Goal: Task Accomplishment & Management: Manage account settings

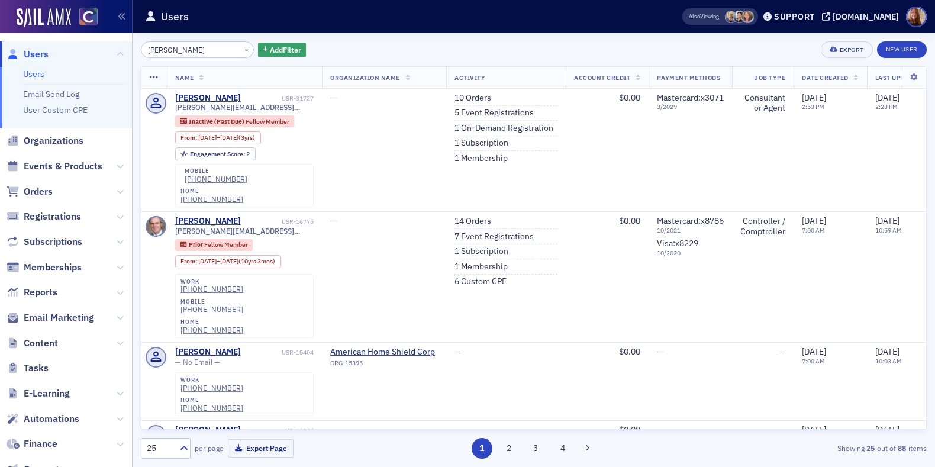
click at [171, 47] on input "[PERSON_NAME]" at bounding box center [197, 49] width 113 height 17
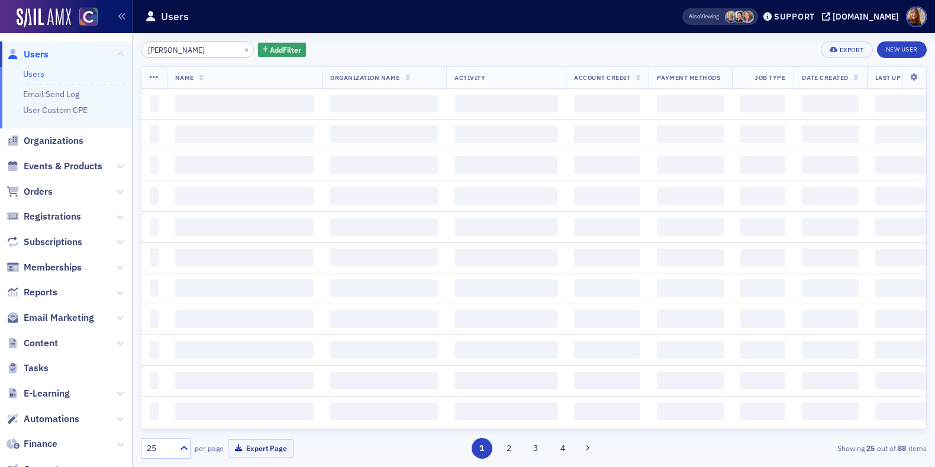
click at [365, 59] on div "[PERSON_NAME] × Add Filter Export New User Name Organization Name Activity Acco…" at bounding box center [534, 249] width 786 height 417
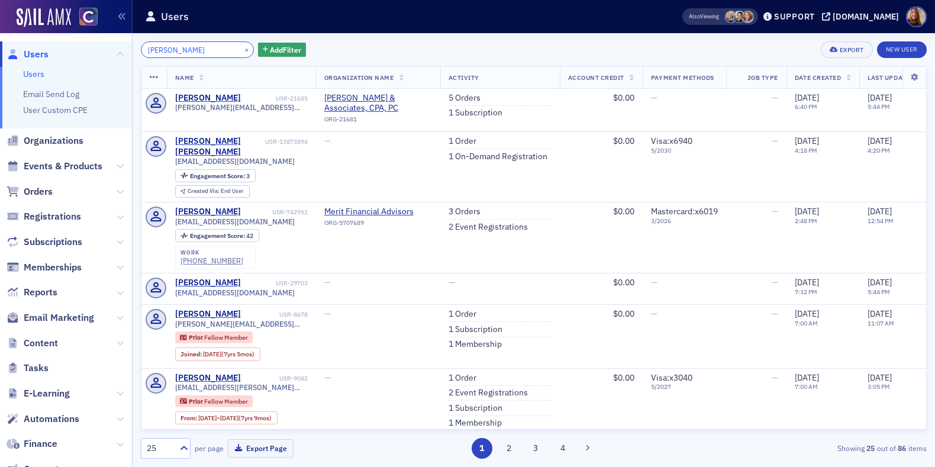
click at [156, 52] on input "[PERSON_NAME]" at bounding box center [197, 49] width 113 height 17
click at [156, 52] on input "Shaw" at bounding box center [197, 49] width 113 height 17
paste input "robyns521@yahoo.com"
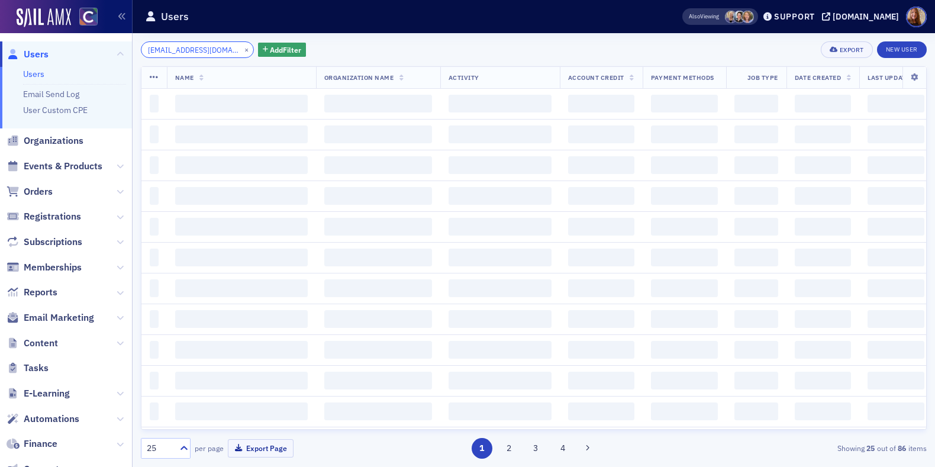
type input "robyns521@yahoo.com"
click at [383, 54] on div "robyns521@yahoo.com × Add Filter Export New User" at bounding box center [534, 49] width 786 height 17
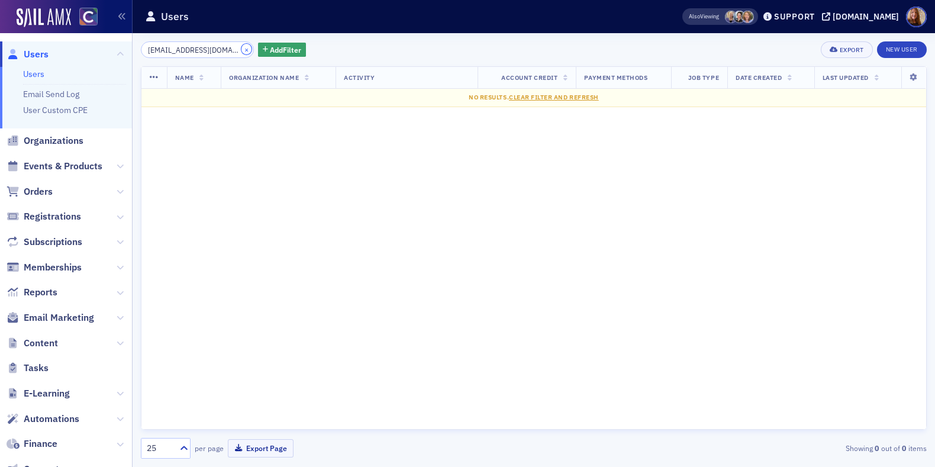
click at [242, 50] on button "×" at bounding box center [247, 49] width 11 height 11
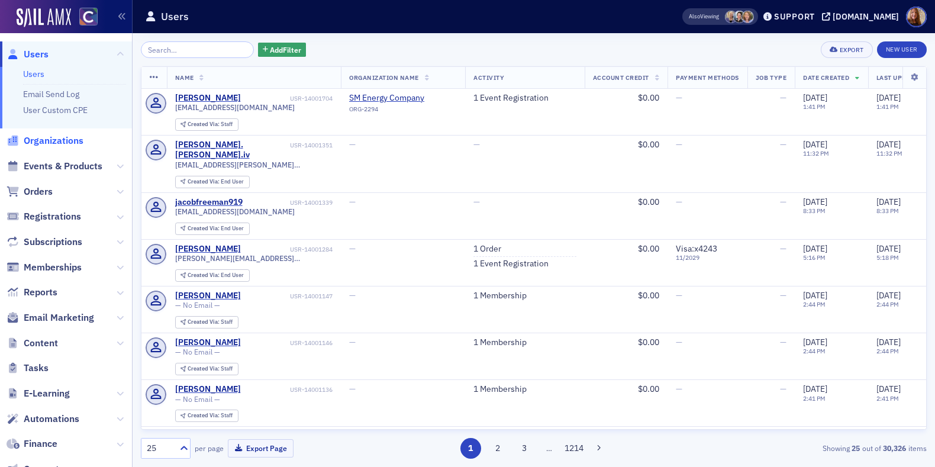
click at [55, 138] on span "Organizations" at bounding box center [54, 140] width 60 height 13
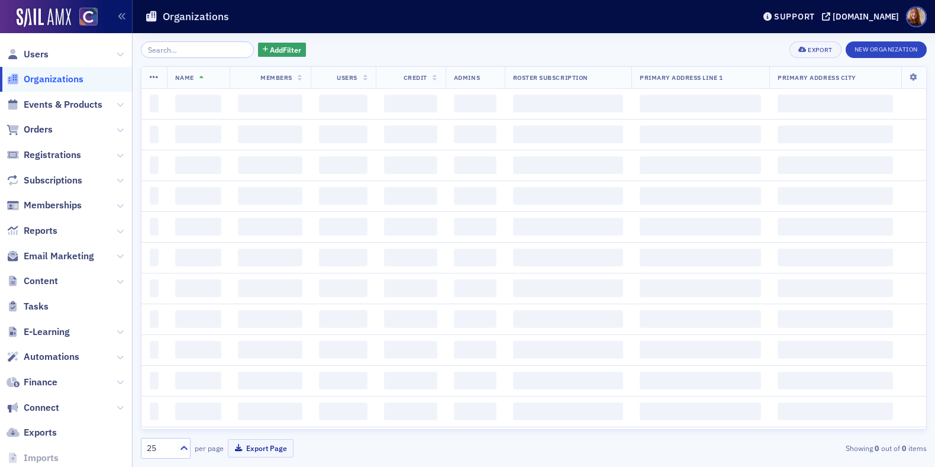
click at [193, 54] on input "search" at bounding box center [197, 49] width 113 height 17
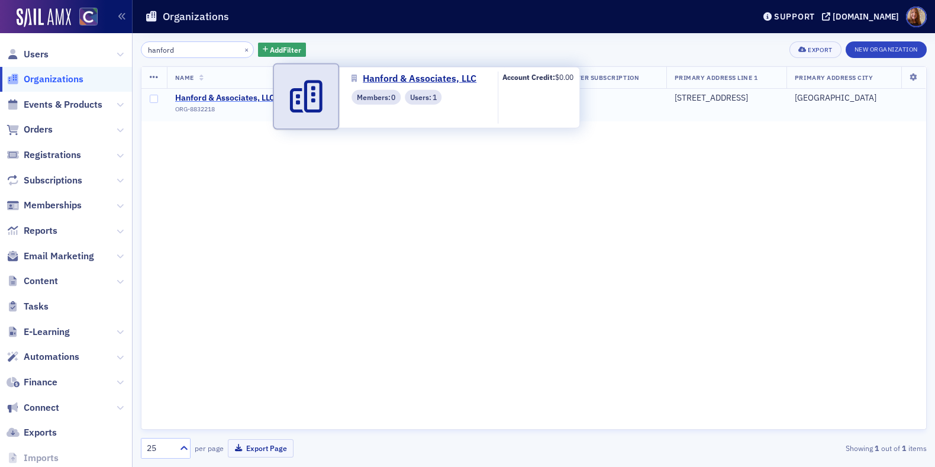
type input "hanford"
click at [240, 101] on span "Hanford & Associates, LLC" at bounding box center [229, 98] width 108 height 11
select select "US"
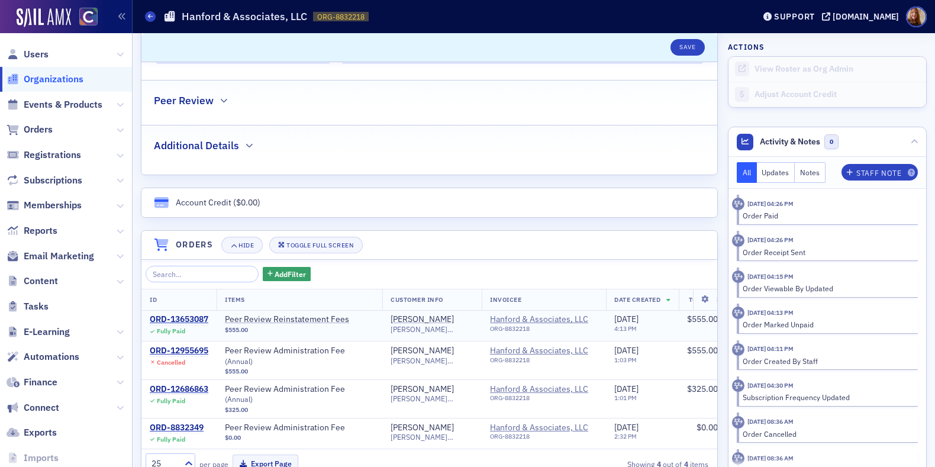
scroll to position [589, 0]
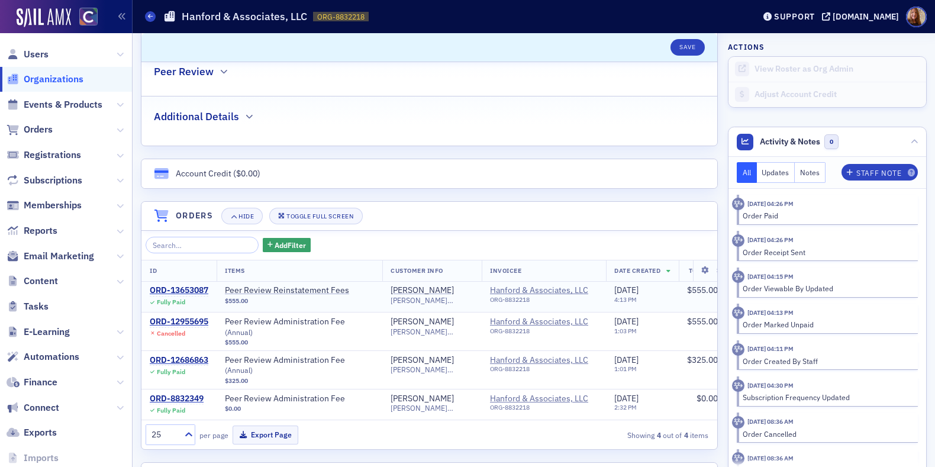
click at [199, 282] on td "ORD-13653087 Fully Paid" at bounding box center [179, 296] width 75 height 31
click at [205, 290] on div "ORD-13653087" at bounding box center [179, 290] width 59 height 11
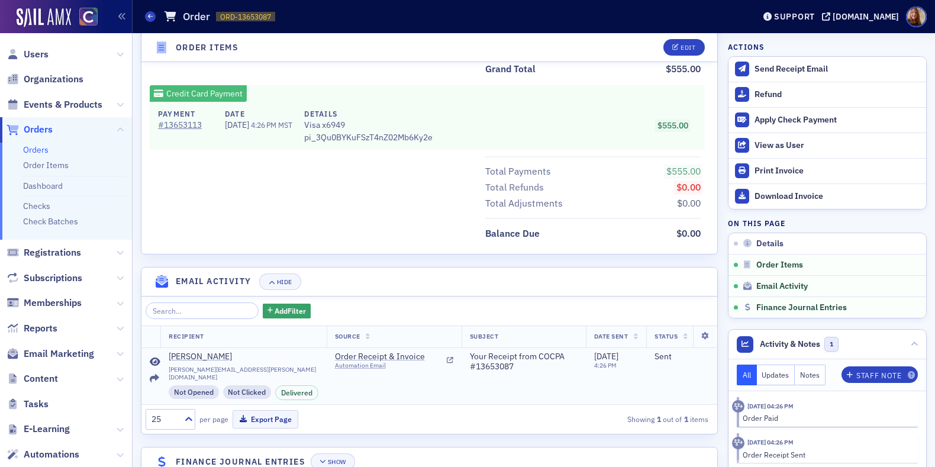
scroll to position [538, 0]
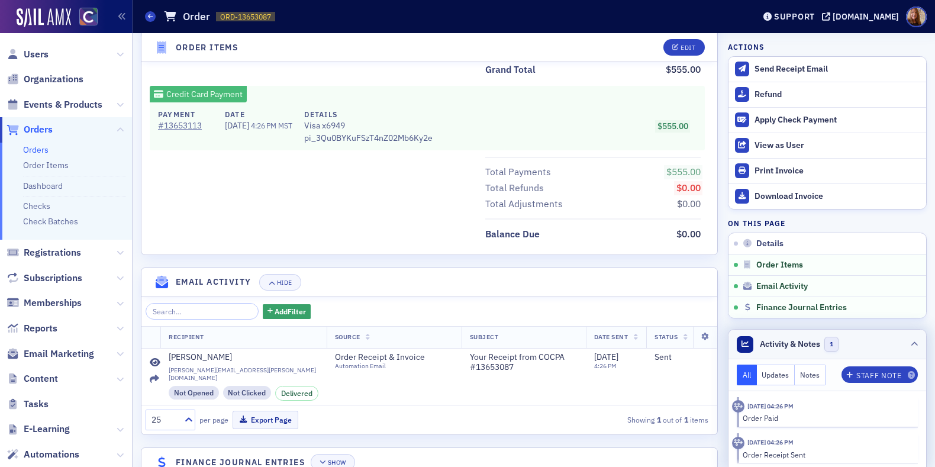
click at [864, 342] on header "Activity & Notes 1" at bounding box center [828, 345] width 198 height 30
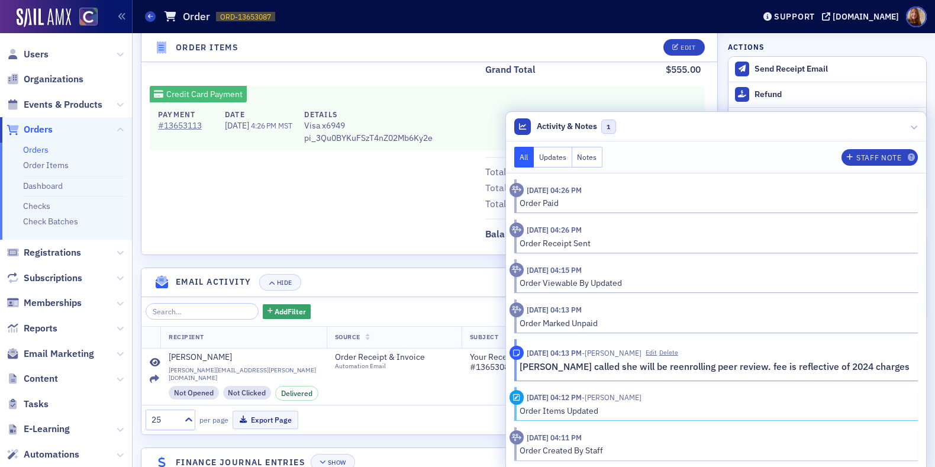
click at [777, 368] on p "Teresa called she will be reenrolling peer review. fee is reflective of 2024 ch…" at bounding box center [715, 367] width 390 height 14
click at [853, 369] on p "Teresa called she will be reenrolling peer review. fee is reflective of 2024 ch…" at bounding box center [715, 367] width 390 height 14
click at [866, 369] on p "Teresa called she will be reenrolling peer review. fee is reflective of 2024 ch…" at bounding box center [715, 367] width 390 height 14
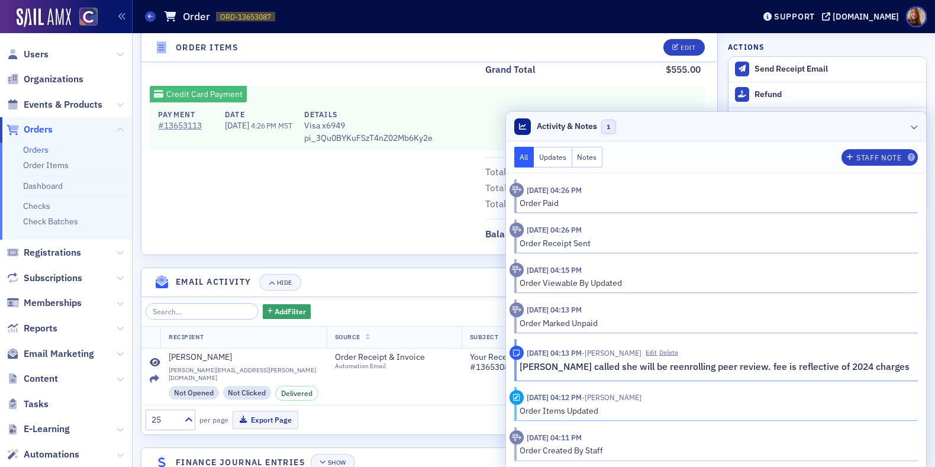
click at [765, 124] on header "Activity & Notes 1" at bounding box center [716, 127] width 421 height 30
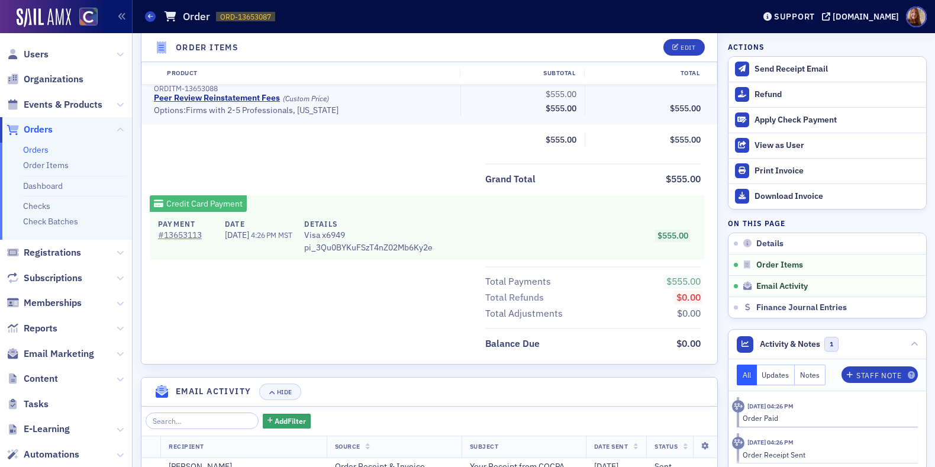
scroll to position [491, 0]
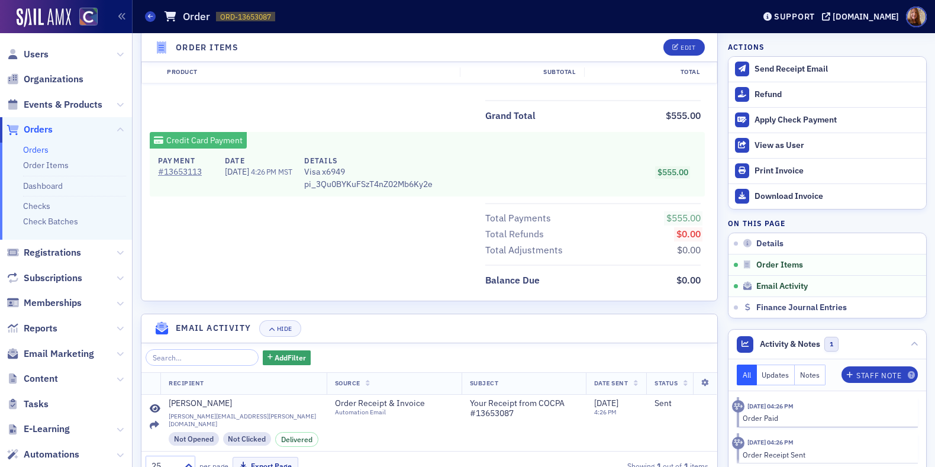
click at [316, 248] on div "Total Payments $555.00 Total Refunds $0.00 Total Adjustments $0.00" at bounding box center [430, 231] width 576 height 56
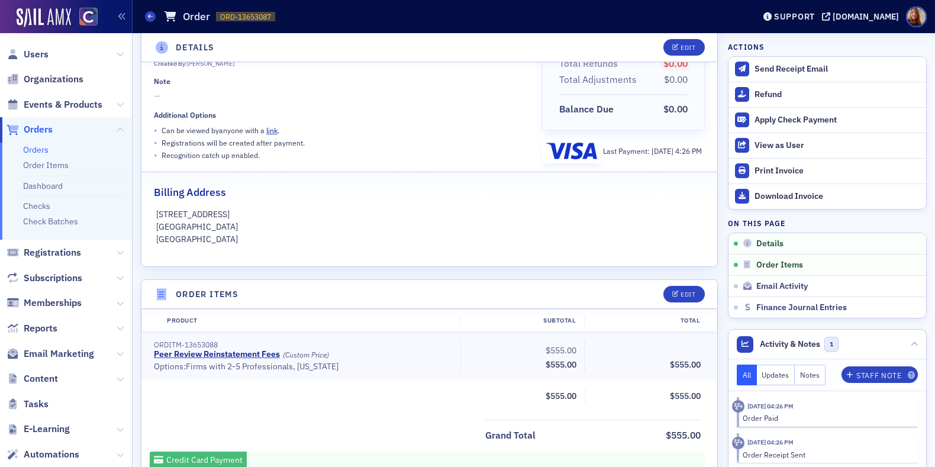
scroll to position [0, 0]
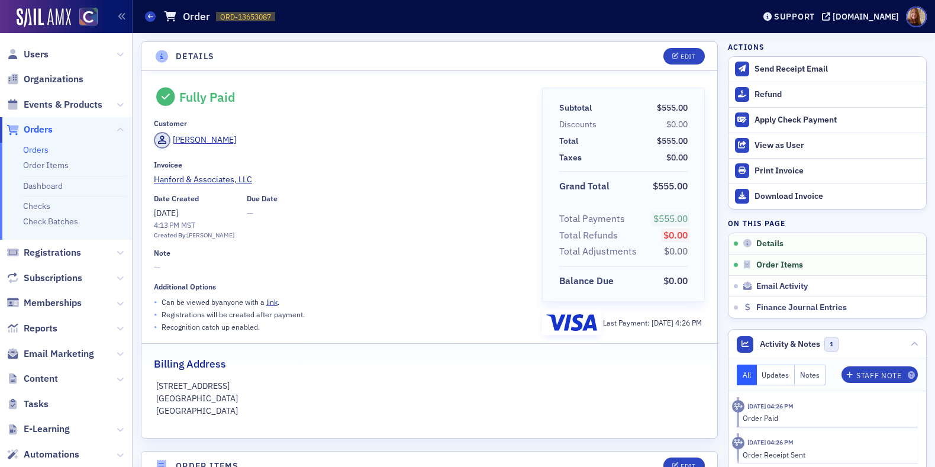
click at [363, 232] on div "Date Created 2/18/2025 4:13 PM MST Created By: Sheila Duggan Due Date —" at bounding box center [340, 217] width 372 height 46
click at [64, 89] on span "Organizations" at bounding box center [66, 79] width 132 height 25
click at [61, 65] on span "Users" at bounding box center [66, 53] width 132 height 25
drag, startPoint x: 65, startPoint y: 75, endPoint x: 74, endPoint y: 75, distance: 9.5
click at [65, 75] on span "Organizations" at bounding box center [54, 79] width 60 height 13
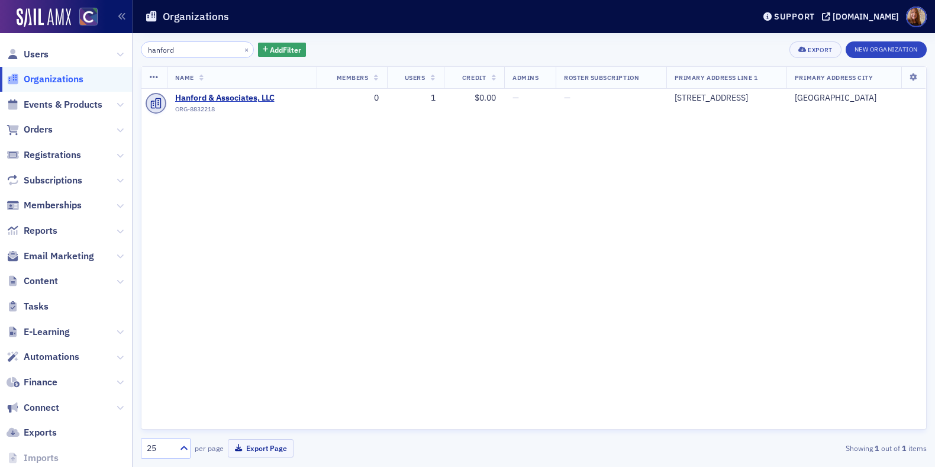
click at [184, 51] on input "hanford" at bounding box center [197, 49] width 113 height 17
type input "tjh"
click at [215, 101] on span "TJH CPA, LLC" at bounding box center [229, 98] width 108 height 11
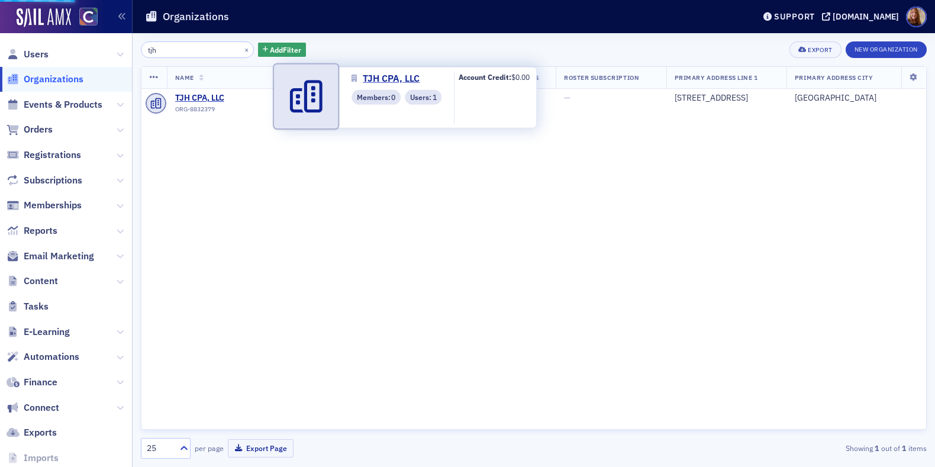
select select "US"
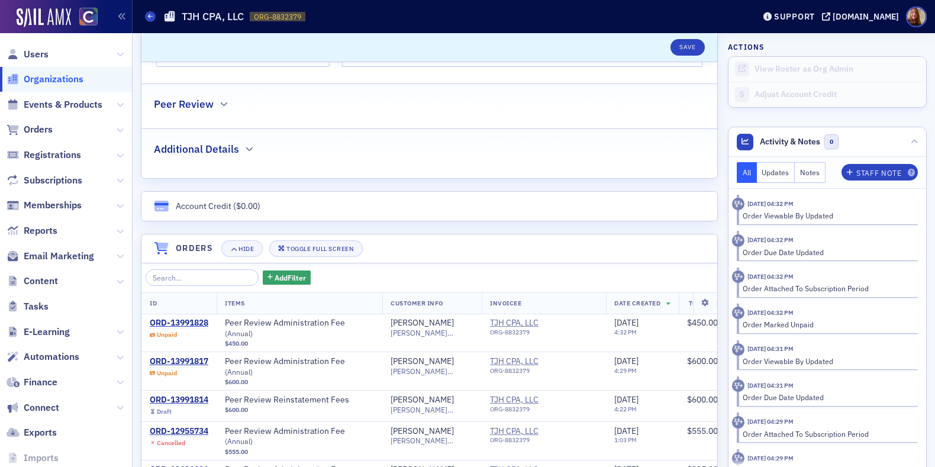
scroll to position [558, 0]
click at [26, 48] on span "Users" at bounding box center [36, 54] width 25 height 13
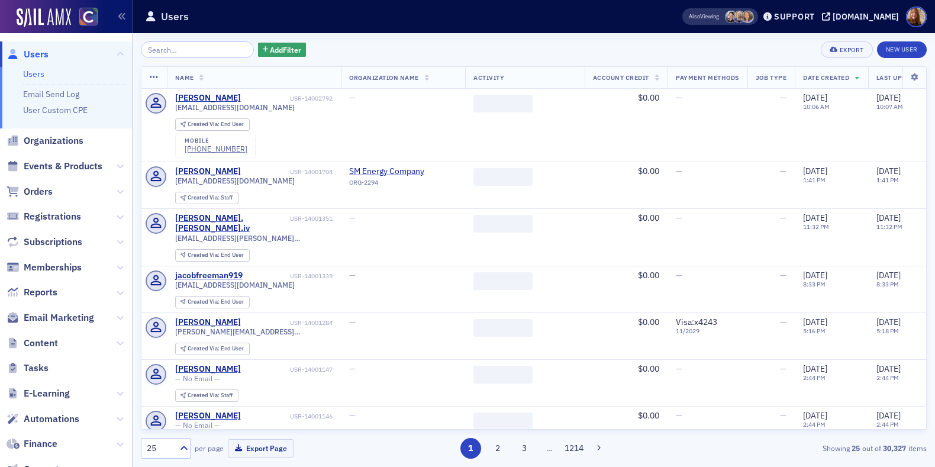
click at [196, 50] on input "search" at bounding box center [197, 49] width 113 height 17
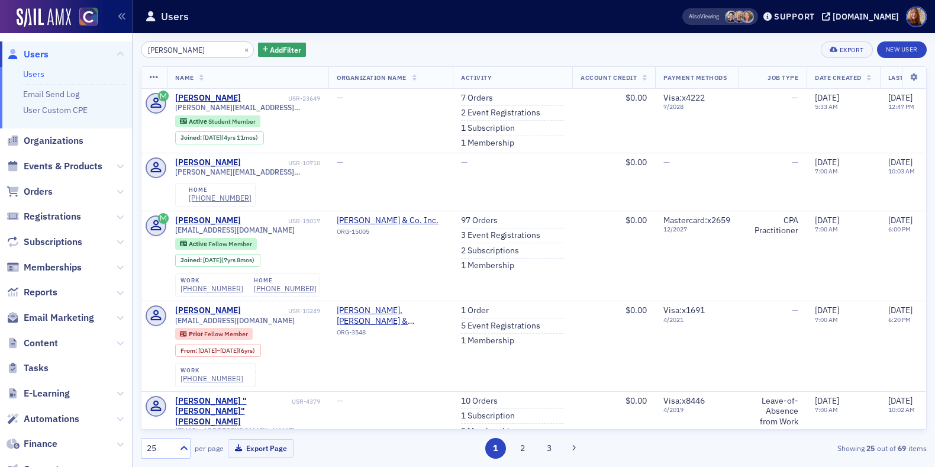
click at [165, 50] on input "brooe lewis" at bounding box center [197, 49] width 113 height 17
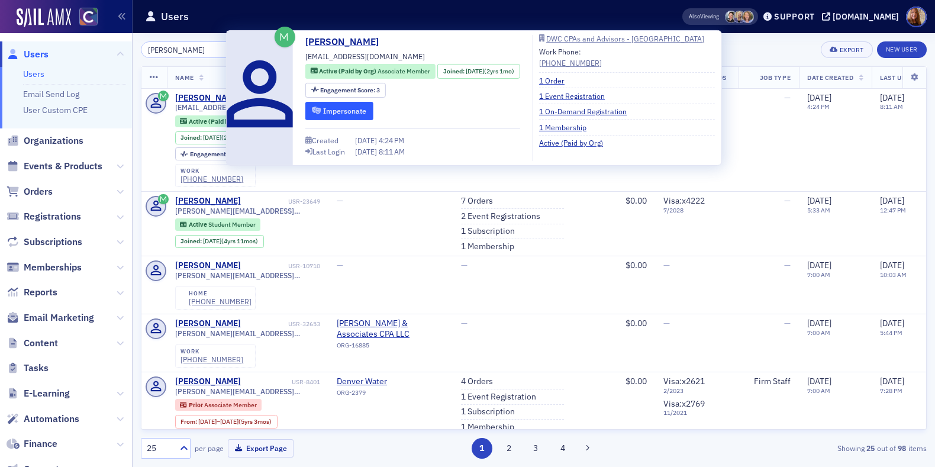
type input "brooke lewis"
click at [348, 114] on button "Impersonate" at bounding box center [340, 110] width 68 height 18
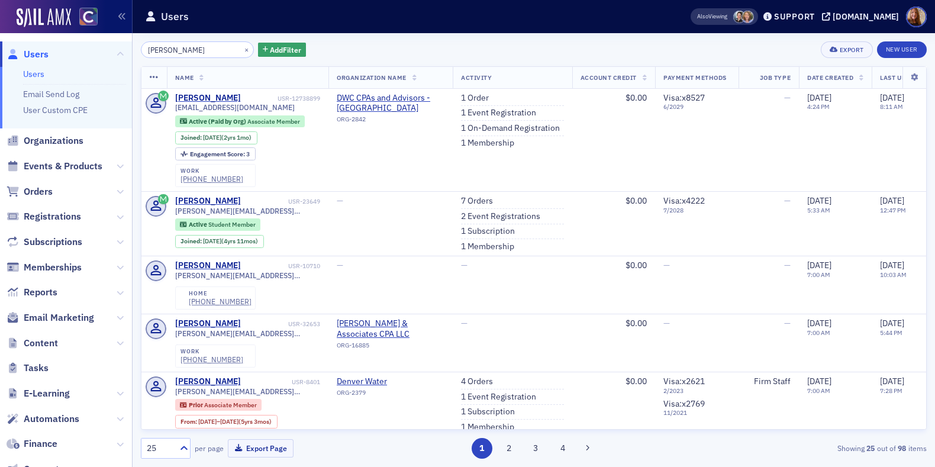
click at [38, 73] on link "Users" at bounding box center [33, 74] width 21 height 11
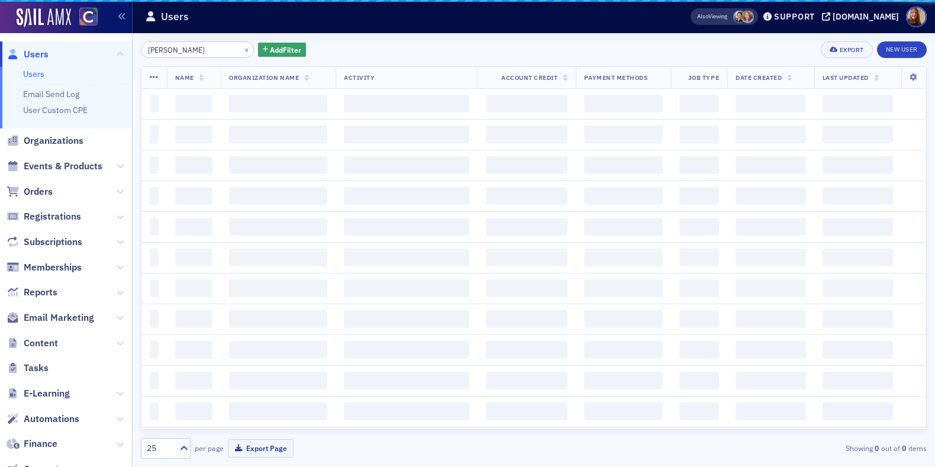
click at [209, 50] on input "brooke lewis" at bounding box center [197, 49] width 113 height 17
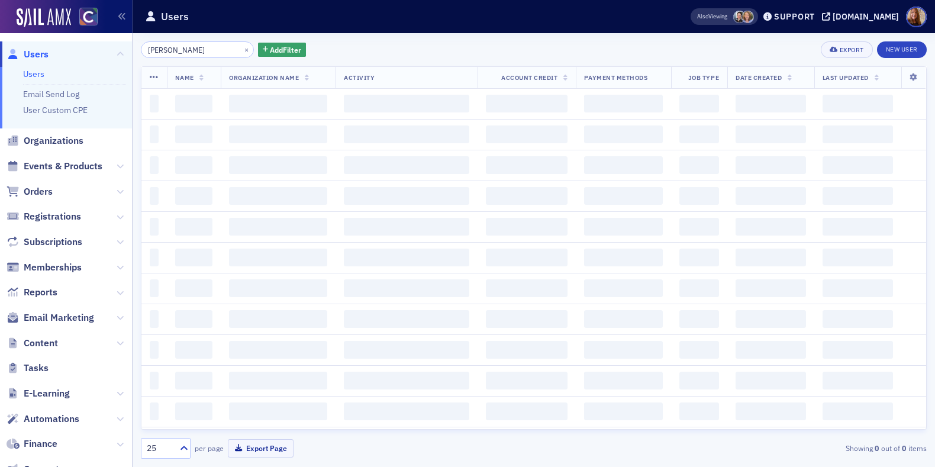
click at [209, 50] on input "brooke lewis" at bounding box center [197, 49] width 113 height 17
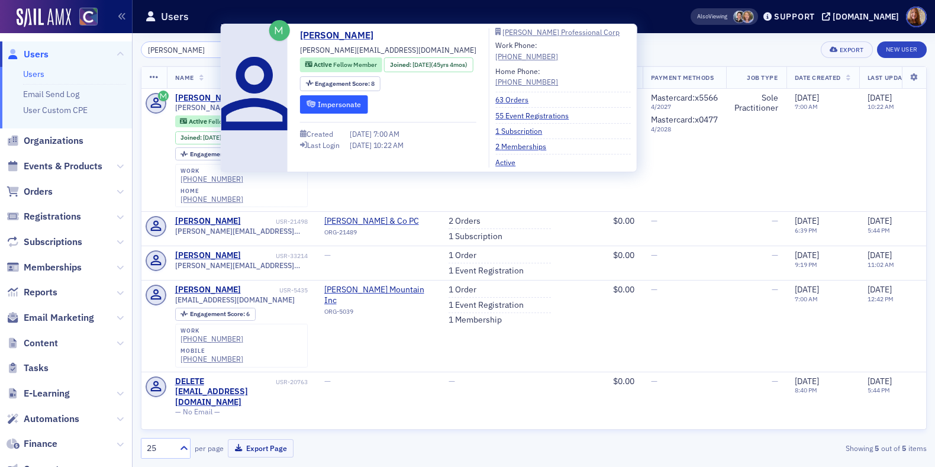
type input "poulos"
click at [324, 102] on button "Impersonate" at bounding box center [334, 104] width 68 height 18
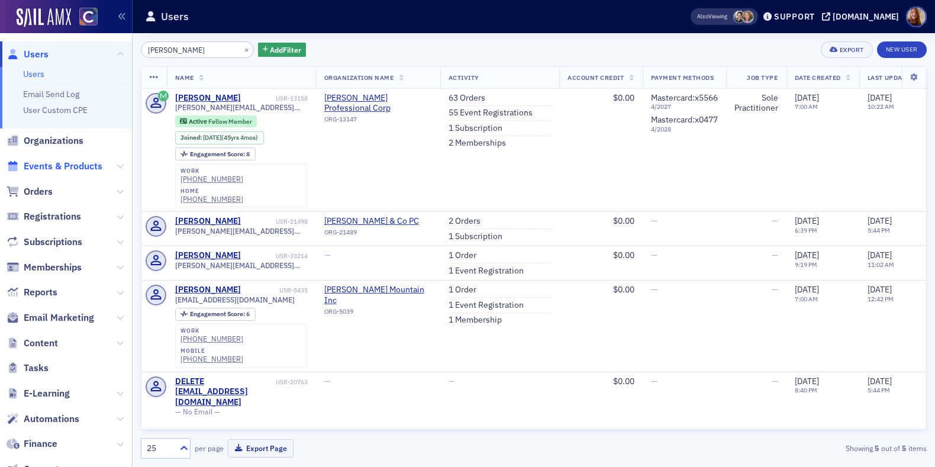
click at [48, 166] on span "Events & Products" at bounding box center [63, 166] width 79 height 13
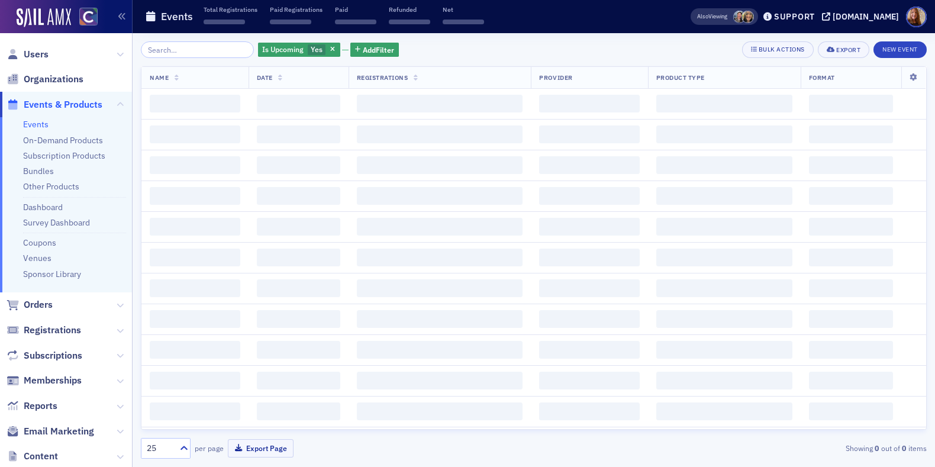
click at [185, 52] on input "search" at bounding box center [197, 49] width 113 height 17
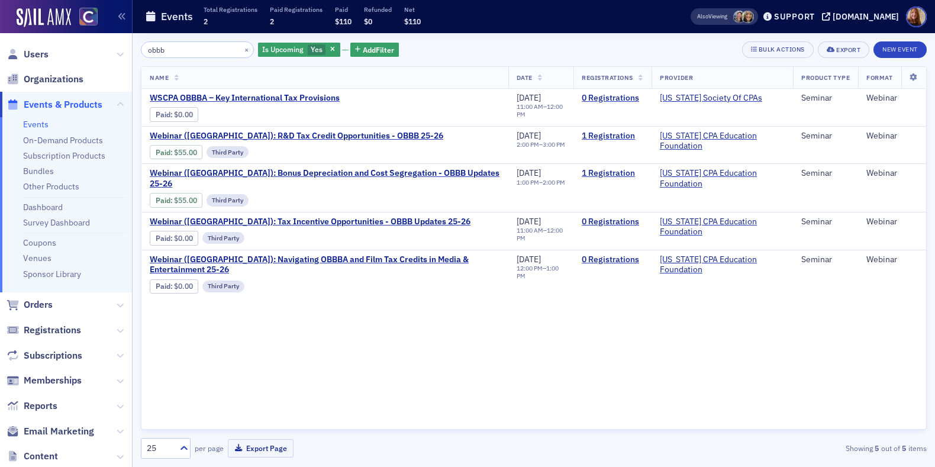
click at [561, 339] on div "Name Date Registrations Provider Product Type Format WSCPA OBBBA – Key Internat…" at bounding box center [534, 248] width 786 height 364
click at [172, 51] on input "obbb" at bounding box center [197, 49] width 113 height 17
paste input "Hot Topics OBBBA Thinktank"
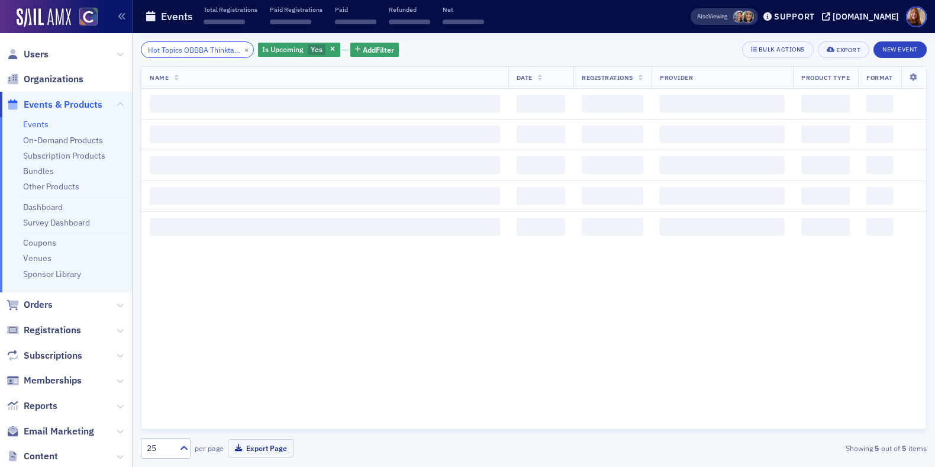
scroll to position [0, 15]
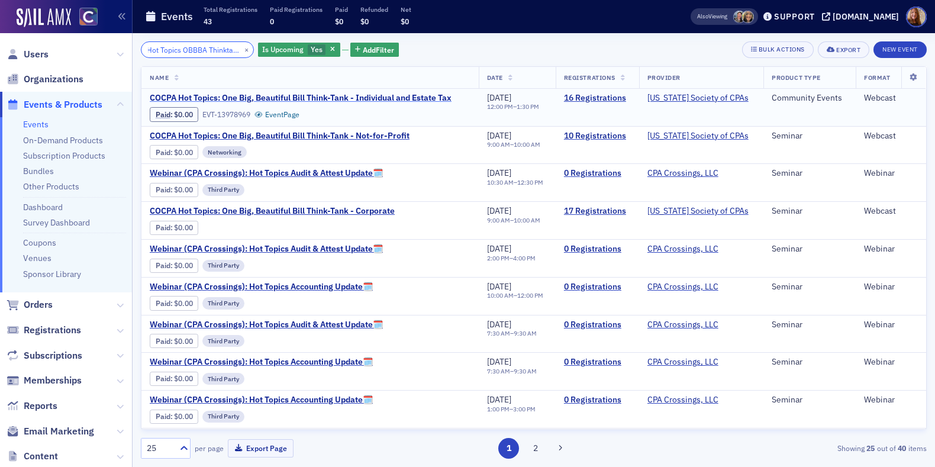
type input "Hot Topics OBBBA Thinktank"
click at [315, 99] on span "COCPA Hot Topics: One Big, Beautiful Bill Think-Tank - Individual and Estate Tax" at bounding box center [301, 98] width 302 height 11
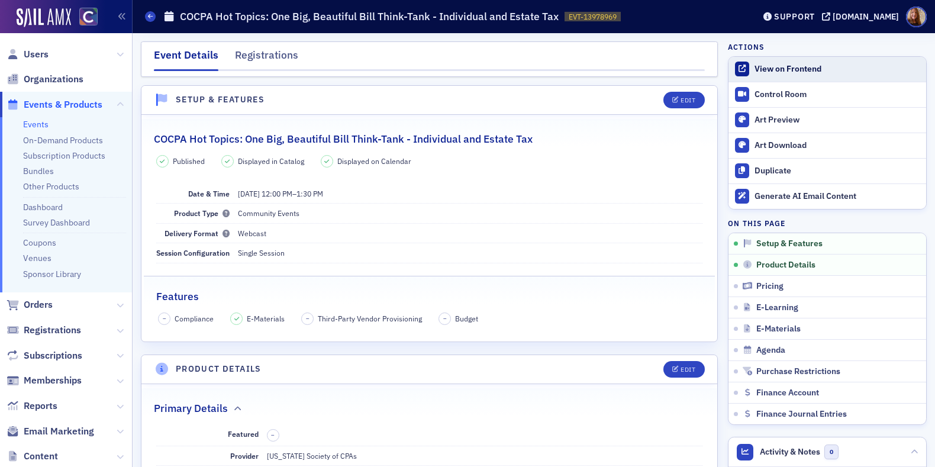
click at [789, 68] on div "View on Frontend" at bounding box center [838, 69] width 166 height 11
click at [449, 231] on dd "Webcast" at bounding box center [470, 233] width 465 height 19
click at [588, 18] on span "EVT-13978969" at bounding box center [593, 17] width 48 height 10
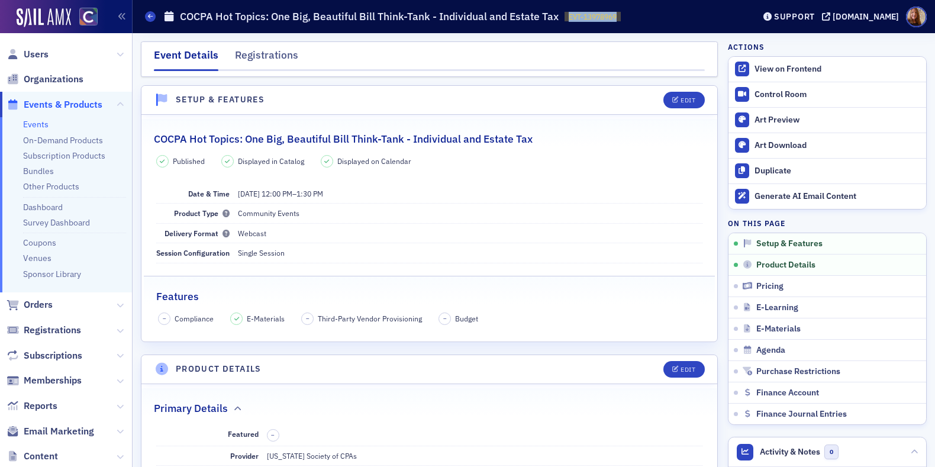
copy span "EVT-13978969 13978969"
click at [62, 329] on span "Registrations" at bounding box center [52, 330] width 57 height 13
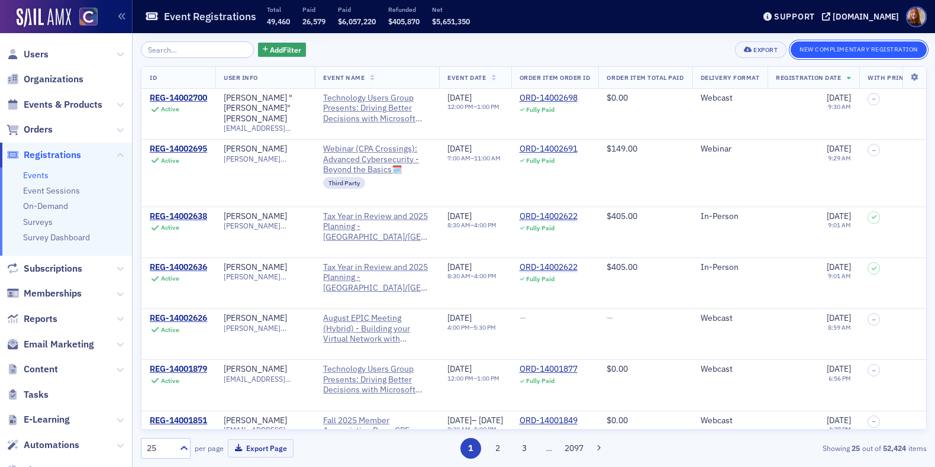
click at [853, 51] on button "New Complimentary Registration" at bounding box center [859, 49] width 136 height 17
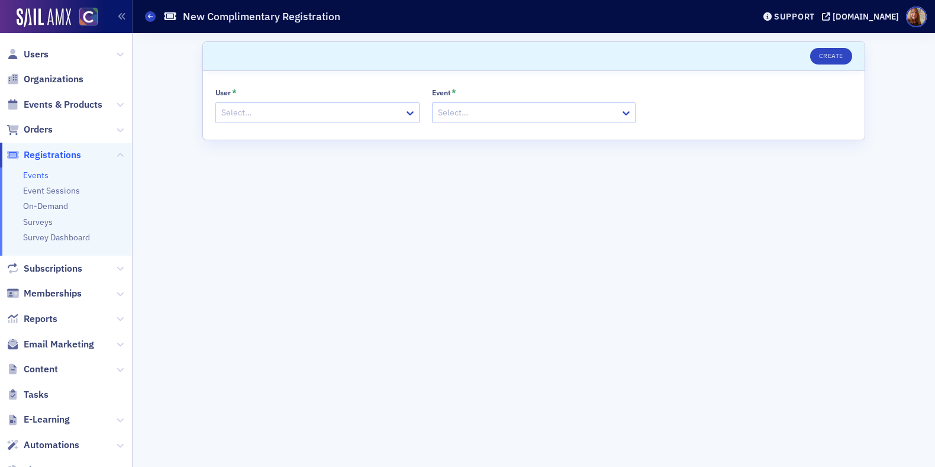
click at [349, 113] on div at bounding box center [311, 112] width 183 height 15
type input "ross"
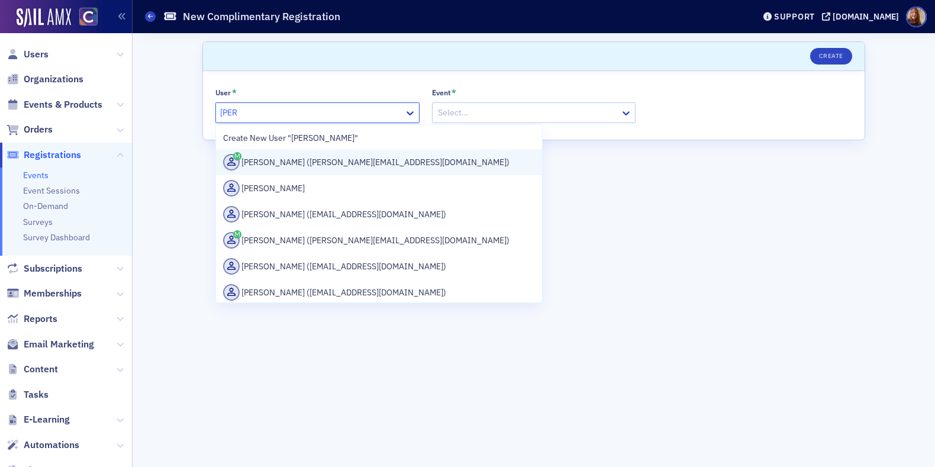
click at [303, 159] on div "Ross Poulos (ross@pouloscpa.com)" at bounding box center [379, 162] width 312 height 17
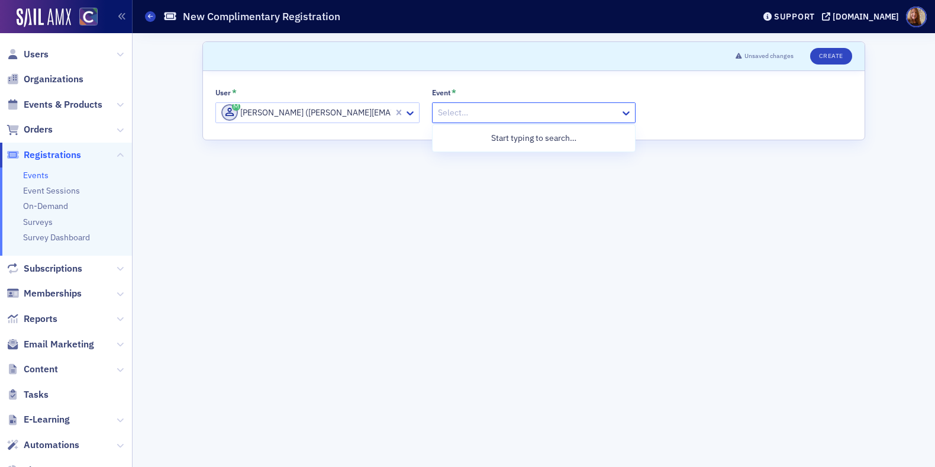
click at [473, 115] on div at bounding box center [528, 112] width 183 height 15
paste input "EVT-13978969"
type input "EVT-13978969"
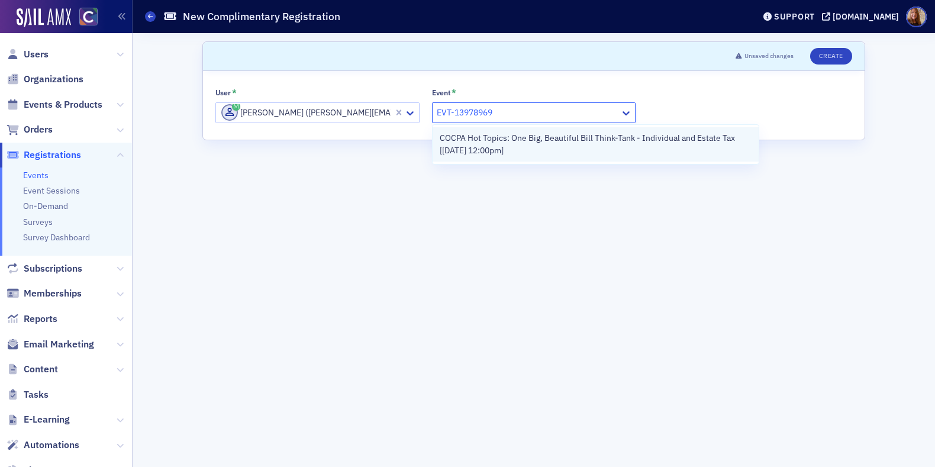
click at [519, 147] on span "COCPA Hot Topics: One Big, Beautiful Bill Think-Tank - Individual and Estate Ta…" at bounding box center [596, 144] width 312 height 25
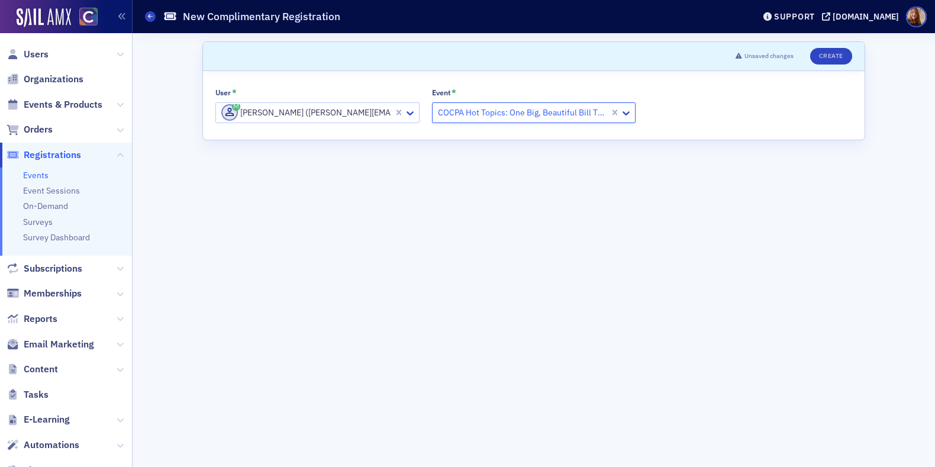
click at [782, 188] on form "Scroll to Unsaved changes Create User * Ross Poulos (ross@pouloscpa.com) Event …" at bounding box center [533, 249] width 663 height 417
click at [39, 127] on span "Orders" at bounding box center [38, 129] width 29 height 13
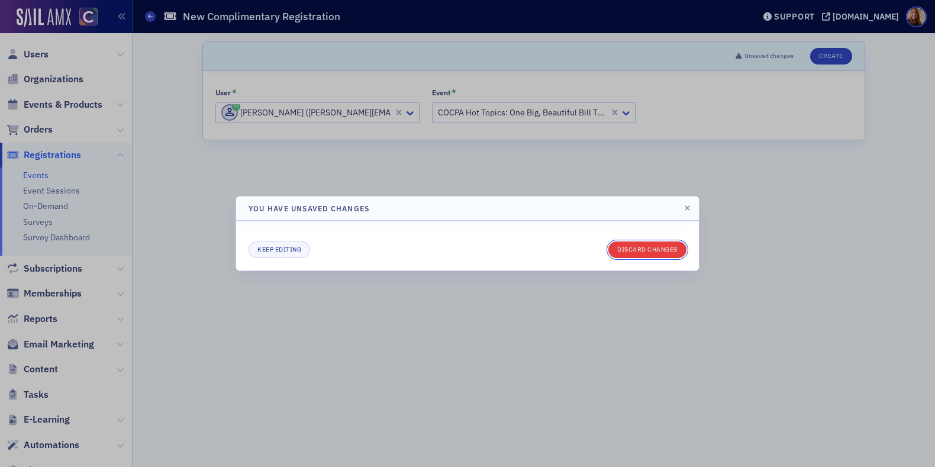
click at [640, 253] on button "Discard changes" at bounding box center [648, 250] width 78 height 17
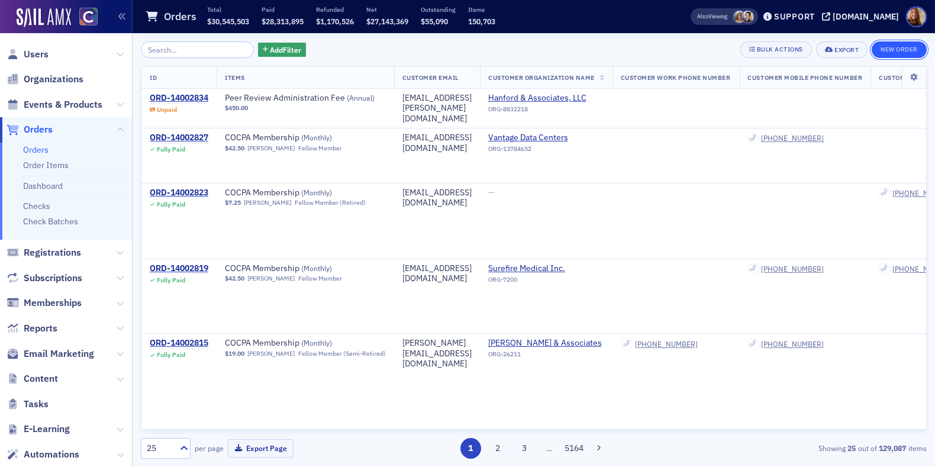
click at [886, 51] on button "New Order" at bounding box center [899, 49] width 55 height 17
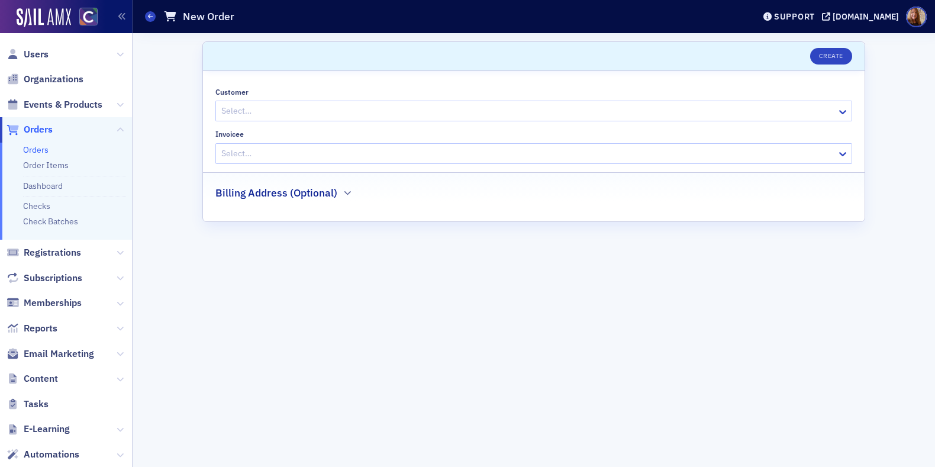
click at [261, 113] on div at bounding box center [528, 111] width 616 height 15
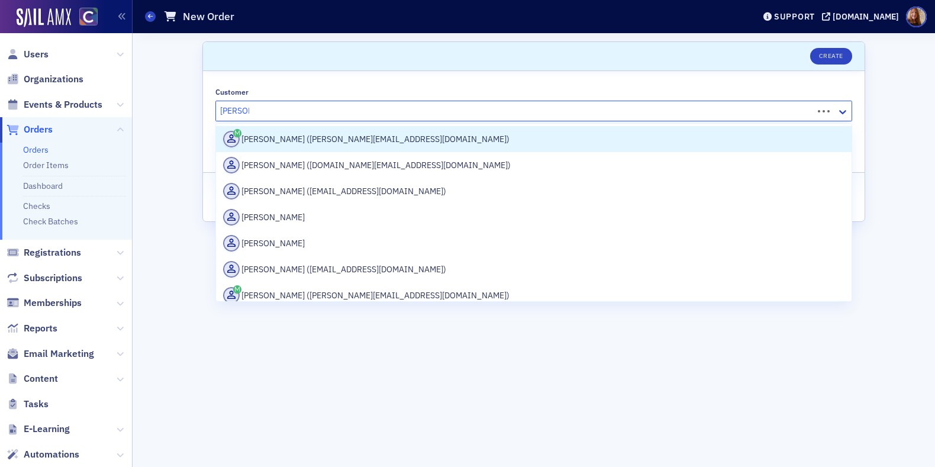
type input "ross pou"
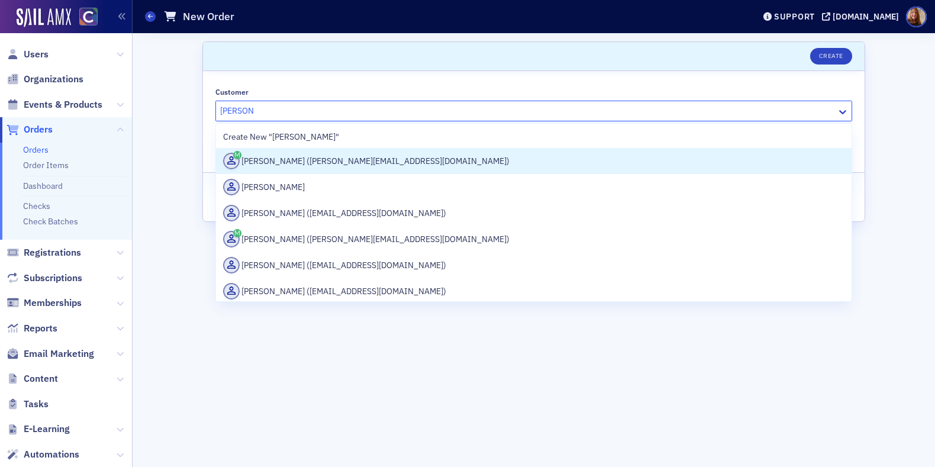
click at [323, 160] on div "Ross Poulos (ross@pouloscpa.com)" at bounding box center [534, 161] width 622 height 17
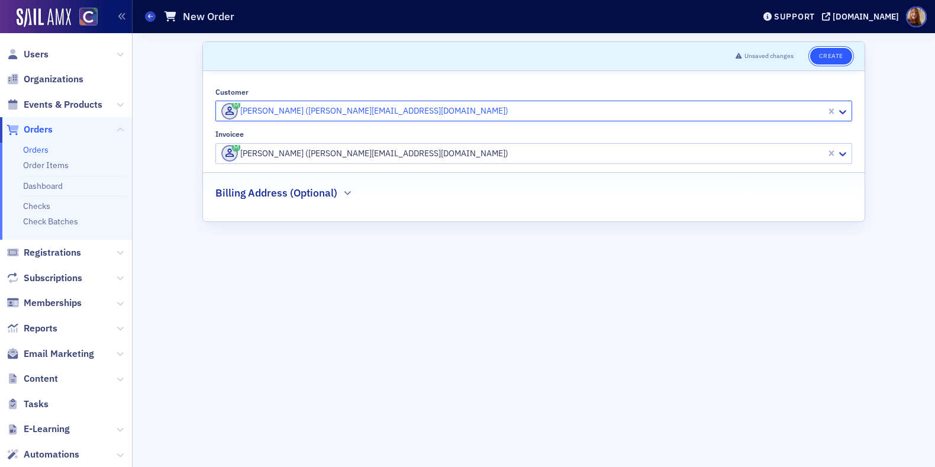
click at [837, 62] on button "Create" at bounding box center [832, 56] width 42 height 17
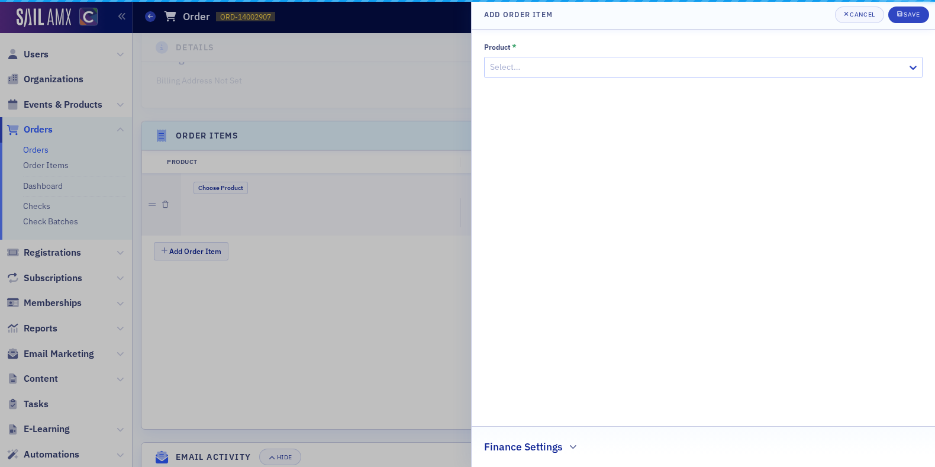
scroll to position [323, 0]
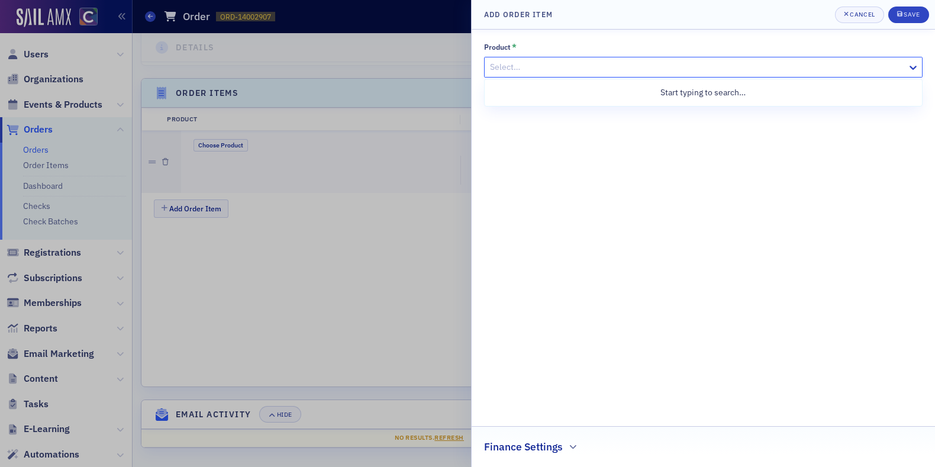
click at [542, 67] on div at bounding box center [697, 67] width 417 height 15
paste input "EVT-13978969"
type input "EVT-13978969"
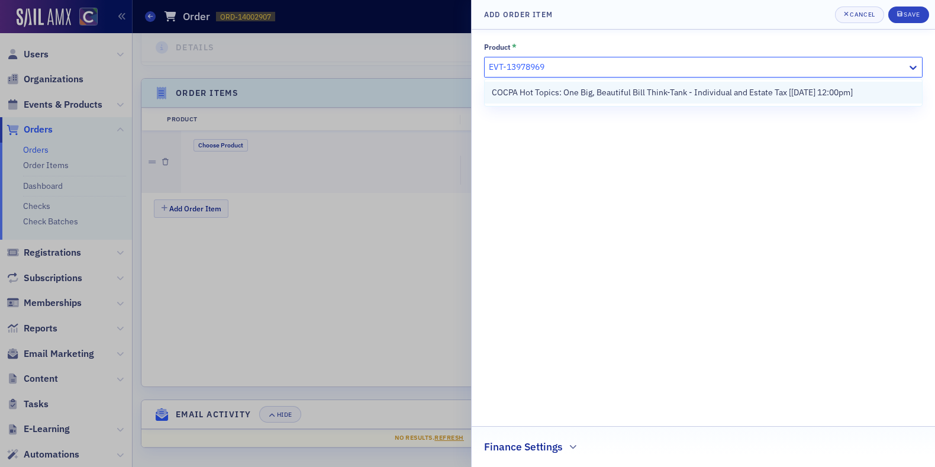
click at [549, 97] on span "COCPA Hot Topics: One Big, Beautiful Bill Think-Tank - Individual and Estate Ta…" at bounding box center [672, 92] width 361 height 12
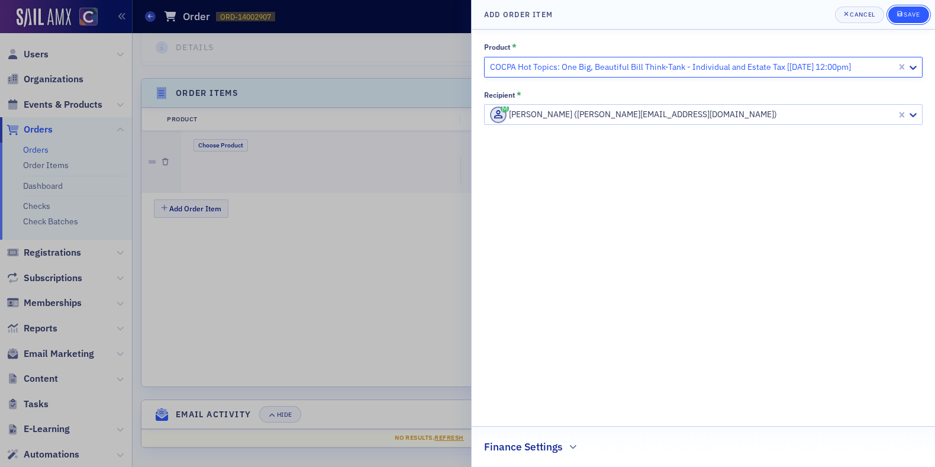
click at [915, 12] on div "Save" at bounding box center [912, 14] width 16 height 7
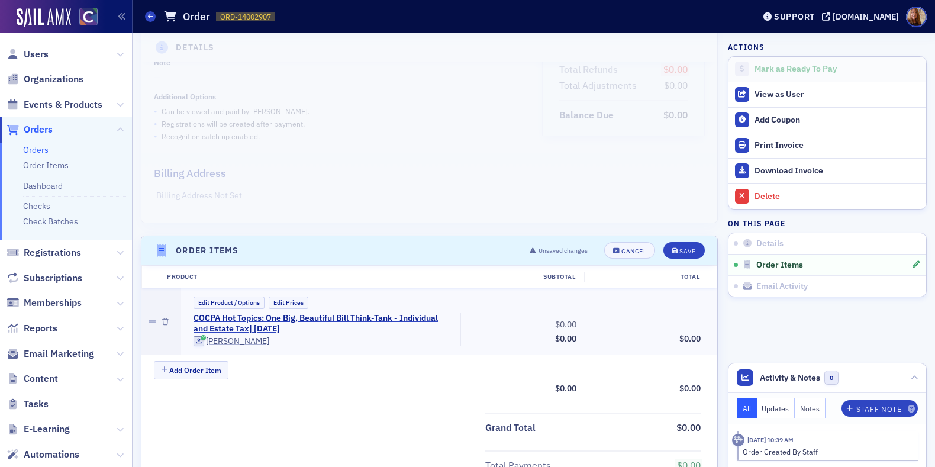
scroll to position [171, 0]
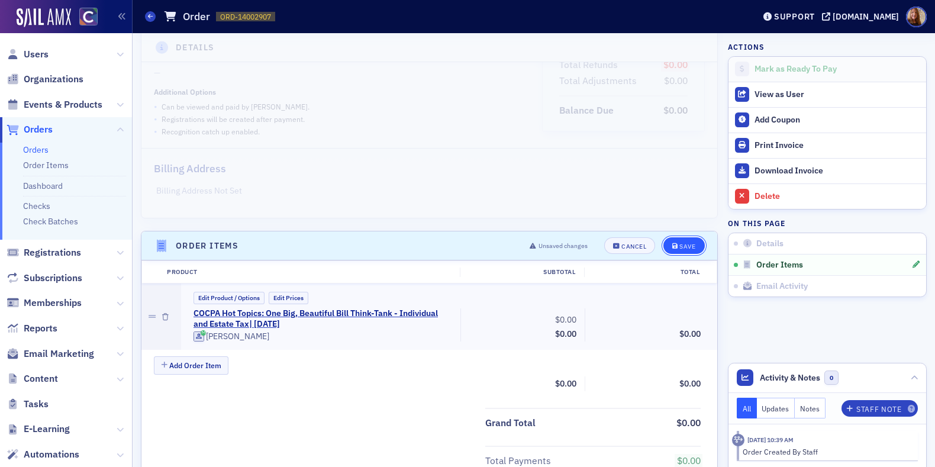
click at [690, 246] on button "Save" at bounding box center [684, 245] width 41 height 17
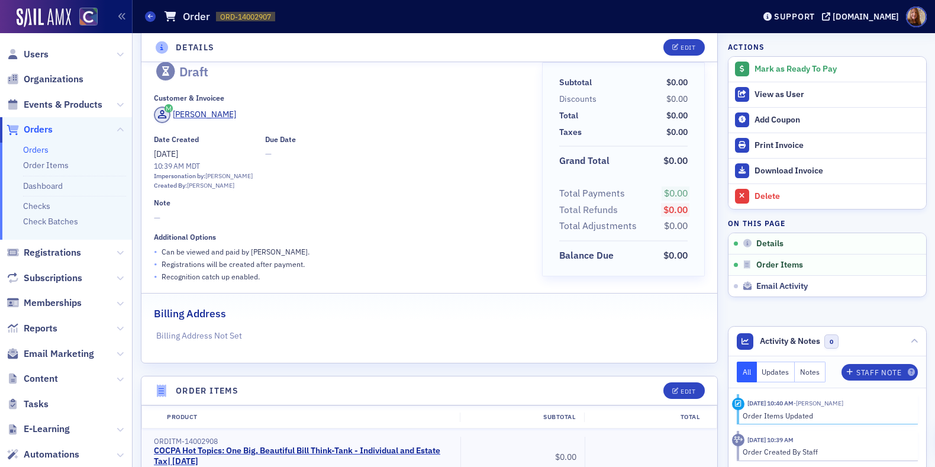
scroll to position [0, 0]
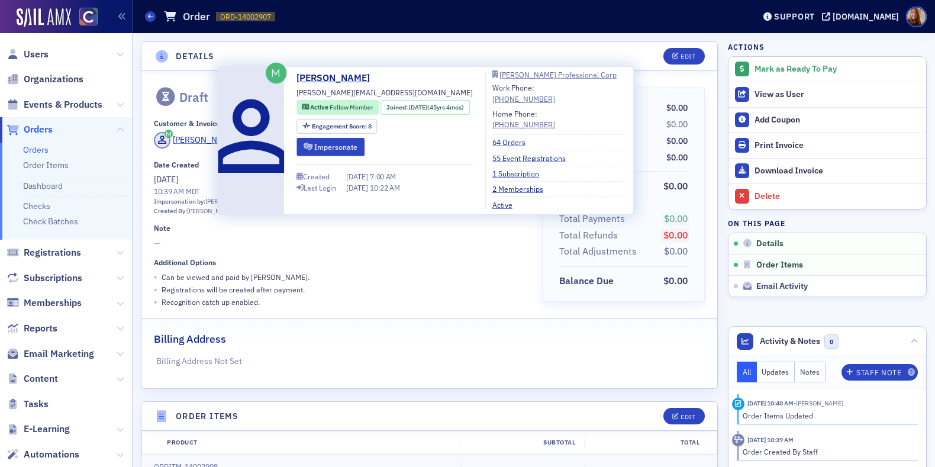
click at [194, 141] on div "Ross Poulos" at bounding box center [204, 140] width 63 height 12
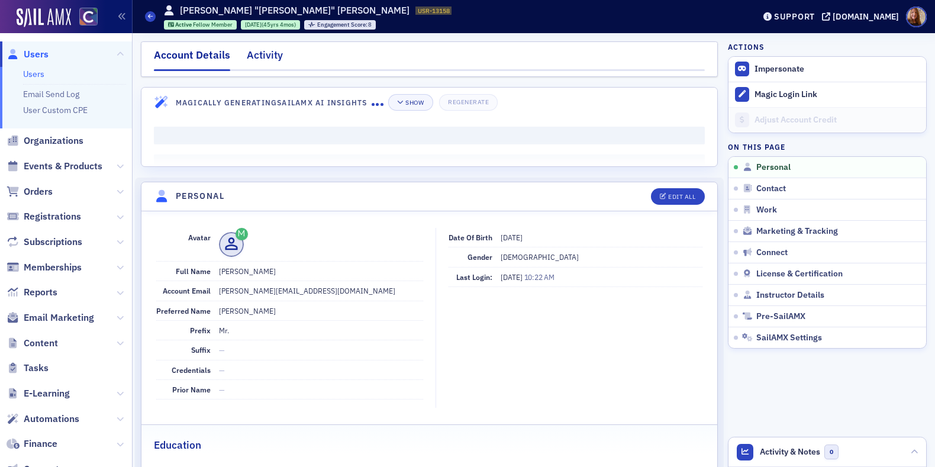
click at [267, 53] on div "Activity" at bounding box center [265, 58] width 36 height 22
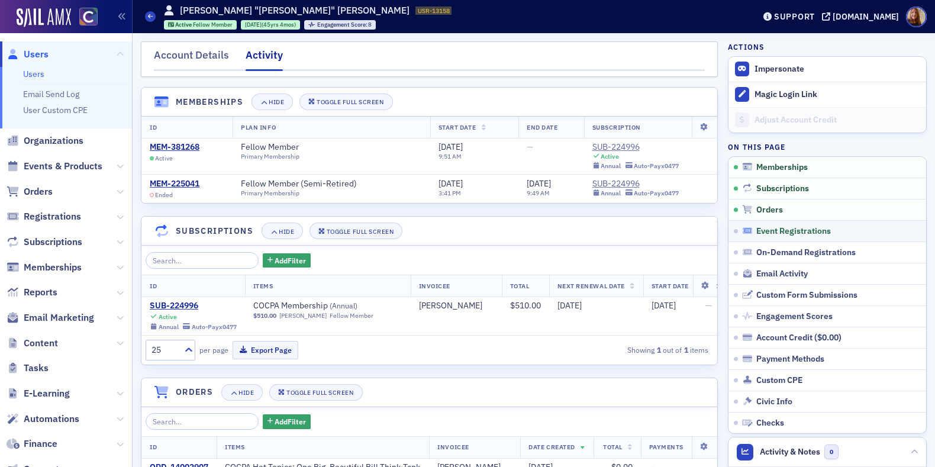
click at [775, 228] on span "Event Registrations" at bounding box center [794, 231] width 75 height 11
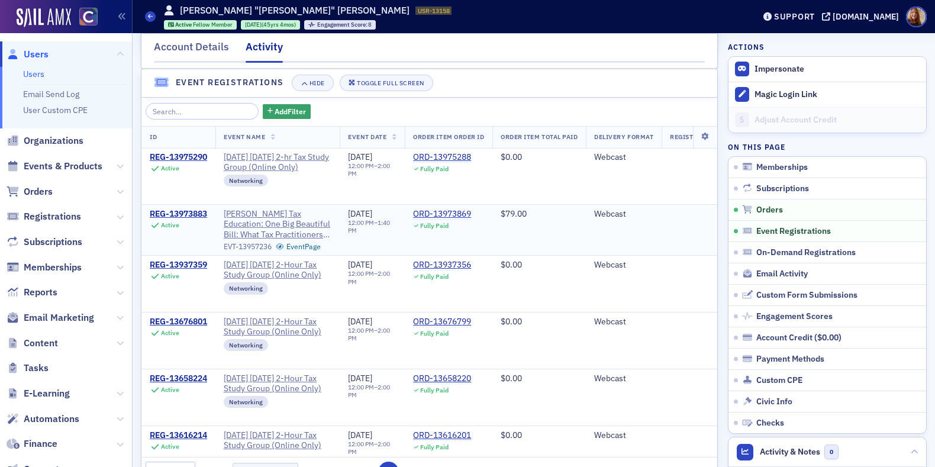
scroll to position [748, 0]
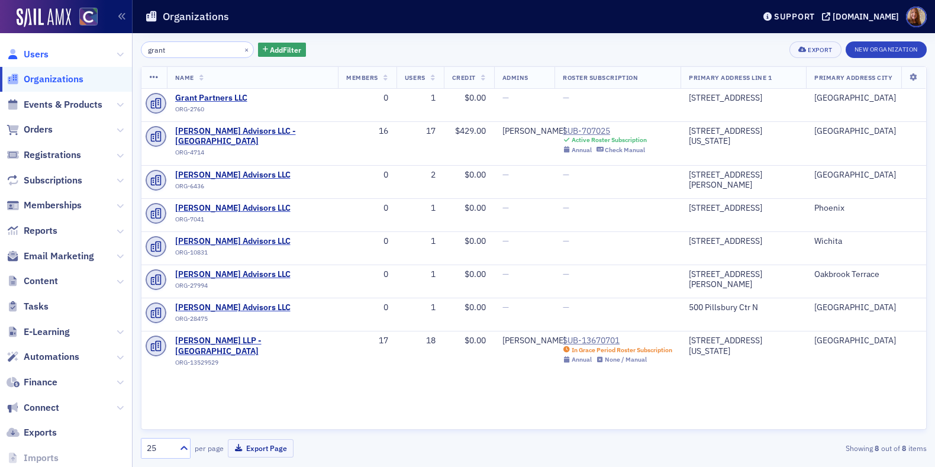
click at [38, 58] on span "Users" at bounding box center [36, 54] width 25 height 13
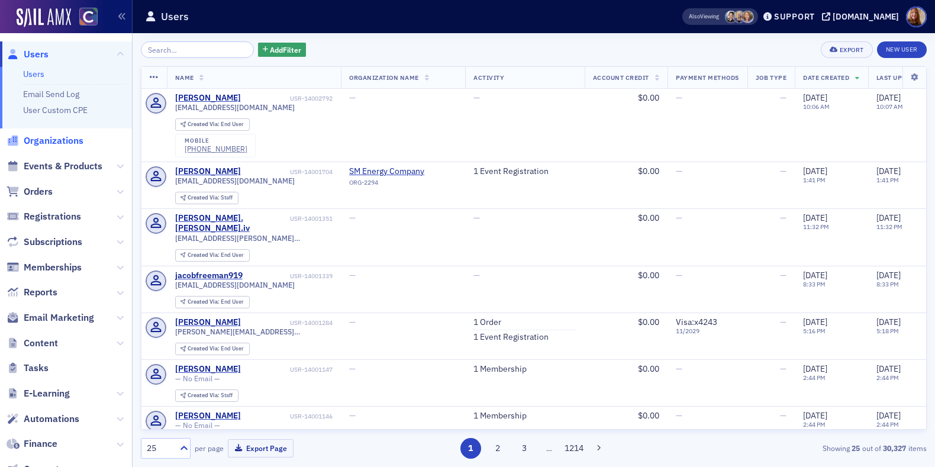
click at [39, 143] on span "Organizations" at bounding box center [54, 140] width 60 height 13
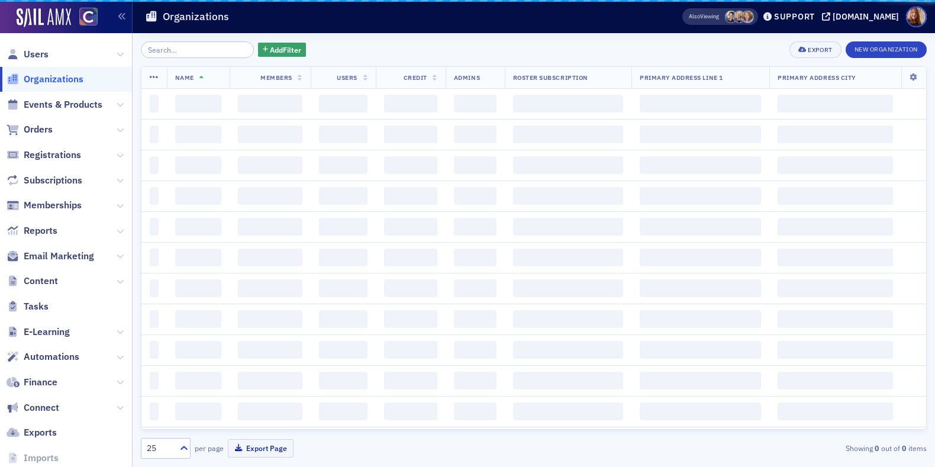
click at [198, 50] on input "search" at bounding box center [197, 49] width 113 height 17
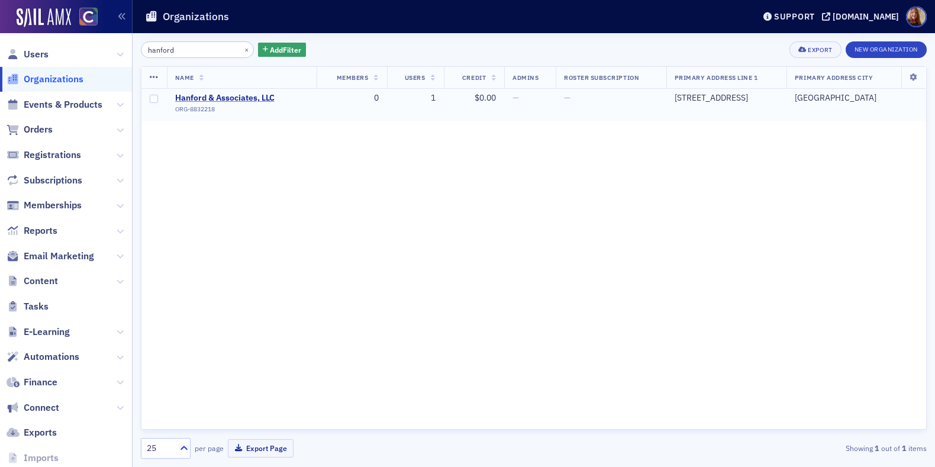
type input "hanford"
click at [207, 98] on span "Hanford & Associates, LLC" at bounding box center [229, 98] width 108 height 11
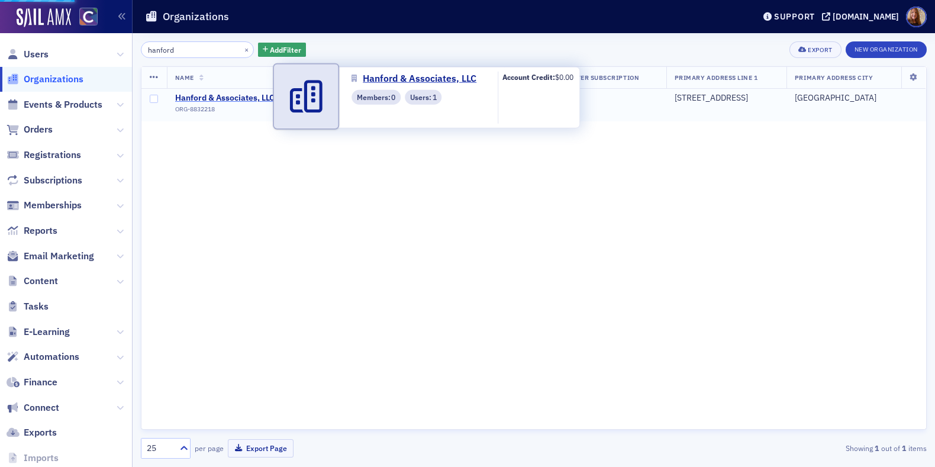
select select "US"
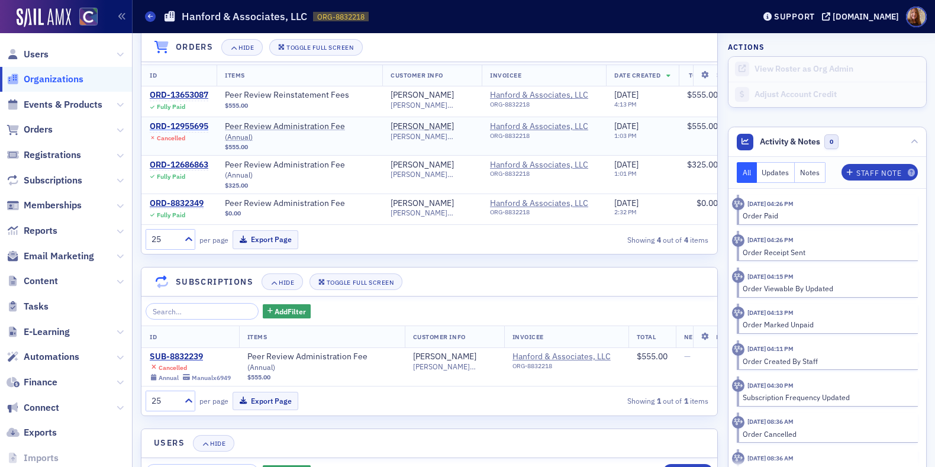
scroll to position [845, 0]
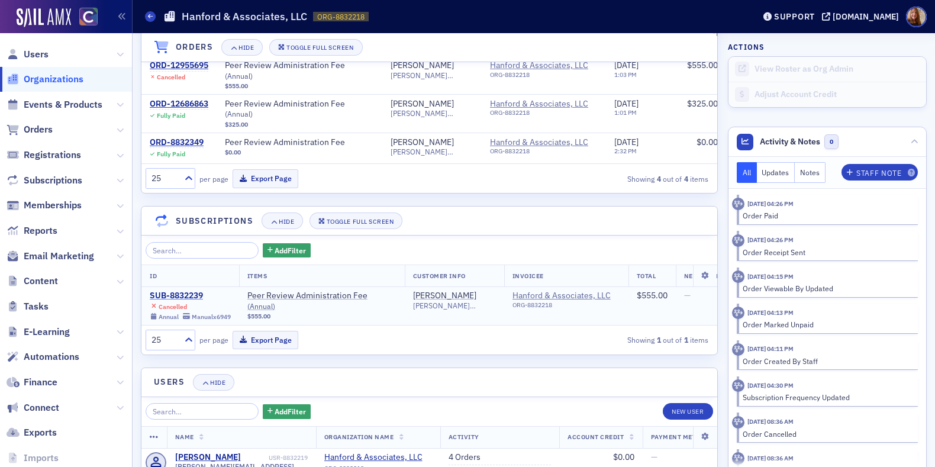
click at [181, 291] on div "SUB-8832239" at bounding box center [190, 296] width 81 height 11
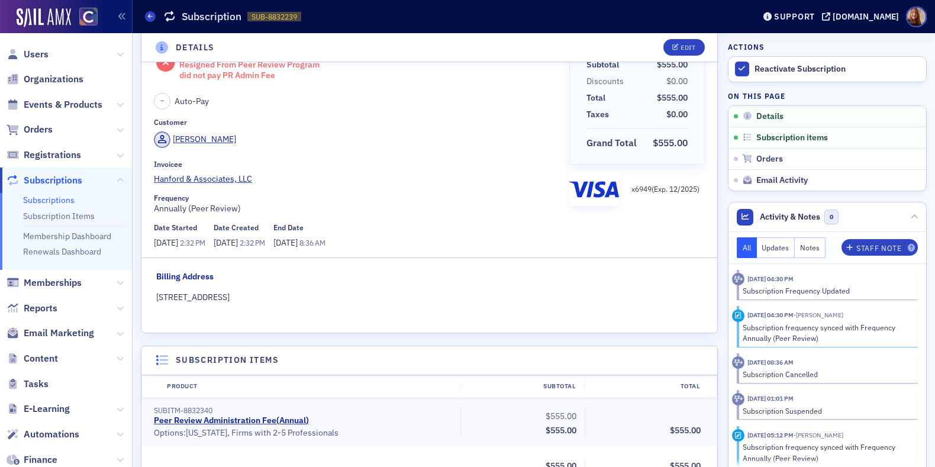
scroll to position [15, 0]
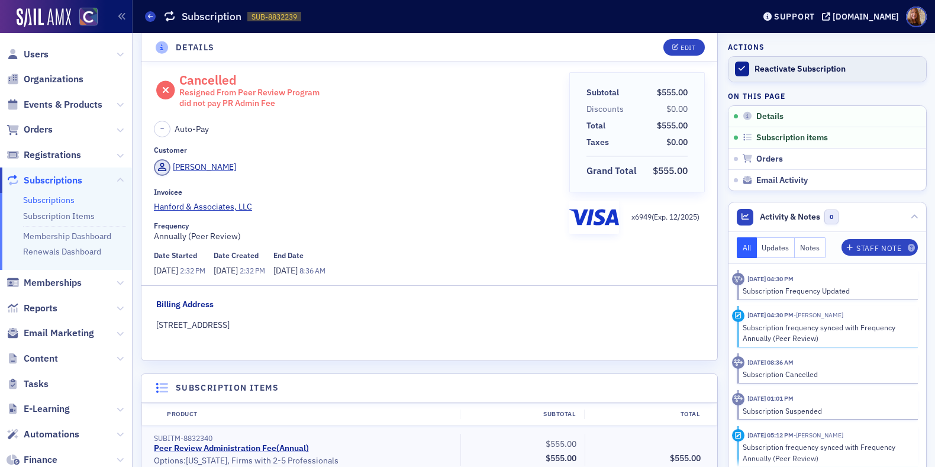
click at [803, 71] on div "Reactivate Subscription" at bounding box center [838, 69] width 166 height 11
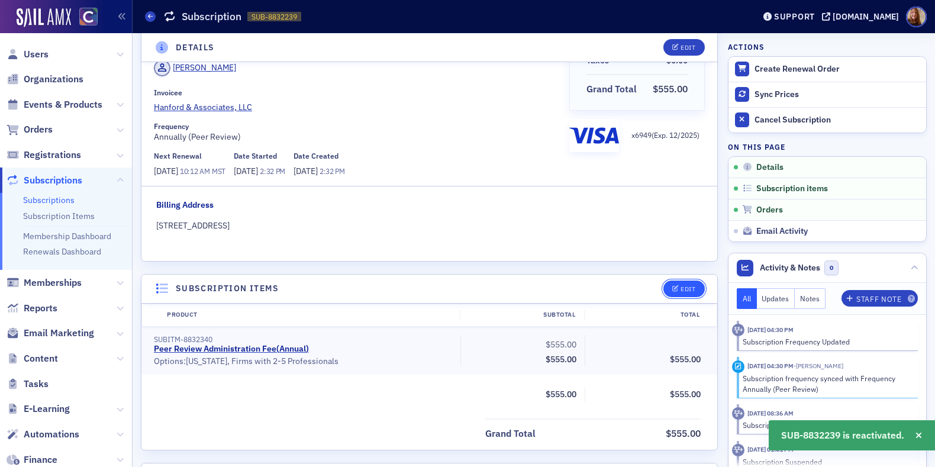
click at [681, 286] on div "Edit" at bounding box center [688, 289] width 15 height 7
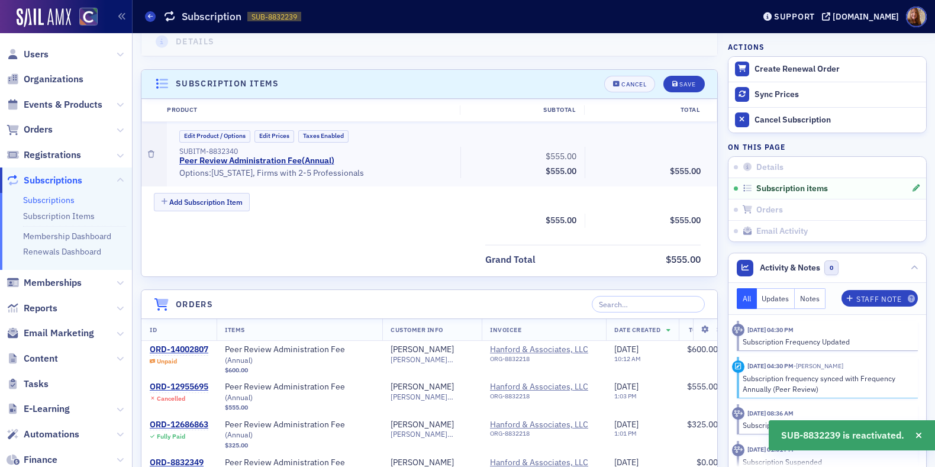
scroll to position [332, 0]
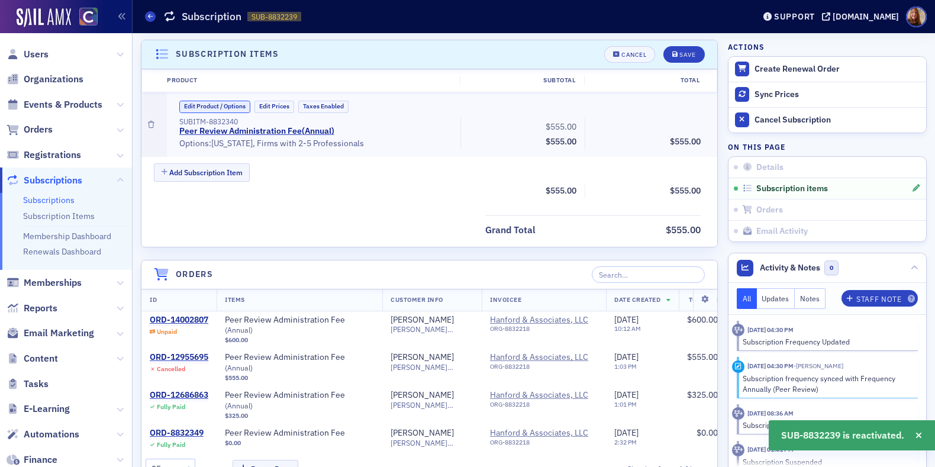
click at [223, 109] on button "Edit Product / Options" at bounding box center [214, 107] width 71 height 12
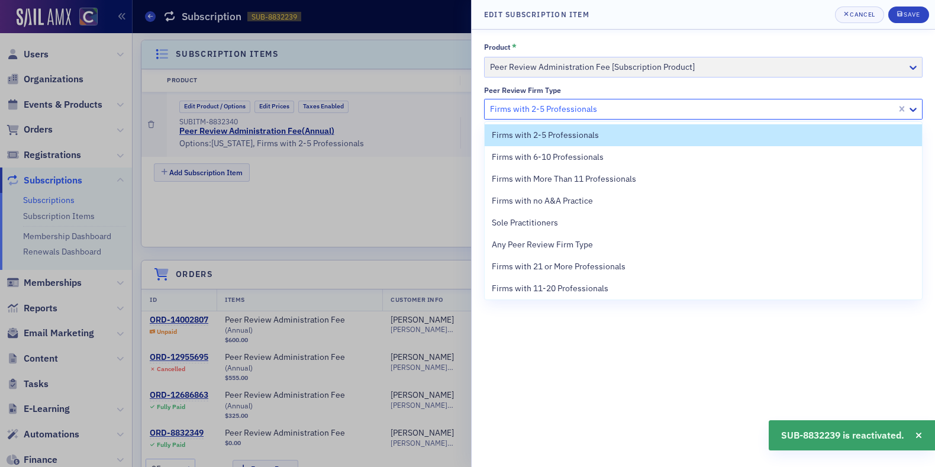
click at [569, 104] on div at bounding box center [692, 109] width 407 height 15
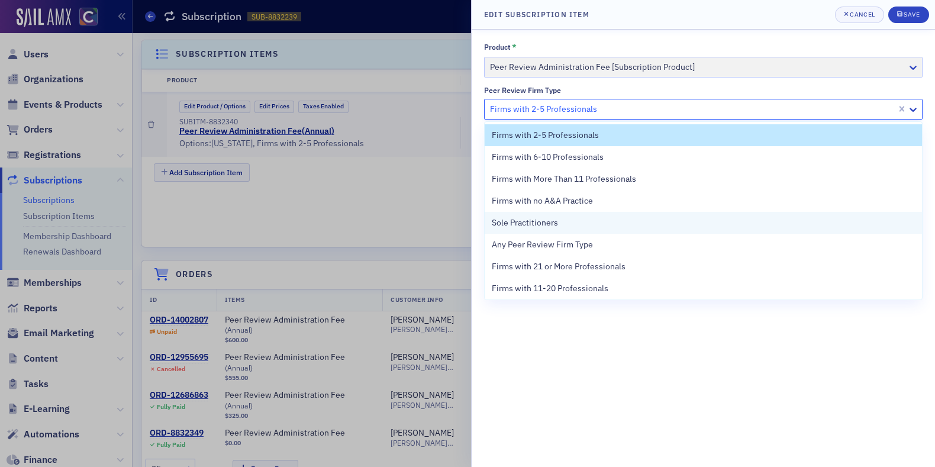
click at [538, 220] on span "Sole Practitioners" at bounding box center [525, 223] width 66 height 12
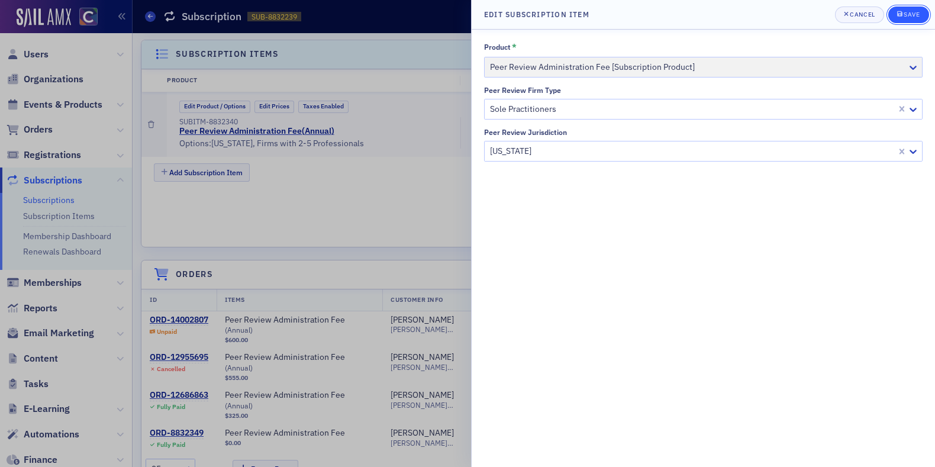
click at [907, 17] on div "Save" at bounding box center [912, 14] width 16 height 7
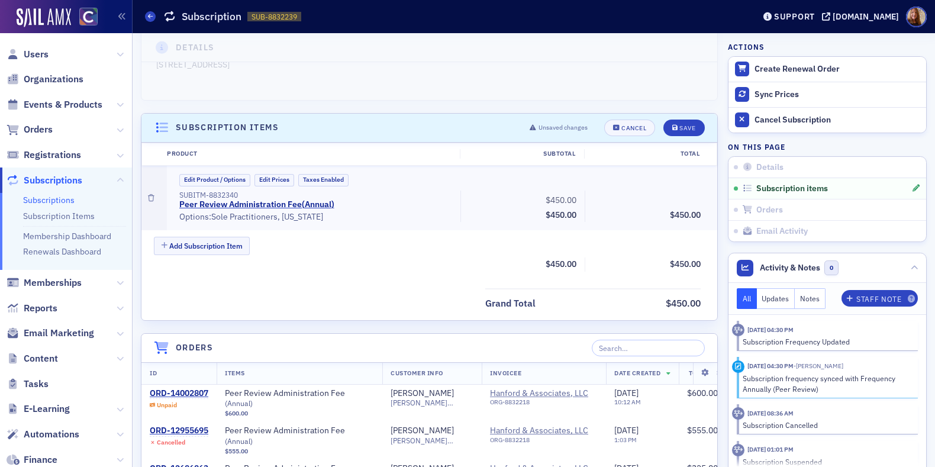
scroll to position [256, 0]
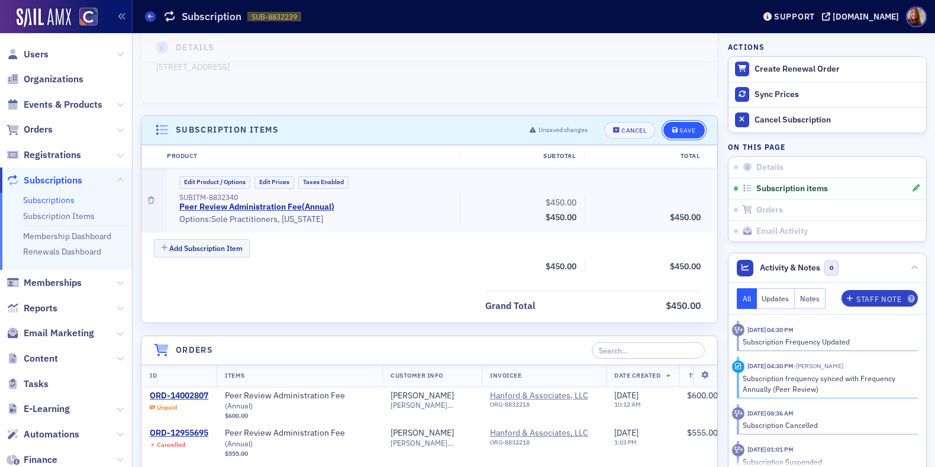
click at [680, 130] on div "Save" at bounding box center [688, 130] width 16 height 7
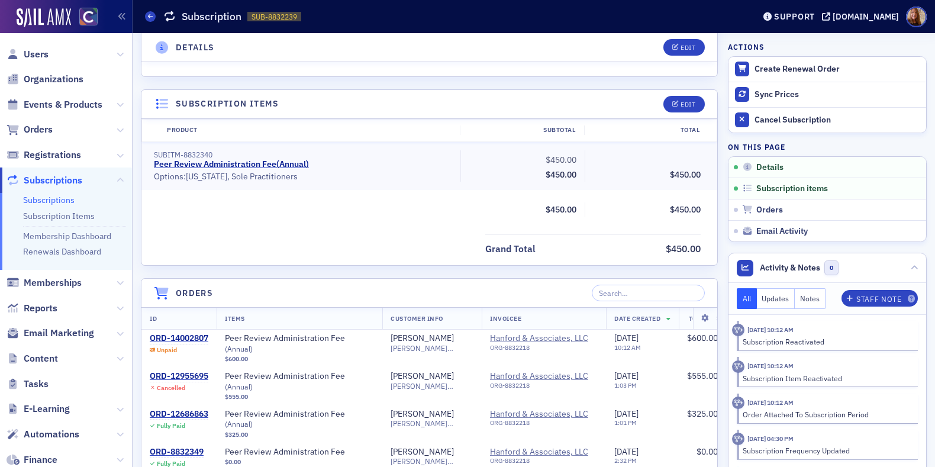
scroll to position [282, 0]
click at [173, 409] on div "ORD-12686863" at bounding box center [179, 414] width 59 height 11
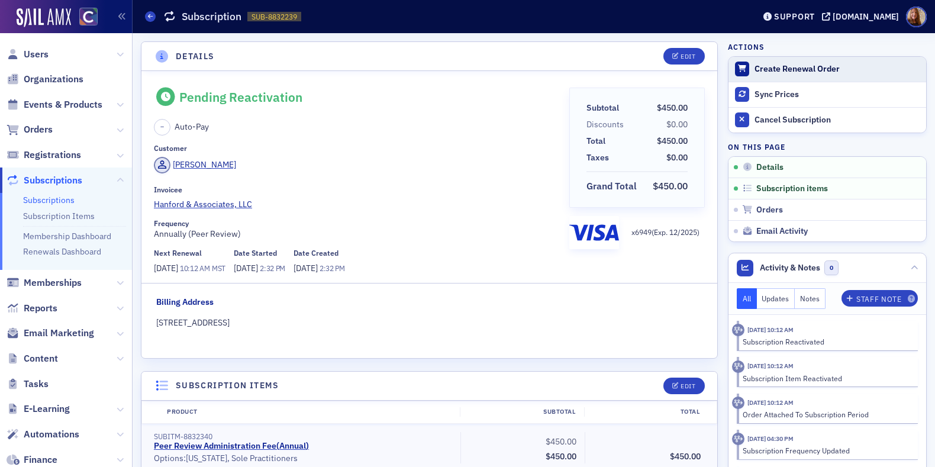
click at [796, 69] on div "Create Renewal Order" at bounding box center [838, 69] width 166 height 11
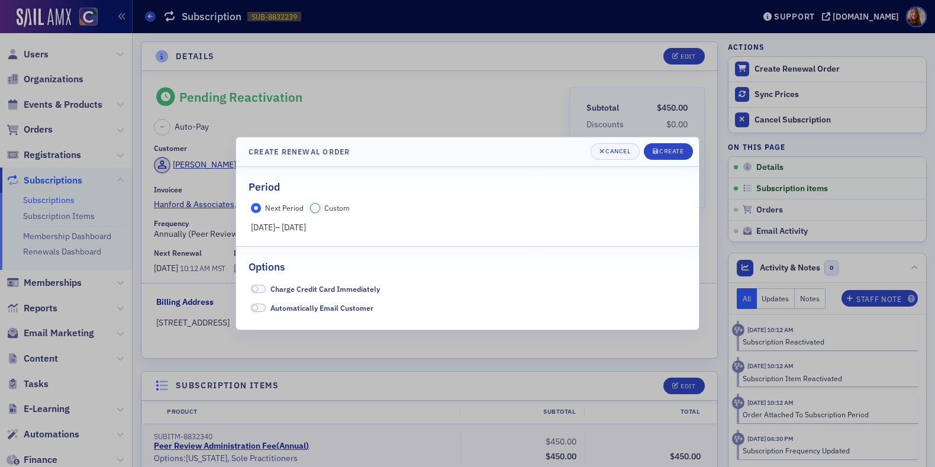
click at [316, 208] on input "Custom" at bounding box center [315, 208] width 11 height 11
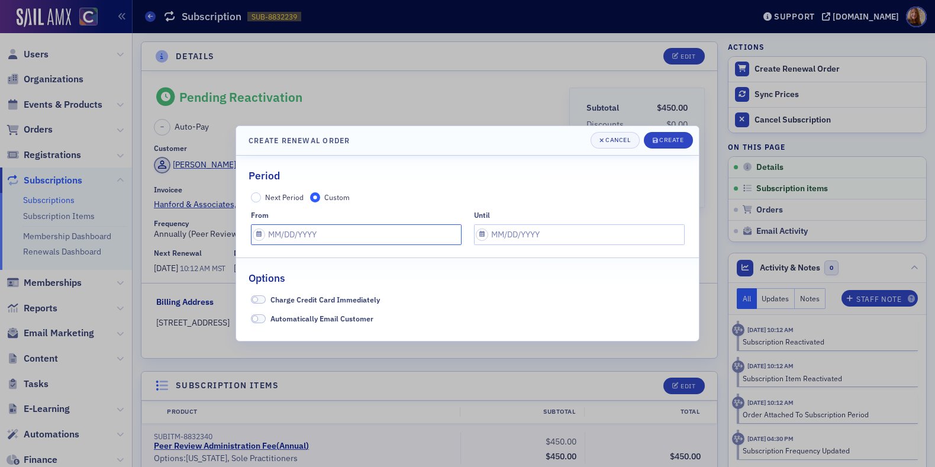
click at [307, 237] on input "text" at bounding box center [356, 234] width 211 height 21
select select "7"
select select "2025"
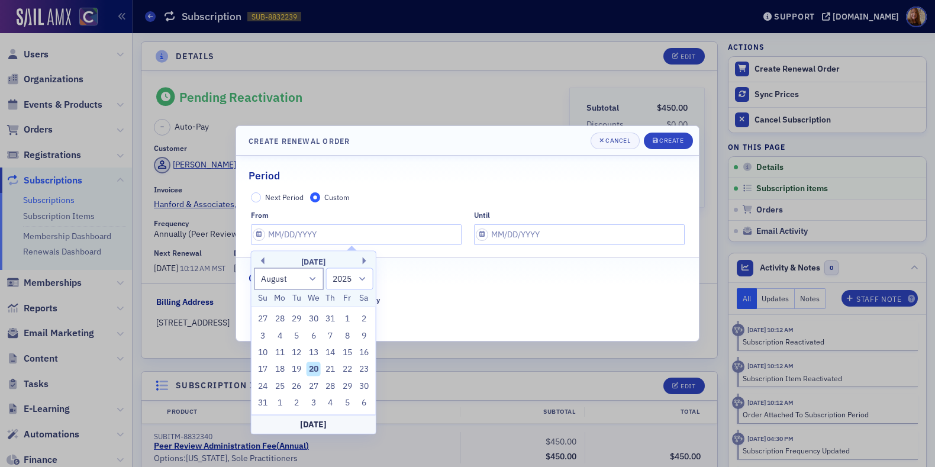
click at [317, 368] on div "20" at bounding box center [314, 369] width 14 height 14
type input "08/20/2025"
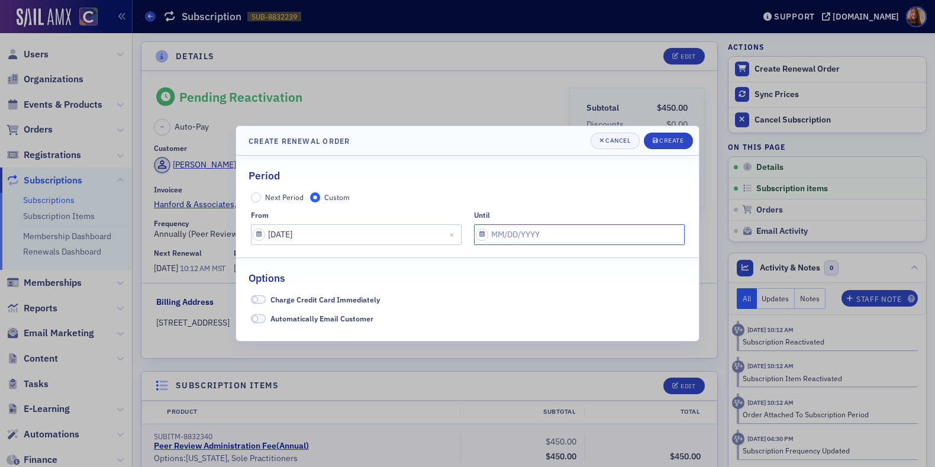
click at [526, 235] on input "text" at bounding box center [579, 234] width 211 height 21
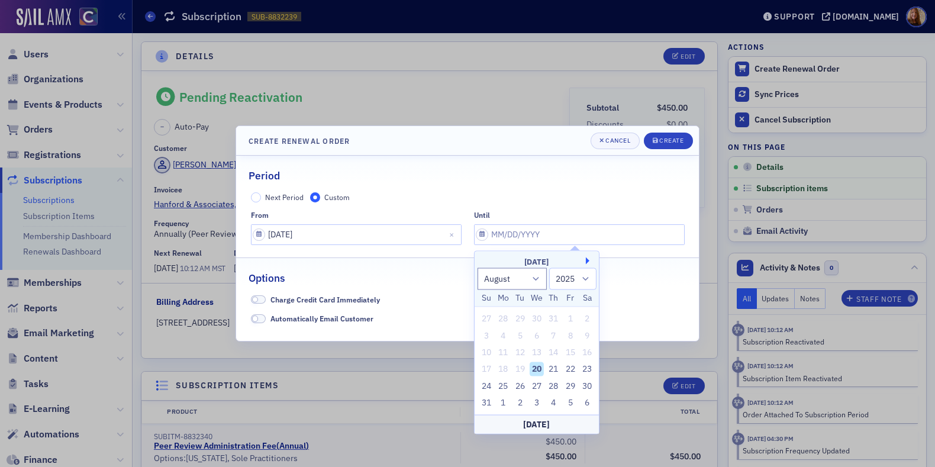
click at [587, 259] on button "Next Month" at bounding box center [589, 261] width 7 height 7
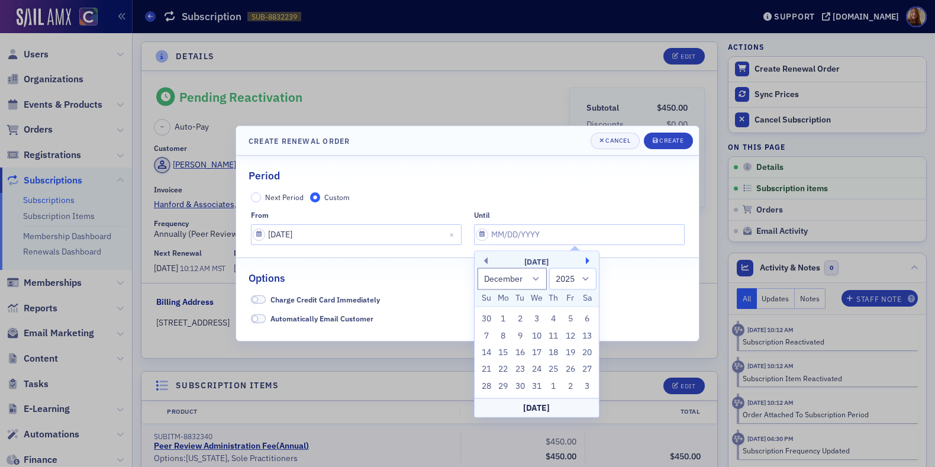
select select "0"
select select "2026"
click at [539, 333] on div "7" at bounding box center [537, 336] width 14 height 14
type input "01/07/2026"
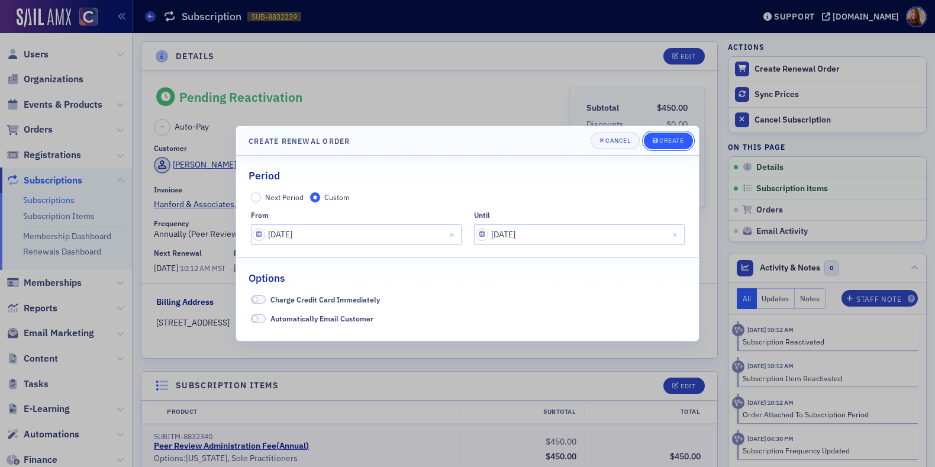
click at [676, 143] on div "Create" at bounding box center [672, 140] width 24 height 7
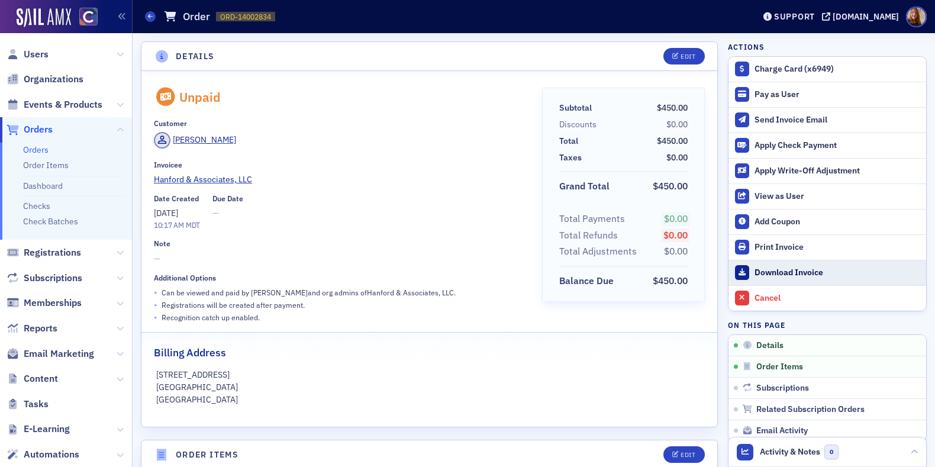
click at [790, 274] on div "Download Invoice" at bounding box center [838, 273] width 166 height 11
click at [252, 20] on span "ORD-14002834" at bounding box center [245, 17] width 51 height 10
copy span "ORD-14002834 14002834"
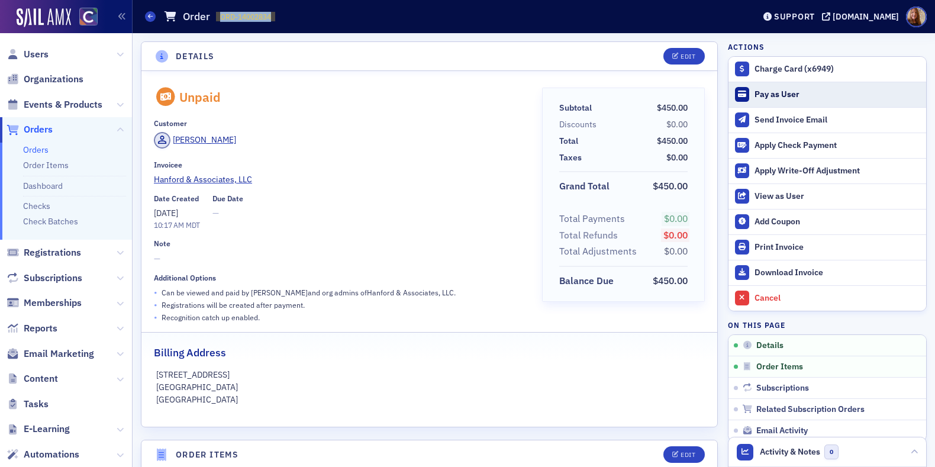
click at [782, 96] on div "Pay as User" at bounding box center [838, 94] width 166 height 11
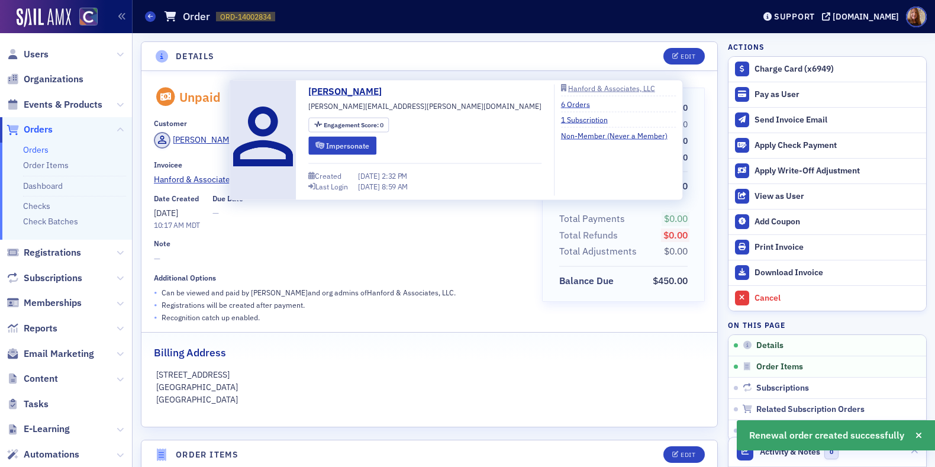
click at [387, 106] on span "[PERSON_NAME][EMAIL_ADDRESS][PERSON_NAME][DOMAIN_NAME]" at bounding box center [424, 106] width 233 height 11
copy span "[PERSON_NAME][EMAIL_ADDRESS][PERSON_NAME][DOMAIN_NAME]"
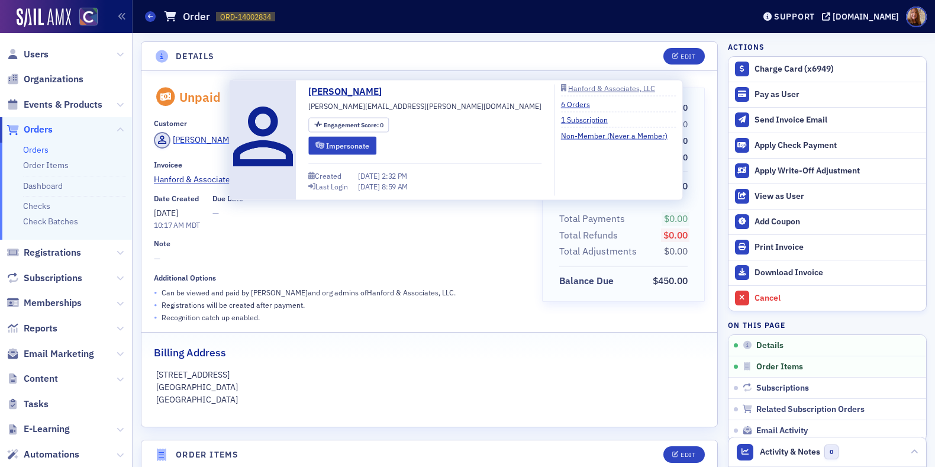
click at [195, 140] on div "[PERSON_NAME]" at bounding box center [204, 140] width 63 height 12
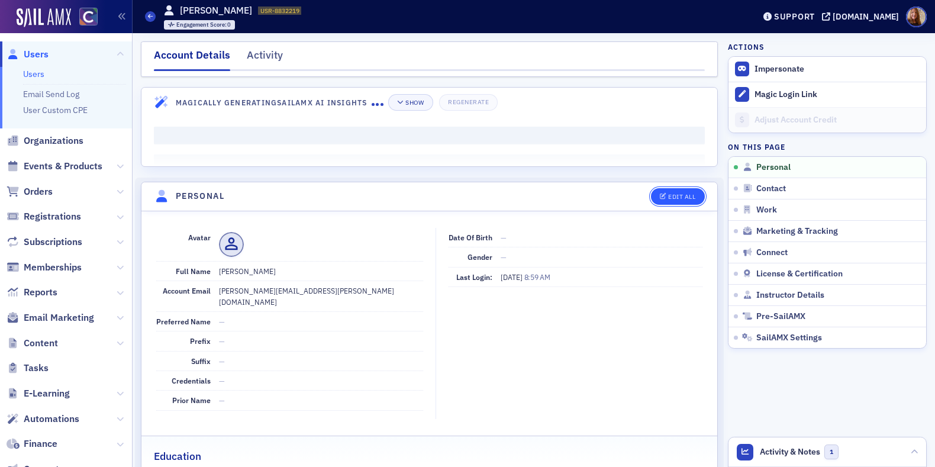
click at [683, 202] on button "Edit All" at bounding box center [677, 196] width 53 height 17
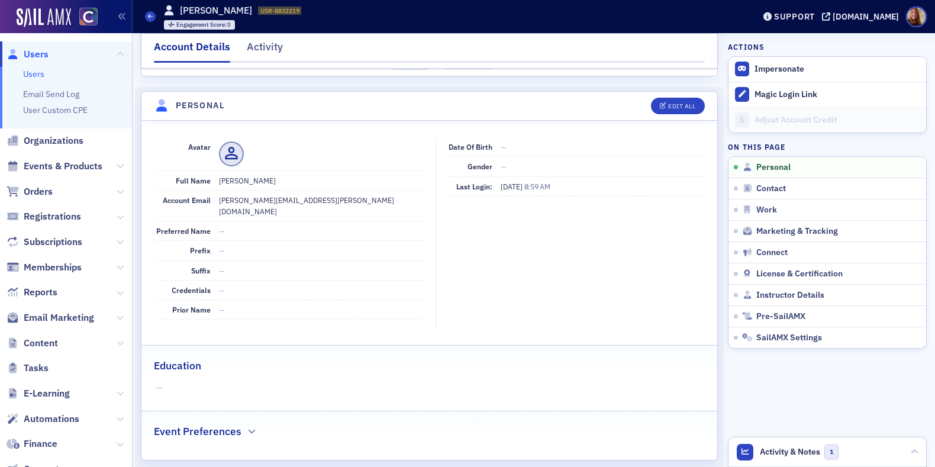
select select "US"
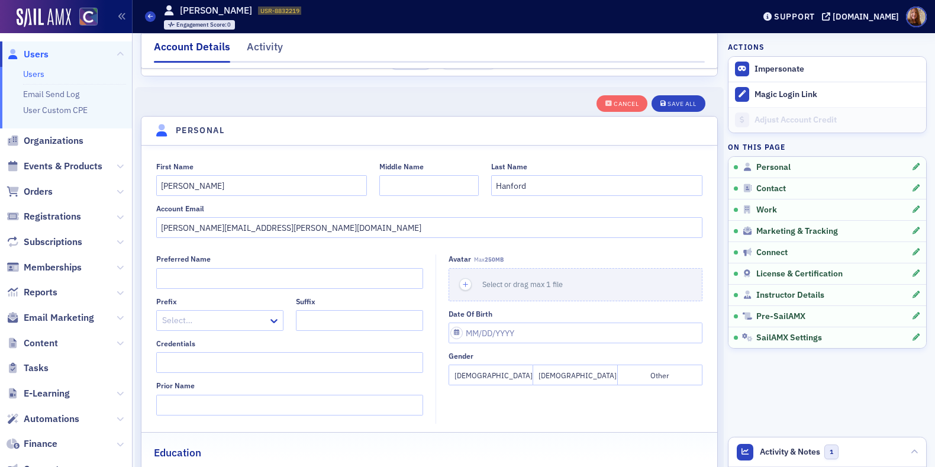
scroll to position [137, 0]
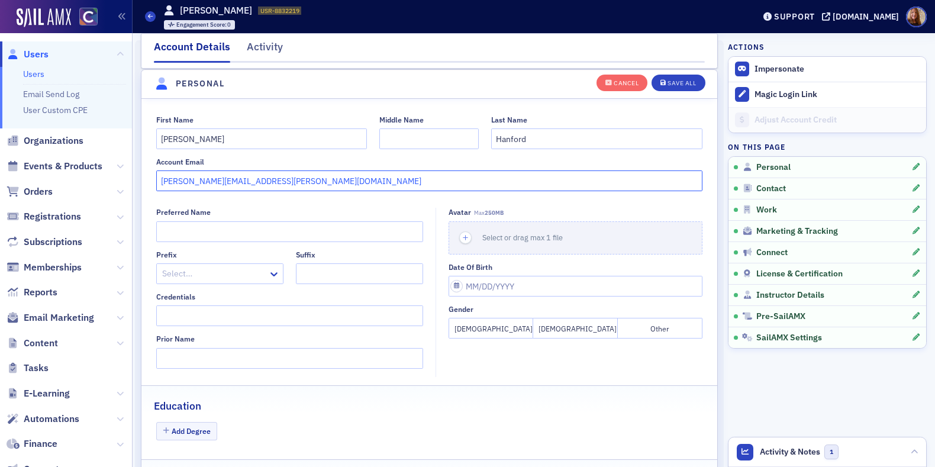
click at [331, 190] on fieldset "First Name Teresa Middle Name Last Name Hanford Account Email teresa.hanford@ha…" at bounding box center [430, 151] width 576 height 97
paste input "[EMAIL_ADDRESS][PERSON_NAME][DOMAIN_NAME]"
drag, startPoint x: 417, startPoint y: 176, endPoint x: 156, endPoint y: 179, distance: 261.1
click at [156, 179] on input "teresa.hanford@hanfordllc.com hanford.teresa@hanfordllc.com" at bounding box center [429, 181] width 547 height 21
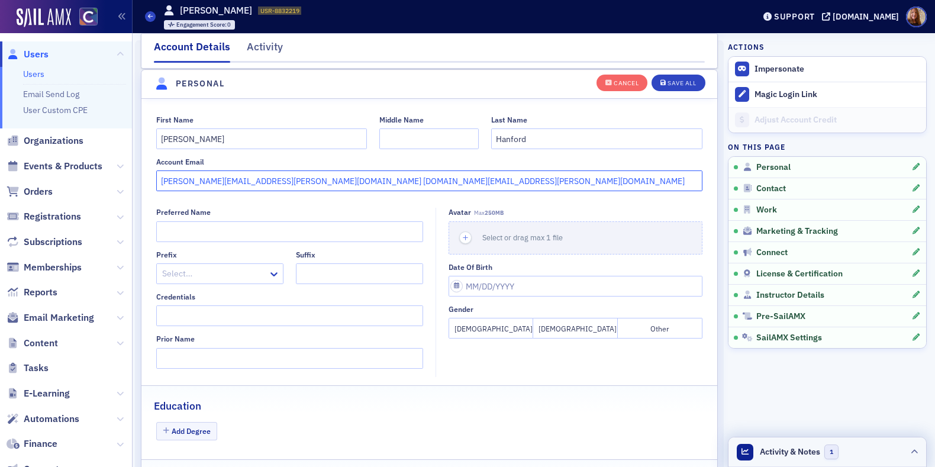
type input "teresa.hanford@hanfordllc.com hanford.teresa@hanfordllc.com"
click at [881, 450] on header "Activity & Notes 1" at bounding box center [828, 453] width 198 height 30
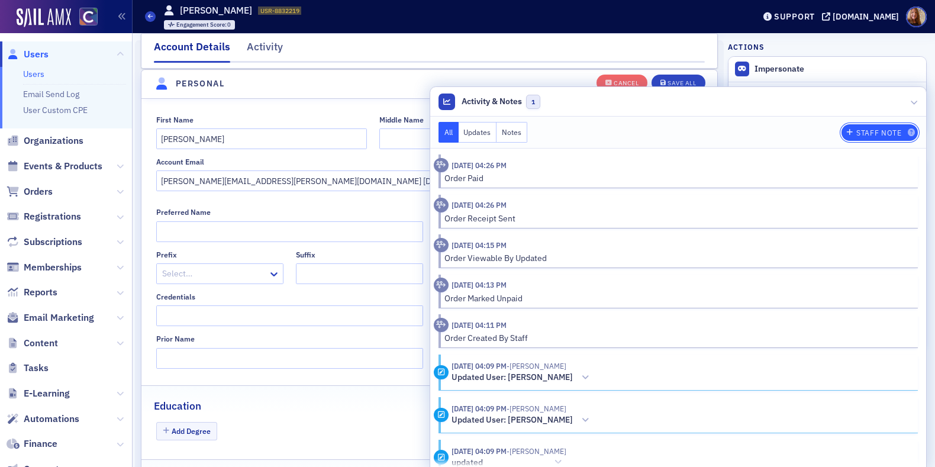
click at [860, 134] on div "Staff Note" at bounding box center [879, 133] width 45 height 7
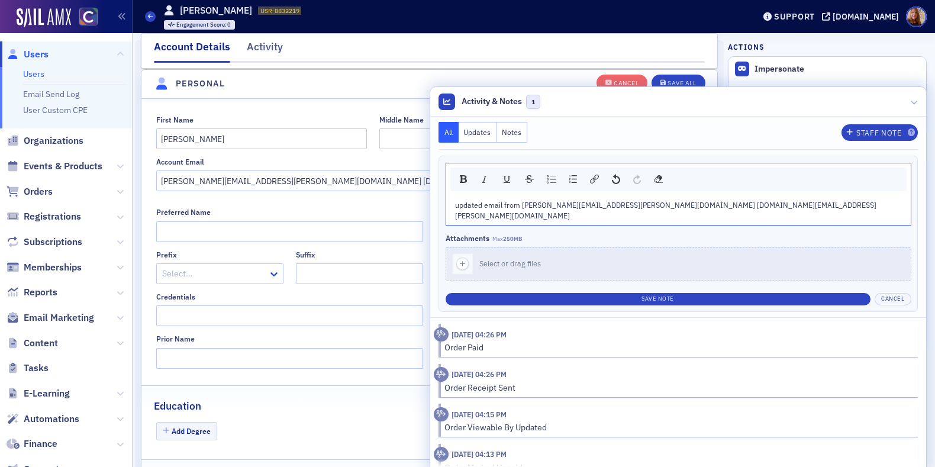
click at [703, 204] on span "updated email from teresa.hanford@hanfordllc.com hanford.teresa@hanfordllc.com" at bounding box center [666, 210] width 422 height 20
click at [845, 206] on div "updated email from teresa.hanford@hanfordllc.com to hanford.teresa@hanfordllc.c…" at bounding box center [679, 211] width 448 height 22
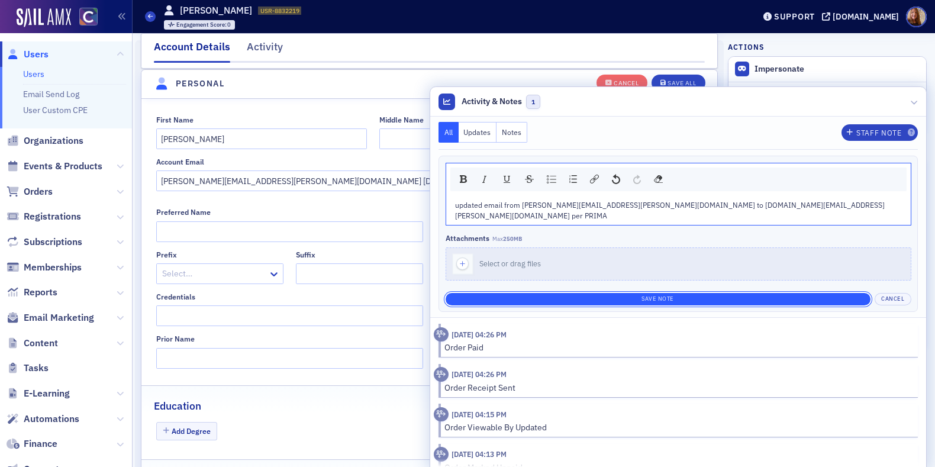
click at [746, 293] on button "Save Note" at bounding box center [658, 299] width 425 height 12
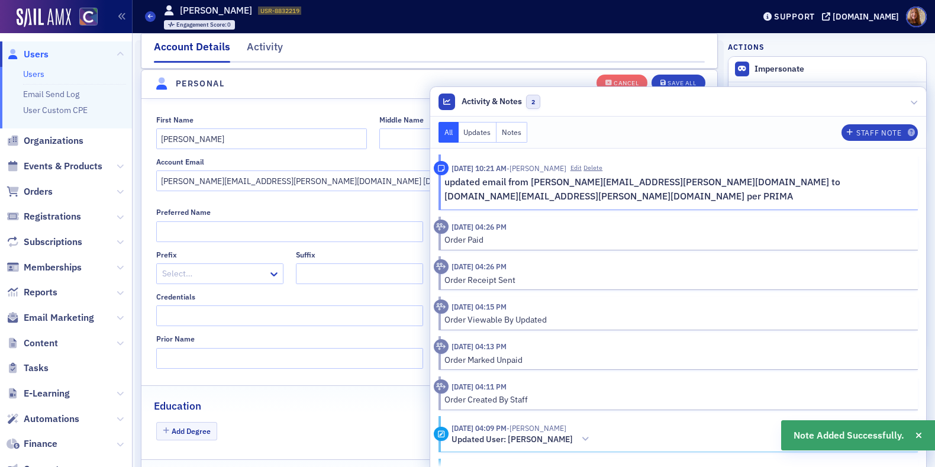
click at [262, 195] on fieldset "First Name Teresa Middle Name Last Name Hanford Account Email teresa.hanford@ha…" at bounding box center [430, 151] width 576 height 97
drag, startPoint x: 278, startPoint y: 181, endPoint x: 144, endPoint y: 172, distance: 134.7
click at [144, 172] on div "First Name Teresa Middle Name Last Name Hanford Account Email teresa.hanford@ha…" at bounding box center [430, 153] width 576 height 76
type input "[EMAIL_ADDRESS][PERSON_NAME][DOMAIN_NAME]"
click at [628, 98] on header "Activity & Notes 2" at bounding box center [678, 102] width 496 height 30
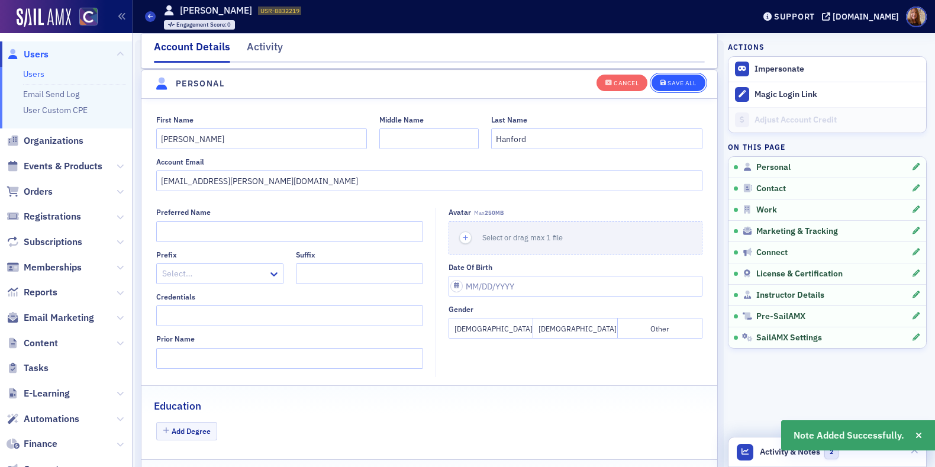
click at [674, 76] on button "Save All" at bounding box center [678, 82] width 53 height 17
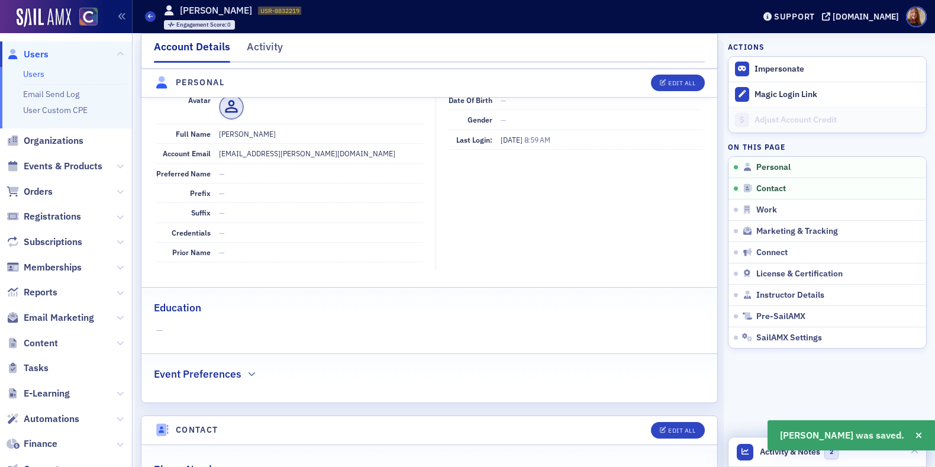
click at [256, 150] on dd "hanford.teresa@hanfordllc.com" at bounding box center [321, 153] width 204 height 19
copy dd "hanford.teresa@hanfordllc.com"
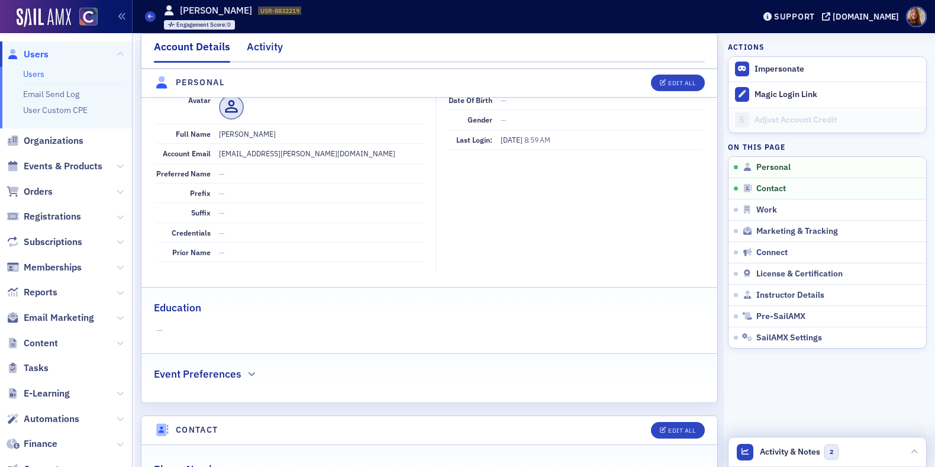
click at [266, 50] on div "Activity" at bounding box center [265, 50] width 36 height 22
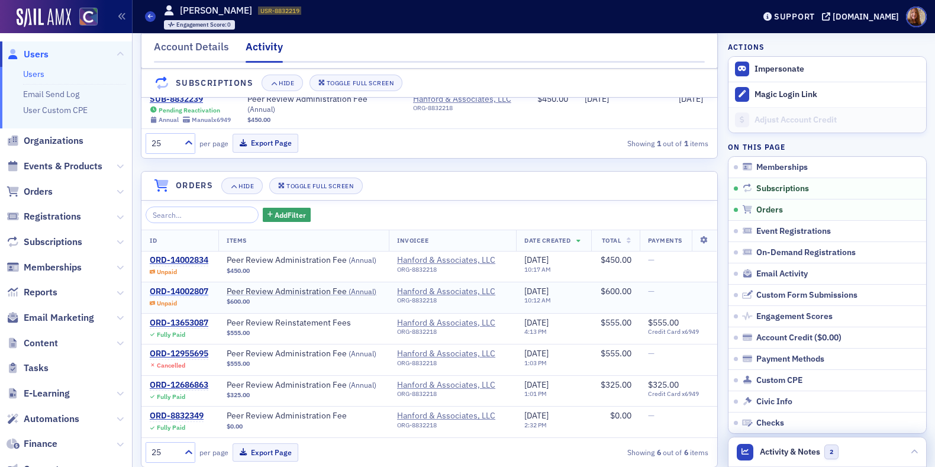
click at [196, 297] on div "ORD-14002807" at bounding box center [179, 292] width 59 height 11
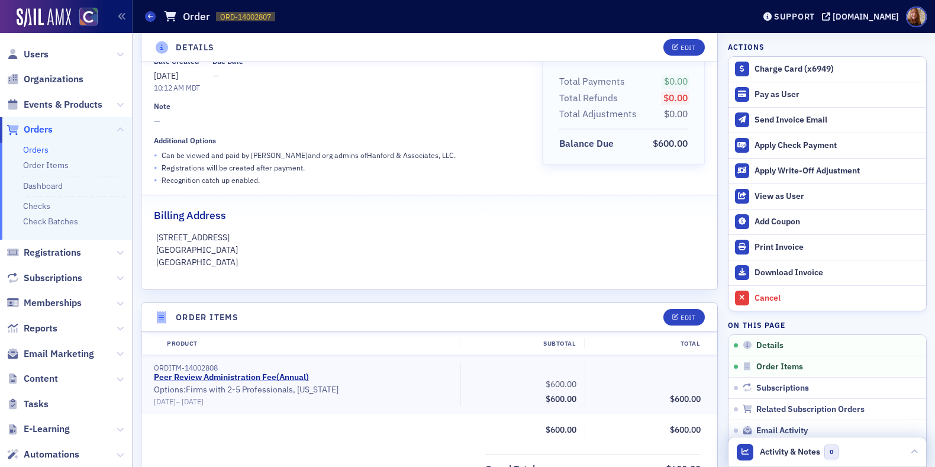
scroll to position [59, 0]
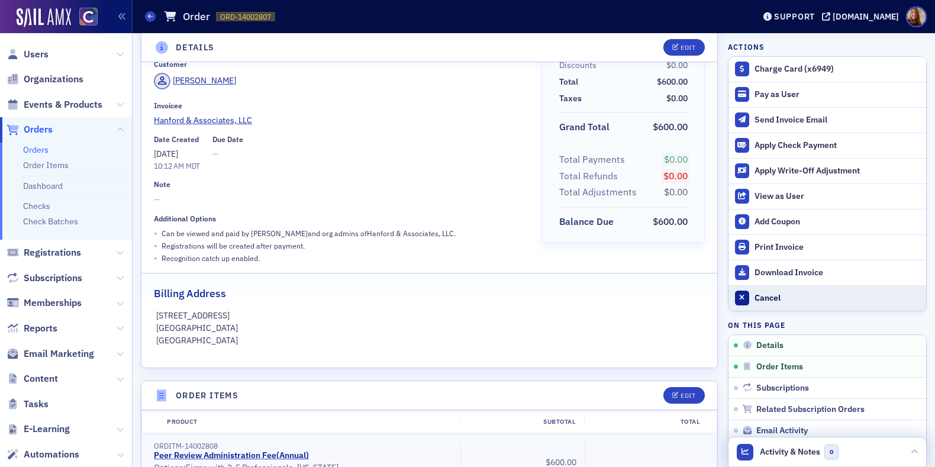
click at [765, 298] on div "Cancel" at bounding box center [838, 298] width 166 height 11
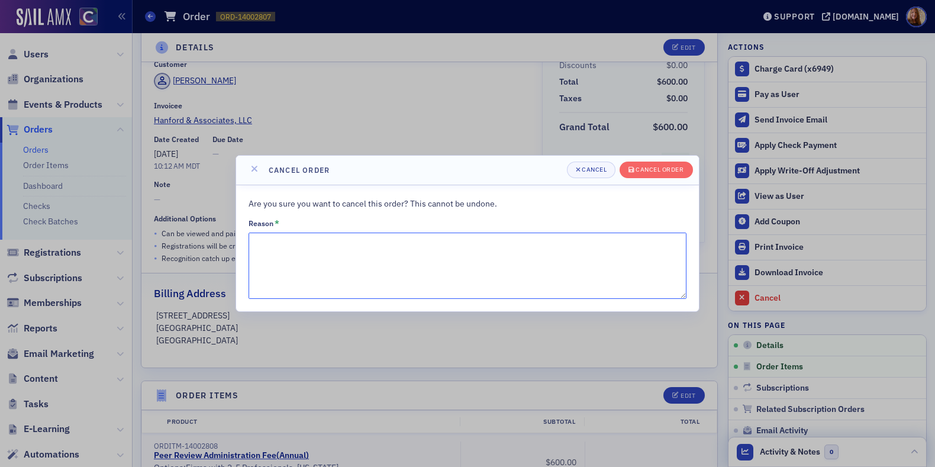
click at [289, 260] on textarea "Reason *" at bounding box center [468, 266] width 438 height 66
type textarea "created in error"
click at [670, 171] on div "Cancel order" at bounding box center [660, 169] width 48 height 7
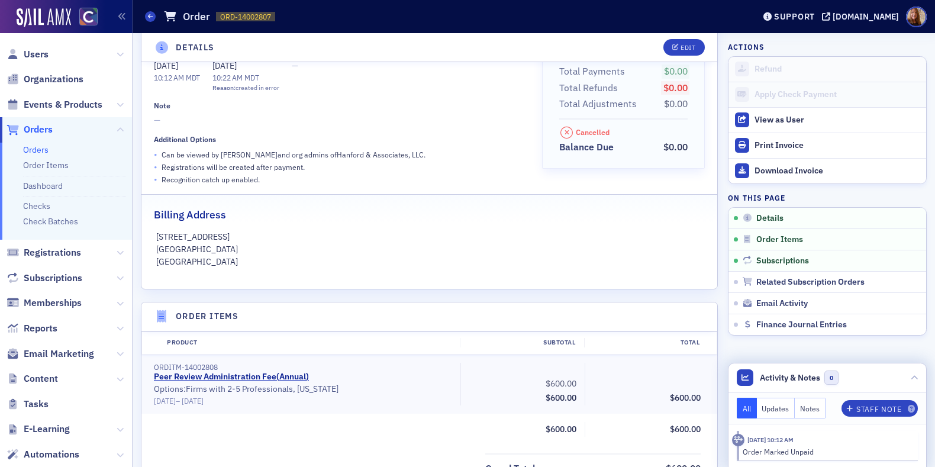
scroll to position [0, 0]
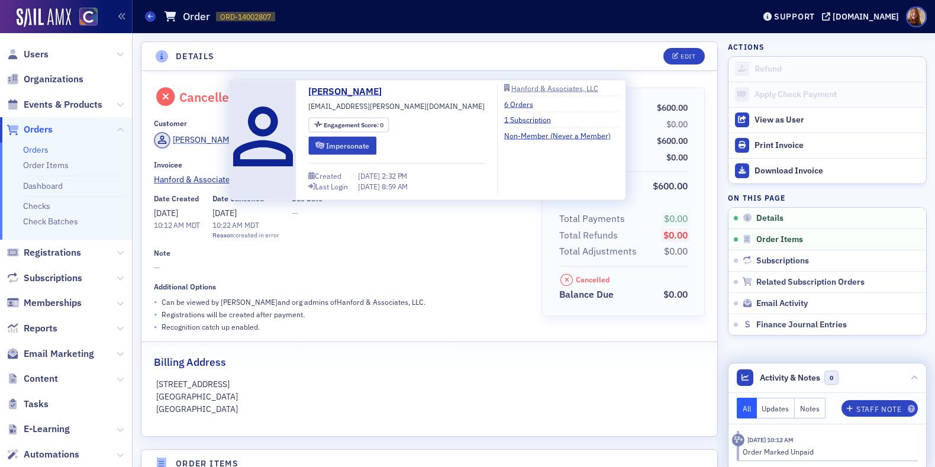
click at [194, 139] on div "Teresa Hanford" at bounding box center [204, 140] width 63 height 12
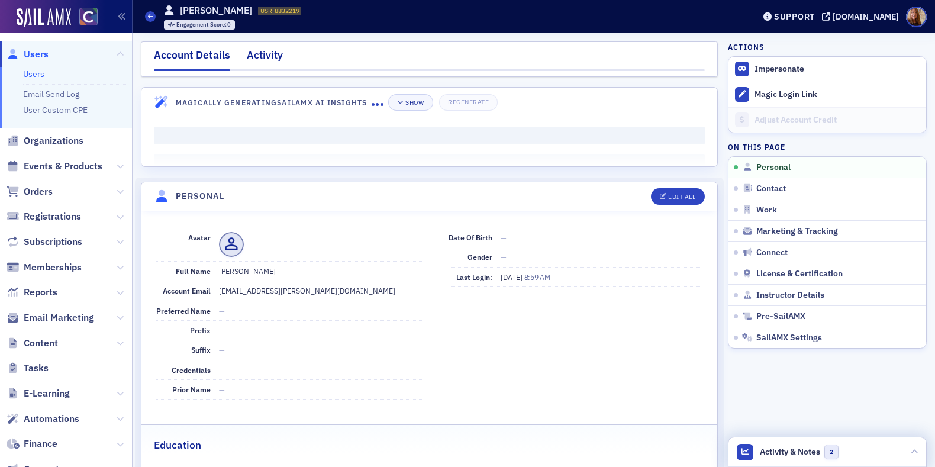
click at [262, 59] on div "Activity" at bounding box center [265, 58] width 36 height 22
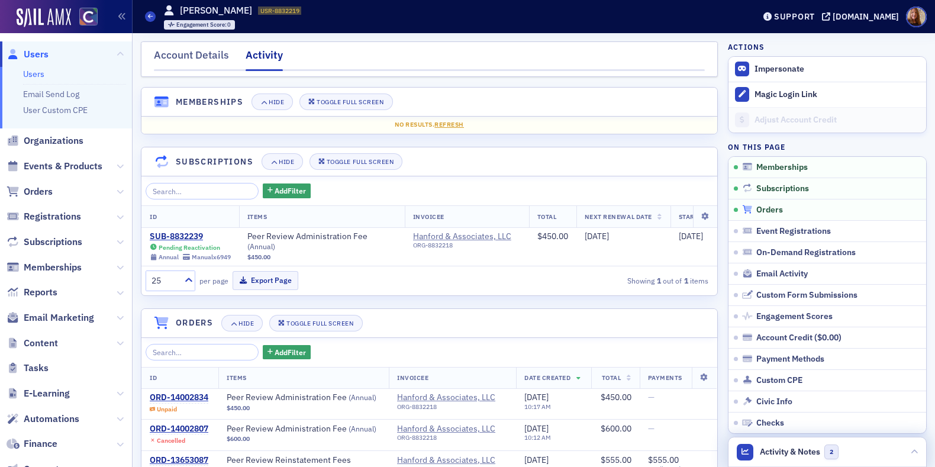
click at [770, 211] on span "Orders" at bounding box center [770, 210] width 27 height 11
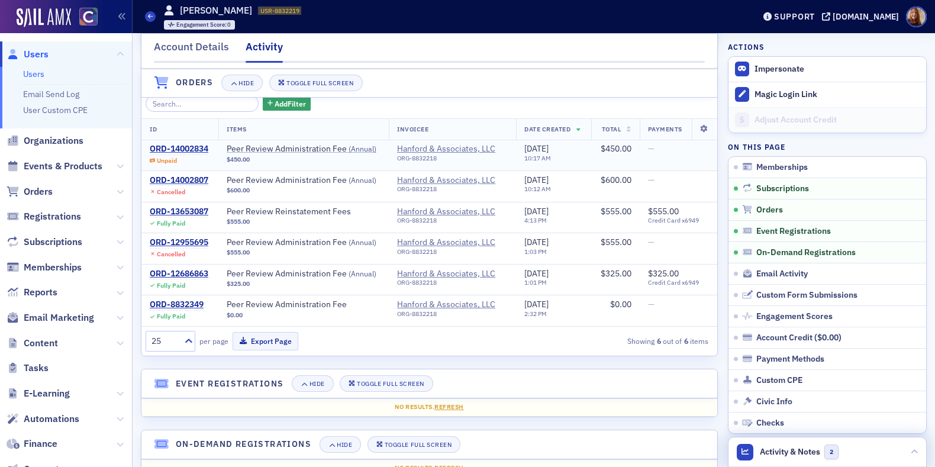
scroll to position [247, 0]
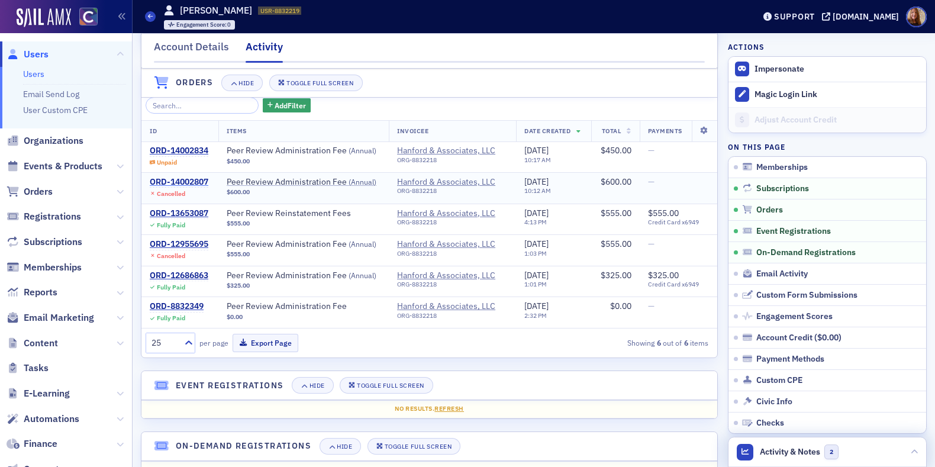
click at [184, 186] on div "ORD-14002807" at bounding box center [179, 182] width 59 height 11
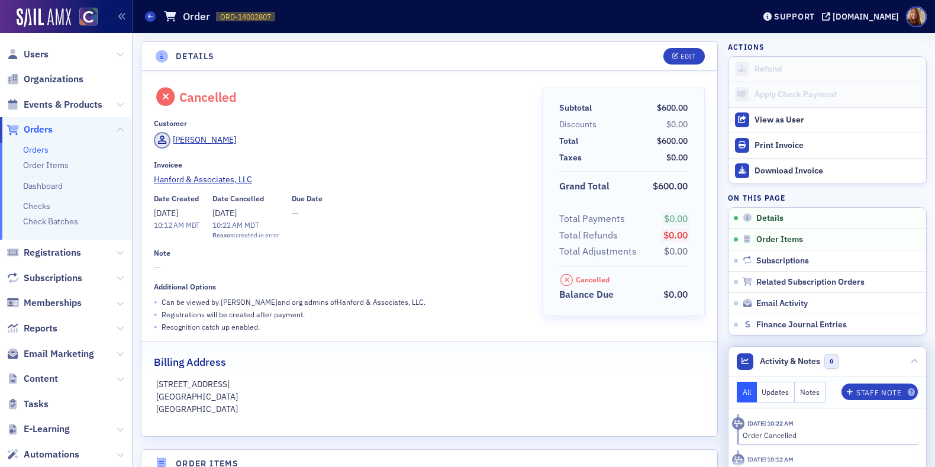
click at [417, 124] on div "Customer" at bounding box center [340, 123] width 372 height 9
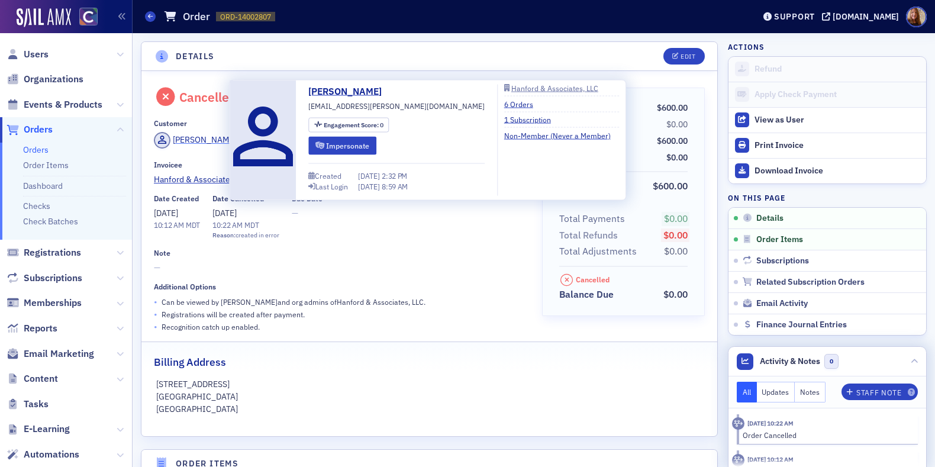
click at [198, 137] on div "Teresa Hanford" at bounding box center [204, 140] width 63 height 12
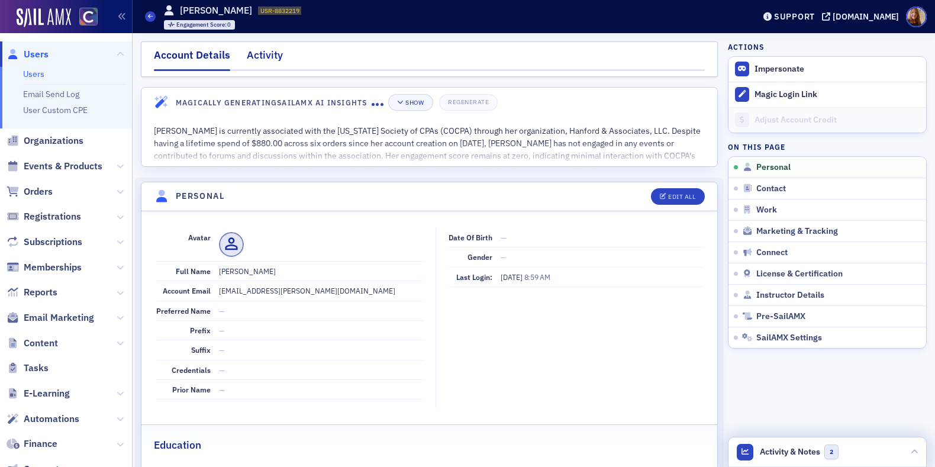
click at [259, 58] on div "Activity" at bounding box center [265, 58] width 36 height 22
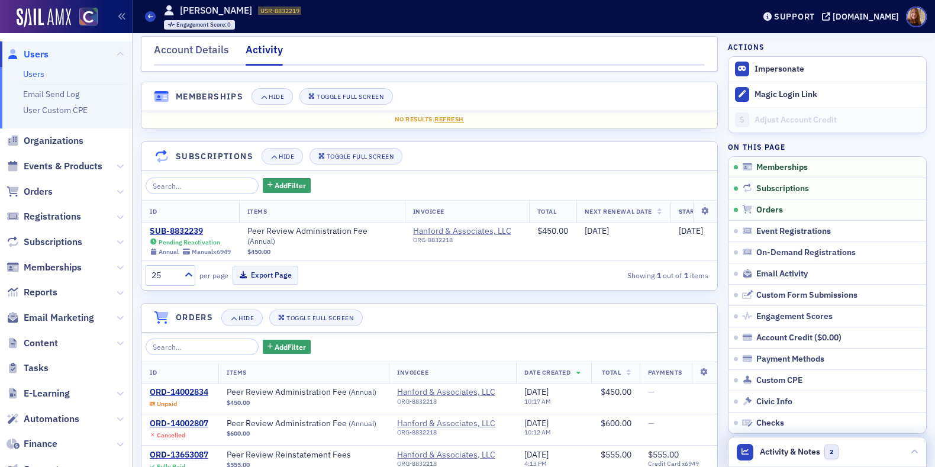
scroll to position [18, 0]
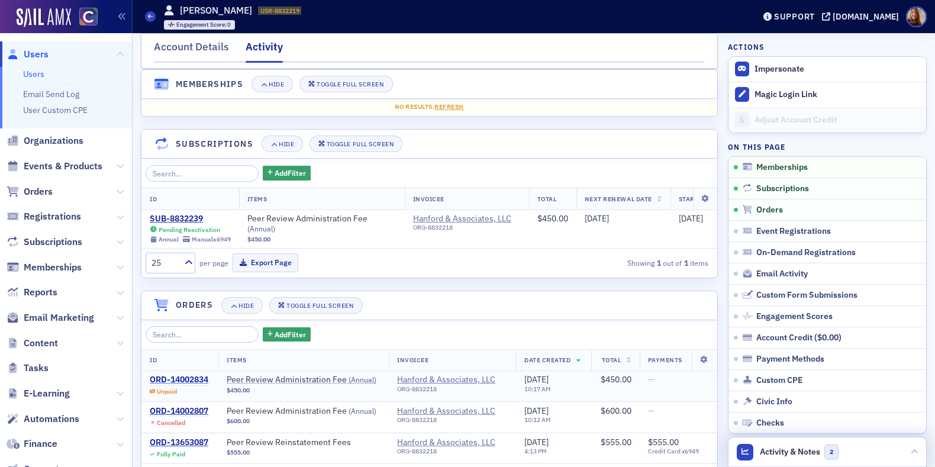
click at [174, 384] on div "ORD-14002834" at bounding box center [179, 380] width 59 height 11
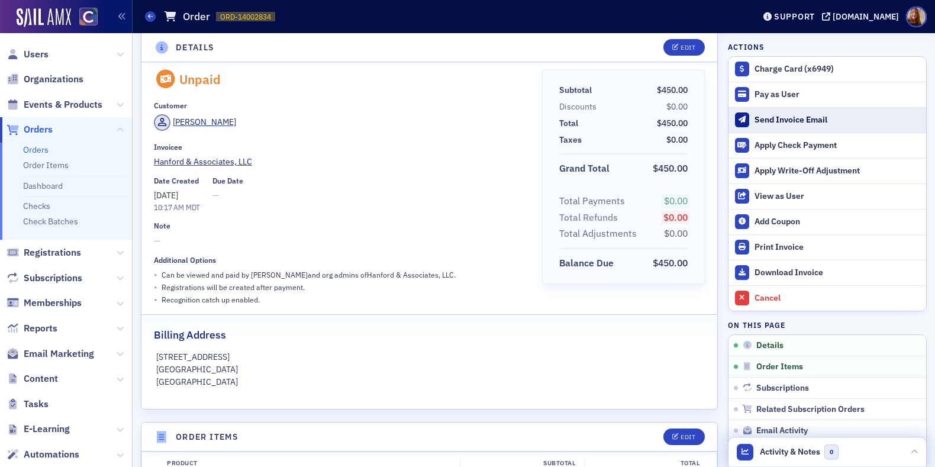
click at [781, 122] on div "Send Invoice Email" at bounding box center [838, 120] width 166 height 11
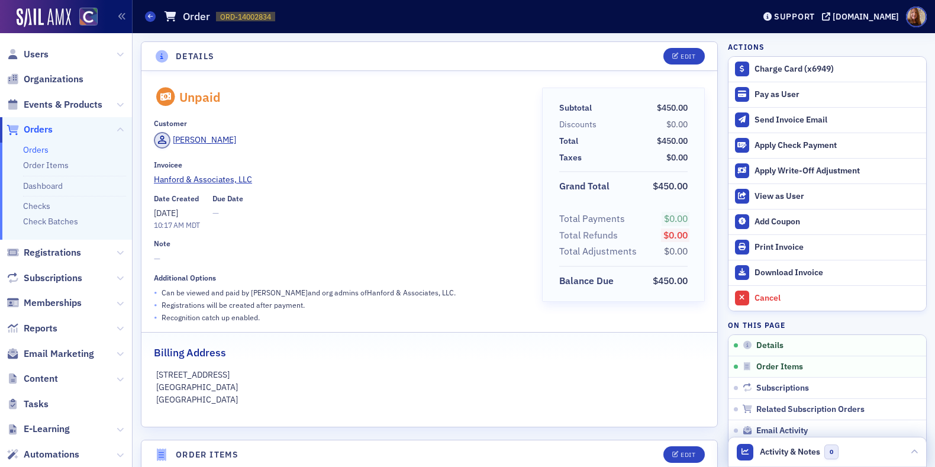
click at [379, 230] on div "Date Created 8/20/2025 10:17 AM MDT Due Date —" at bounding box center [340, 212] width 372 height 37
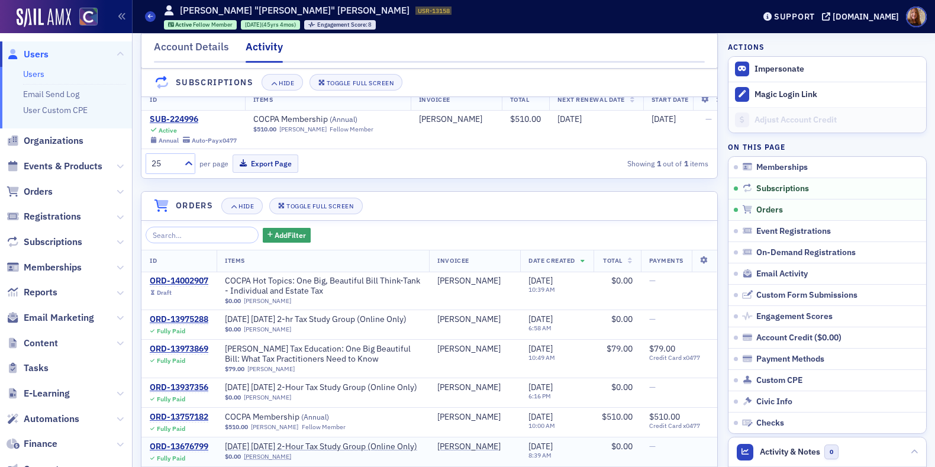
scroll to position [185, 0]
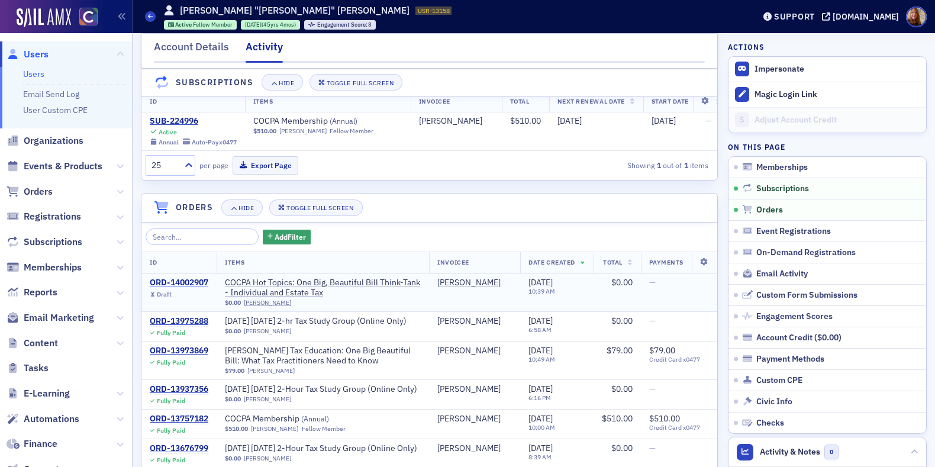
click at [188, 288] on div "ORD-14002907" at bounding box center [179, 283] width 59 height 11
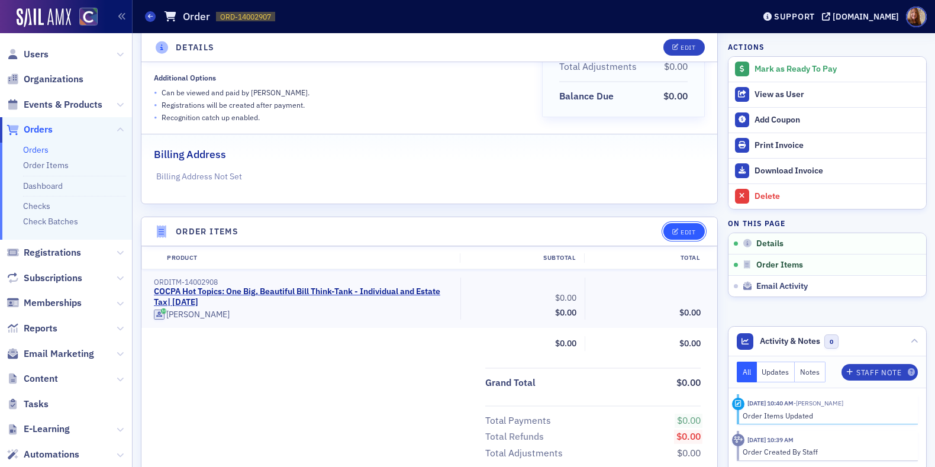
click at [681, 233] on div "Edit" at bounding box center [688, 232] width 15 height 7
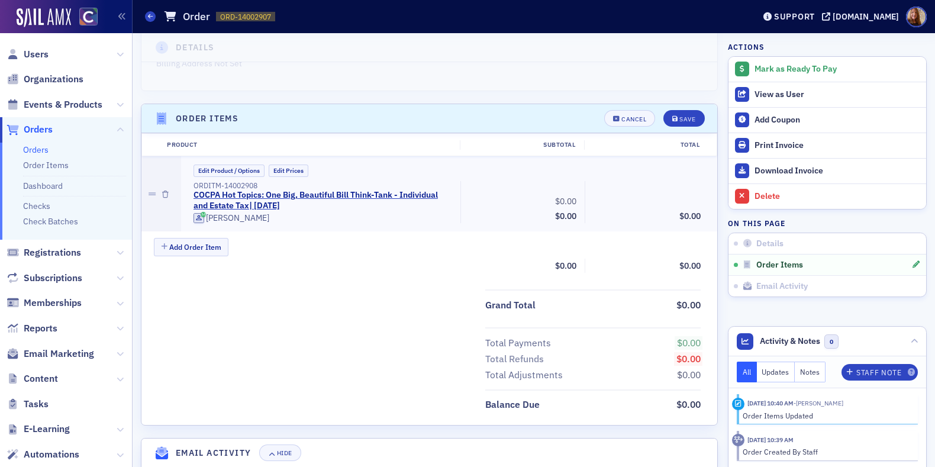
scroll to position [302, 0]
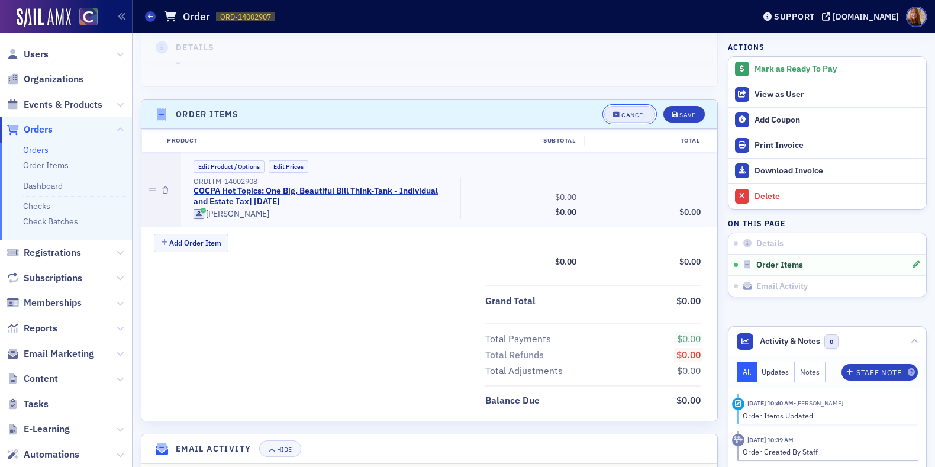
click at [626, 114] on div "Cancel" at bounding box center [634, 115] width 25 height 7
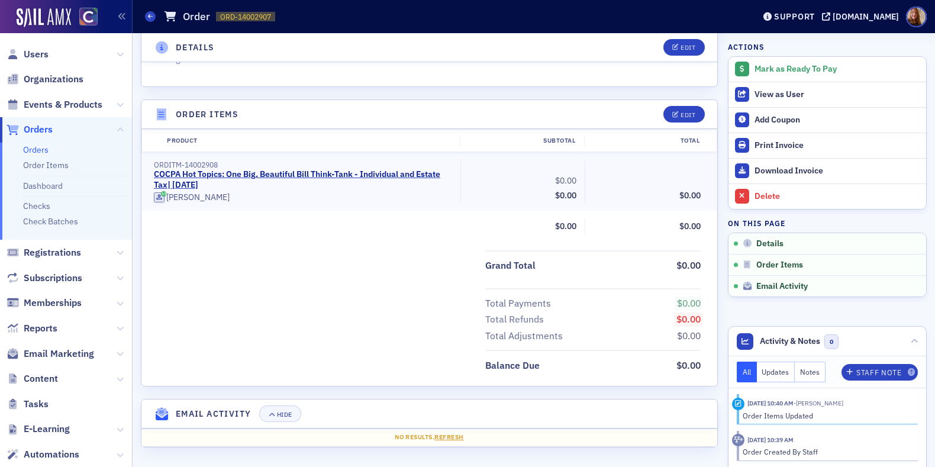
scroll to position [301, 0]
click at [792, 66] on div "Mark as Ready To Pay" at bounding box center [838, 69] width 166 height 11
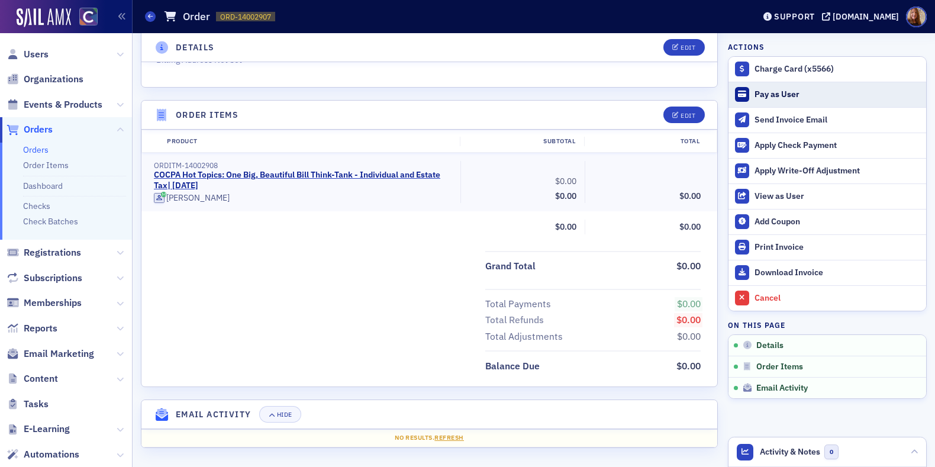
click at [774, 98] on div "Pay as User" at bounding box center [838, 94] width 166 height 11
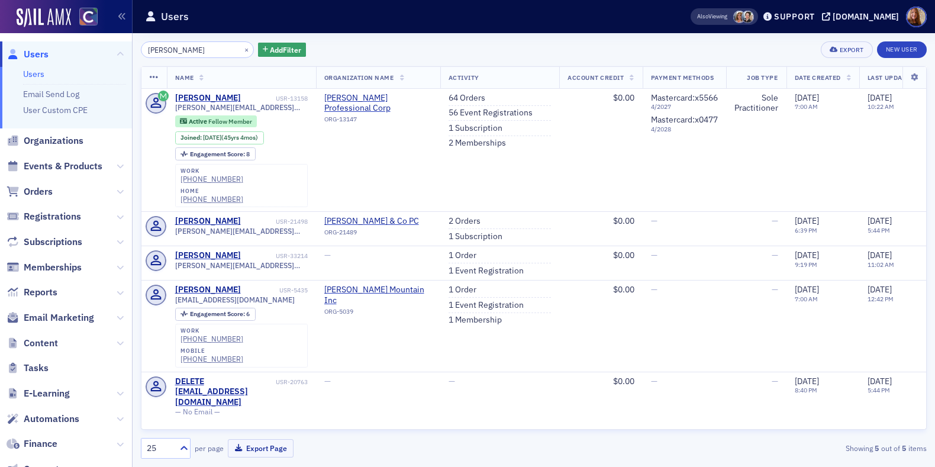
click at [47, 70] on li "Users" at bounding box center [74, 74] width 103 height 11
click at [169, 52] on input "[PERSON_NAME]" at bounding box center [197, 49] width 113 height 17
paste input "[PERSON_NAME]"
type input "[PERSON_NAME][EMAIL_ADDRESS][DOMAIN_NAME]"
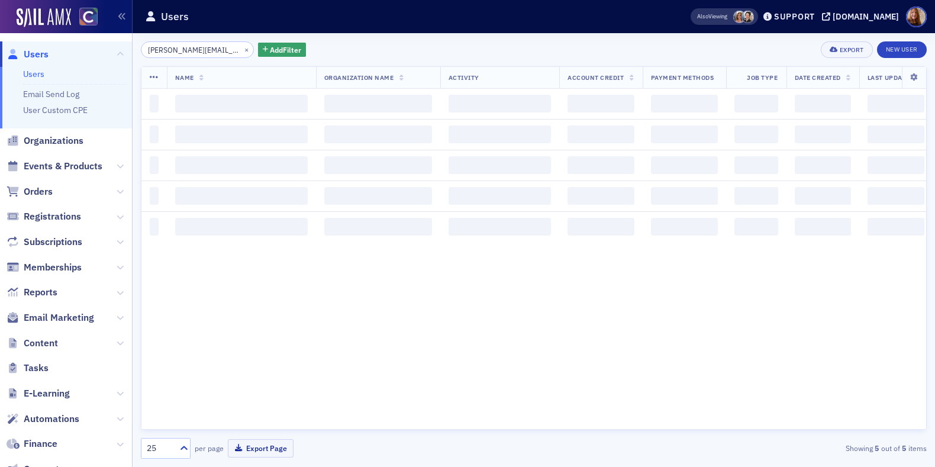
click at [417, 52] on div "[PERSON_NAME][EMAIL_ADDRESS][DOMAIN_NAME] × Add Filter Export New User" at bounding box center [534, 49] width 786 height 17
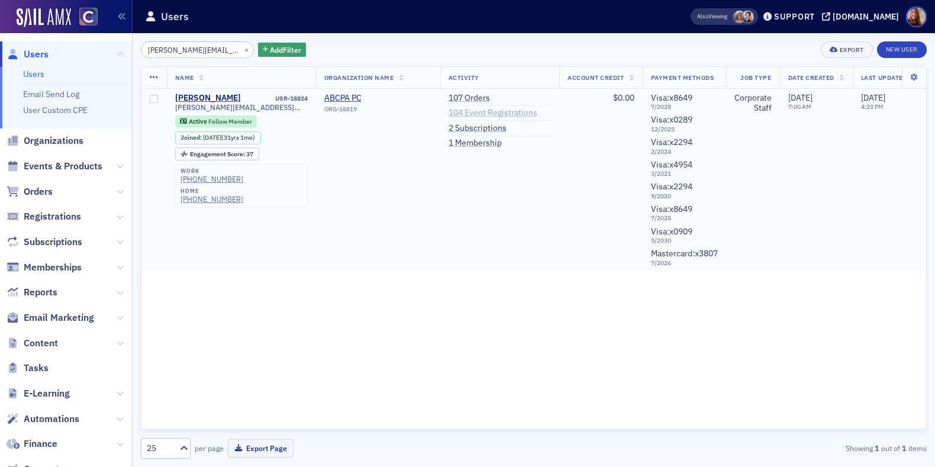
click at [477, 111] on link "104 Event Registrations" at bounding box center [493, 113] width 89 height 11
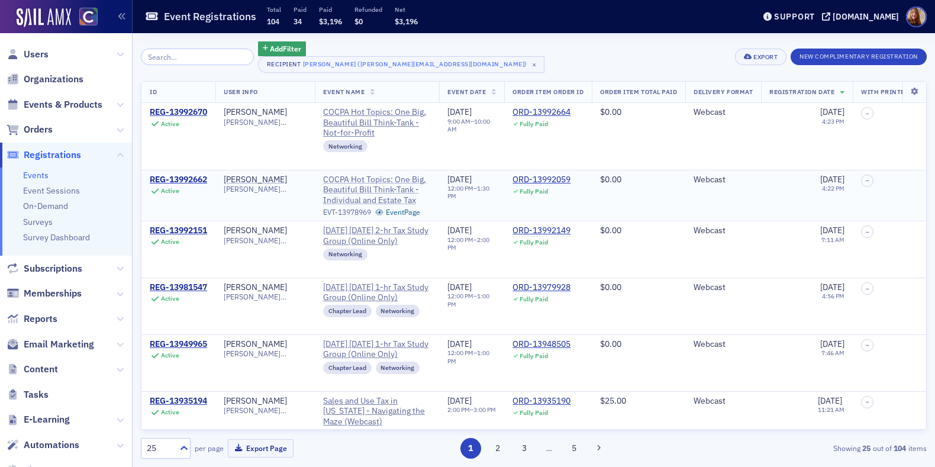
click at [378, 198] on span "COCPA Hot Topics: One Big, Beautiful Bill Think-Tank - Individual and Estate Tax" at bounding box center [377, 190] width 108 height 31
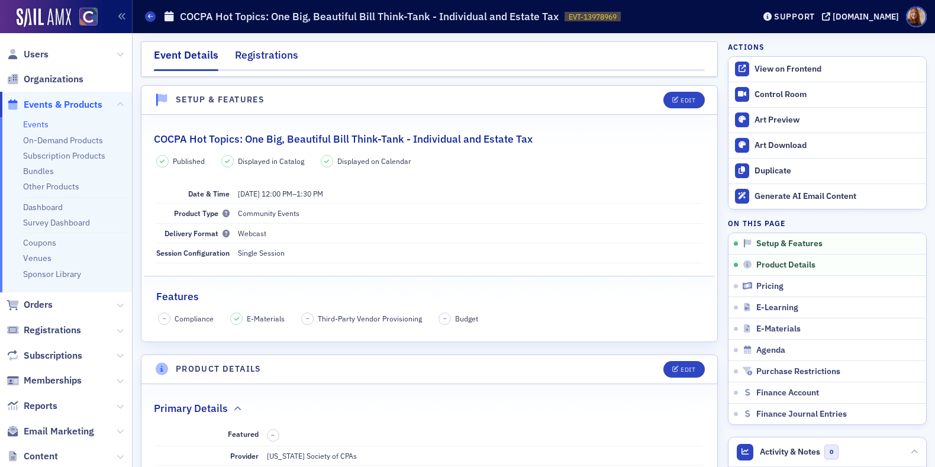
click at [275, 58] on div "Registrations" at bounding box center [266, 58] width 63 height 22
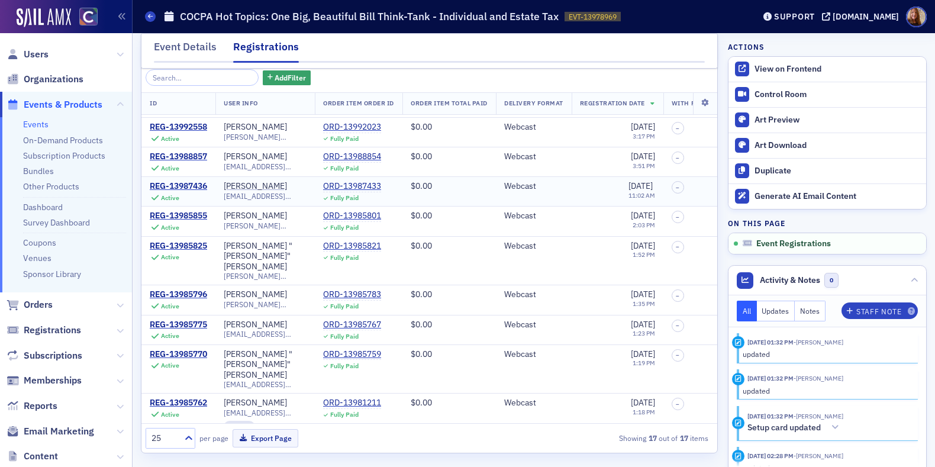
scroll to position [231, 0]
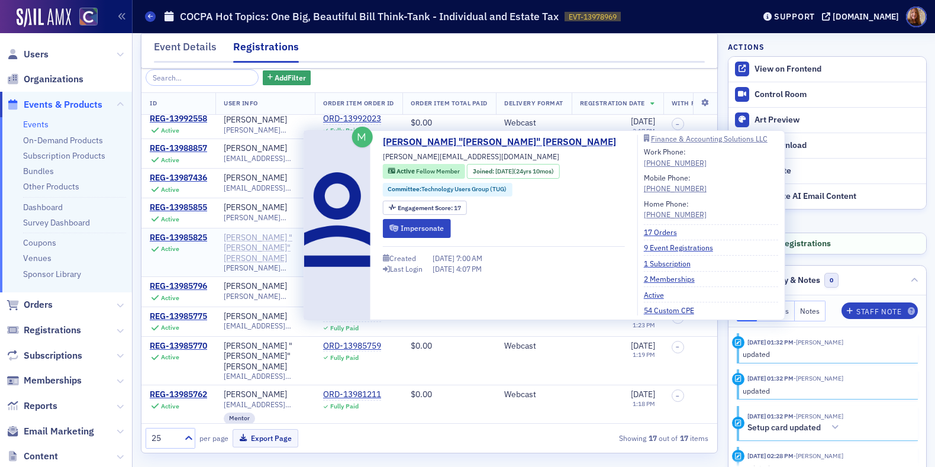
click at [273, 233] on div "[PERSON_NAME] "[PERSON_NAME]" [PERSON_NAME]" at bounding box center [265, 248] width 83 height 31
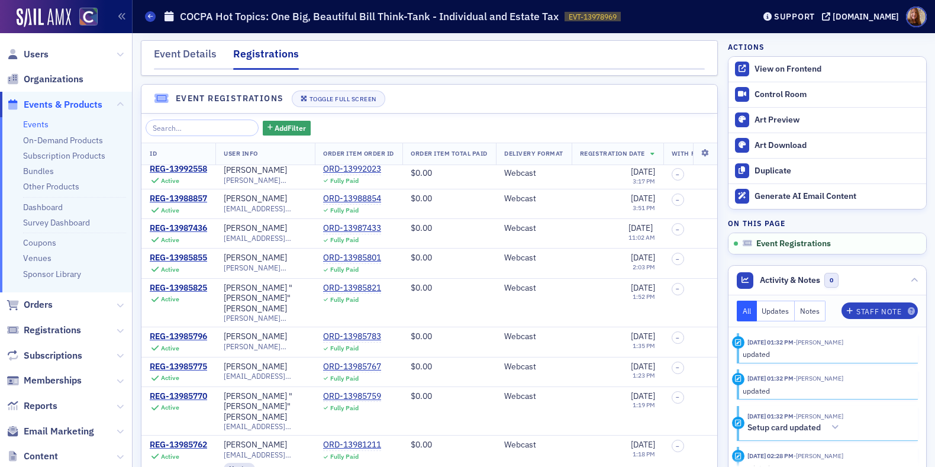
scroll to position [0, 0]
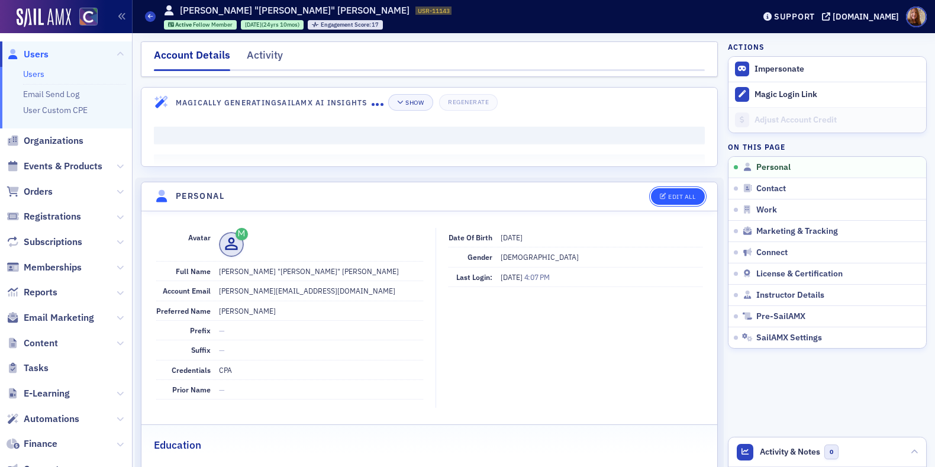
click at [668, 195] on div "Edit All" at bounding box center [681, 197] width 27 height 7
select select "US"
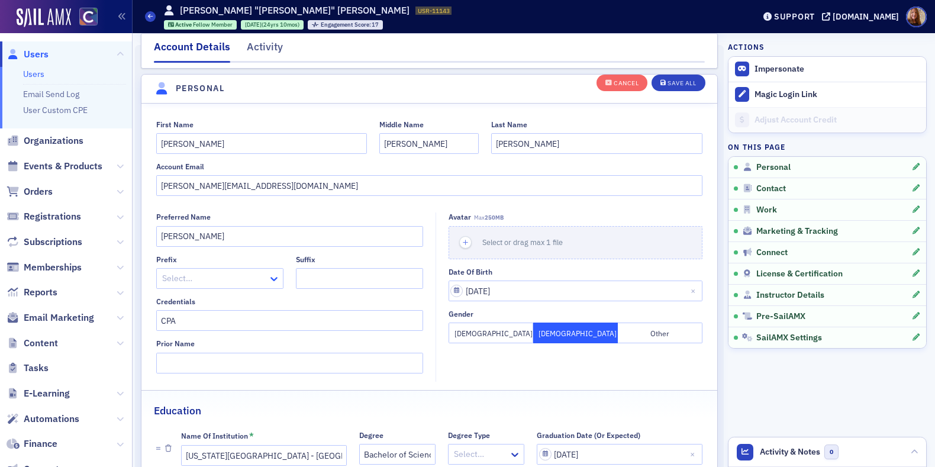
scroll to position [137, 0]
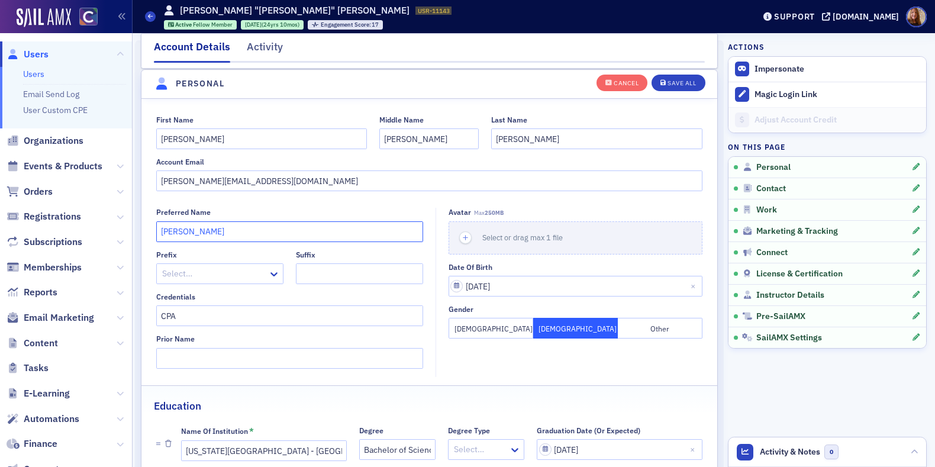
click at [165, 227] on input "[PERSON_NAME]" at bounding box center [289, 231] width 267 height 21
type input "[PERSON_NAME]"
click at [668, 91] on div "Cancel Save All" at bounding box center [651, 82] width 109 height 25
click at [674, 86] on div "Save All" at bounding box center [682, 83] width 28 height 7
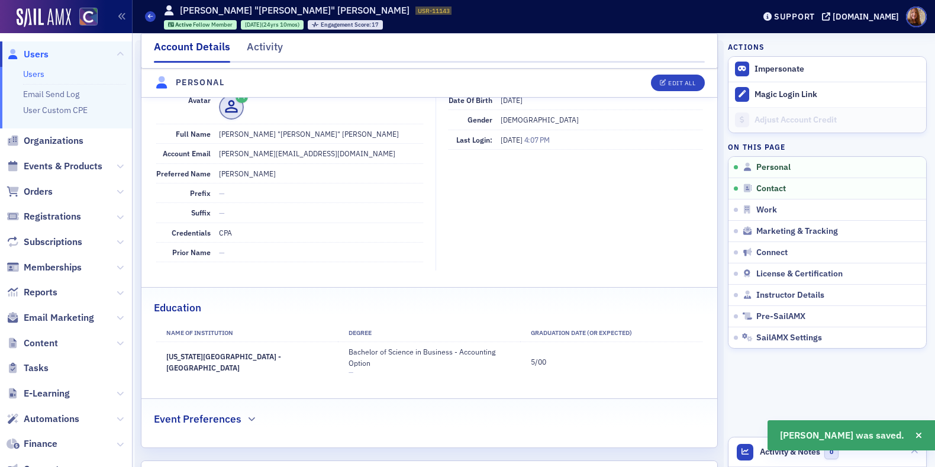
click at [34, 73] on link "Users" at bounding box center [33, 74] width 21 height 11
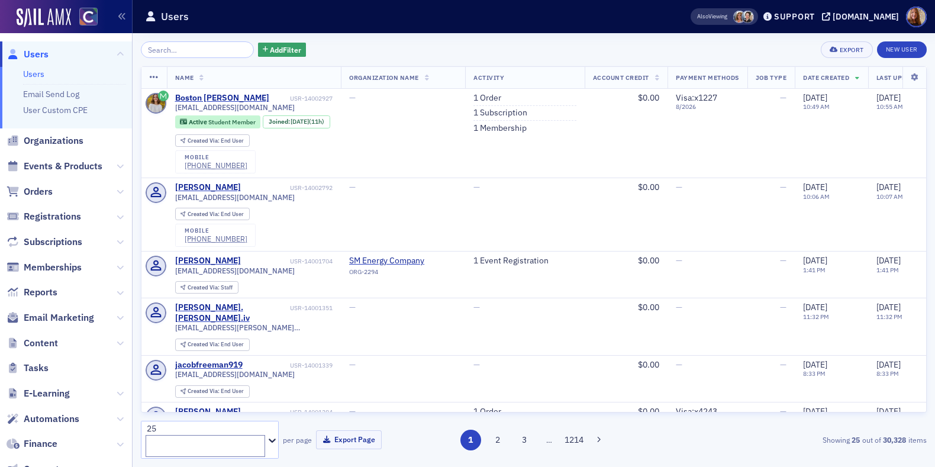
click at [382, 50] on div "Add Filter Export New User" at bounding box center [534, 49] width 786 height 17
click at [158, 50] on input "search" at bounding box center [197, 49] width 113 height 17
click at [62, 140] on span "Organizations" at bounding box center [54, 140] width 60 height 13
click at [195, 40] on div "Add Filter Export New User Name Organization Name Activity Account Credit Payme…" at bounding box center [534, 250] width 786 height 434
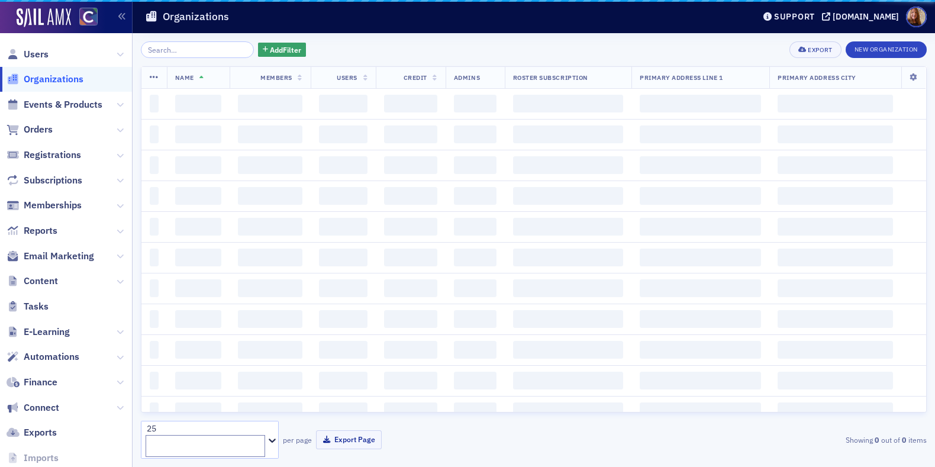
click at [204, 50] on input "search" at bounding box center [197, 49] width 113 height 17
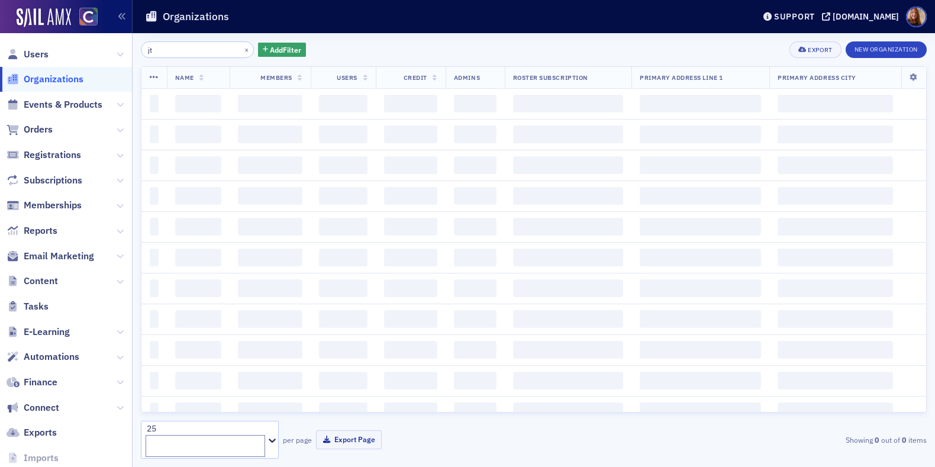
type input "j"
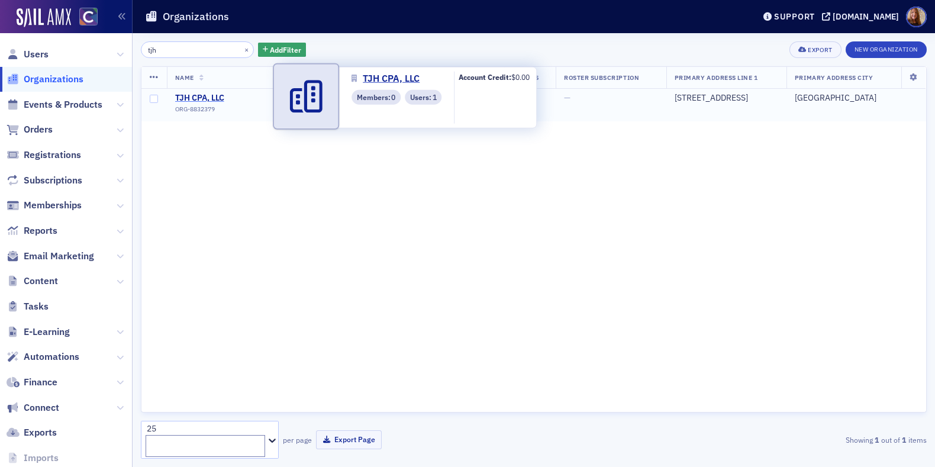
type input "tjh"
click at [205, 100] on span "TJH CPA, LLC" at bounding box center [229, 98] width 108 height 11
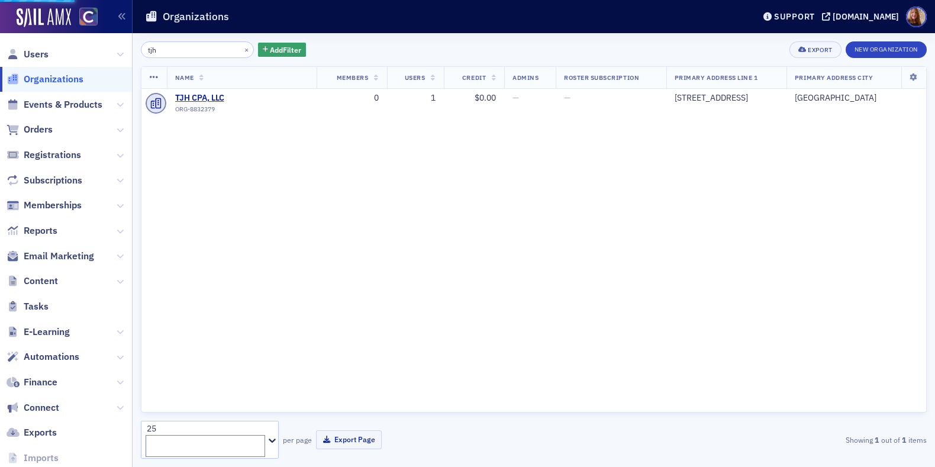
select select "US"
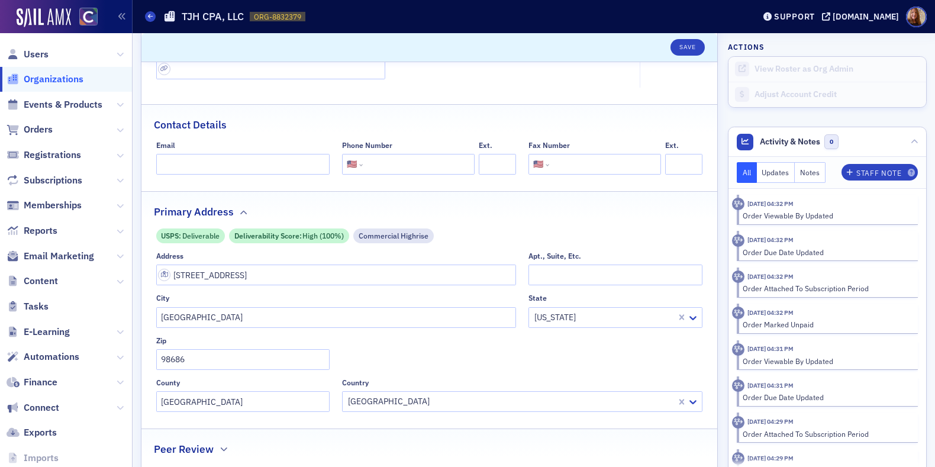
scroll to position [146, 0]
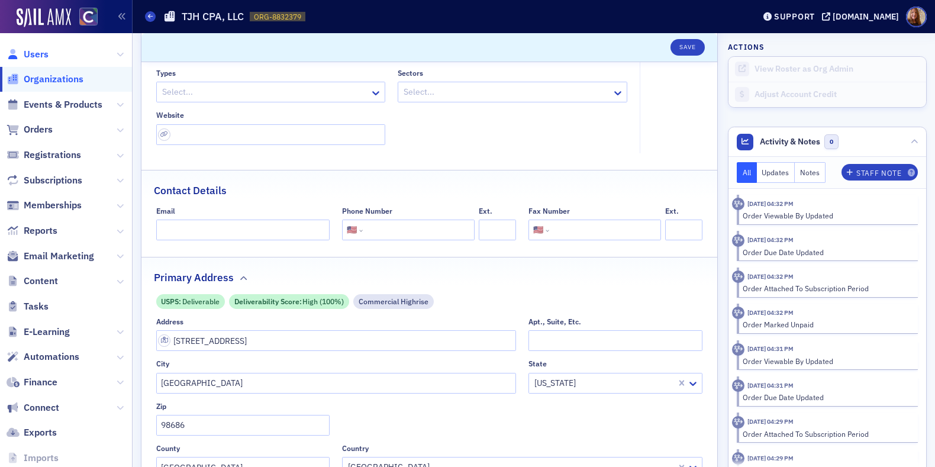
click at [28, 50] on span "Users" at bounding box center [36, 54] width 25 height 13
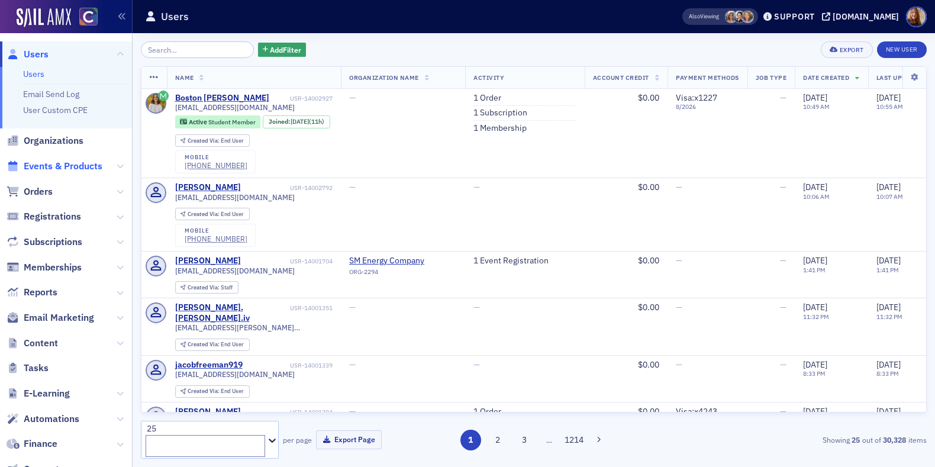
click at [56, 169] on span "Events & Products" at bounding box center [63, 166] width 79 height 13
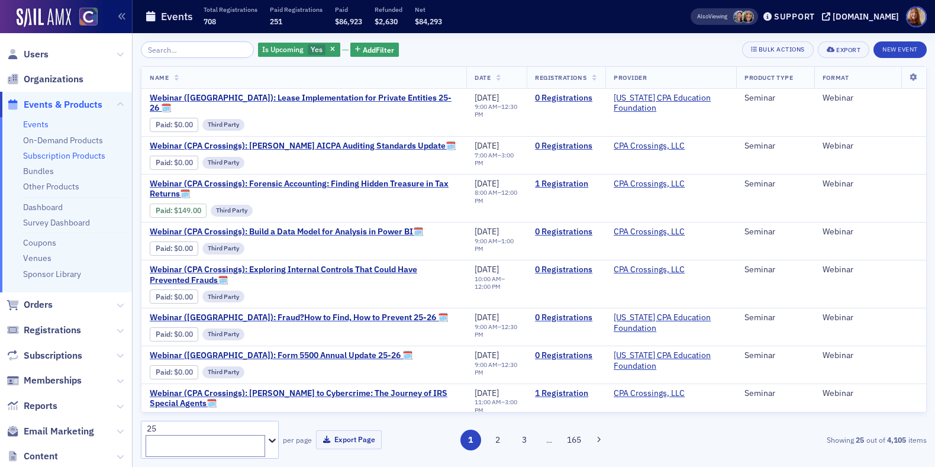
click at [71, 155] on link "Subscription Products" at bounding box center [64, 155] width 82 height 11
click at [87, 140] on link "On-Demand Products" at bounding box center [63, 140] width 80 height 11
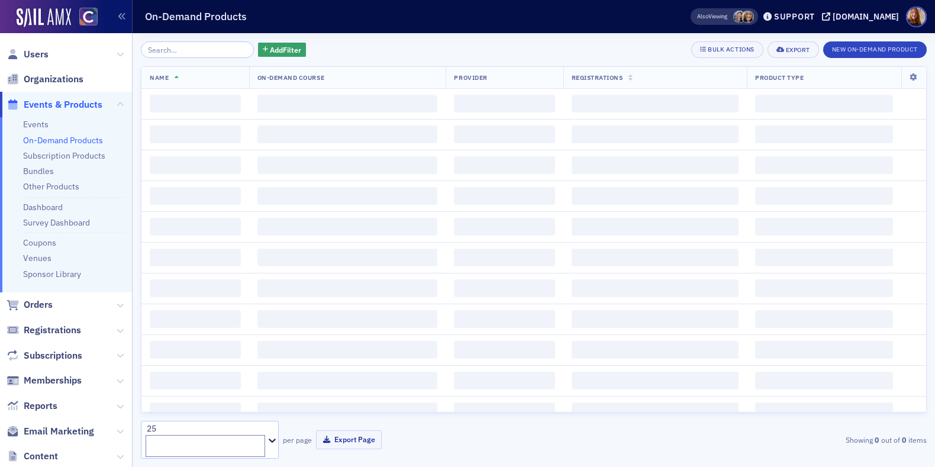
click at [57, 142] on link "On-Demand Products" at bounding box center [63, 140] width 80 height 11
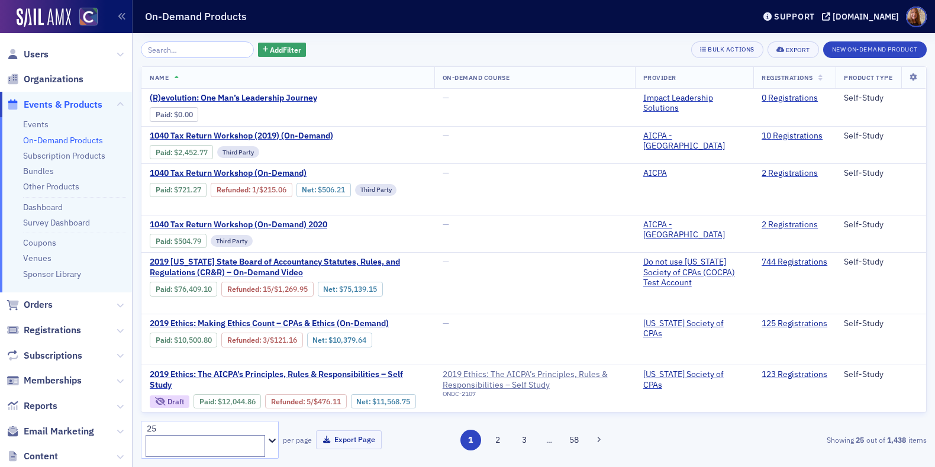
click at [194, 44] on input "search" at bounding box center [197, 49] width 113 height 17
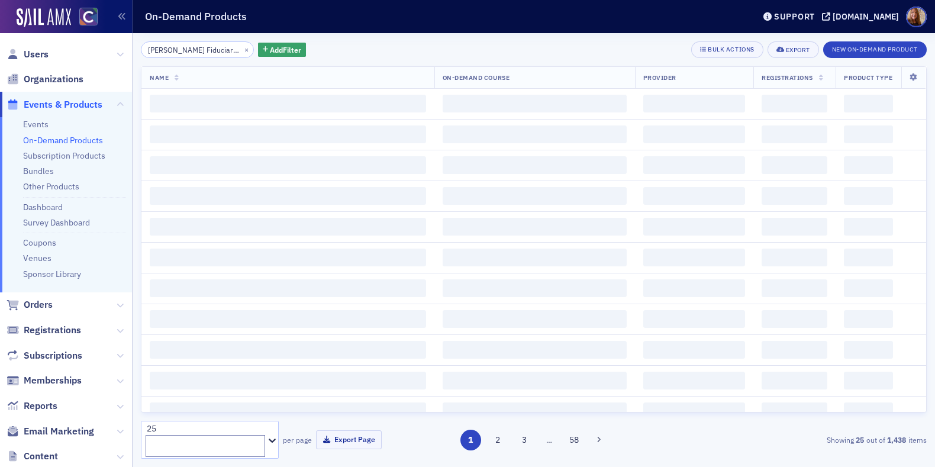
scroll to position [0, 194]
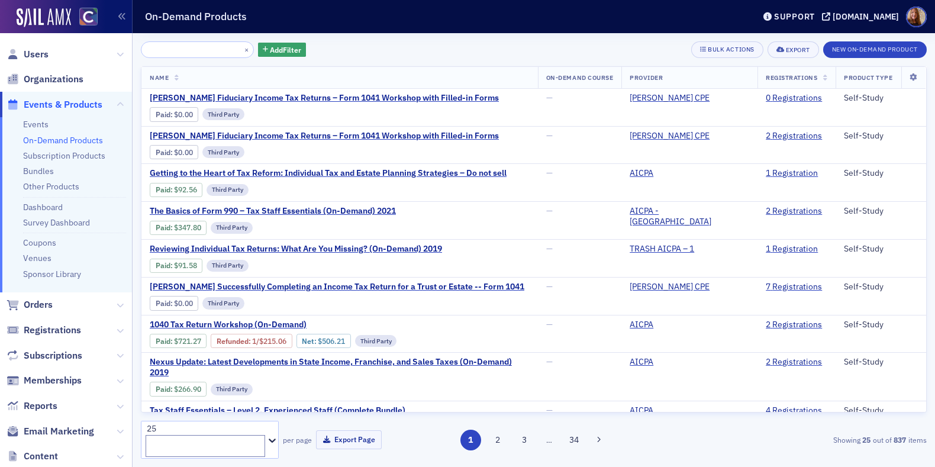
type input "Surgent's Fiduciary Income Tax Returns – Form 1041 Workshop with Filled-in Forms"
click at [359, 135] on span "Surgent's Fiduciary Income Tax Returns – Form 1041 Workshop with Filled-in Forms" at bounding box center [324, 136] width 349 height 11
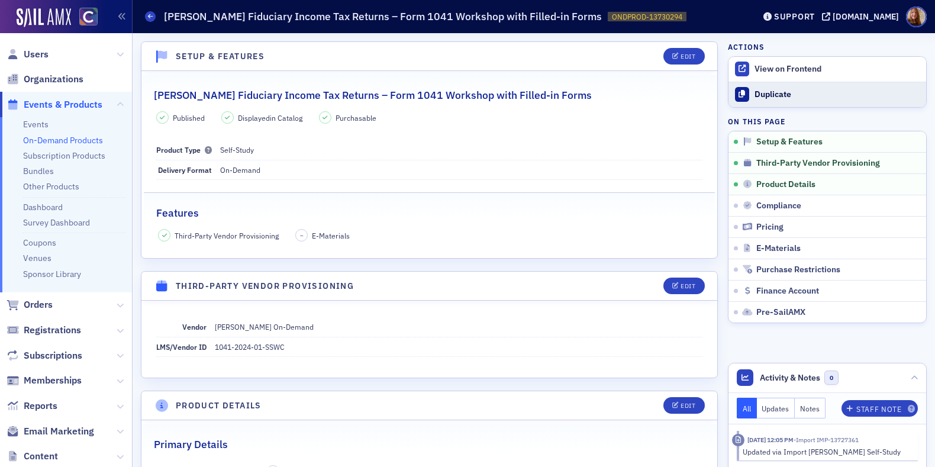
click at [763, 94] on div "Duplicate" at bounding box center [838, 94] width 166 height 11
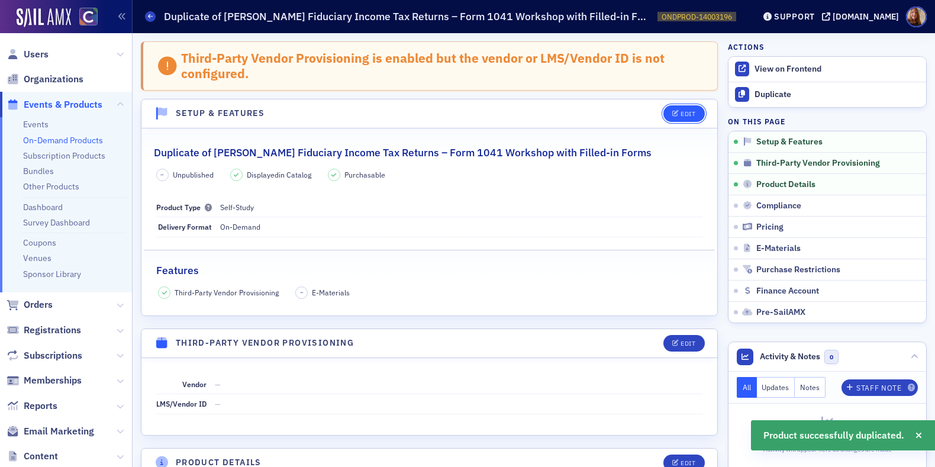
click at [683, 109] on button "Edit" at bounding box center [684, 113] width 41 height 17
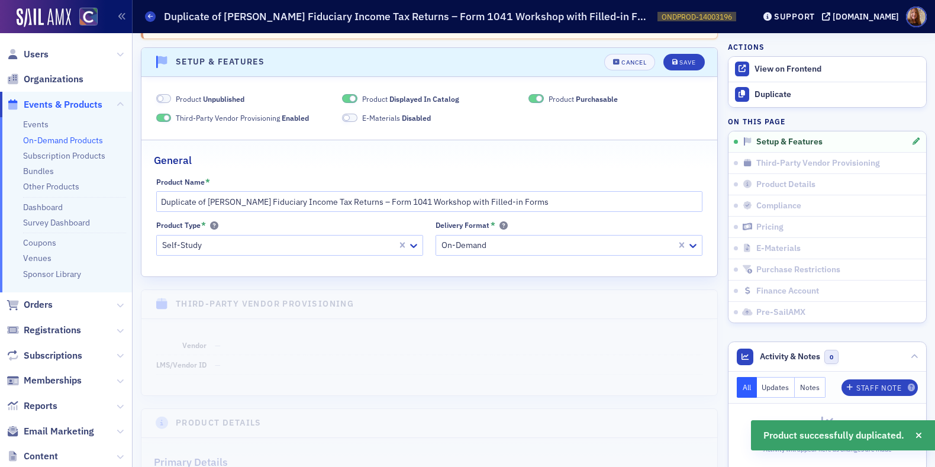
scroll to position [59, 0]
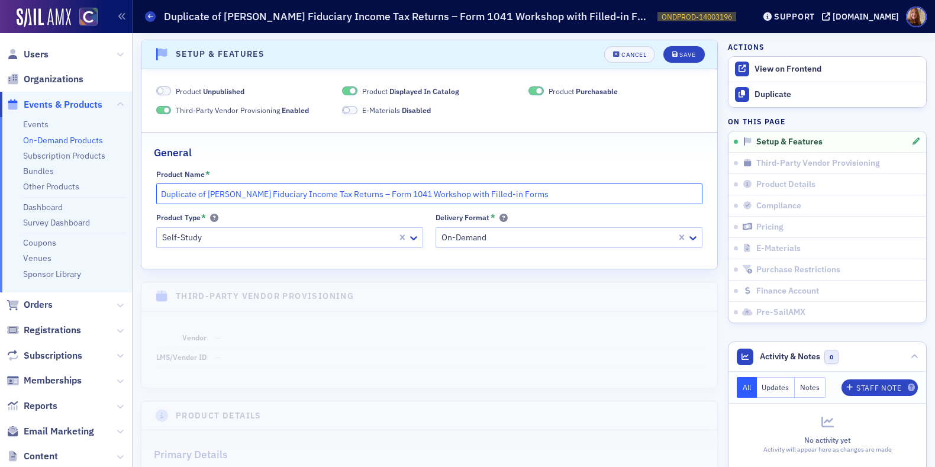
drag, startPoint x: 207, startPoint y: 194, endPoint x: 128, endPoint y: 200, distance: 79.6
click at [128, 200] on div "Users Organizations Events & Products Events On-Demand Products Subscription Pr…" at bounding box center [467, 233] width 935 height 467
click at [202, 196] on input "Duplicate of Surgent's Fiduciary Income Tax Returns – Form 1041 Workshop with F…" at bounding box center [429, 194] width 547 height 21
drag, startPoint x: 205, startPoint y: 193, endPoint x: 131, endPoint y: 195, distance: 74.0
click at [131, 195] on div "Users Organizations Events & Products Events On-Demand Products Subscription Pr…" at bounding box center [467, 233] width 935 height 467
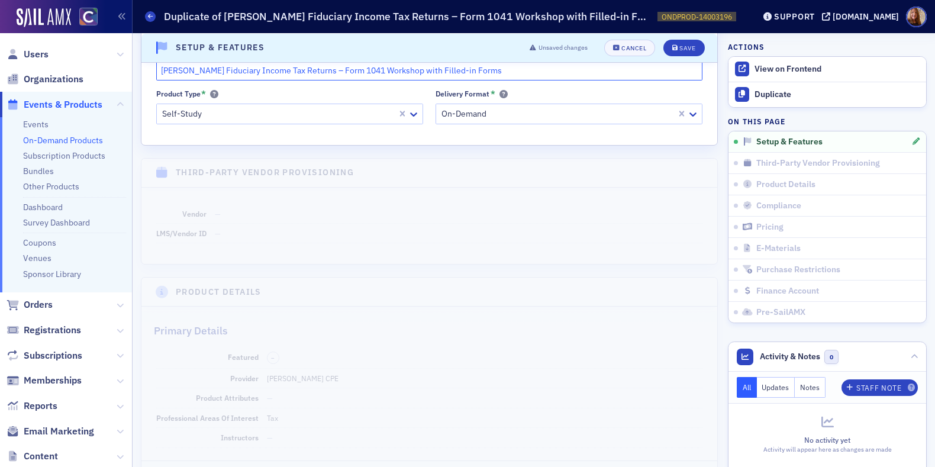
scroll to position [153, 0]
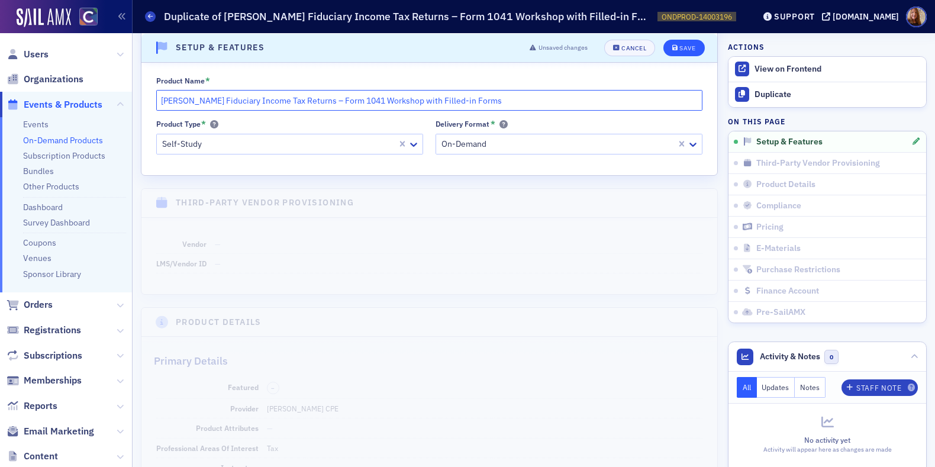
type input "Surgent's Fiduciary Income Tax Returns – Form 1041 Workshop with Filled-in Forms"
click at [684, 49] on div "Save" at bounding box center [688, 47] width 16 height 7
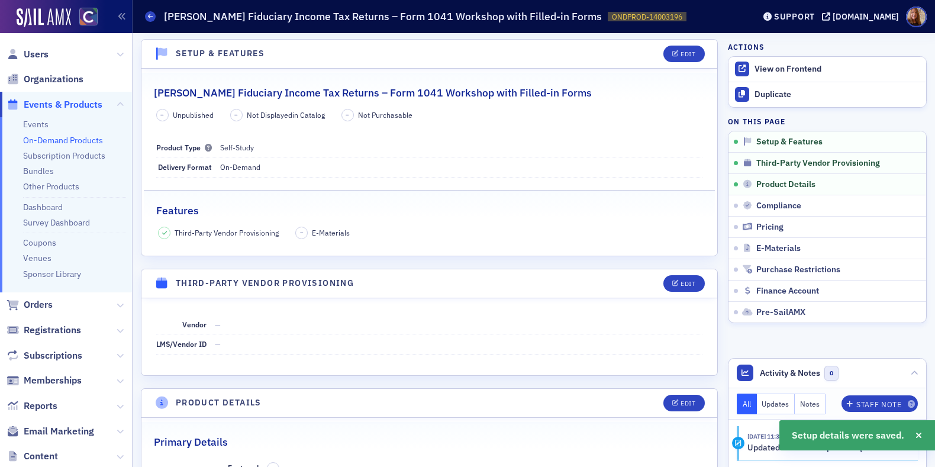
scroll to position [59, 0]
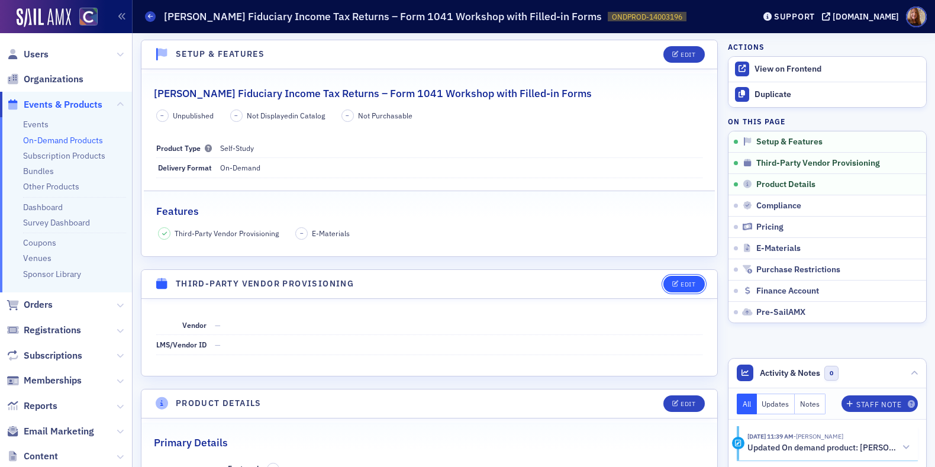
click at [685, 288] on button "Edit" at bounding box center [684, 284] width 41 height 17
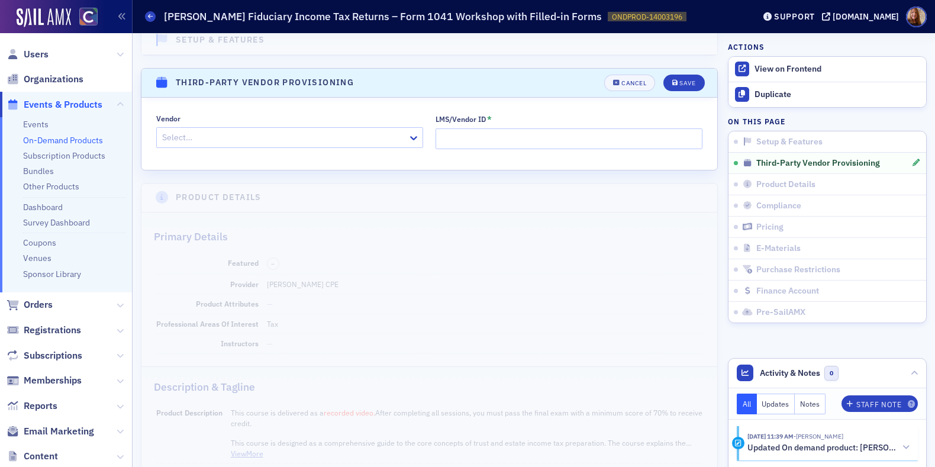
scroll to position [289, 0]
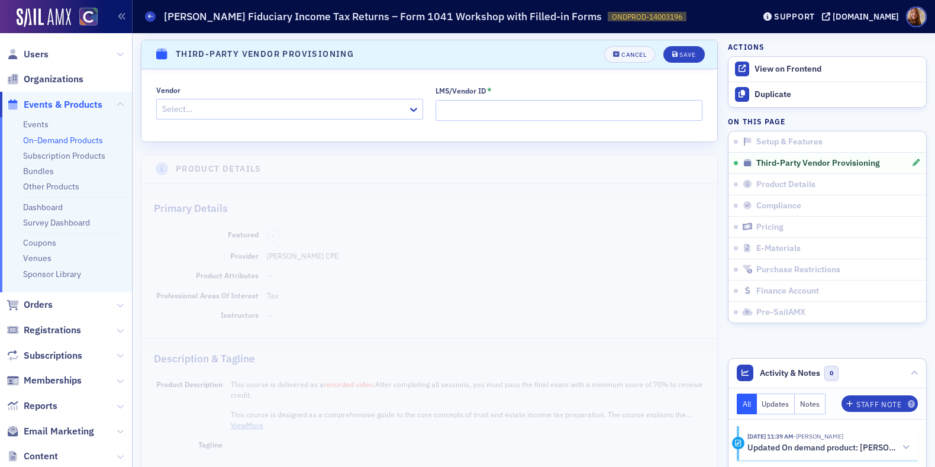
click at [223, 104] on div at bounding box center [284, 109] width 246 height 15
click at [483, 102] on input "LMS/Vendor ID *" at bounding box center [569, 110] width 267 height 21
paste input "1041-2025-01-SSWC"
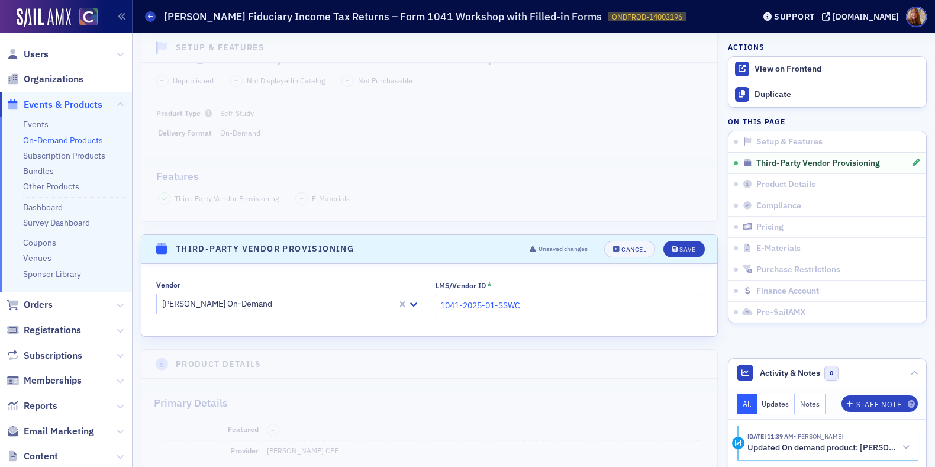
scroll to position [17, 0]
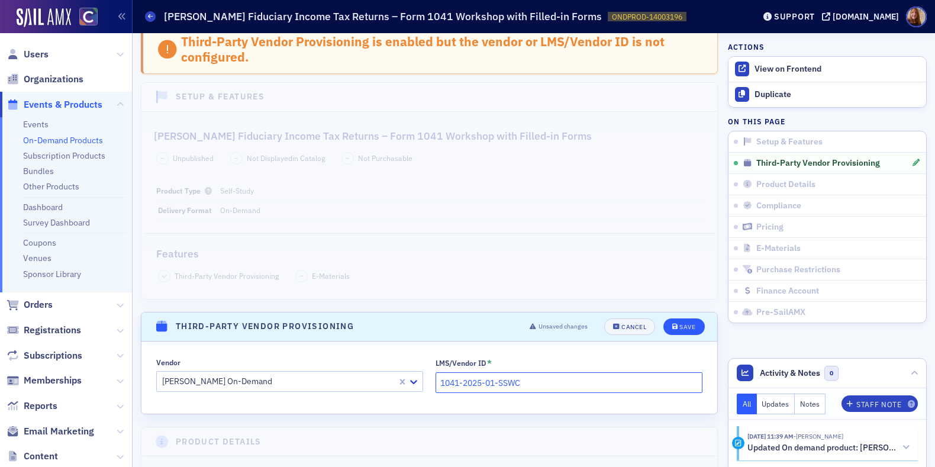
type input "1041-2025-01-SSWC"
click at [680, 327] on div "Save" at bounding box center [688, 327] width 16 height 7
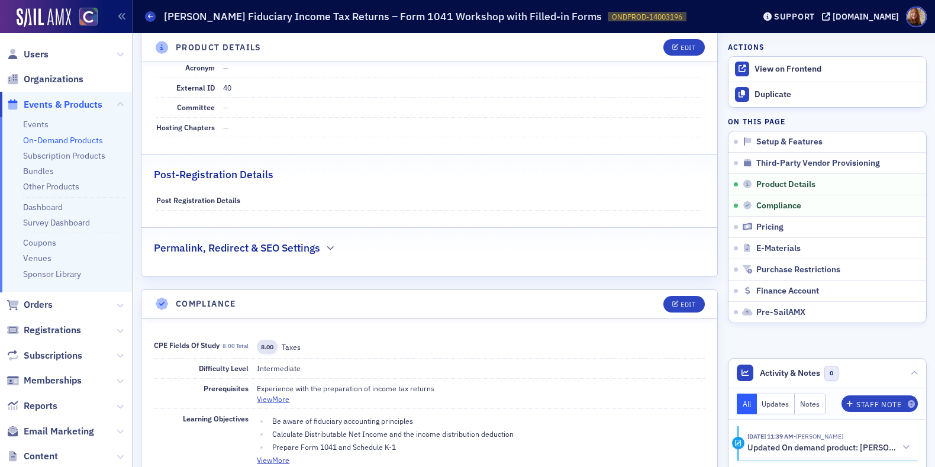
scroll to position [256, 0]
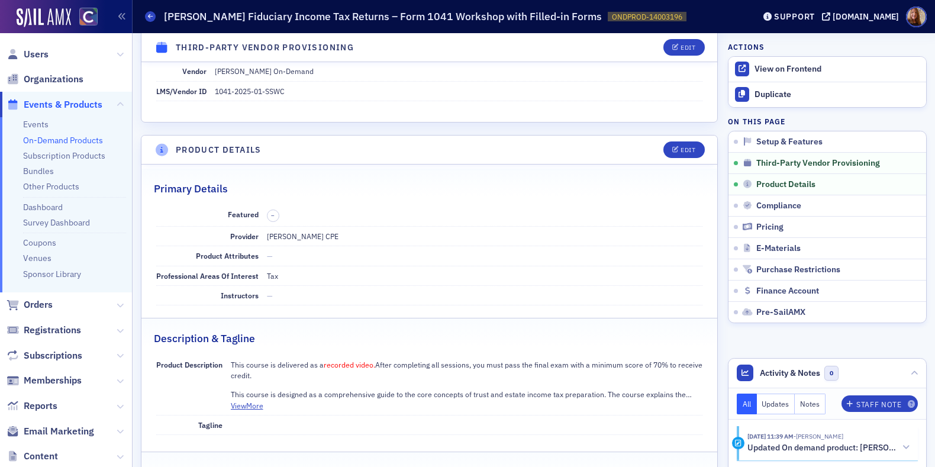
click at [495, 266] on dd "Tax" at bounding box center [485, 275] width 436 height 19
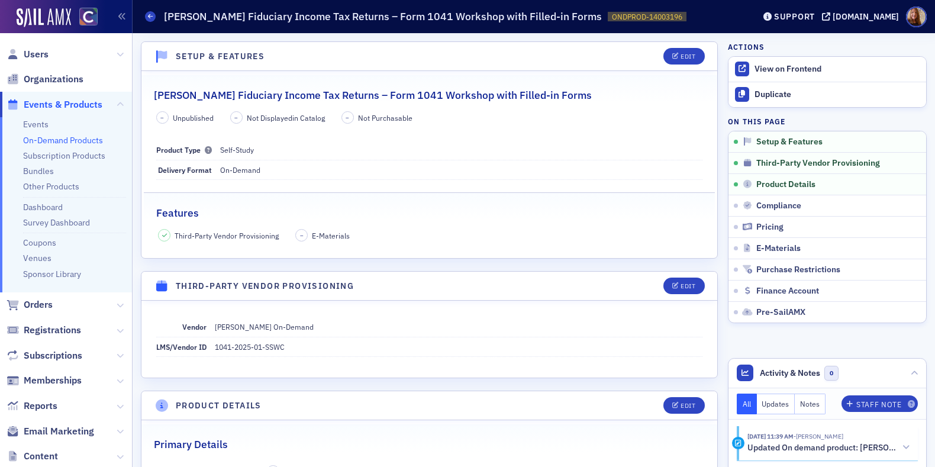
scroll to position [0, 0]
click at [430, 189] on div "– Unpublished – Not Displayed in Catalog – Not Purchasable Product Type Self-St…" at bounding box center [430, 176] width 576 height 130
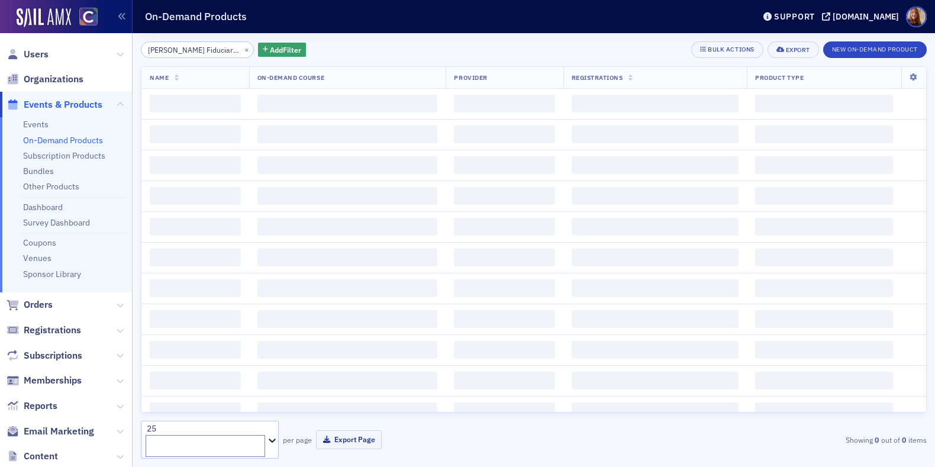
scroll to position [0, 194]
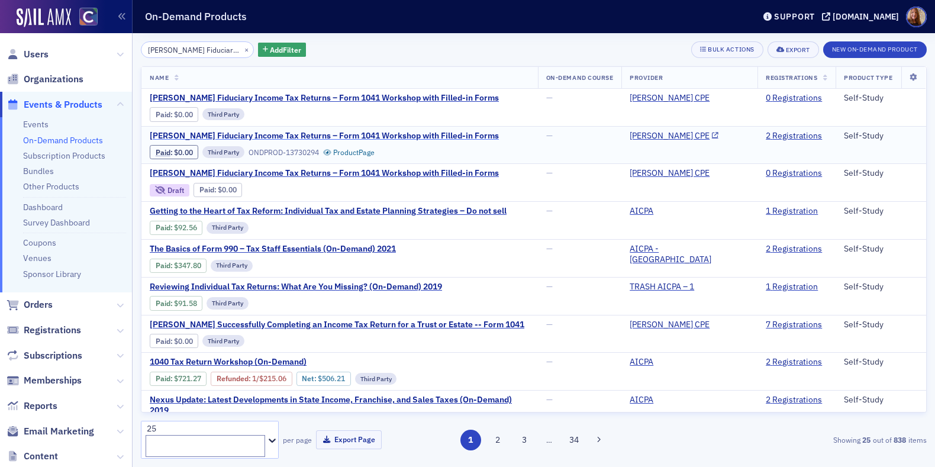
click at [353, 136] on span "Surgent's Fiduciary Income Tax Returns – Form 1041 Workshop with Filled-in Forms" at bounding box center [324, 136] width 349 height 11
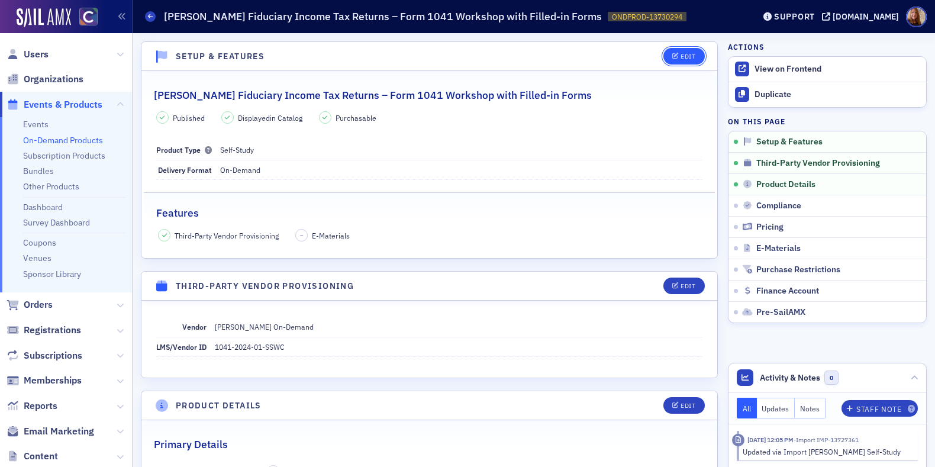
click at [681, 57] on div "Edit" at bounding box center [688, 56] width 15 height 7
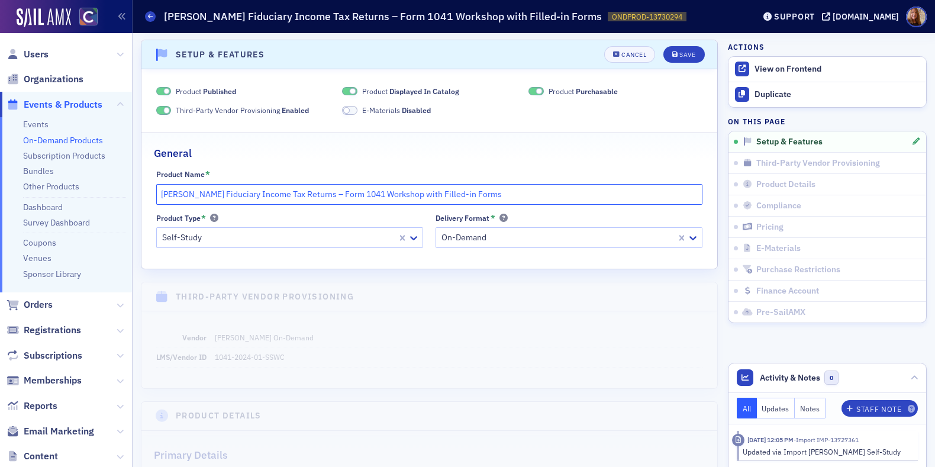
click at [162, 197] on input "Surgent's Fiduciary Income Tax Returns – Form 1041 Workshop with Filled-in Forms" at bounding box center [429, 194] width 547 height 21
type input "REMOVED 8.25 Surgent's Fiduciary Income Tax Returns – Form 1041 Workshop with F…"
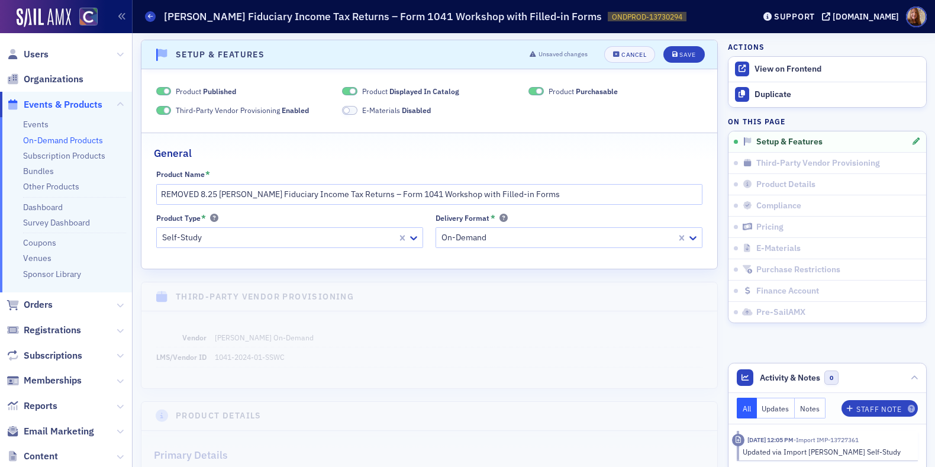
click at [551, 90] on span "Product Purchasable" at bounding box center [583, 91] width 69 height 11
click at [681, 55] on div "Save" at bounding box center [688, 55] width 16 height 7
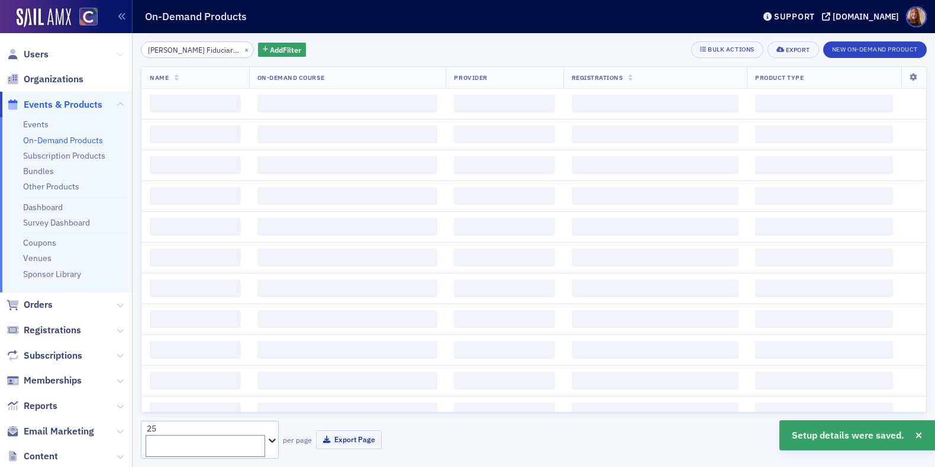
scroll to position [0, 194]
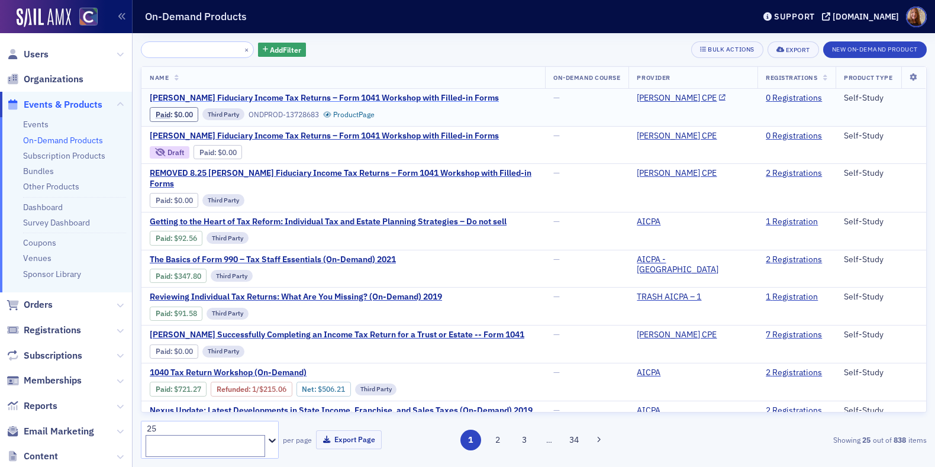
click at [389, 99] on span "Surgent's Fiduciary Income Tax Returns – Form 1041 Workshop with Filled-in Forms" at bounding box center [324, 98] width 349 height 11
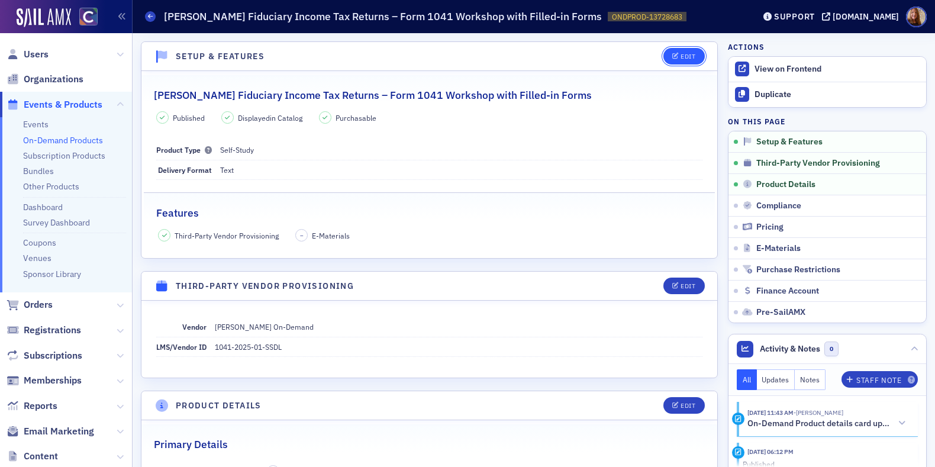
click at [673, 57] on icon "button" at bounding box center [676, 56] width 7 height 7
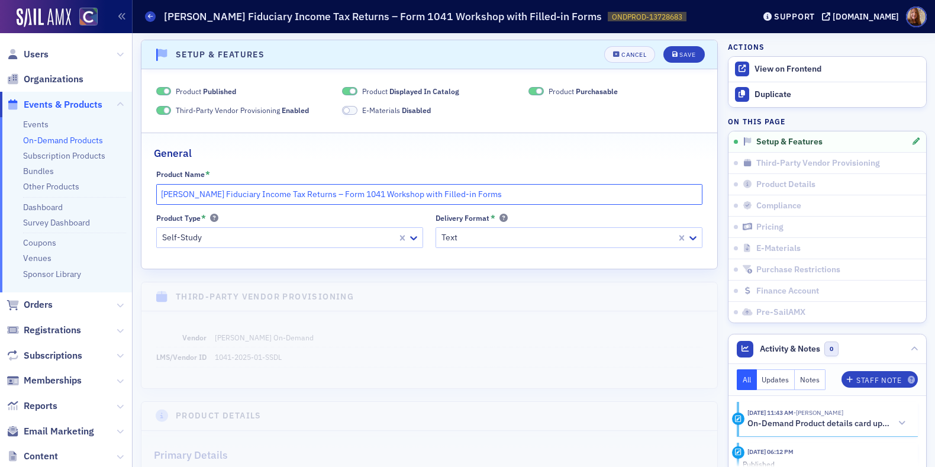
click at [162, 192] on input "Surgent's Fiduciary Income Tax Returns – Form 1041 Workshop with Filled-in Forms" at bounding box center [429, 194] width 547 height 21
type input "REMOVED 8.25 Surgent's Fiduciary Income Tax Returns – Form 1041 Workshop with F…"
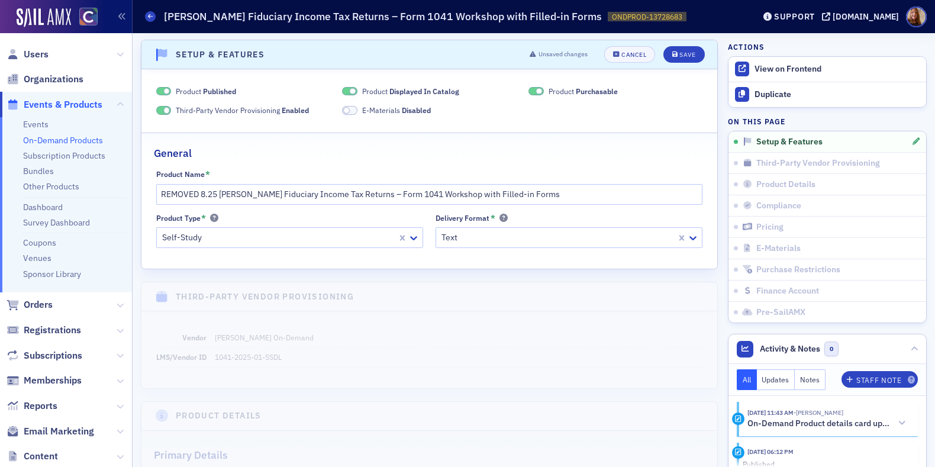
click at [427, 88] on span "Displayed In Catalog" at bounding box center [425, 90] width 70 height 9
click at [549, 88] on span "Product Purchasable" at bounding box center [583, 91] width 69 height 11
click at [673, 52] on icon "submit" at bounding box center [676, 55] width 6 height 7
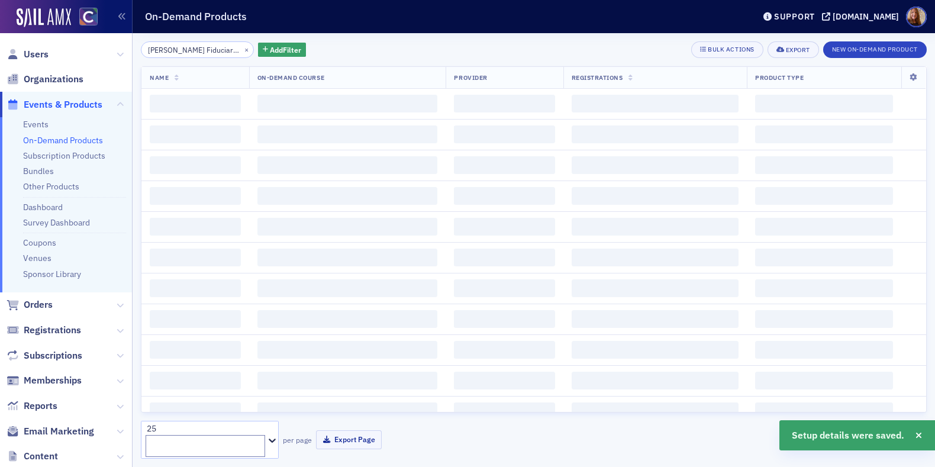
scroll to position [0, 194]
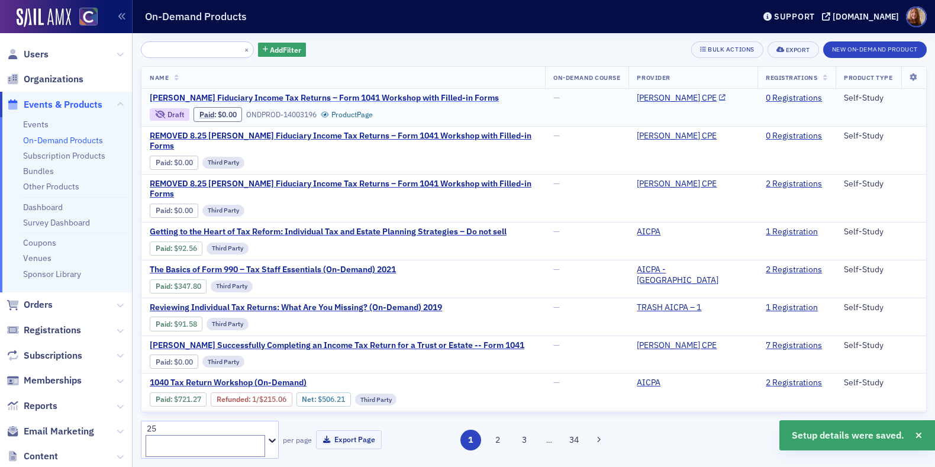
click at [396, 99] on span "Surgent's Fiduciary Income Tax Returns – Form 1041 Workshop with Filled-in Forms" at bounding box center [324, 98] width 349 height 11
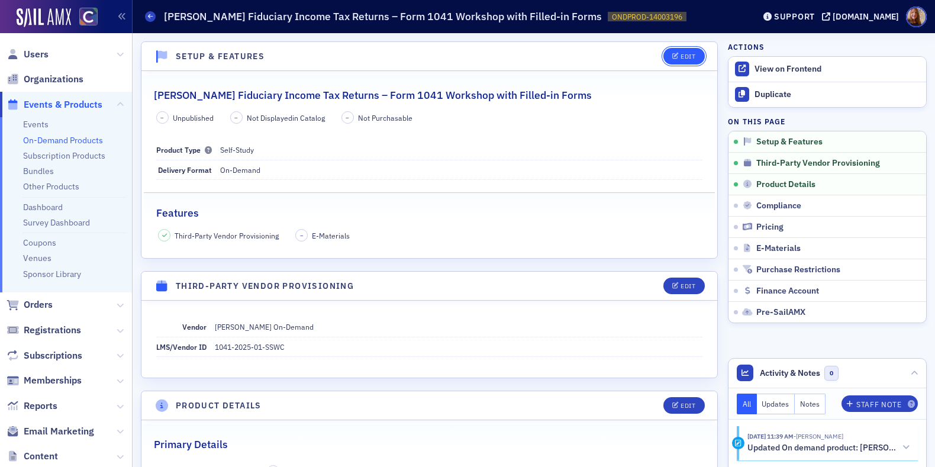
click at [686, 57] on div "Edit" at bounding box center [688, 56] width 15 height 7
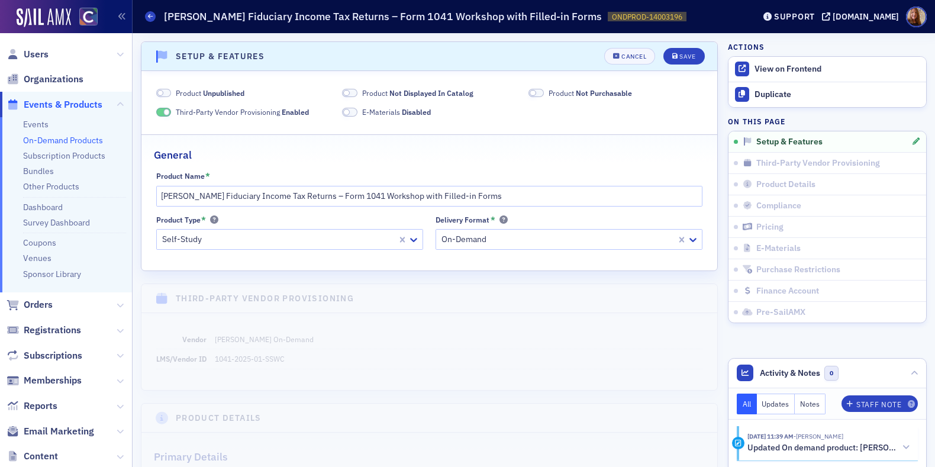
scroll to position [2, 0]
click at [397, 92] on span "Not Displayed In Catalog" at bounding box center [432, 90] width 84 height 9
click at [561, 92] on span "Product Not Purchasable" at bounding box center [590, 91] width 83 height 11
click at [680, 57] on div "Save" at bounding box center [688, 55] width 16 height 7
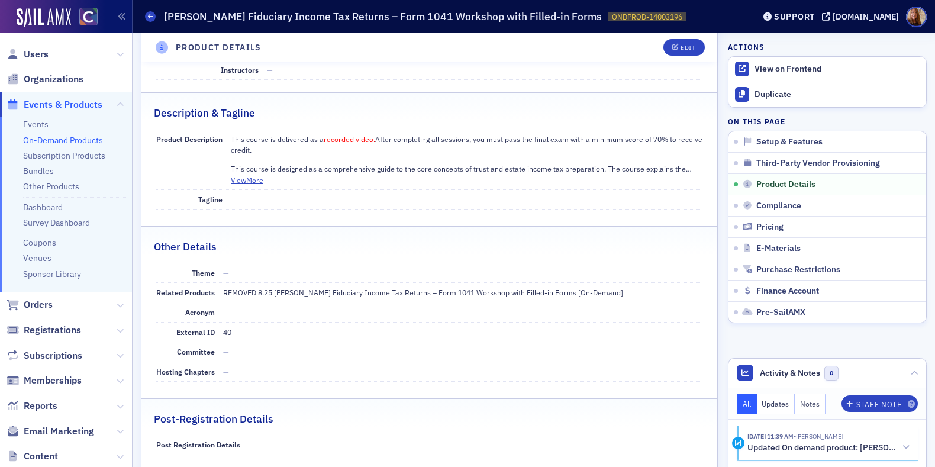
scroll to position [468, 0]
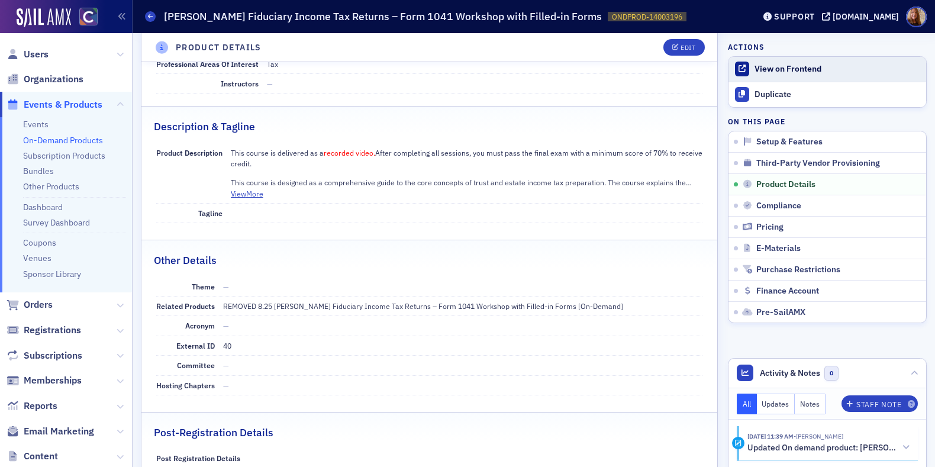
click at [765, 64] on div "View on Frontend" at bounding box center [838, 69] width 166 height 11
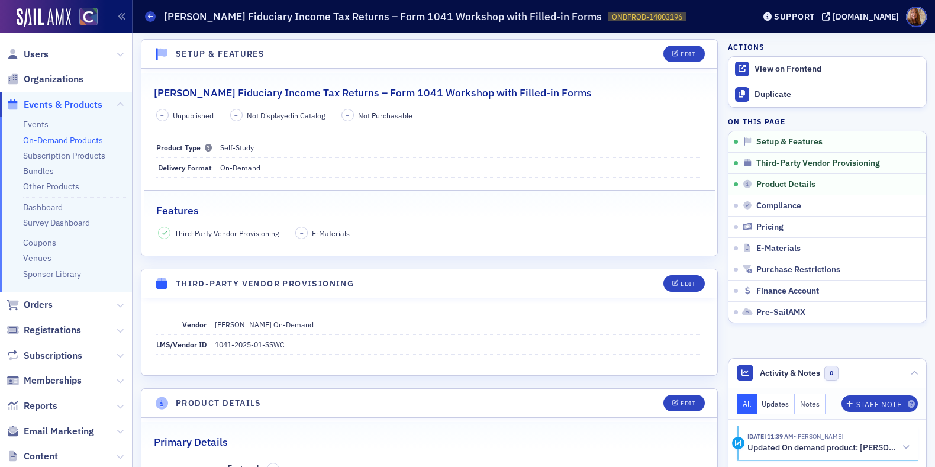
scroll to position [0, 0]
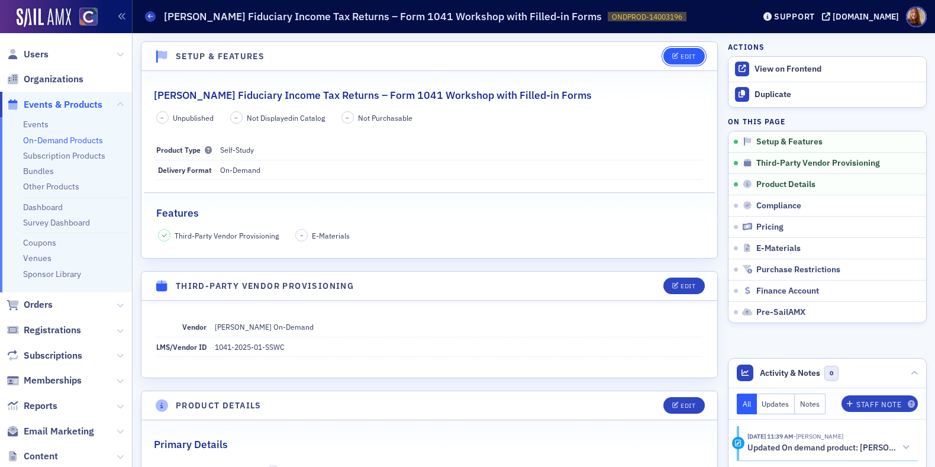
click at [681, 55] on div "Edit" at bounding box center [688, 56] width 15 height 7
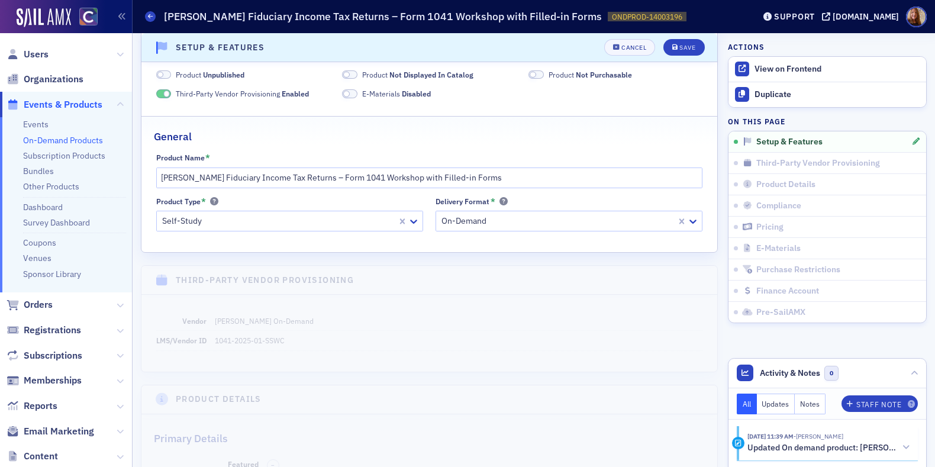
scroll to position [19, 0]
click at [390, 74] on span "Not Displayed In Catalog" at bounding box center [432, 73] width 84 height 9
click at [552, 73] on span "Product Not Purchasable" at bounding box center [590, 74] width 83 height 11
click at [680, 49] on div "Save" at bounding box center [688, 47] width 16 height 7
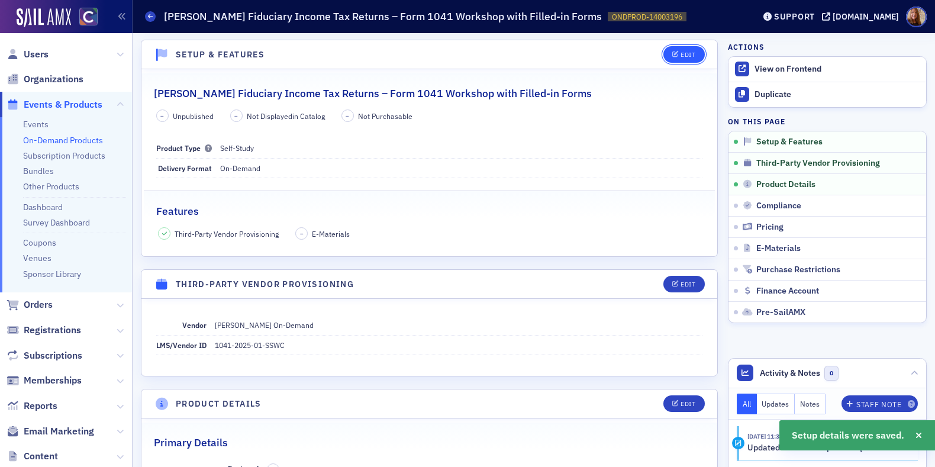
click at [681, 55] on div "Edit" at bounding box center [688, 55] width 15 height 7
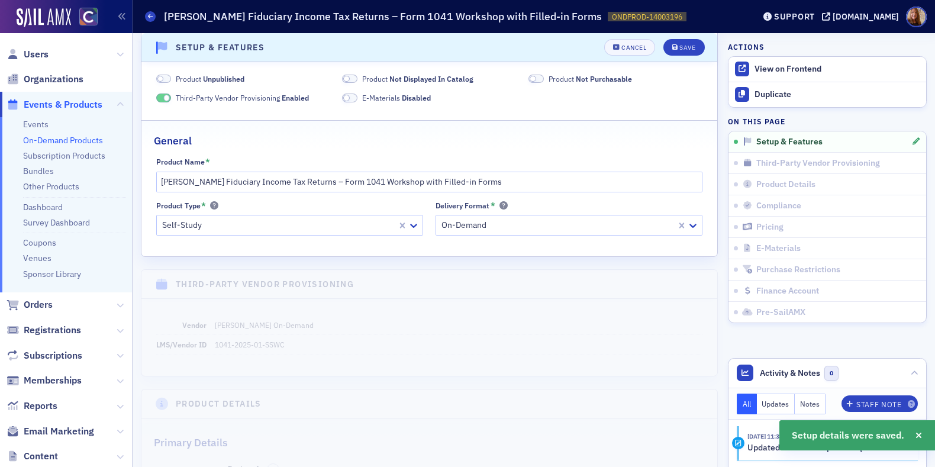
click at [203, 76] on span "Unpublished" at bounding box center [223, 78] width 41 height 9
click at [686, 49] on div "Save" at bounding box center [688, 47] width 16 height 7
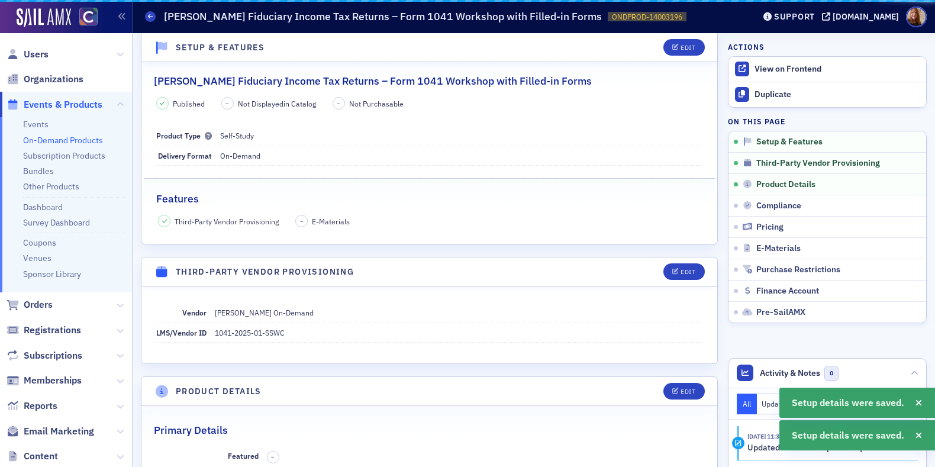
click at [452, 80] on h2 "Surgent's Fiduciary Income Tax Returns – Form 1041 Workshop with Filled-in Forms" at bounding box center [373, 80] width 438 height 15
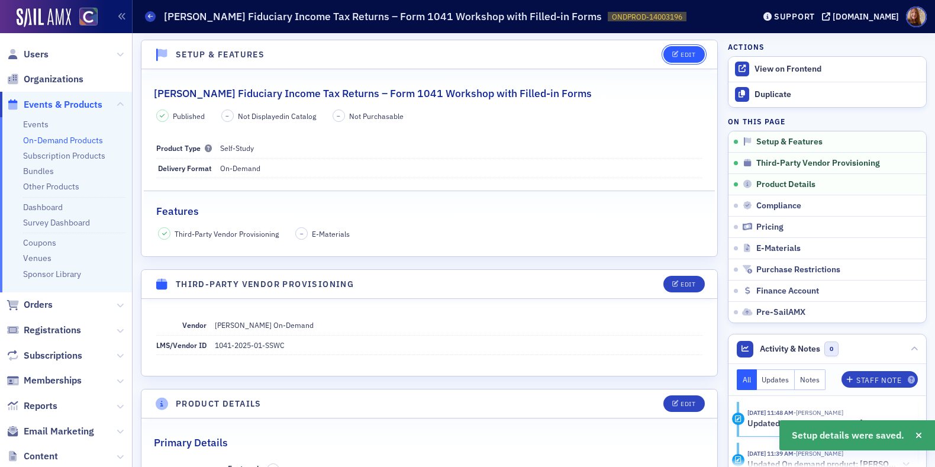
click at [681, 57] on div "Edit" at bounding box center [688, 55] width 15 height 7
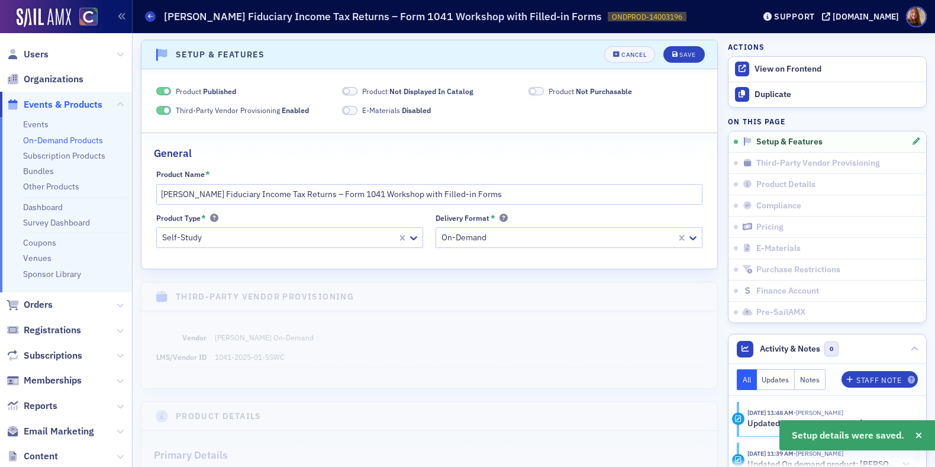
scroll to position [14, 0]
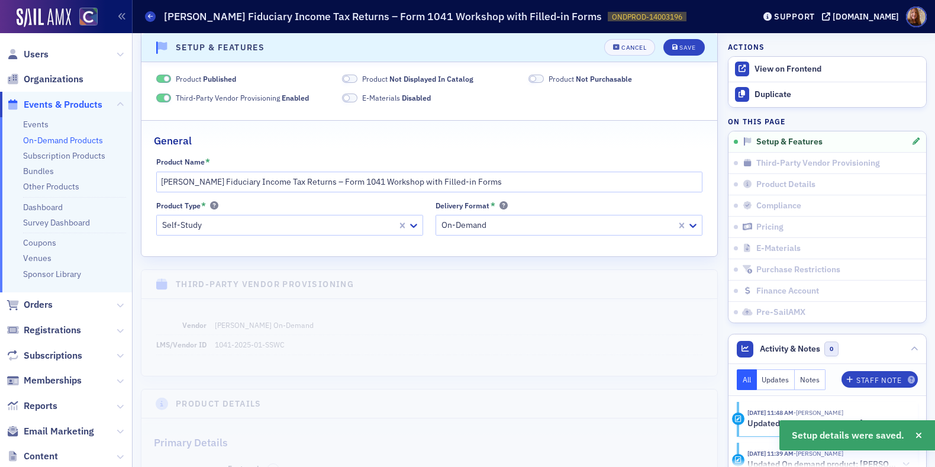
click at [431, 81] on span "Not Displayed In Catalog" at bounding box center [432, 78] width 84 height 9
click at [576, 78] on span "Not Purchasable" at bounding box center [604, 78] width 56 height 9
click at [680, 51] on div "Save" at bounding box center [688, 47] width 16 height 7
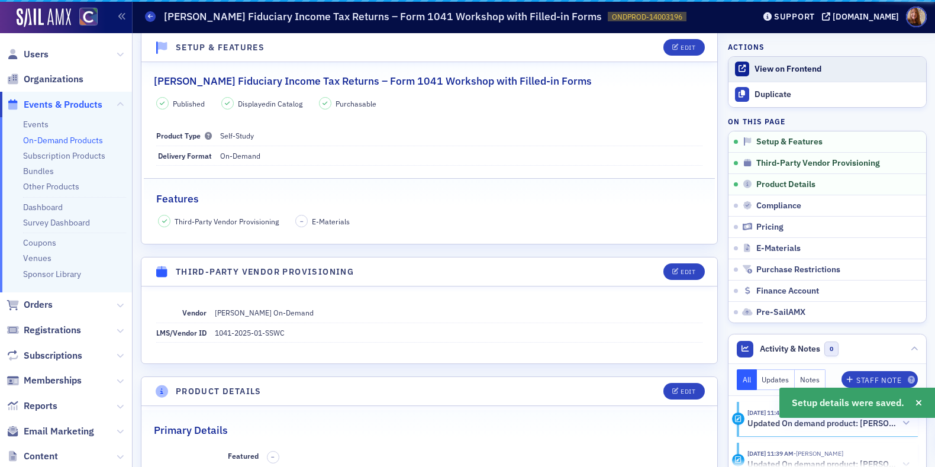
scroll to position [2, 0]
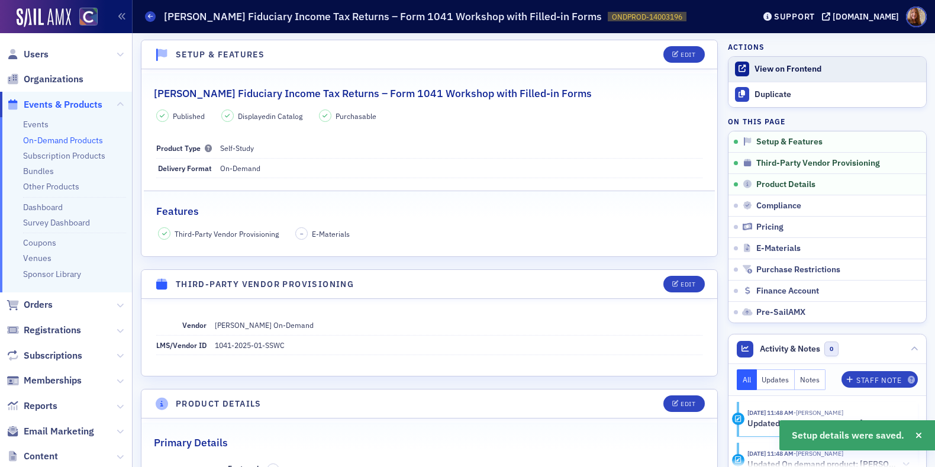
click at [742, 70] on link "View on Frontend" at bounding box center [828, 69] width 198 height 25
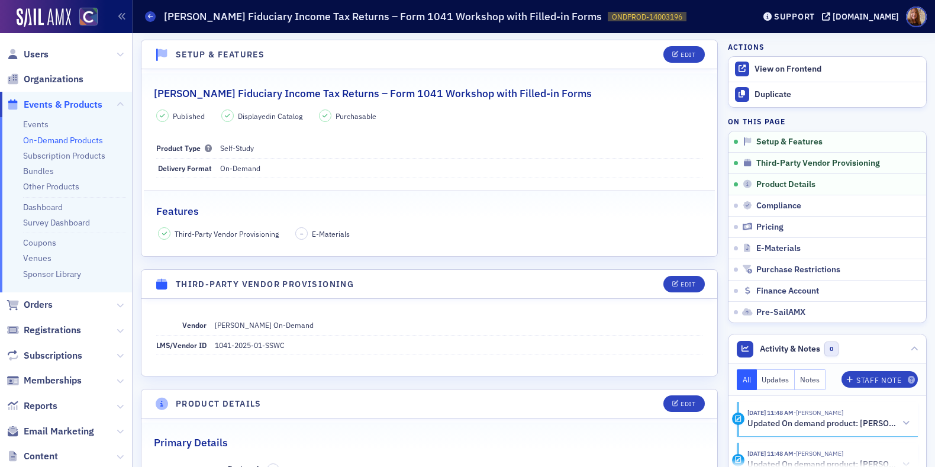
click at [47, 140] on link "On-Demand Products" at bounding box center [63, 140] width 80 height 11
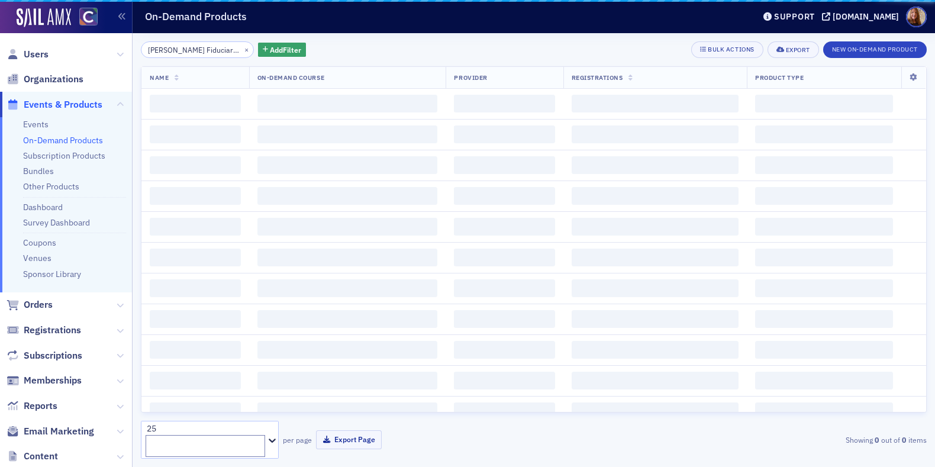
scroll to position [0, 194]
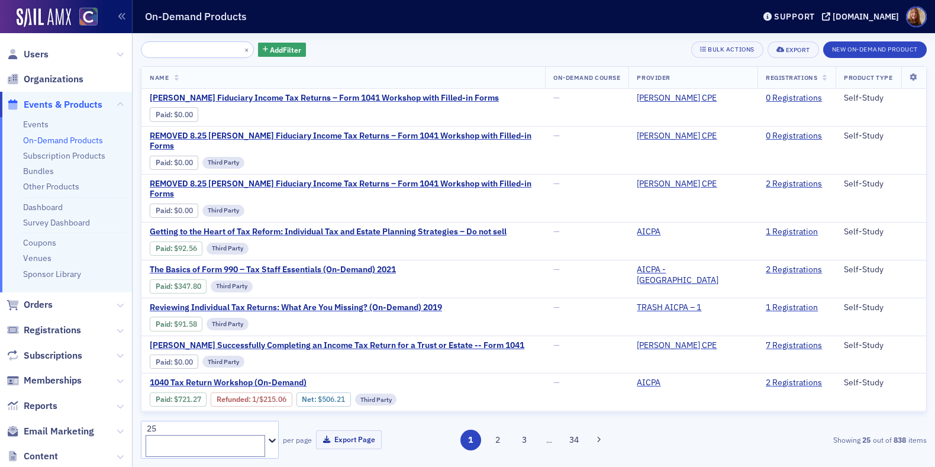
click at [187, 50] on input "Surgent's Fiduciary Income Tax Returns – Form 1041 Workshop with Filled-in Forms" at bounding box center [197, 49] width 113 height 17
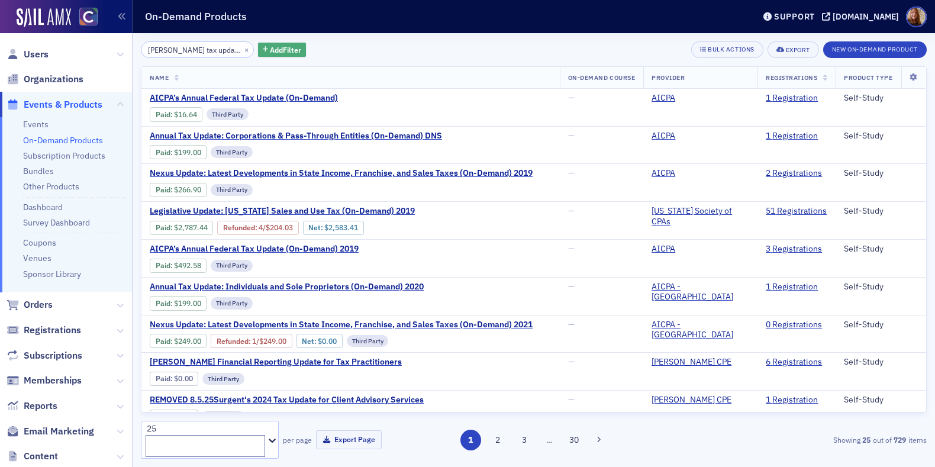
type input "surgent's tax update"
click at [279, 50] on span "Add Filter" at bounding box center [285, 49] width 31 height 11
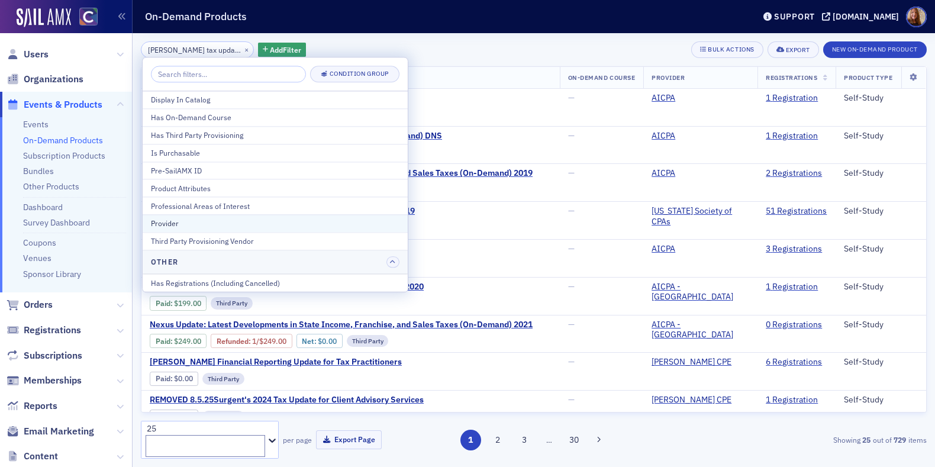
click at [176, 221] on div "Provider" at bounding box center [275, 223] width 249 height 11
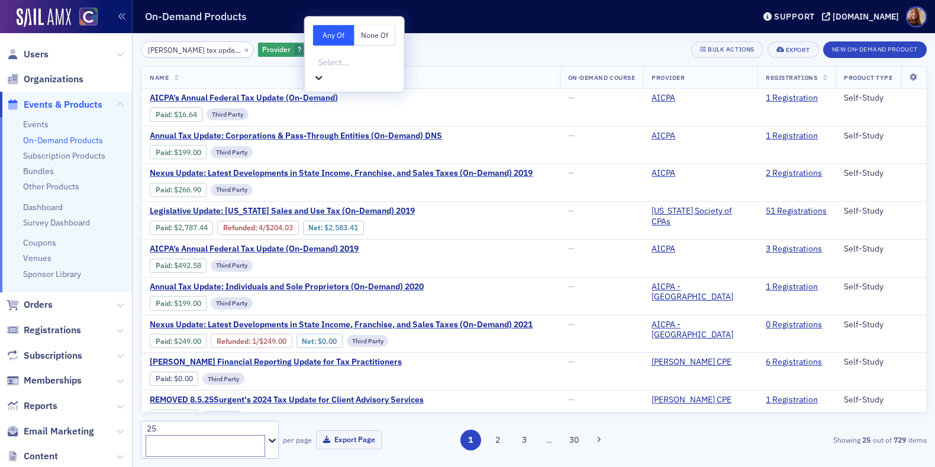
click at [362, 59] on div at bounding box center [356, 62] width 78 height 15
type input "surge"
click at [80, 467] on span "Surgent CPE" at bounding box center [40, 473] width 80 height 12
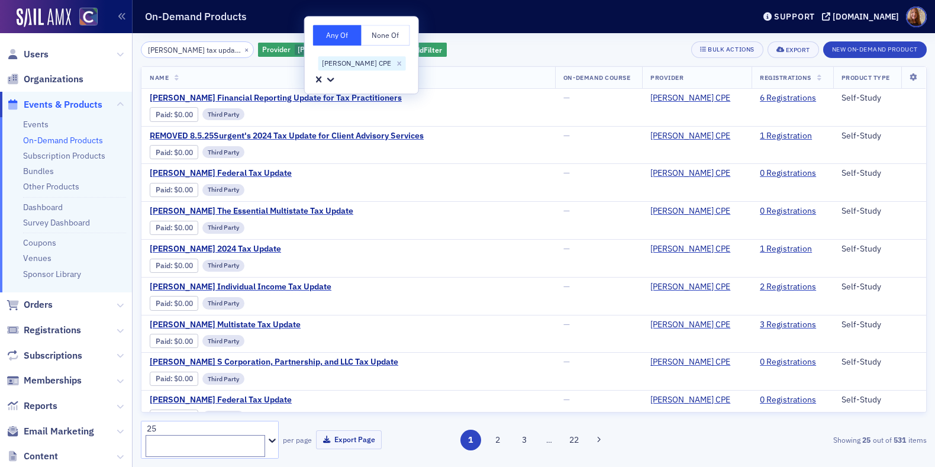
click at [483, 45] on div "surgent's tax update × Provider Surgent CPE Add Filter Bulk Actions Export New …" at bounding box center [534, 49] width 786 height 17
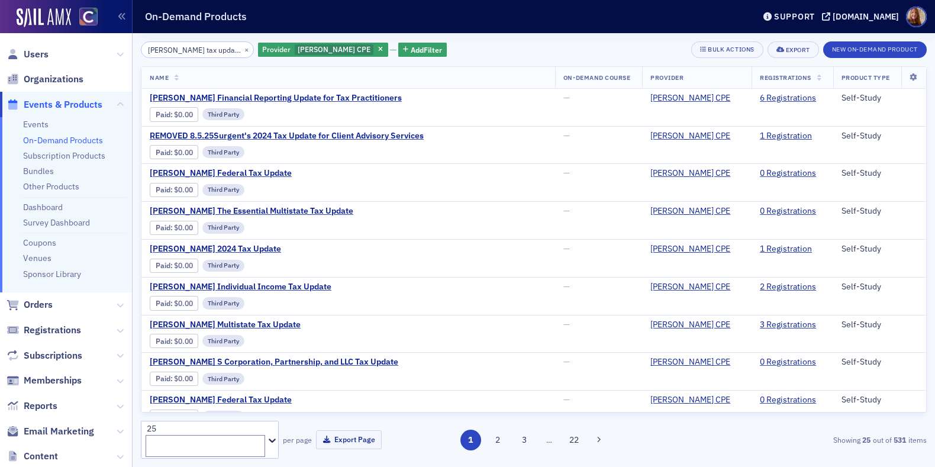
click at [468, 53] on div "surgent's tax update × Provider Surgent CPE Add Filter Bulk Actions Export New …" at bounding box center [534, 49] width 786 height 17
click at [303, 97] on span "Surgent's Financial Reporting Update for Tax Practitioners" at bounding box center [276, 98] width 252 height 11
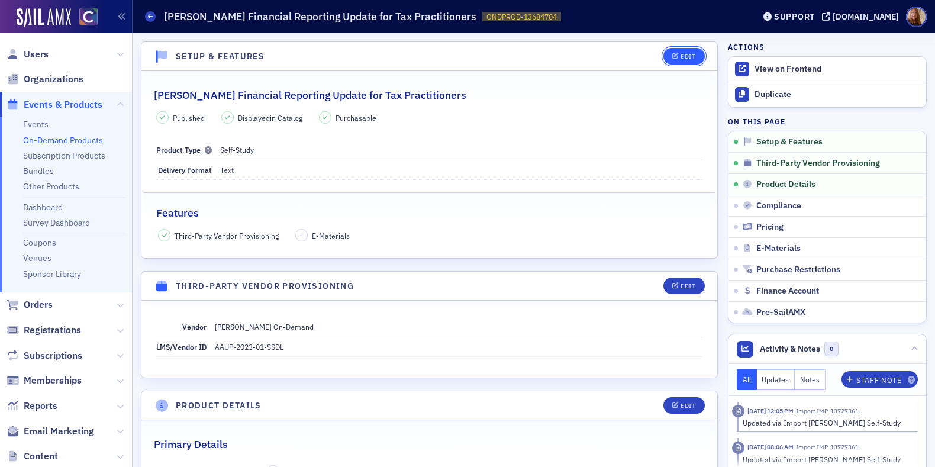
click at [681, 56] on div "Edit" at bounding box center [688, 56] width 15 height 7
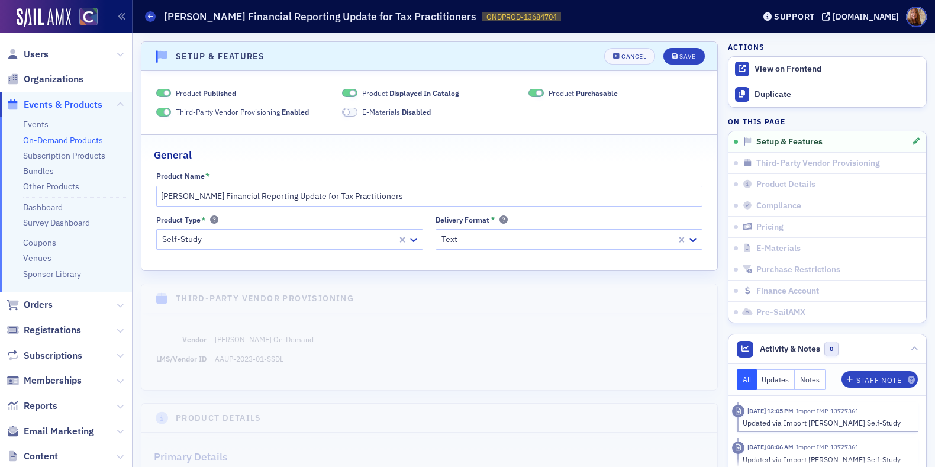
scroll to position [2, 0]
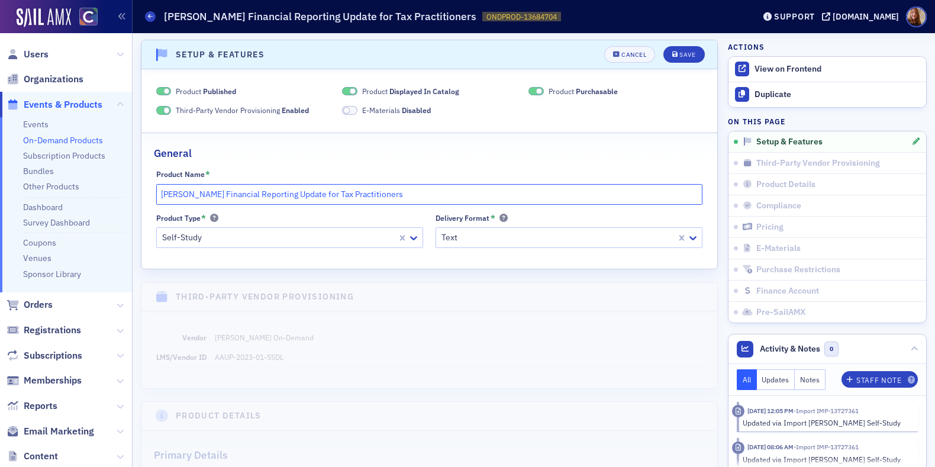
click at [160, 195] on input "Surgent's Financial Reporting Update for Tax Practitioners" at bounding box center [429, 194] width 547 height 21
type input "REMOVED 8. 25 Surgent's Financial Reporting Update for Tax Practitioners"
click at [429, 89] on span "Displayed In Catalog" at bounding box center [425, 90] width 70 height 9
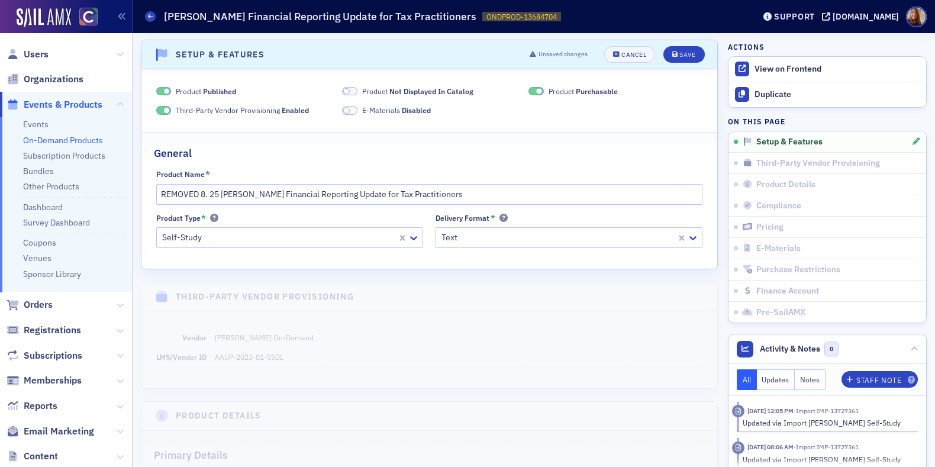
click at [529, 89] on span at bounding box center [536, 91] width 15 height 9
click at [680, 52] on div "Save" at bounding box center [688, 55] width 16 height 7
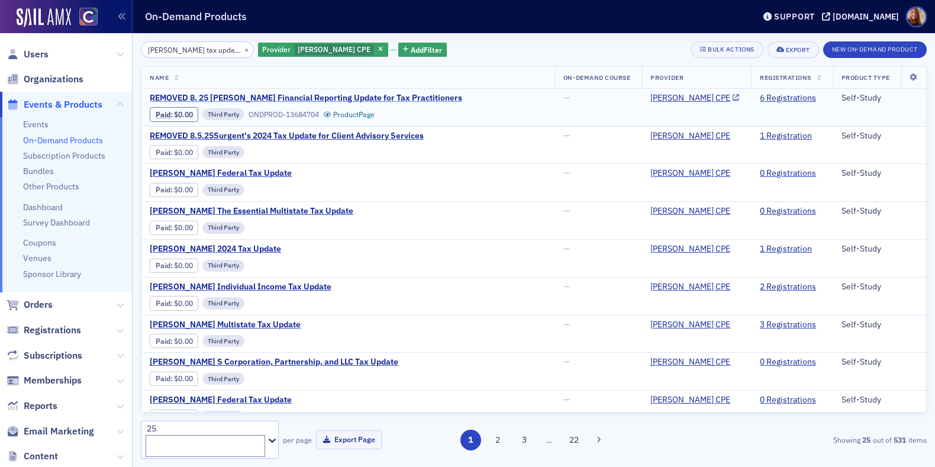
click at [233, 96] on span "REMOVED 8. 25 Surgent's Financial Reporting Update for Tax Practitioners" at bounding box center [306, 98] width 313 height 11
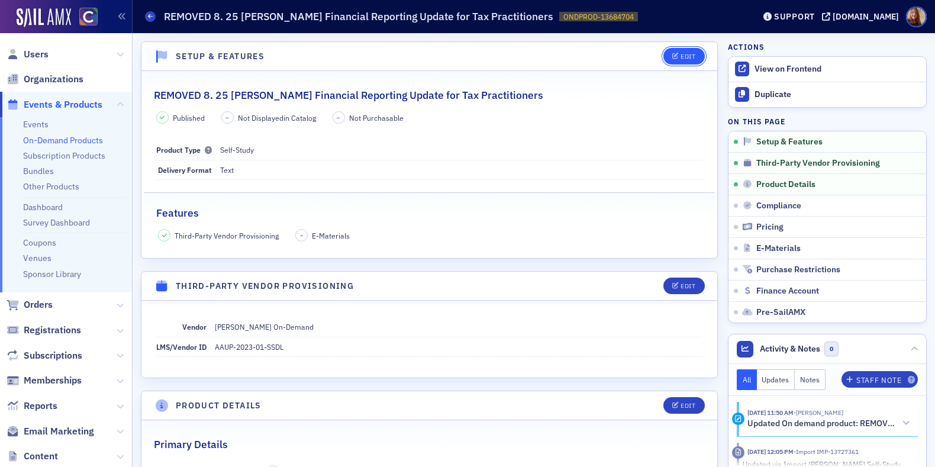
click at [685, 59] on div "Edit" at bounding box center [688, 56] width 15 height 7
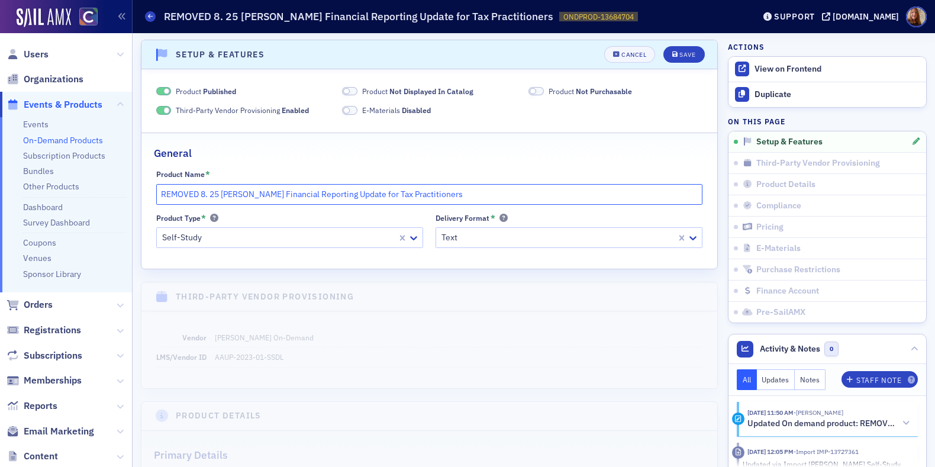
click at [211, 198] on input "REMOVED 8. 25 Surgent's Financial Reporting Update for Tax Practitioners" at bounding box center [429, 194] width 547 height 21
type input "REMOVED 8.25 Surgent's Financial Reporting Update for Tax Practitioners"
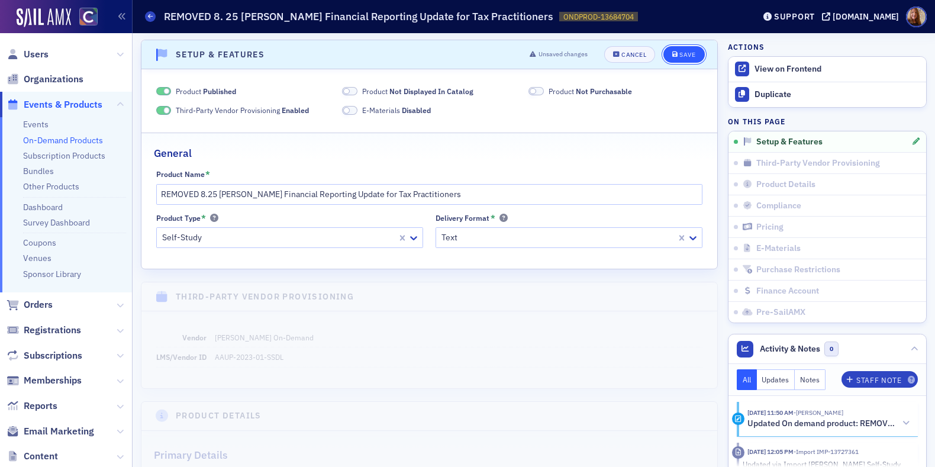
click at [689, 52] on button "Save" at bounding box center [684, 54] width 41 height 17
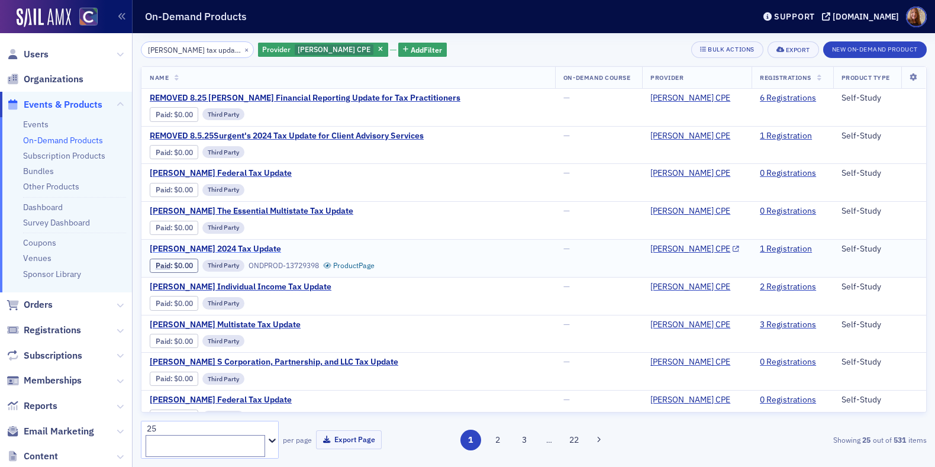
click at [197, 247] on span "Surgent's 2024 Tax Update" at bounding box center [249, 249] width 199 height 11
click at [773, 252] on link "1 Registration" at bounding box center [786, 249] width 52 height 11
click at [215, 251] on span "Surgent's 2024 Tax Update" at bounding box center [249, 249] width 199 height 11
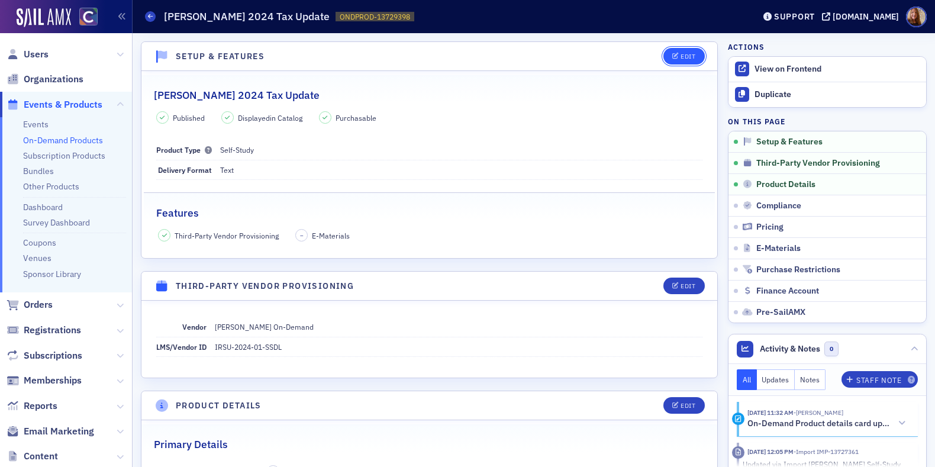
click at [680, 50] on button "Edit" at bounding box center [684, 56] width 41 height 17
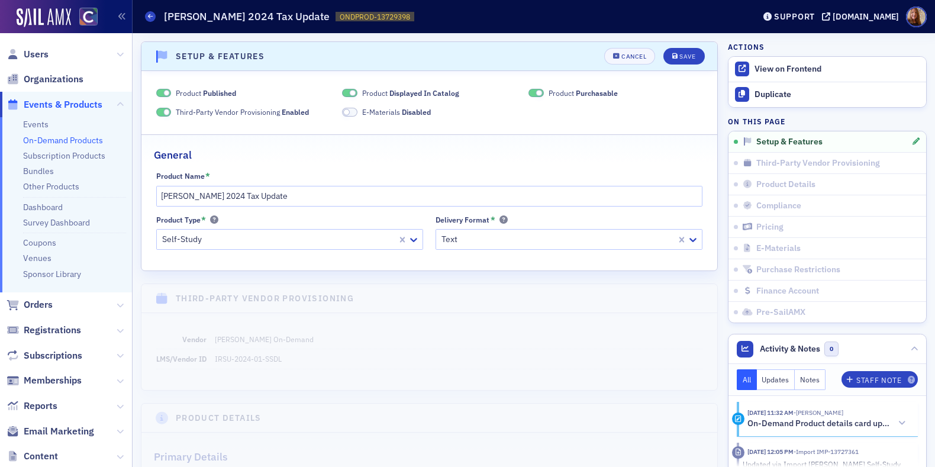
scroll to position [2, 0]
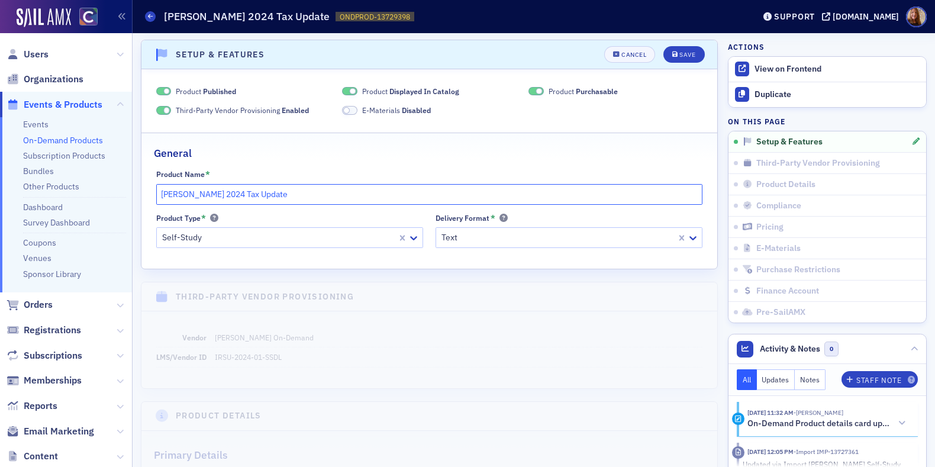
click at [161, 192] on input "Surgent's 2024 Tax Update" at bounding box center [429, 194] width 547 height 21
type input "REMOVED 8.25 Surgent's 2024 Tax Update"
click at [372, 94] on span "Product Displayed In Catalog" at bounding box center [410, 91] width 97 height 11
click at [549, 88] on span "Product Purchasable" at bounding box center [583, 91] width 69 height 11
click at [680, 54] on div "Save" at bounding box center [688, 55] width 16 height 7
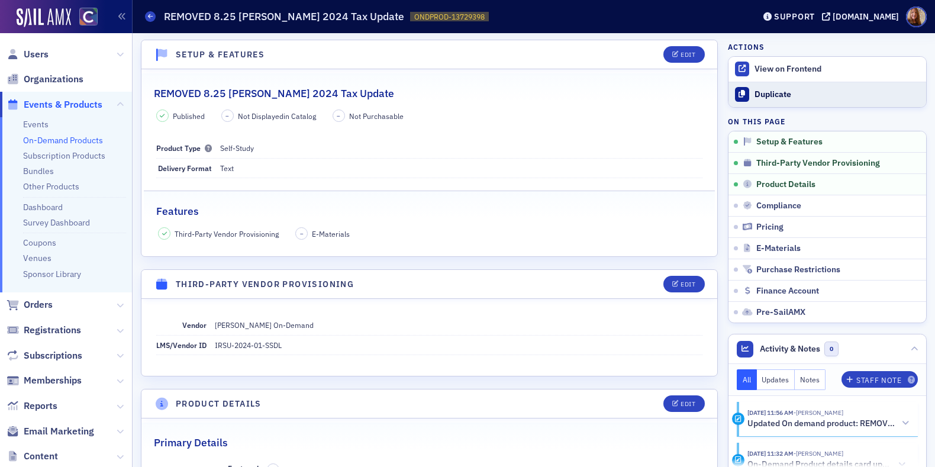
click at [777, 98] on div "Duplicate" at bounding box center [838, 94] width 166 height 11
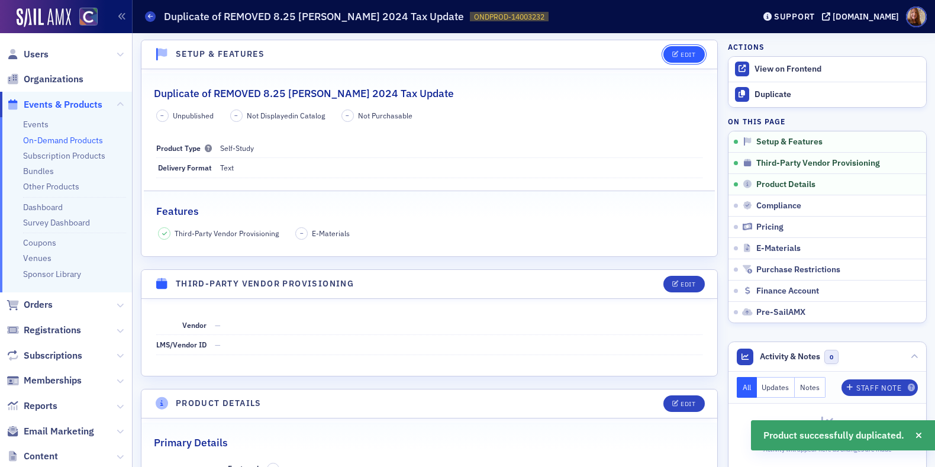
click at [681, 53] on div "Edit" at bounding box center [688, 55] width 15 height 7
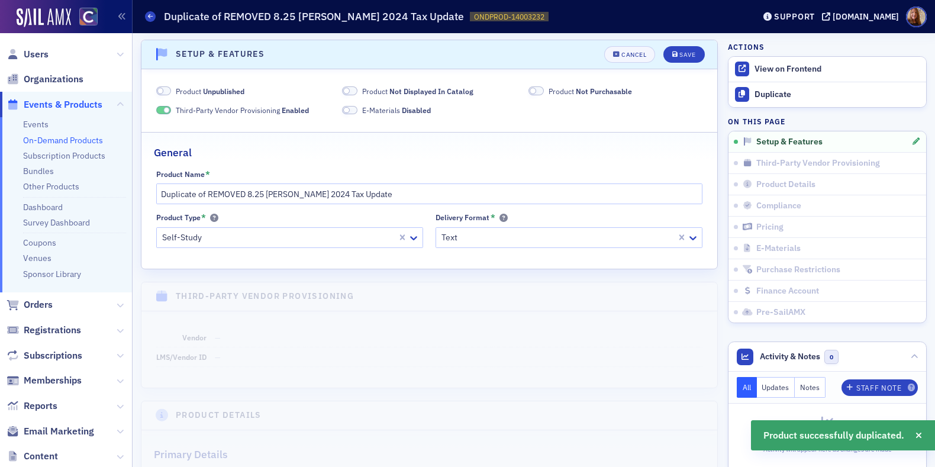
scroll to position [71, 0]
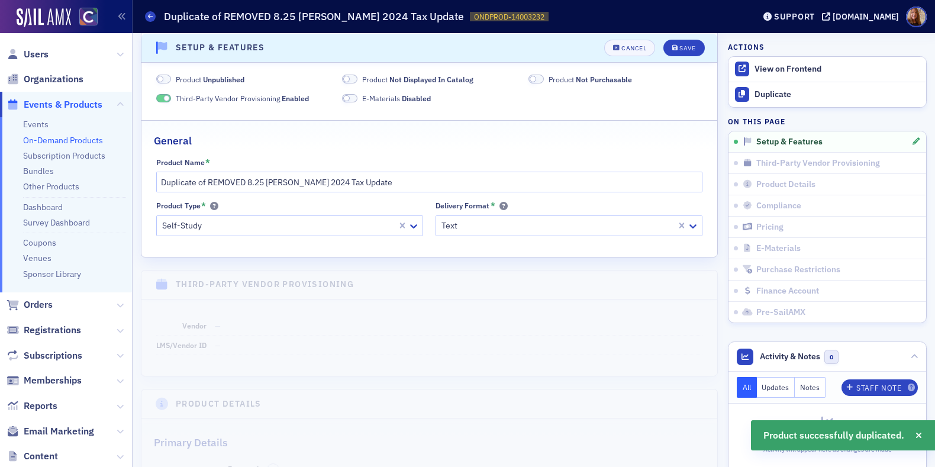
click at [362, 78] on span "Product Not Displayed In Catalog" at bounding box center [417, 79] width 111 height 11
click at [542, 78] on label "Product Not Purchasable" at bounding box center [581, 79] width 104 height 11
click at [563, 82] on span "Product Not Purchasable" at bounding box center [590, 79] width 83 height 11
click at [234, 77] on span "Unpublished" at bounding box center [223, 79] width 41 height 9
click at [258, 181] on input "Duplicate of REMOVED 8.25 Surgent's 2024 Tax Update" at bounding box center [429, 182] width 547 height 21
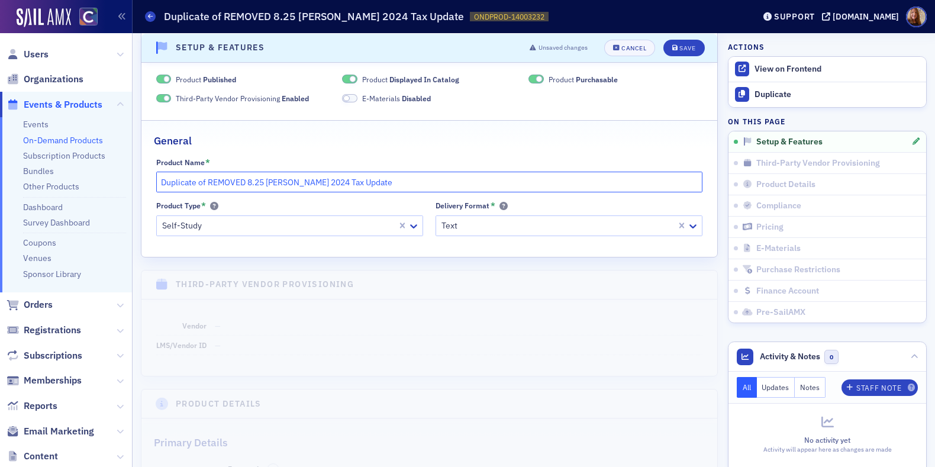
drag, startPoint x: 266, startPoint y: 182, endPoint x: 144, endPoint y: 181, distance: 122.6
click at [144, 181] on div "Product Name * Duplicate of REMOVED 8.25 Surgent's 2024 Tax Update Product Type…" at bounding box center [430, 196] width 576 height 79
click at [206, 182] on input "Surgent's 2024 Tax Update" at bounding box center [429, 182] width 547 height 21
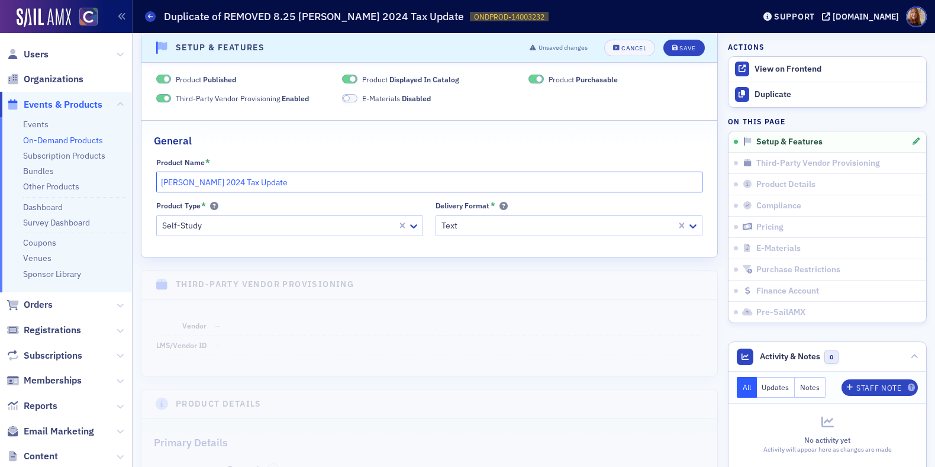
paste input "5"
type input "Surgent's 2025 Tax Update"
click at [680, 49] on div "Save" at bounding box center [688, 47] width 16 height 7
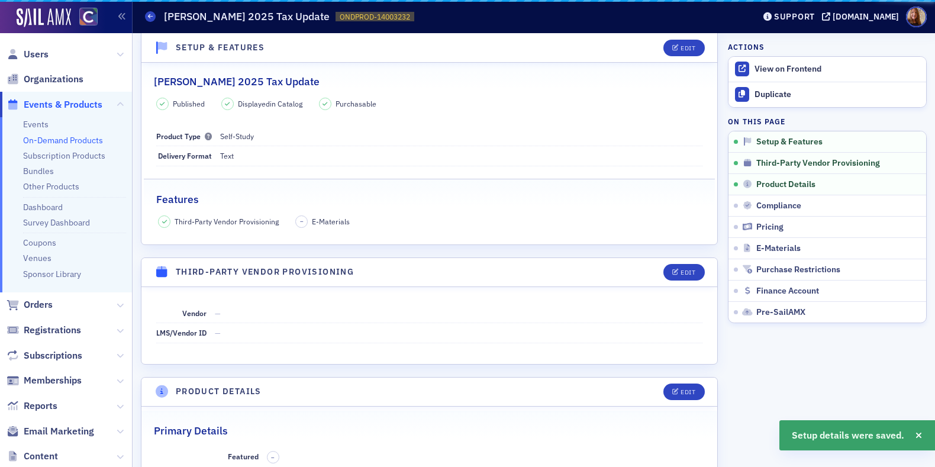
scroll to position [59, 0]
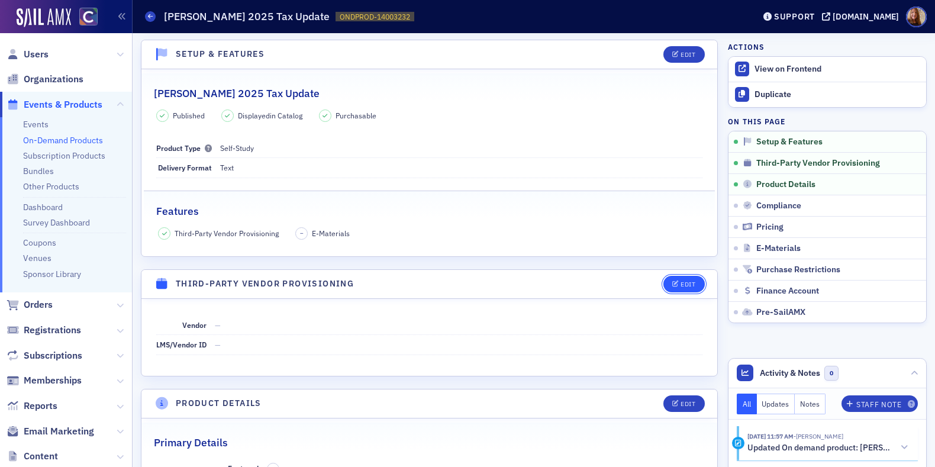
click at [686, 289] on button "Edit" at bounding box center [684, 284] width 41 height 17
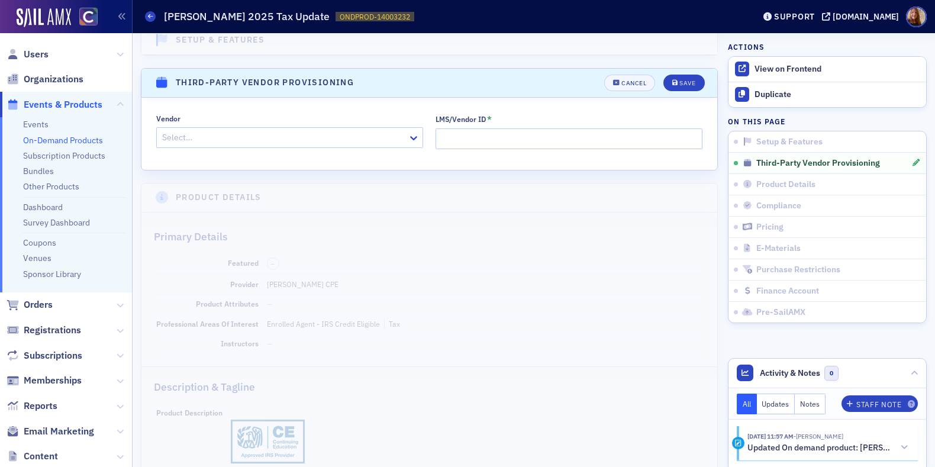
scroll to position [289, 0]
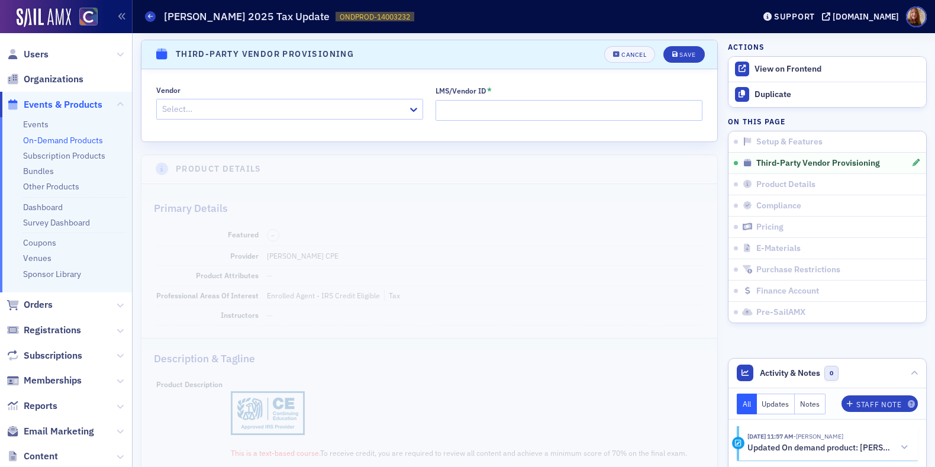
click at [229, 104] on div at bounding box center [284, 109] width 246 height 15
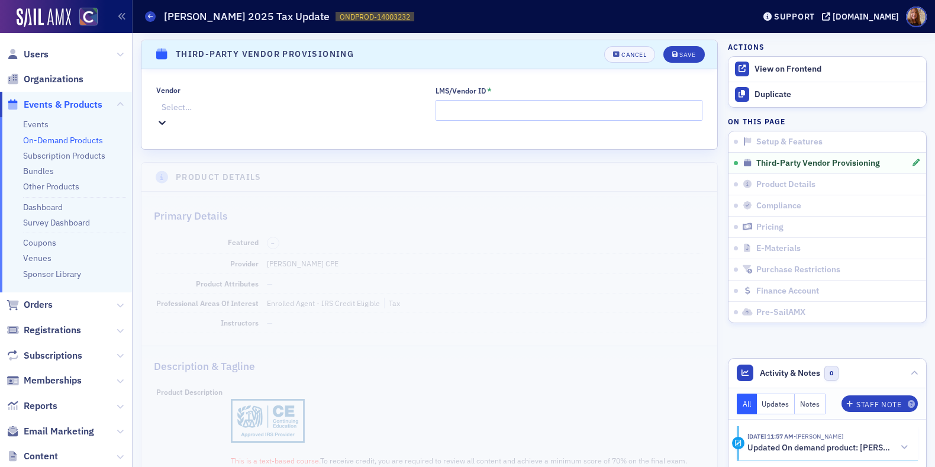
scroll to position [89, 0]
click at [500, 110] on input "LMS/Vendor ID *" at bounding box center [569, 110] width 267 height 21
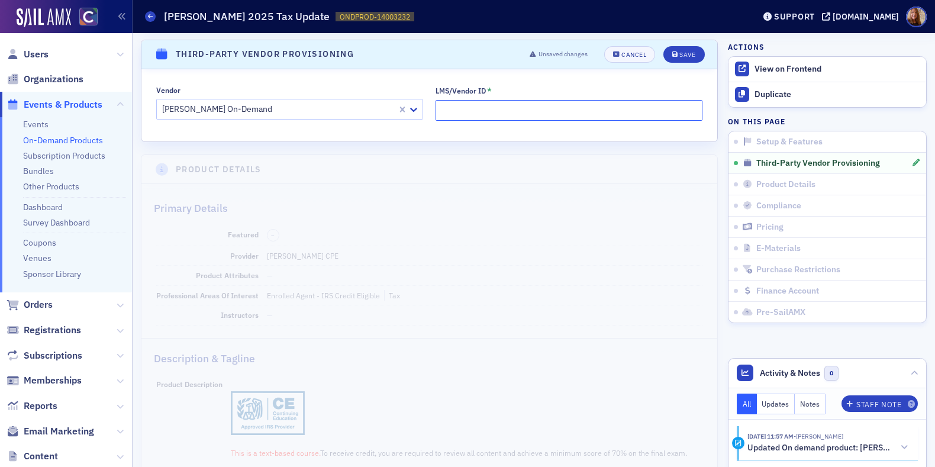
paste input "IRSU-2025-01-SSDL"
type input "IRSU-2025-01-SSDL"
click at [691, 59] on button "Save" at bounding box center [684, 54] width 41 height 17
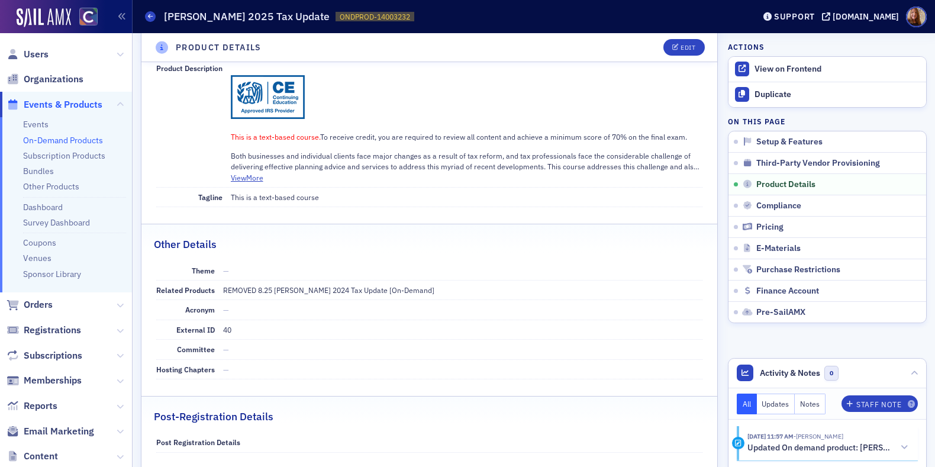
scroll to position [542, 0]
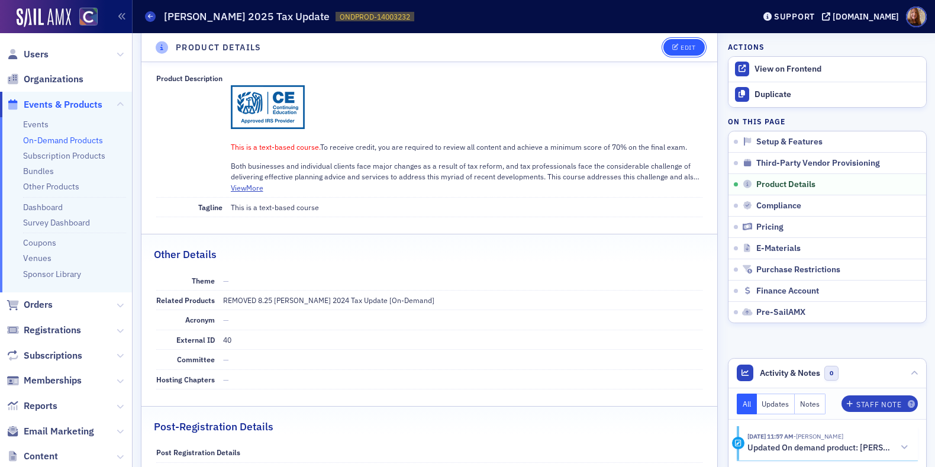
click at [686, 52] on button "Edit" at bounding box center [684, 47] width 41 height 17
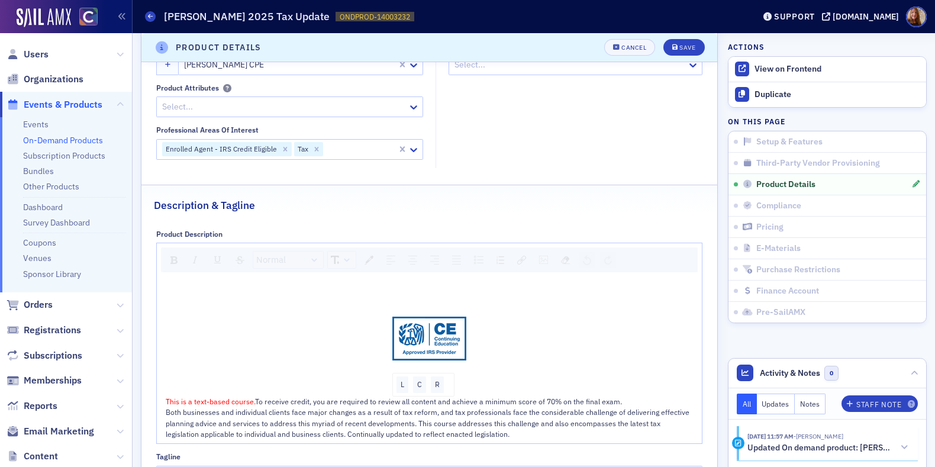
scroll to position [602, 0]
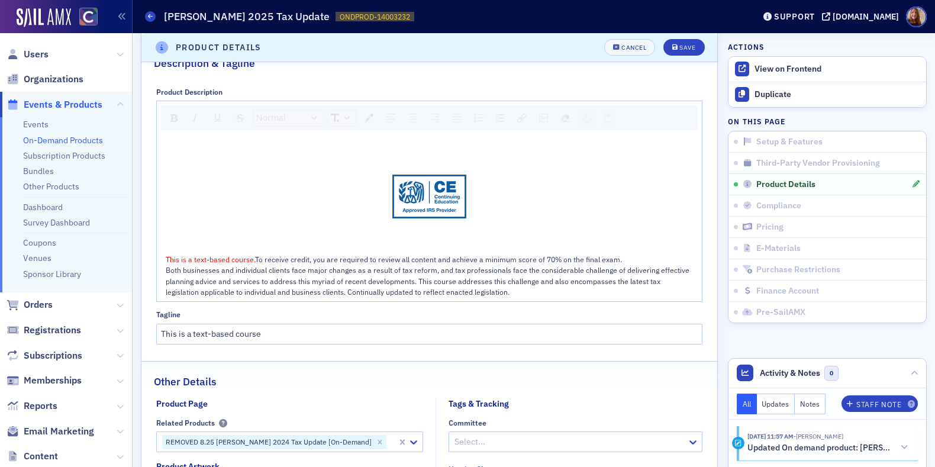
click at [287, 281] on span "Both businesses and individual clients face major changes as a result of tax re…" at bounding box center [429, 280] width 526 height 31
drag, startPoint x: 168, startPoint y: 269, endPoint x: 545, endPoint y: 297, distance: 378.1
click at [545, 297] on div "This is a text-based course. To receive credit, you are required to review all …" at bounding box center [430, 217] width 546 height 167
click at [627, 256] on div "This is a text-based course. To receive credit, you are required to review all …" at bounding box center [430, 259] width 529 height 11
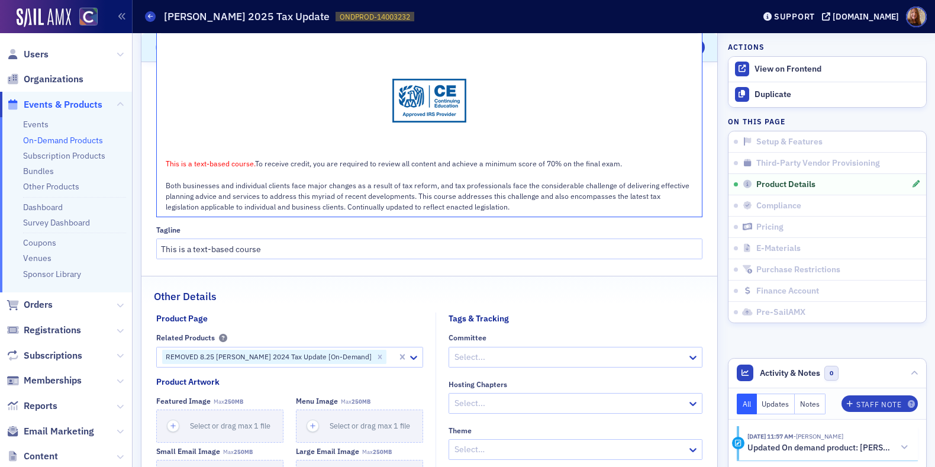
scroll to position [782, 0]
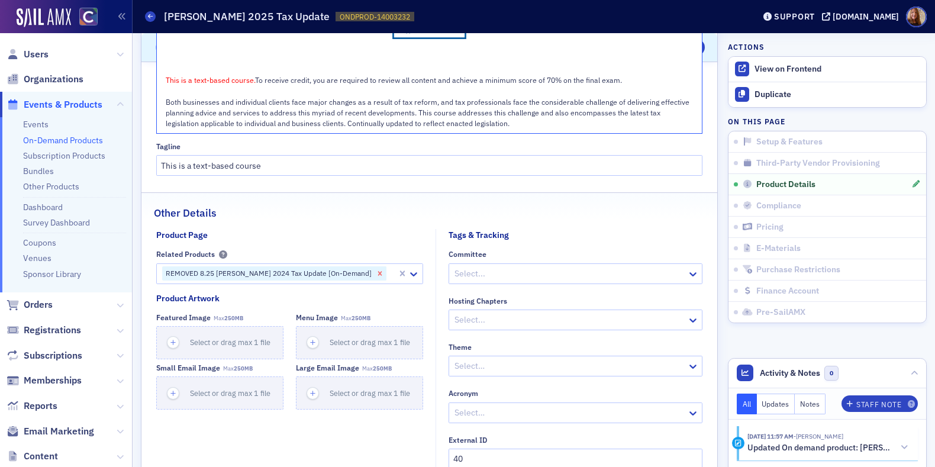
click at [376, 273] on icon "Remove REMOVED 8.25 Surgent's 2024 Tax Update [On-Demand]" at bounding box center [380, 273] width 8 height 8
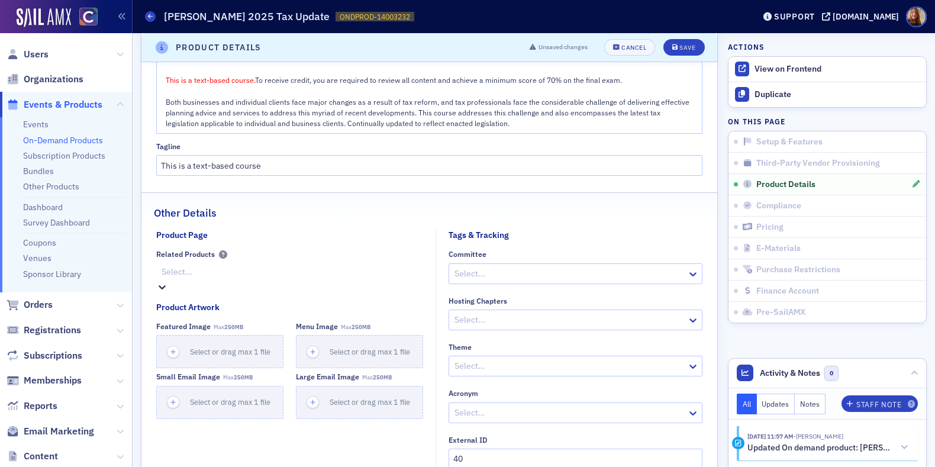
click at [406, 229] on fieldset "Product Page Related Products option , selected. Select is focused ,type to ref…" at bounding box center [293, 353] width 274 height 249
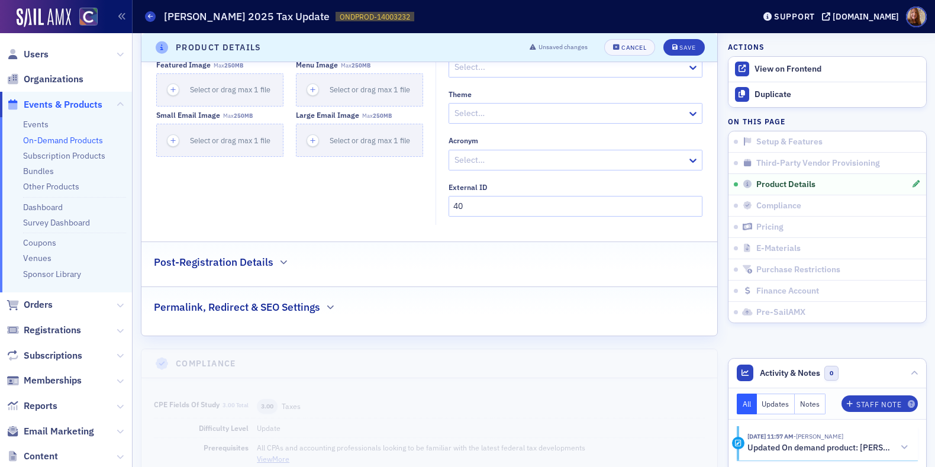
scroll to position [1040, 0]
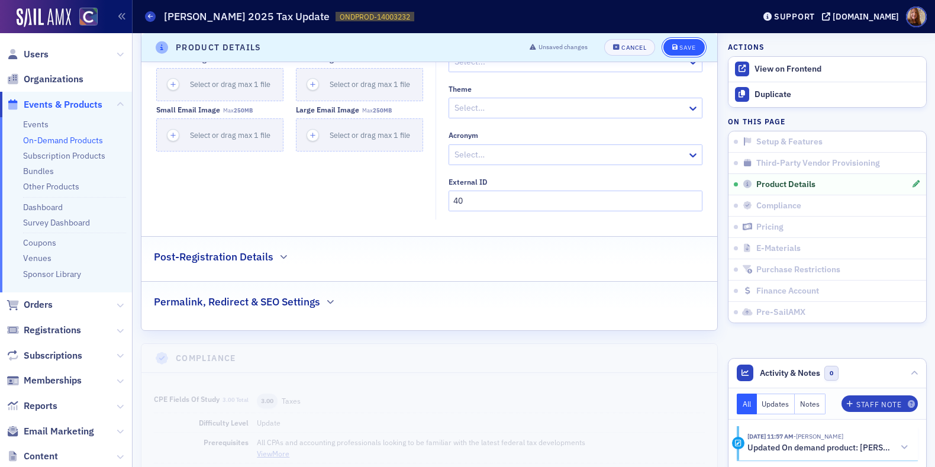
click at [678, 42] on button "Save" at bounding box center [684, 47] width 41 height 17
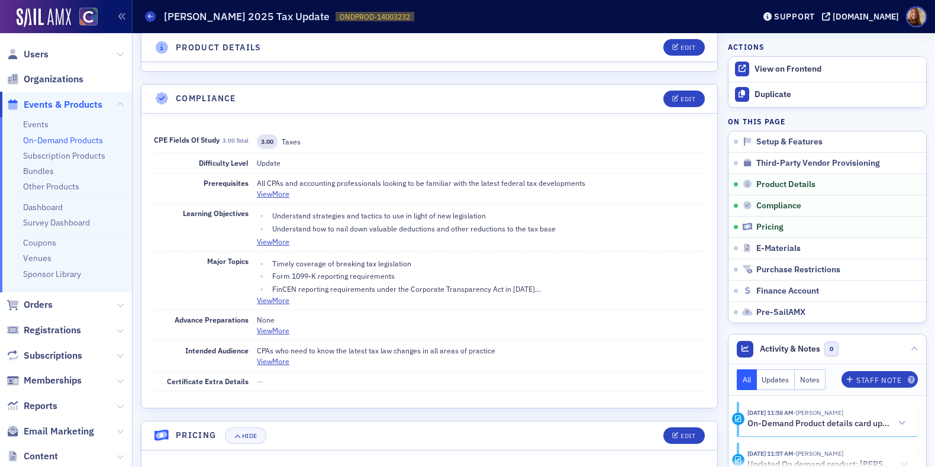
scroll to position [982, 0]
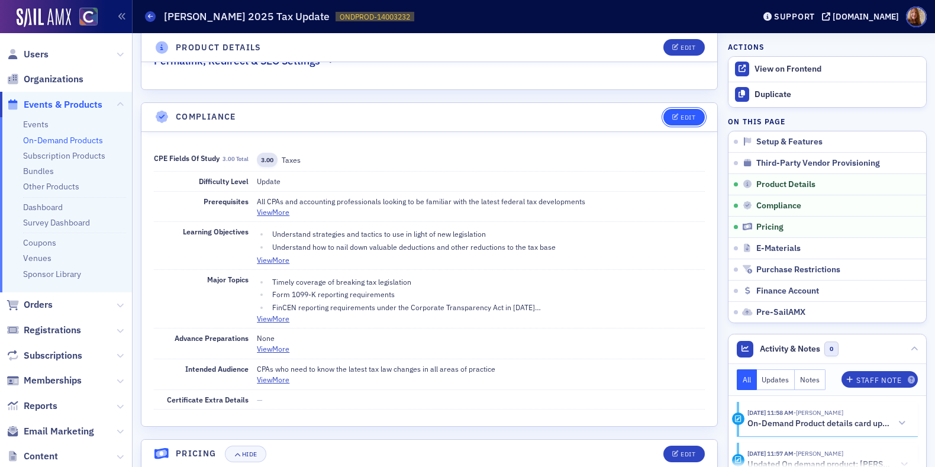
click at [687, 110] on button "Edit" at bounding box center [684, 117] width 41 height 17
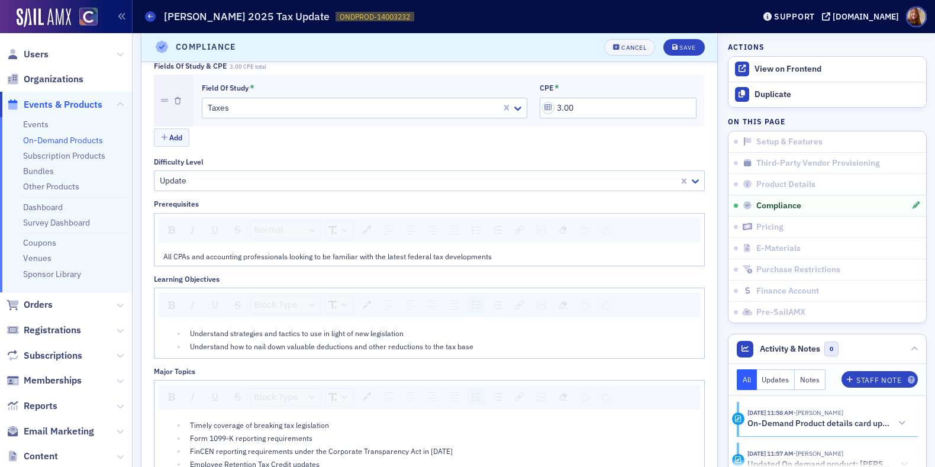
scroll to position [1237, 0]
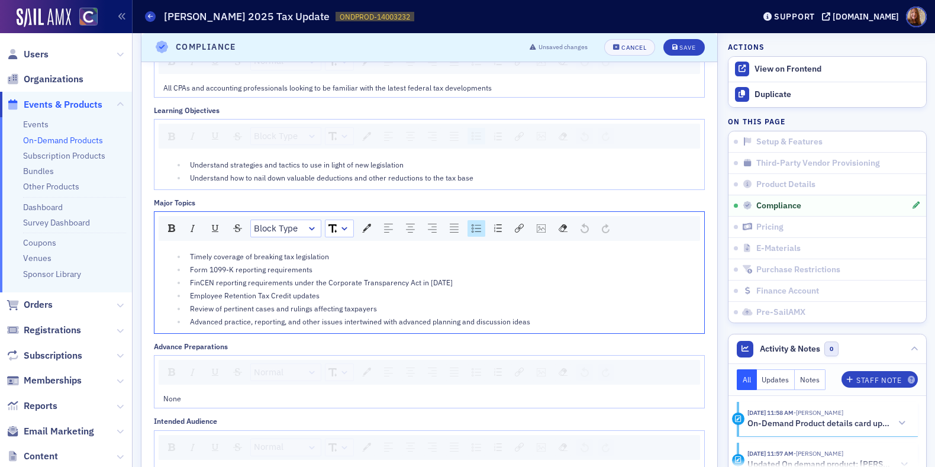
drag, startPoint x: 542, startPoint y: 319, endPoint x: 163, endPoint y: 249, distance: 385.4
click at [163, 251] on ul "Timely coverage of breaking tax legislation Form 1099-K reporting requirements …" at bounding box center [429, 289] width 533 height 76
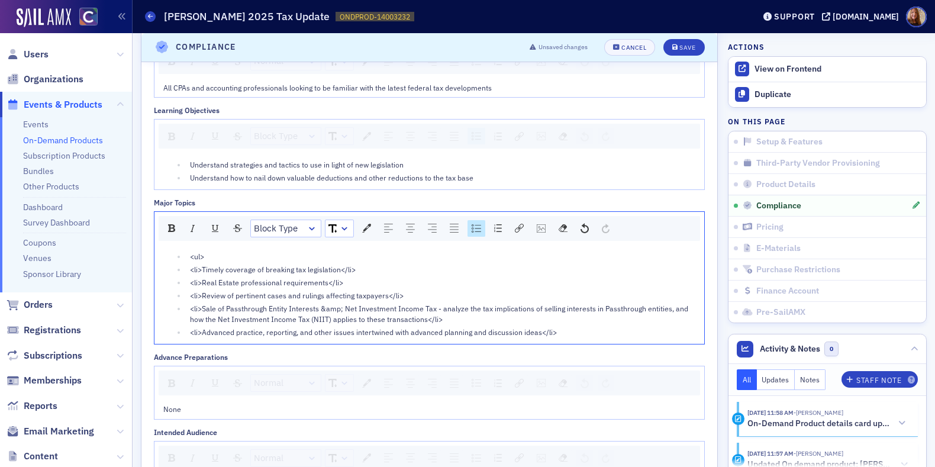
click at [210, 265] on span "<li>Timely coverage of breaking tax legislation</li>" at bounding box center [273, 269] width 166 height 9
drag, startPoint x: 208, startPoint y: 281, endPoint x: 197, endPoint y: 282, distance: 10.7
click at [197, 282] on span "<li>Real Estate professional requirements</li>" at bounding box center [266, 282] width 153 height 9
drag, startPoint x: 208, startPoint y: 292, endPoint x: 197, endPoint y: 292, distance: 10.7
click at [197, 292] on span "<li>Review of pertinent cases and rulings affecting taxpayers</li>" at bounding box center [297, 295] width 214 height 9
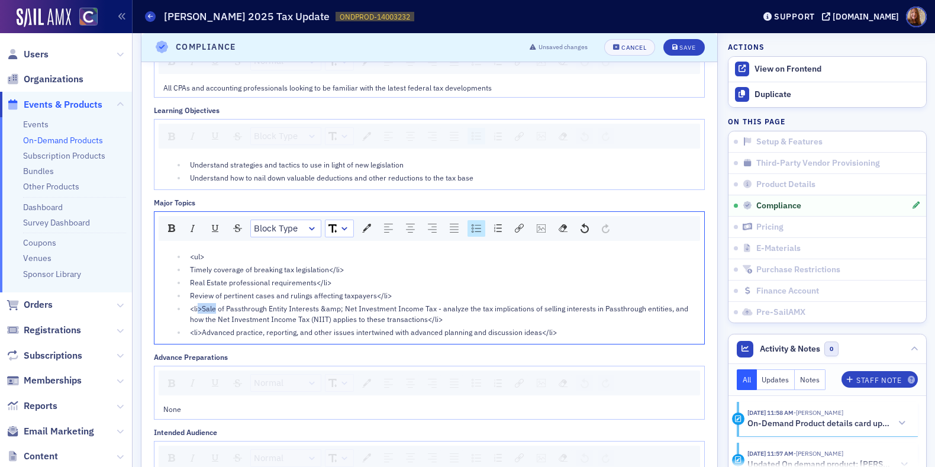
drag, startPoint x: 210, startPoint y: 304, endPoint x: 195, endPoint y: 305, distance: 14.2
click at [195, 305] on span "<li>Sale of Passthrough Entity Interests &amp; Net Investment Income Tax - anal…" at bounding box center [440, 314] width 500 height 20
drag, startPoint x: 210, startPoint y: 331, endPoint x: 194, endPoint y: 330, distance: 16.0
click at [194, 330] on span "<li>Advanced practice, reporting, and other issues intertwined with advanced pl…" at bounding box center [373, 331] width 367 height 9
drag, startPoint x: 212, startPoint y: 255, endPoint x: 175, endPoint y: 252, distance: 36.8
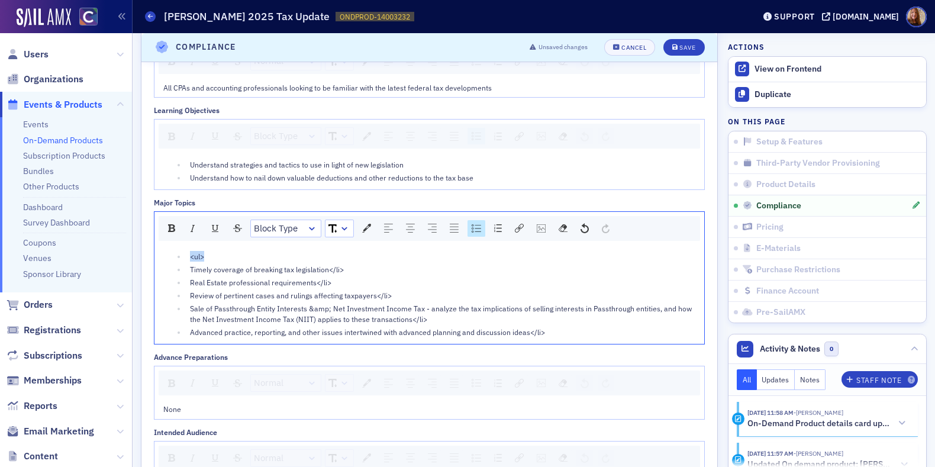
click at [175, 252] on ul "<ul> Timely coverage of breaking tax legislation</li> Real Estate professional …" at bounding box center [429, 294] width 533 height 86
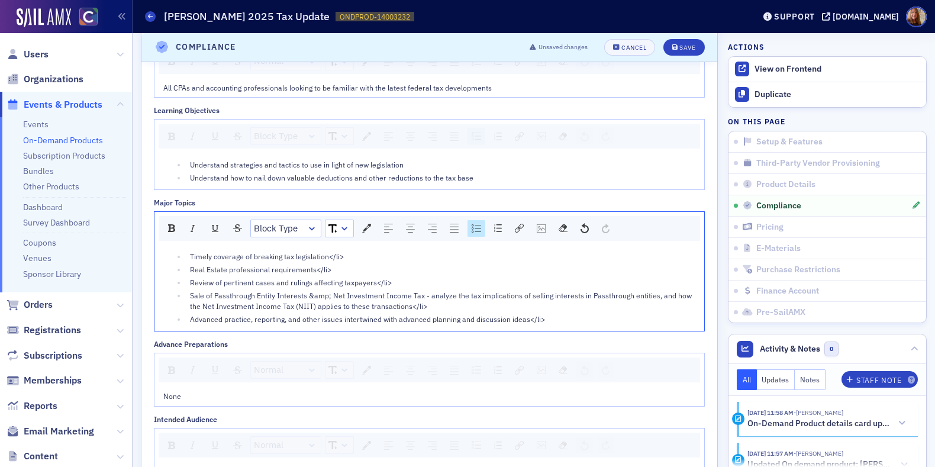
click at [190, 268] on span "Real Estate professional requirements</li>" at bounding box center [261, 269] width 142 height 9
click at [186, 279] on li "Review of pertinent cases and rulings affecting taxpayers</li>" at bounding box center [440, 282] width 509 height 11
click at [190, 292] on span "Sale of Passthrough Entity Interests &amp; Net Investment Income Tax - analyze …" at bounding box center [442, 301] width 504 height 20
click at [186, 316] on li "Advanced practice, reporting, and other issues intertwined with advanced planni…" at bounding box center [440, 319] width 509 height 11
click at [185, 295] on ul "Timely coverage of breaking tax legislation</li> Real Estate professional requi…" at bounding box center [429, 287] width 533 height 73
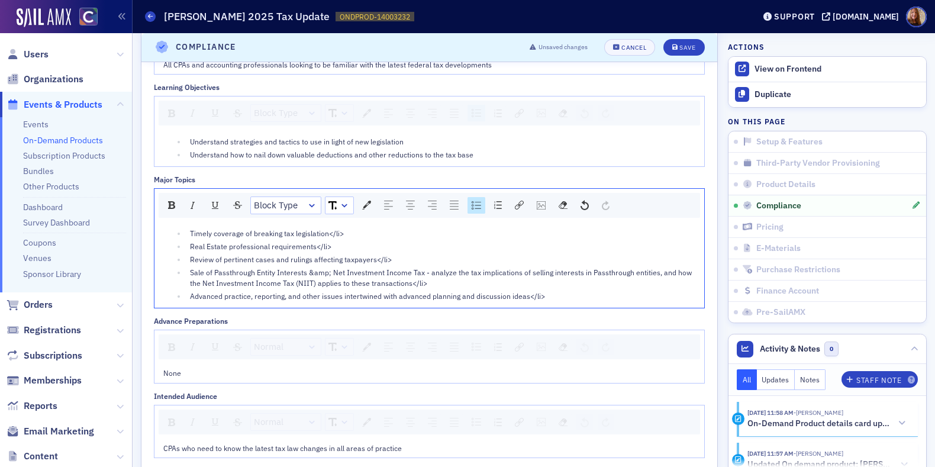
scroll to position [1329, 0]
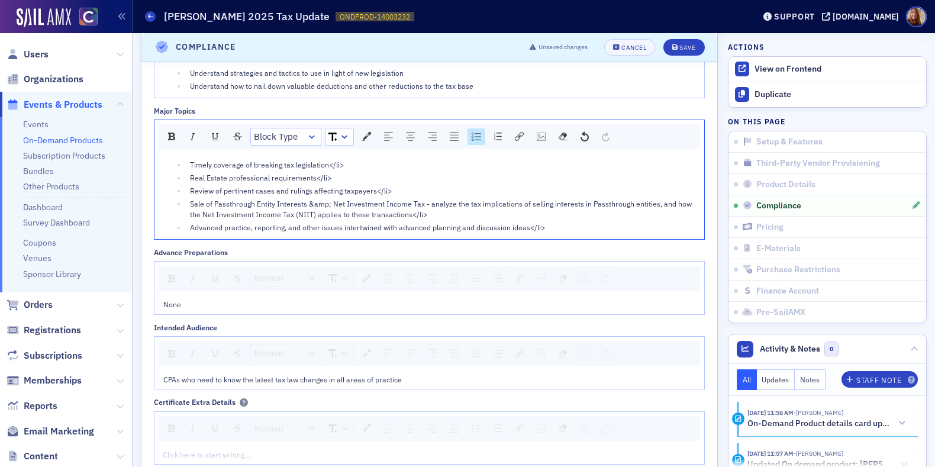
click at [564, 226] on div "Advanced practice, reporting, and other issues intertwined with advanced planni…" at bounding box center [443, 227] width 506 height 11
click at [430, 212] on div "Sale of Passthrough Entity Interests &amp; Net Investment Income Tax - analyze …" at bounding box center [443, 209] width 506 height 22
click at [410, 189] on div "Review of pertinent cases and rulings affecting taxpayers</li>" at bounding box center [443, 190] width 506 height 11
click at [343, 179] on div "Real Estate professional requirements</li>" at bounding box center [443, 177] width 506 height 11
click at [349, 166] on div "Timely coverage of breaking tax legislation</li>" at bounding box center [443, 164] width 506 height 11
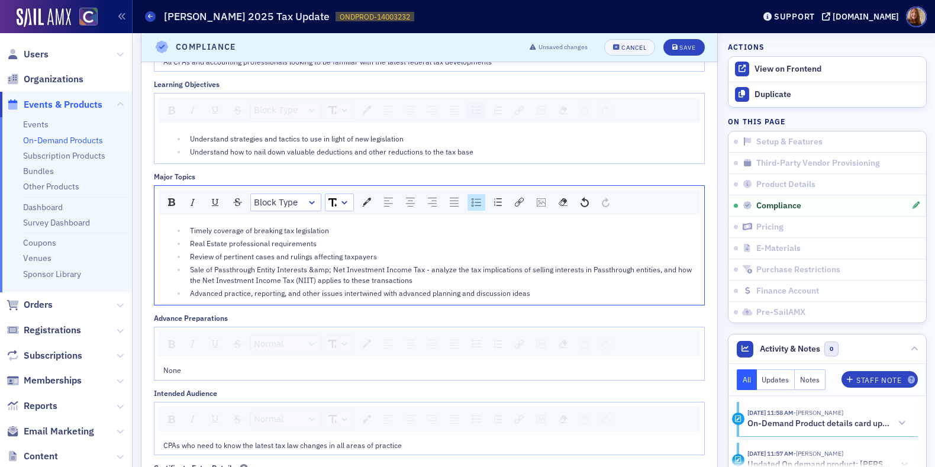
scroll to position [1242, 0]
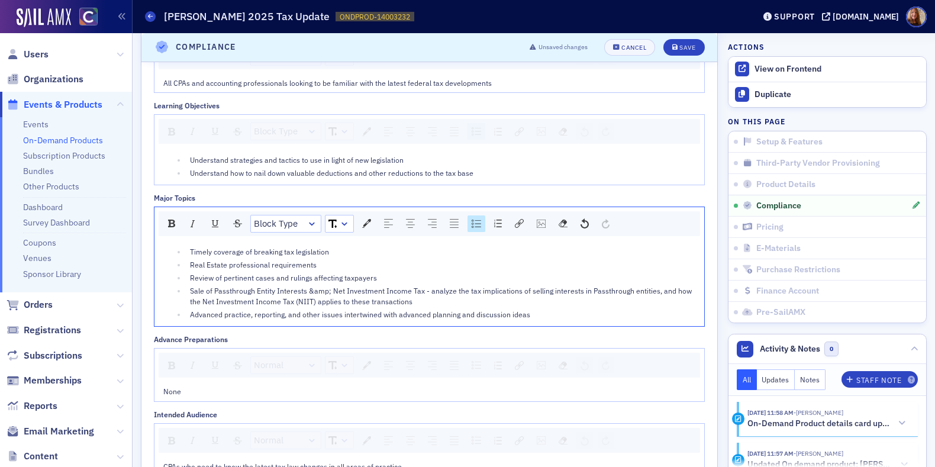
click at [372, 162] on div "Understand strategies and tactics to use in light of new legislation" at bounding box center [443, 160] width 506 height 11
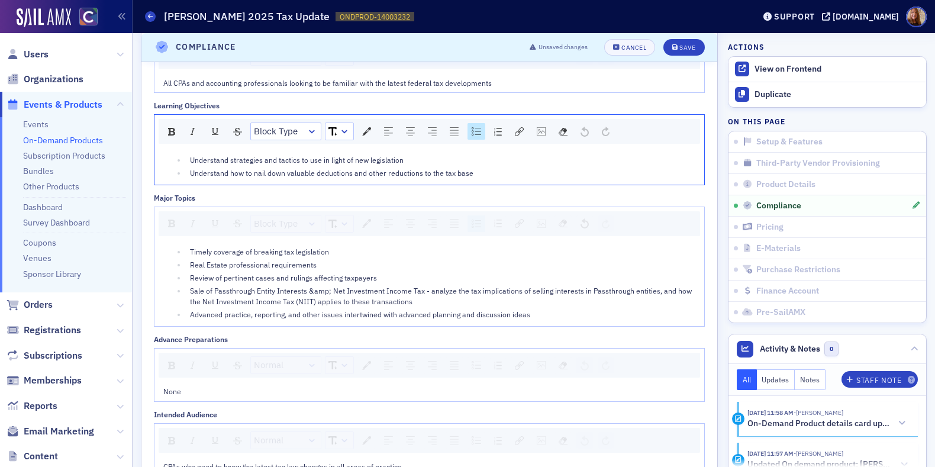
drag, startPoint x: 492, startPoint y: 170, endPoint x: 168, endPoint y: 159, distance: 324.1
click at [168, 159] on ul "Understand strategies and tactics to use in light of new legislation Understand…" at bounding box center [429, 167] width 533 height 24
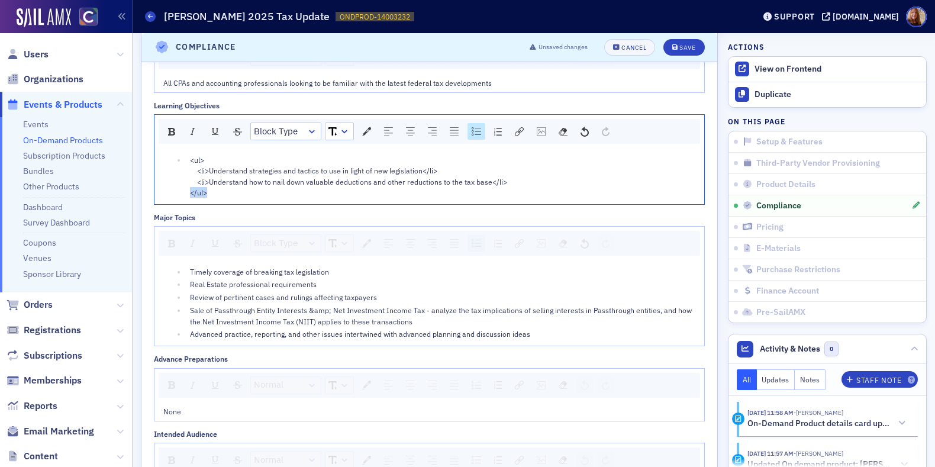
drag, startPoint x: 220, startPoint y: 188, endPoint x: 176, endPoint y: 187, distance: 44.4
click at [176, 187] on ul "<ul> <li>Understand strategies and tactics to use in light of new legislation</…" at bounding box center [429, 177] width 533 height 44
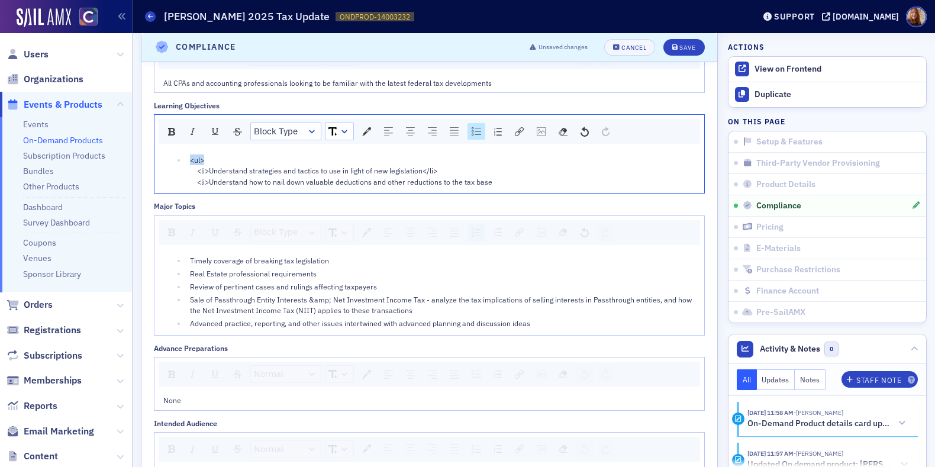
drag, startPoint x: 209, startPoint y: 158, endPoint x: 175, endPoint y: 156, distance: 34.4
click at [175, 156] on ul "<ul> <li>Understand strategies and tactics to use in light of new legislation</…" at bounding box center [429, 171] width 533 height 33
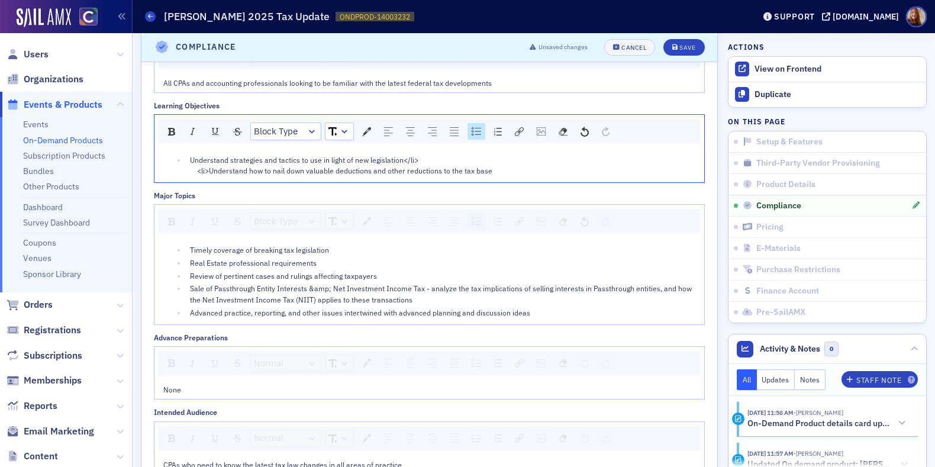
click at [436, 160] on div "Understand strategies and tactics to use in light of new legislation</li> <li>U…" at bounding box center [443, 166] width 506 height 22
click at [503, 171] on div "Understand how to nail down valuable deductions and other reductions to the tax…" at bounding box center [443, 173] width 506 height 11
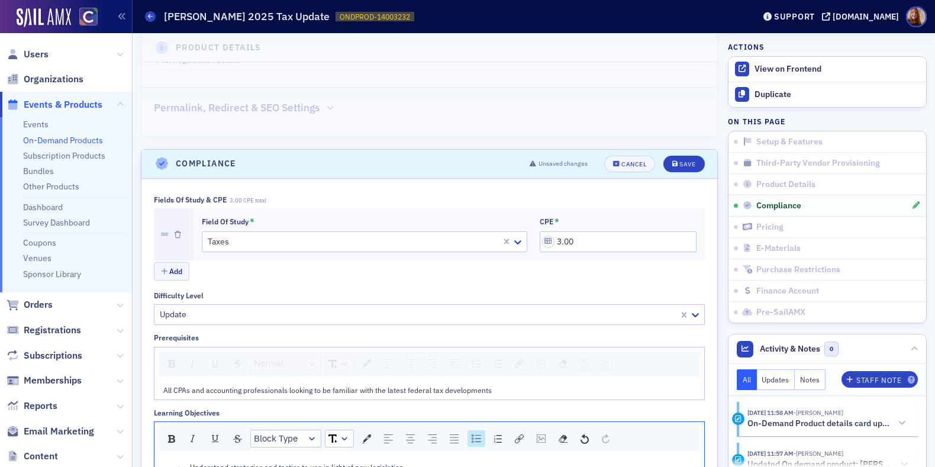
scroll to position [929, 0]
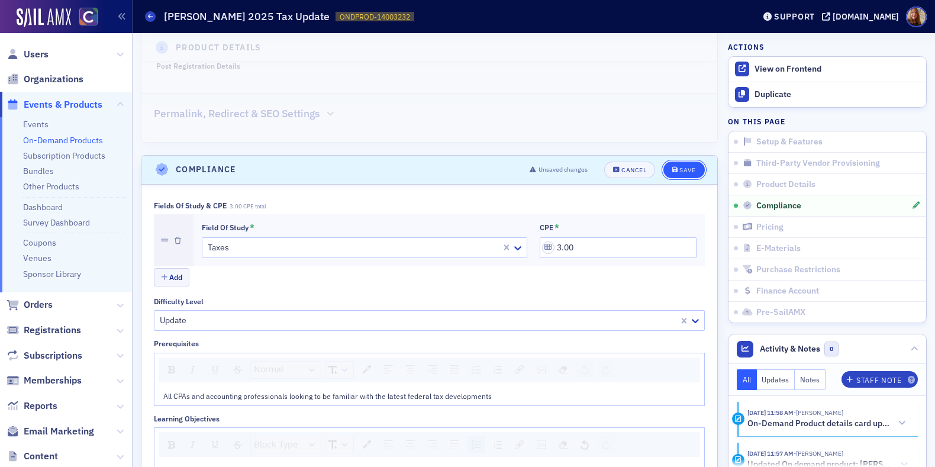
click at [673, 162] on button "Save" at bounding box center [684, 170] width 41 height 17
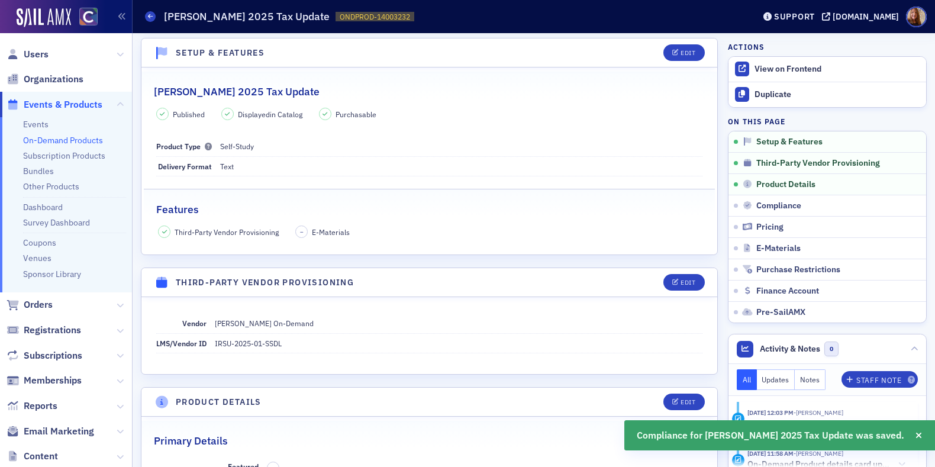
scroll to position [0, 0]
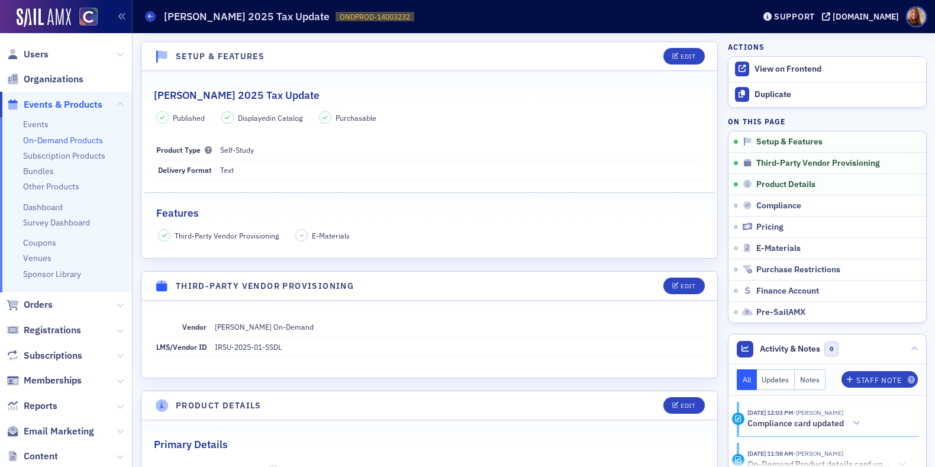
click at [41, 143] on link "On-Demand Products" at bounding box center [63, 140] width 80 height 11
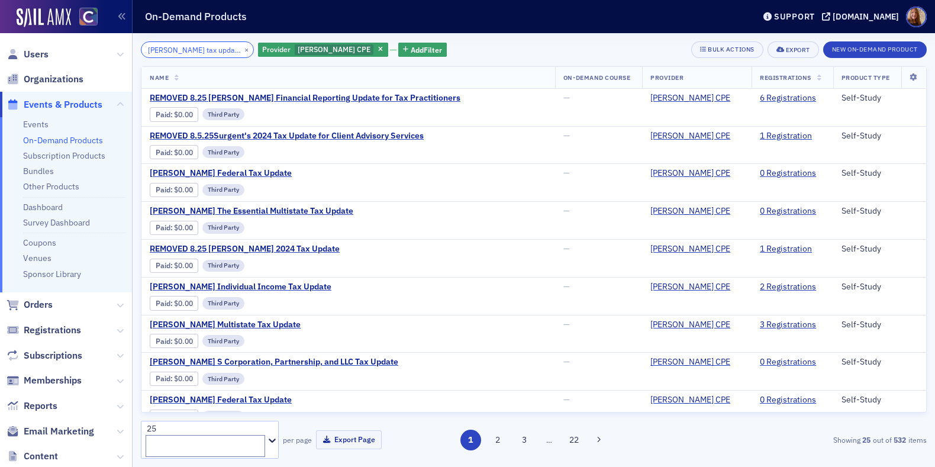
click at [183, 48] on input "surgent's tax update" at bounding box center [197, 49] width 113 height 17
paste input "Surgent's Fiduciary Income Tax Returns – Form 1041 Workshop with Filled-in Forms"
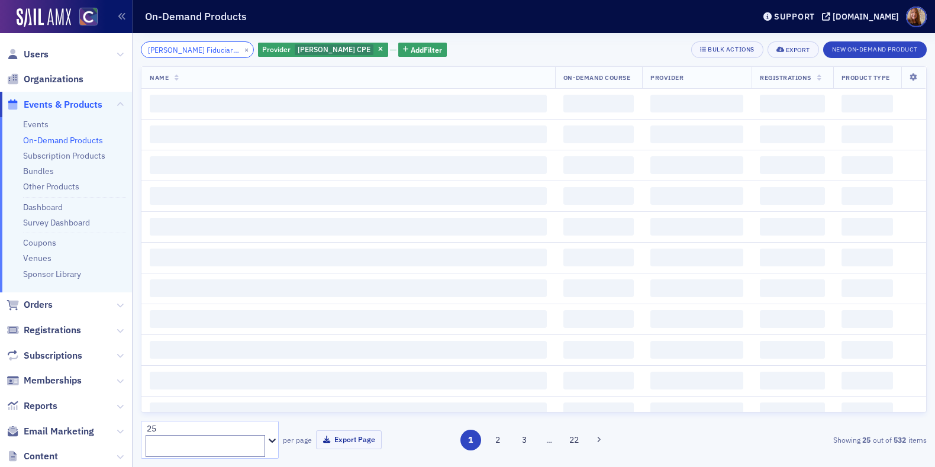
scroll to position [0, 194]
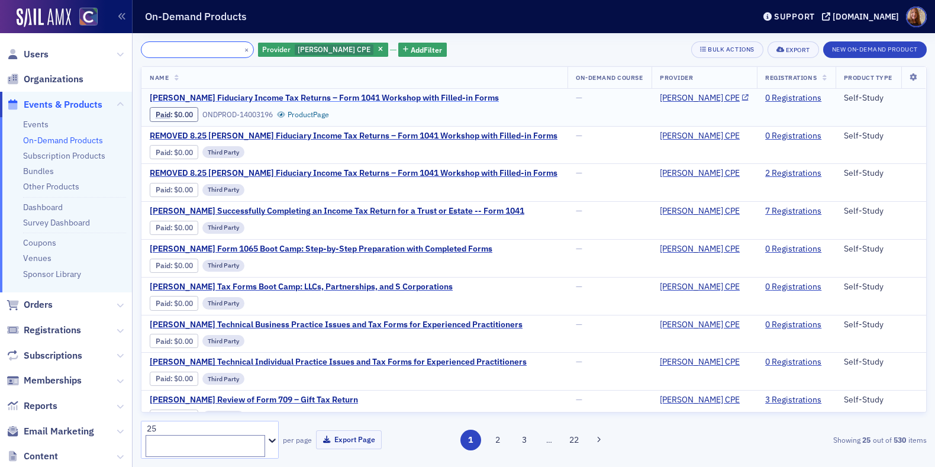
type input "Surgent's Fiduciary Income Tax Returns – Form 1041 Workshop with Filled-in Forms"
click at [409, 95] on span "Surgent's Fiduciary Income Tax Returns – Form 1041 Workshop with Filled-in Forms" at bounding box center [324, 98] width 349 height 11
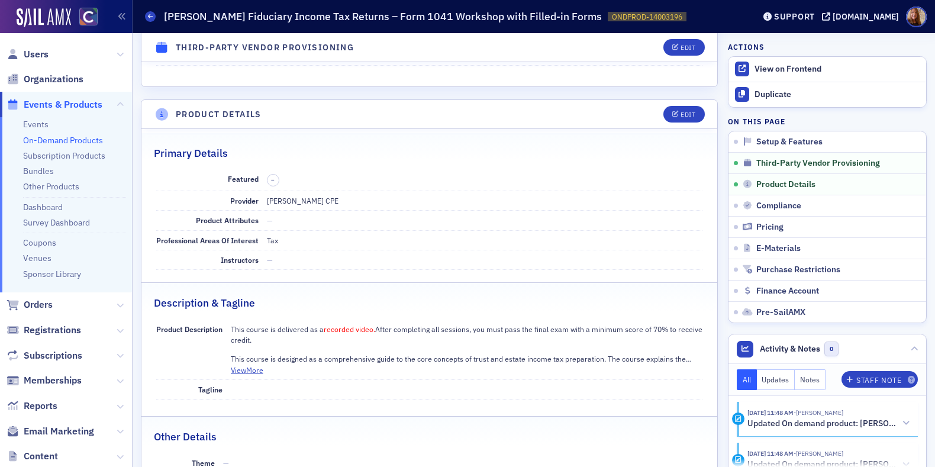
scroll to position [290, 0]
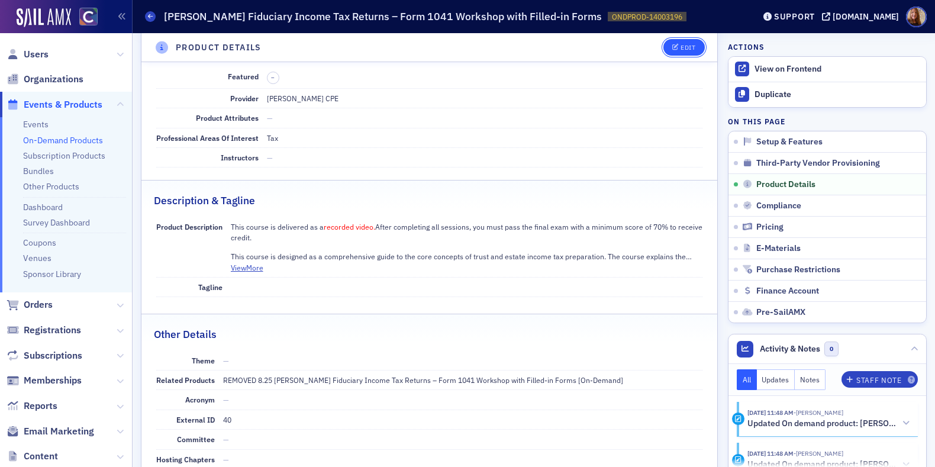
click at [692, 45] on button "Edit" at bounding box center [684, 47] width 41 height 17
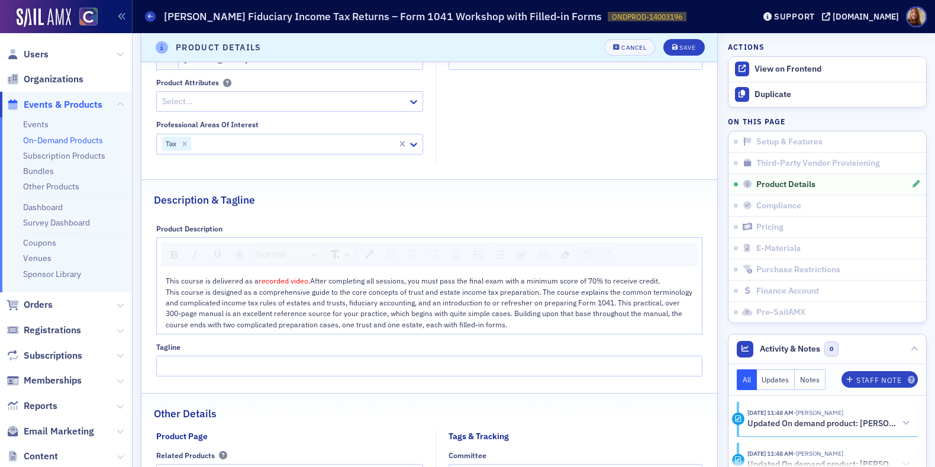
scroll to position [630, 0]
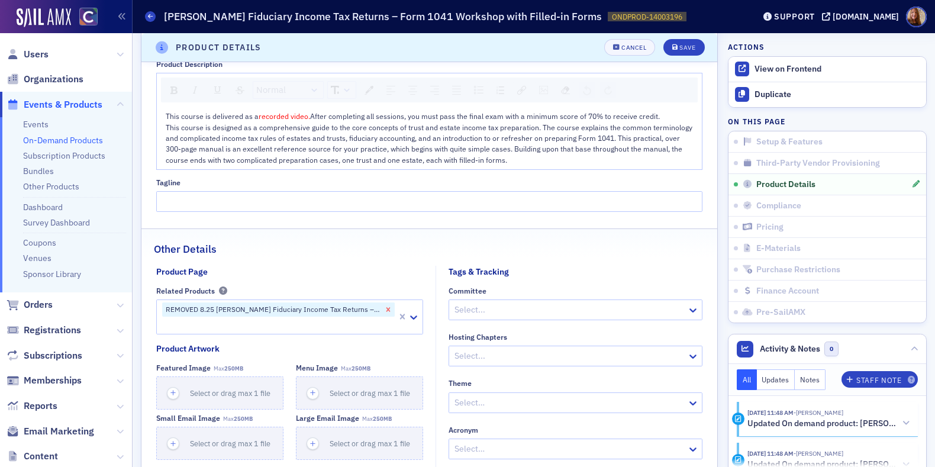
click at [386, 307] on icon "Remove REMOVED 8.25 Surgent's Fiduciary Income Tax Returns – Form 1041 Workshop…" at bounding box center [388, 309] width 4 height 4
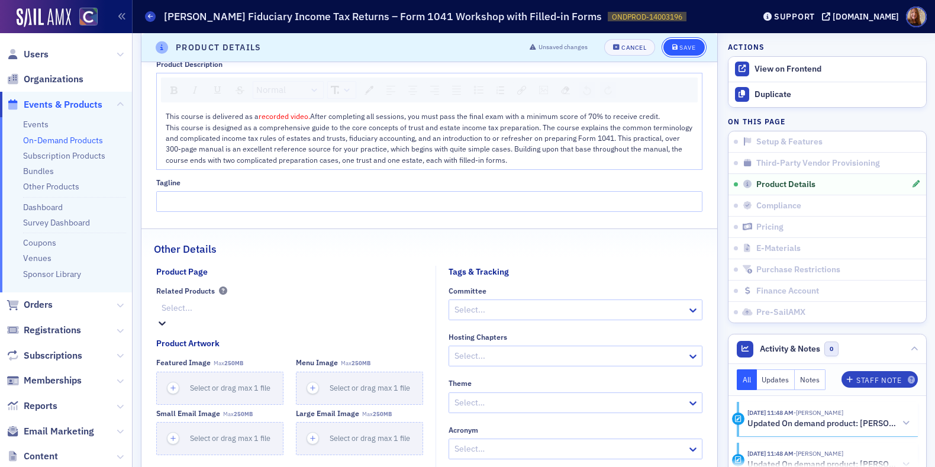
click at [687, 49] on div "Save" at bounding box center [688, 47] width 16 height 7
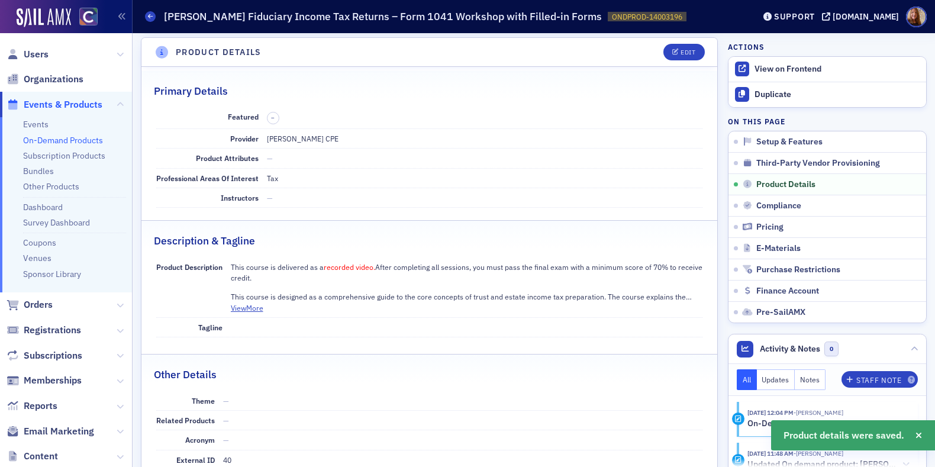
scroll to position [350, 0]
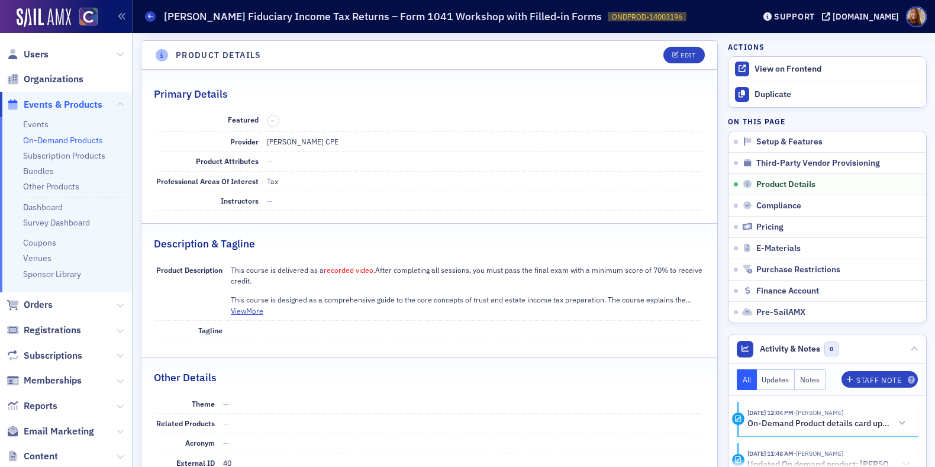
click at [44, 147] on ul "Events On-Demand Products Subscription Products Bundles Other Products Dashboar…" at bounding box center [66, 204] width 132 height 175
click at [71, 142] on link "On-Demand Products" at bounding box center [63, 140] width 80 height 11
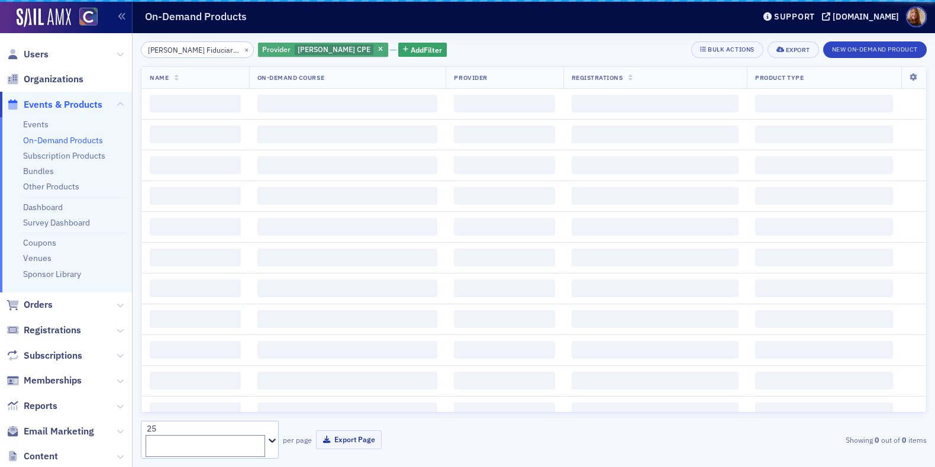
scroll to position [0, 194]
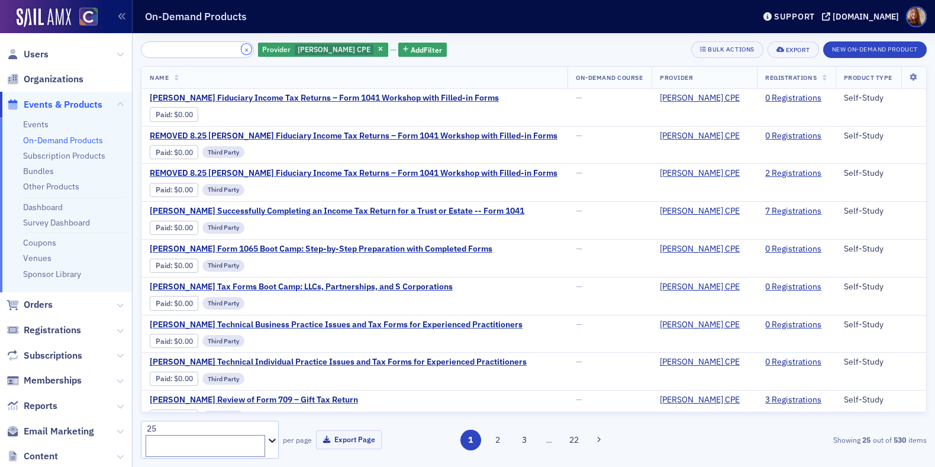
click at [242, 49] on button "×" at bounding box center [247, 49] width 11 height 11
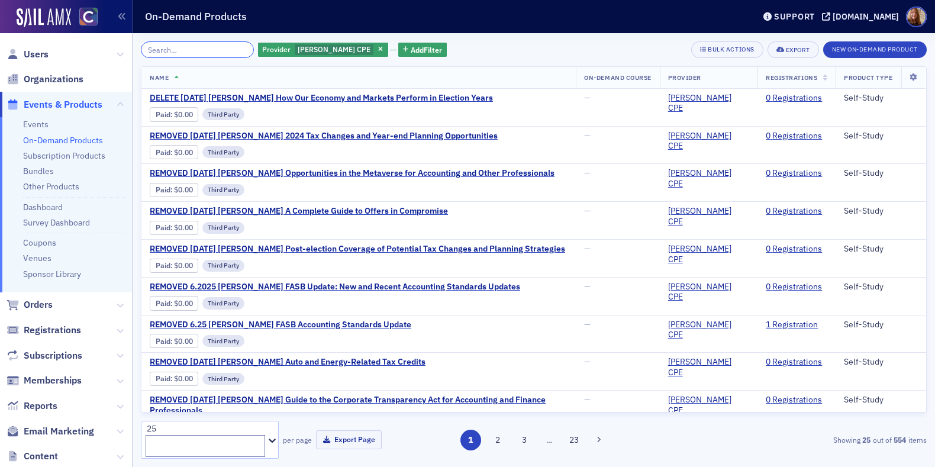
paste input "Surgent's Advanced Critical Tax Issues for S Corporations"
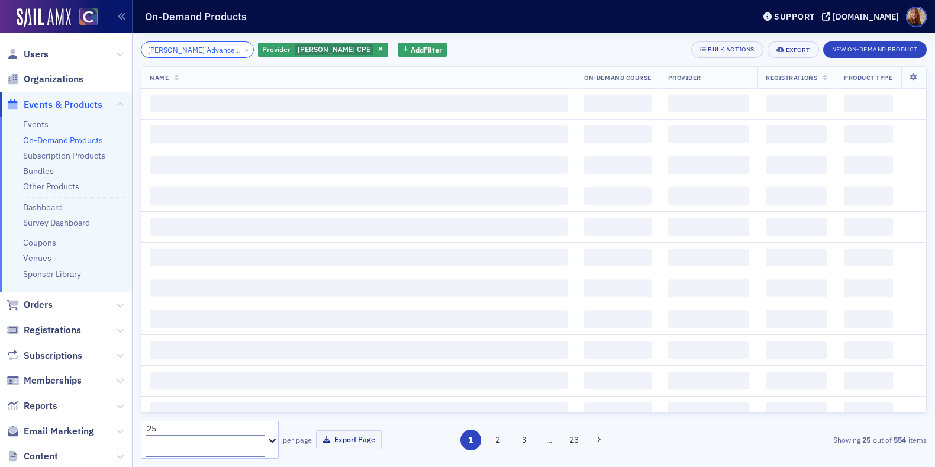
scroll to position [0, 107]
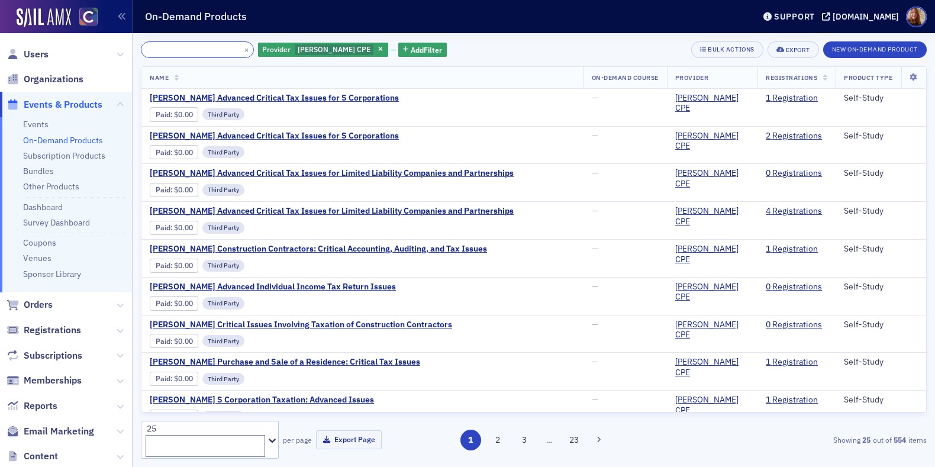
type input "Surgent's Advanced Critical Tax Issues for S Corporations"
click at [324, 95] on span "Surgent's Advanced Critical Tax Issues for S Corporations" at bounding box center [274, 98] width 249 height 11
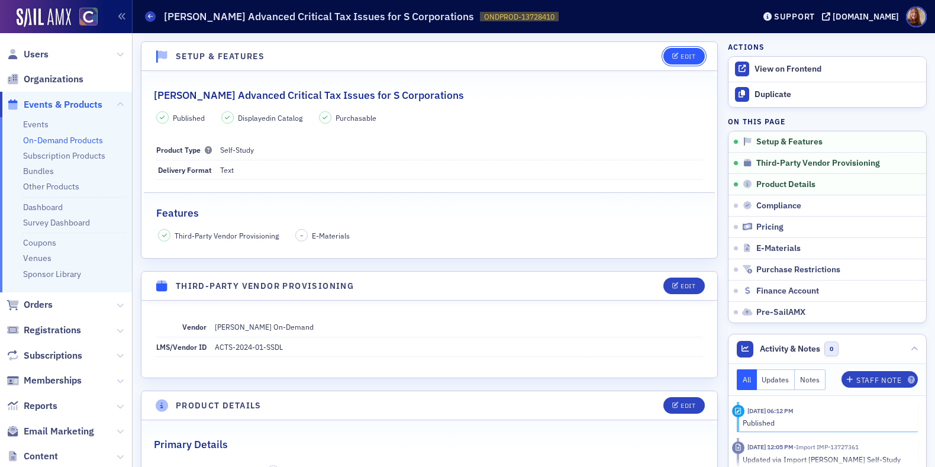
click at [688, 61] on button "Edit" at bounding box center [684, 56] width 41 height 17
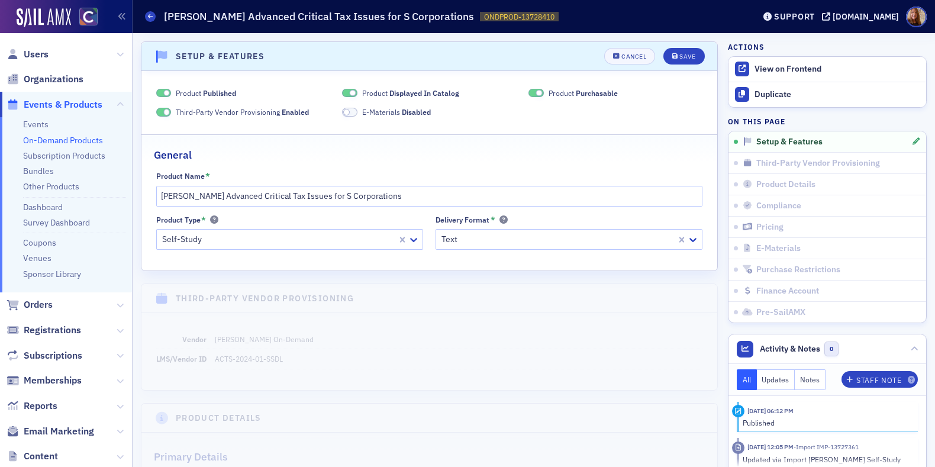
scroll to position [2, 0]
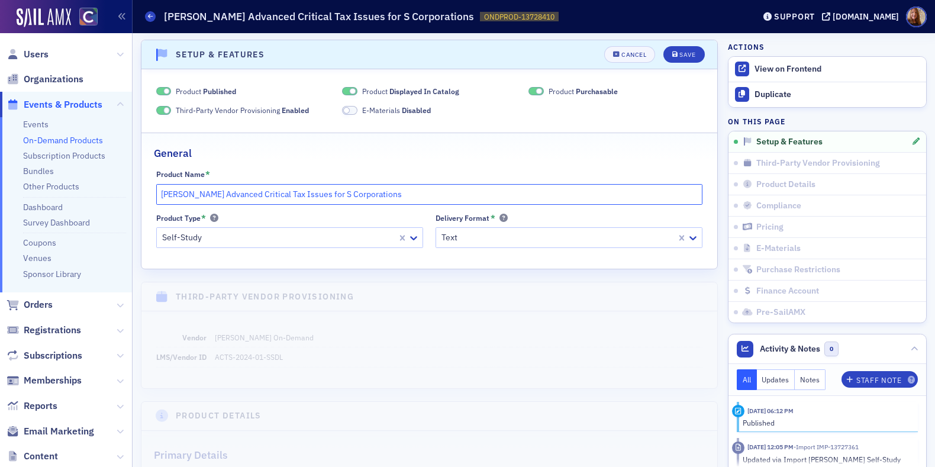
click at [162, 192] on input "Surgent's Advanced Critical Tax Issues for S Corporations" at bounding box center [429, 194] width 547 height 21
type input "REMOVED 8.25 Surgent's Advanced Critical Tax Issues for S Corporations"
click at [362, 91] on span "Product Displayed In Catalog" at bounding box center [410, 91] width 97 height 11
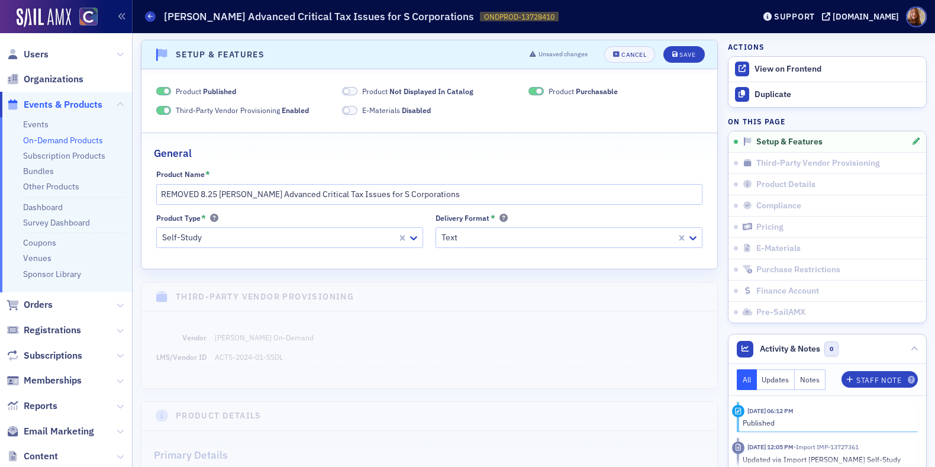
click at [560, 89] on span "Product Purchasable" at bounding box center [583, 91] width 69 height 11
click at [680, 52] on div "Save" at bounding box center [688, 55] width 16 height 7
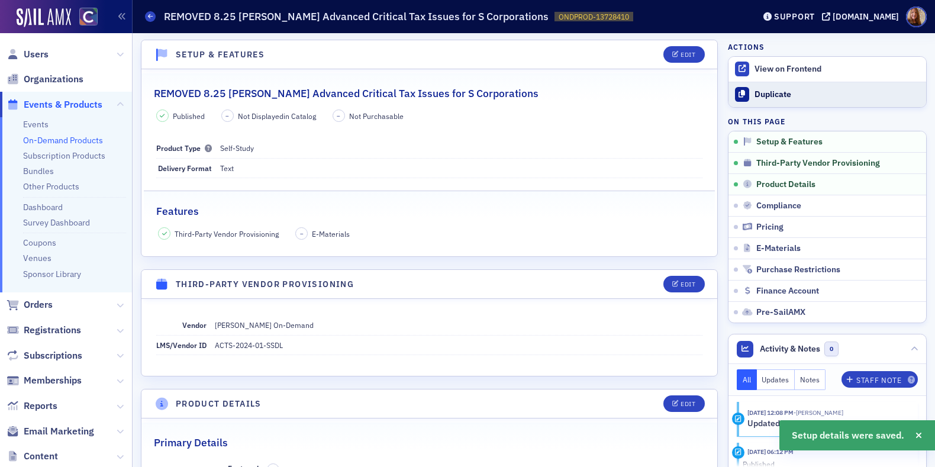
click at [755, 91] on div "Duplicate" at bounding box center [838, 94] width 166 height 11
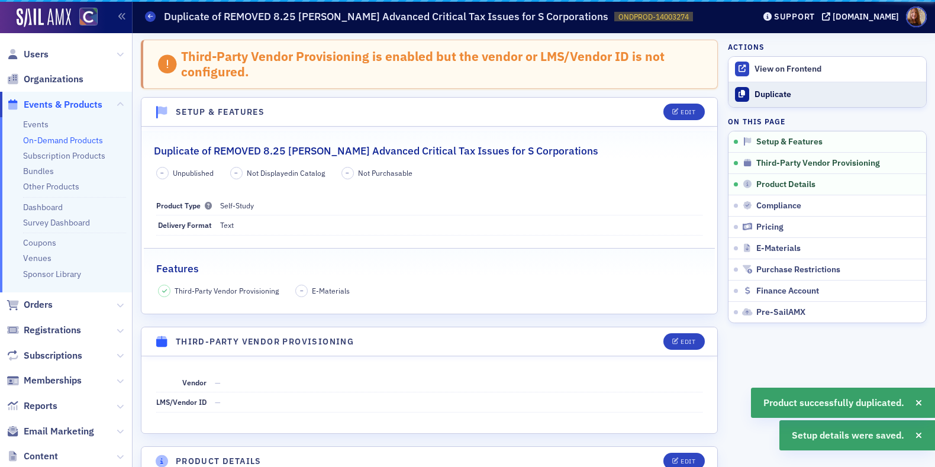
scroll to position [59, 0]
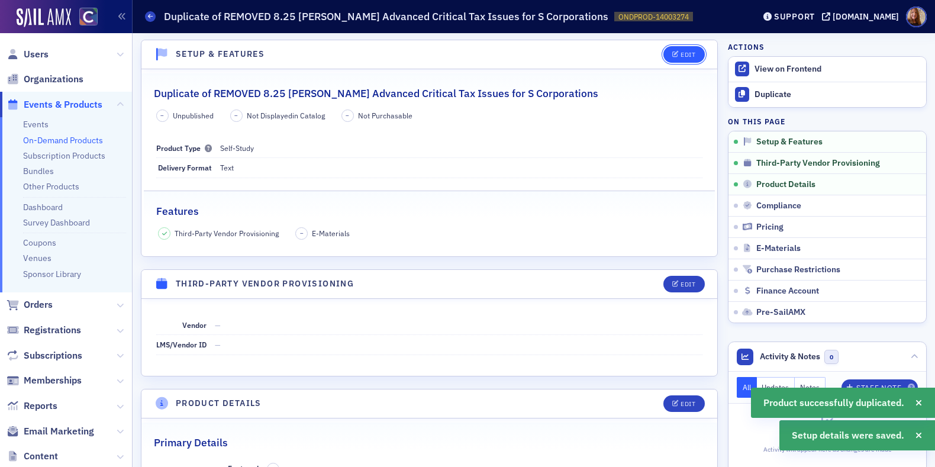
click at [673, 56] on icon "button" at bounding box center [676, 55] width 7 height 7
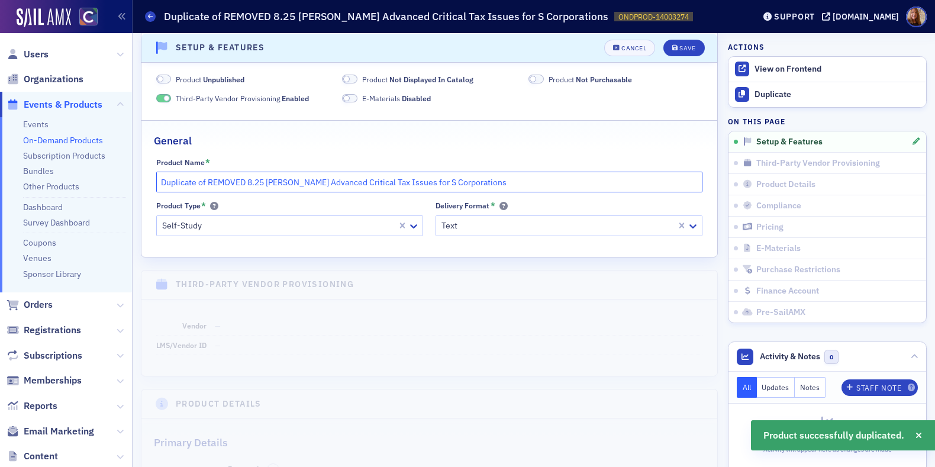
drag, startPoint x: 266, startPoint y: 182, endPoint x: 133, endPoint y: 176, distance: 132.8
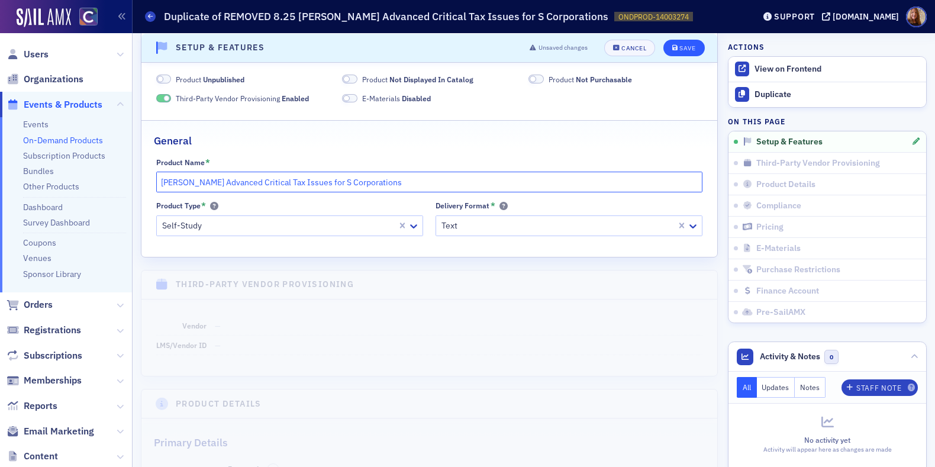
type input "Surgent's Advanced Critical Tax Issues for S Corporations"
click at [681, 46] on div "Save" at bounding box center [688, 47] width 16 height 7
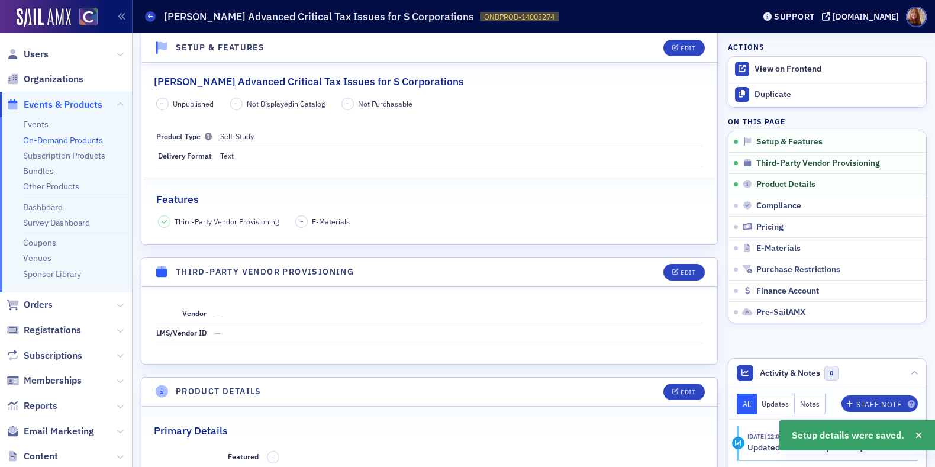
scroll to position [59, 0]
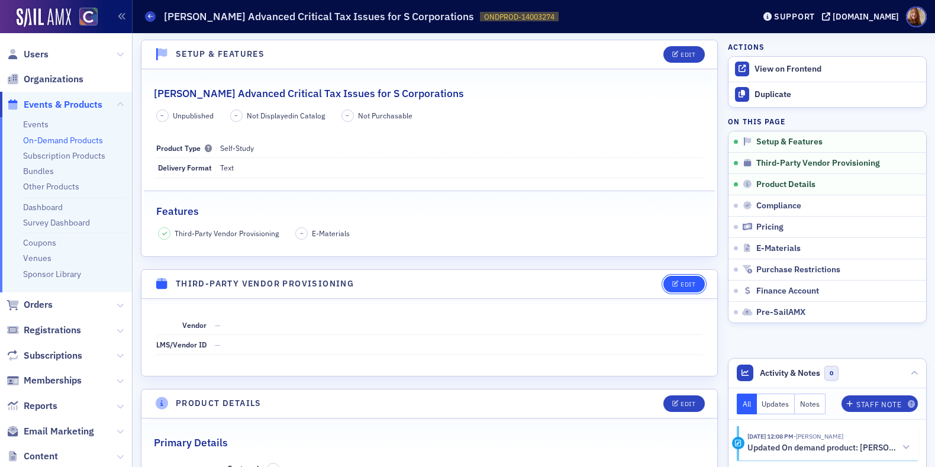
click at [678, 279] on button "Edit" at bounding box center [684, 284] width 41 height 17
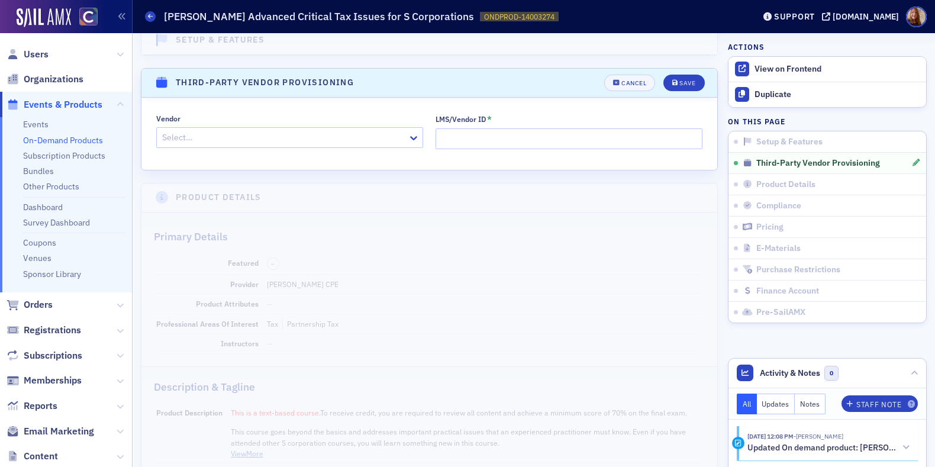
scroll to position [289, 0]
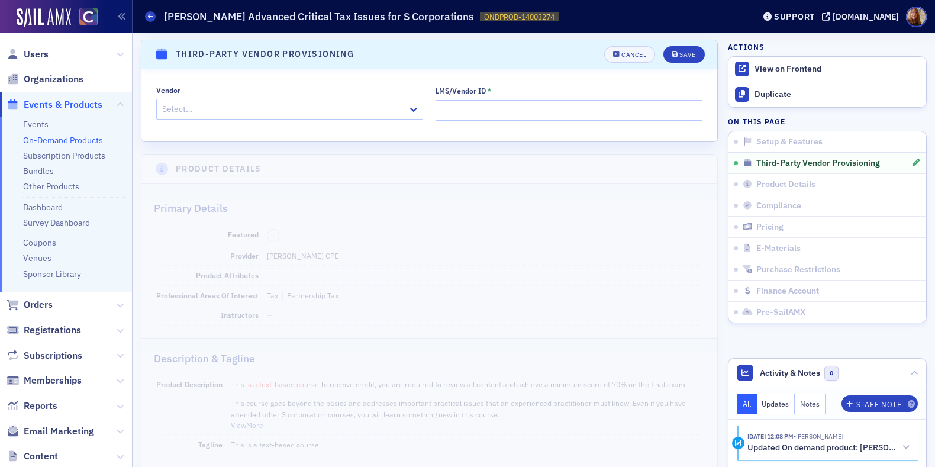
click at [223, 112] on div at bounding box center [284, 109] width 246 height 15
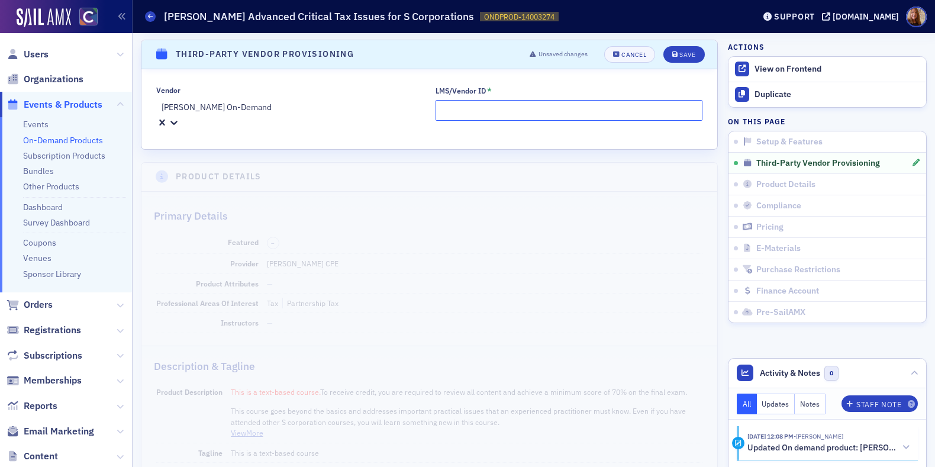
click at [494, 112] on input "LMS/Vendor ID *" at bounding box center [569, 110] width 267 height 21
paste input "ACTS-2025-01-SSDL"
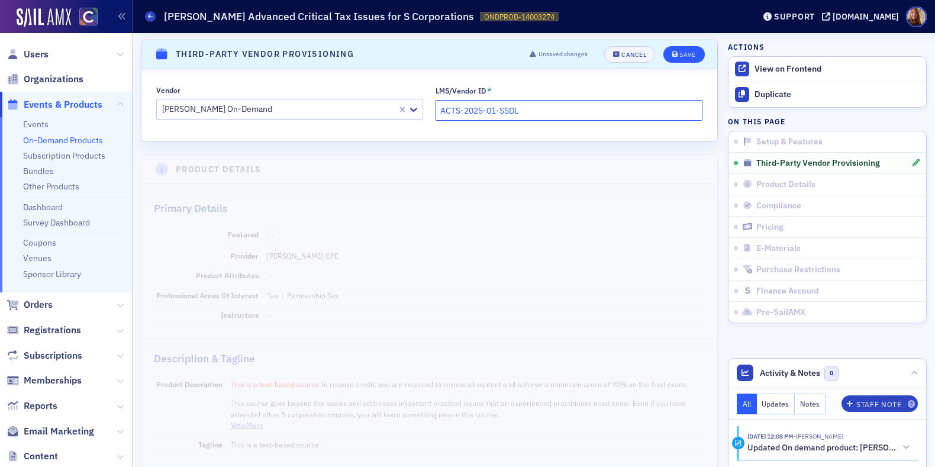
type input "ACTS-2025-01-SSDL"
click at [683, 53] on div "Save" at bounding box center [688, 55] width 16 height 7
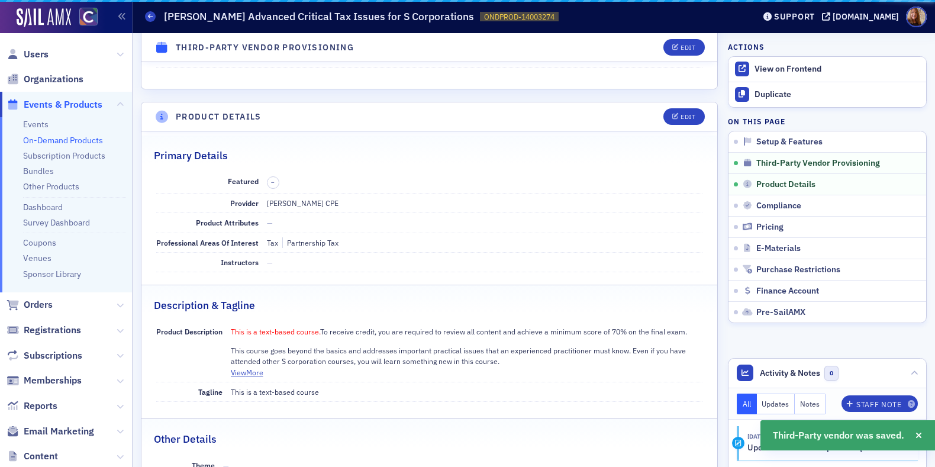
scroll to position [231, 0]
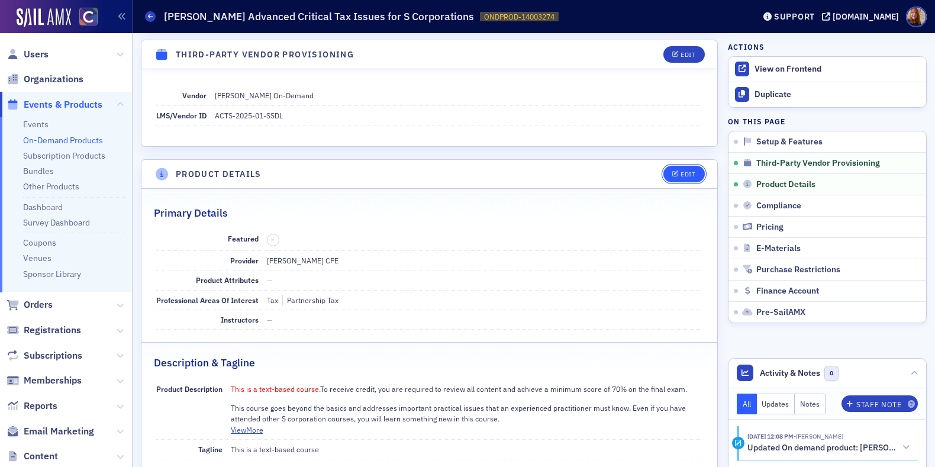
click at [684, 176] on div "Edit" at bounding box center [688, 174] width 15 height 7
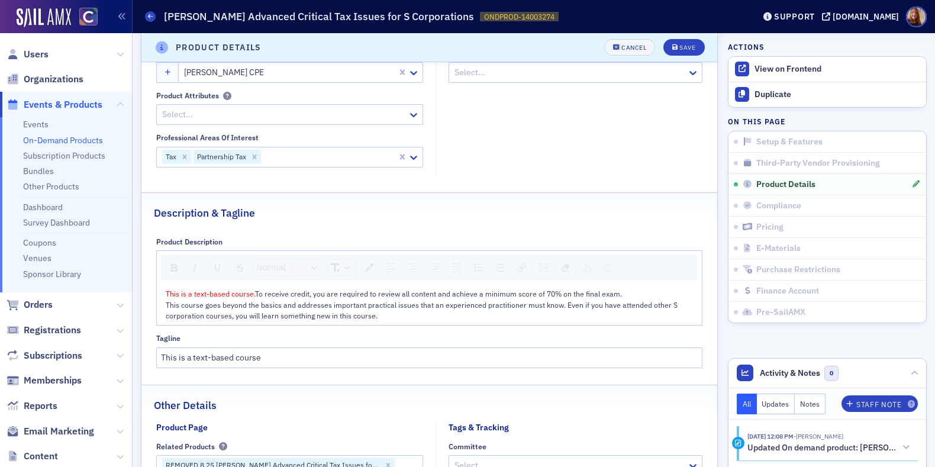
scroll to position [455, 0]
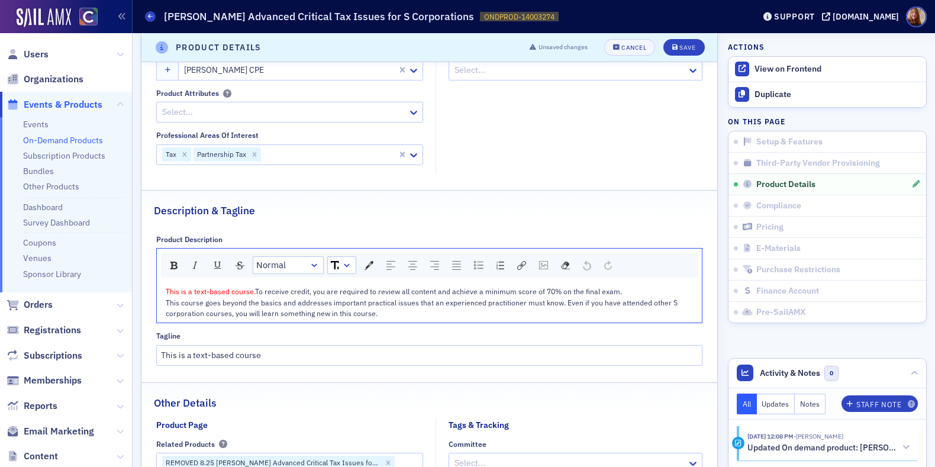
drag, startPoint x: 392, startPoint y: 311, endPoint x: 167, endPoint y: 305, distance: 225.1
click at [167, 305] on div "This course goes beyond the basics and addresses important practical issues tha…" at bounding box center [430, 308] width 529 height 22
click at [166, 301] on span "This course goes beyond the basics and addresses important practical issues tha…" at bounding box center [423, 308] width 514 height 20
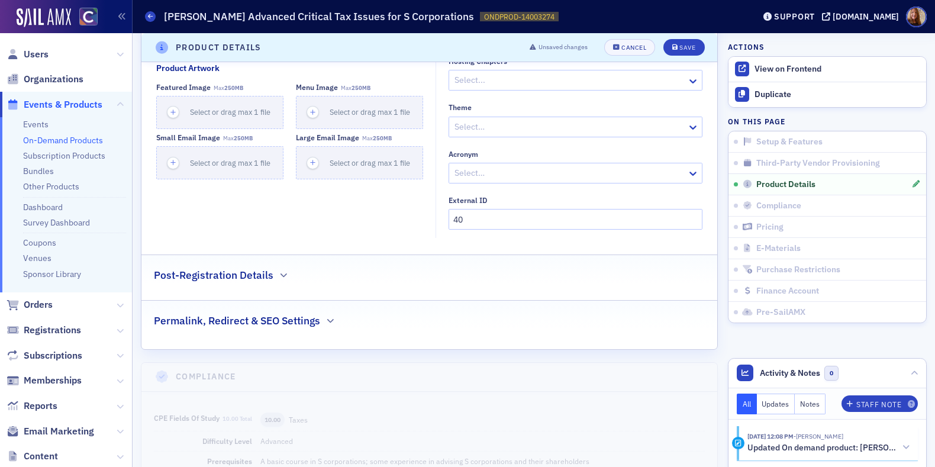
scroll to position [963, 0]
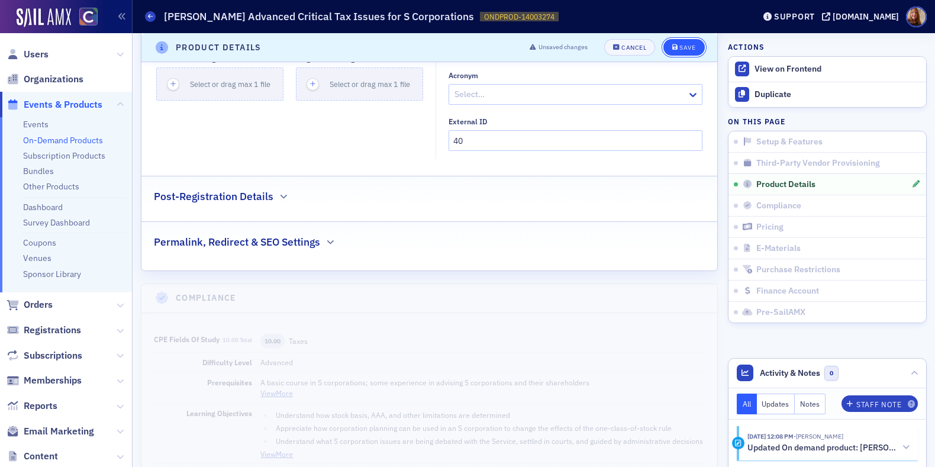
click at [687, 46] on div "Save" at bounding box center [688, 47] width 16 height 7
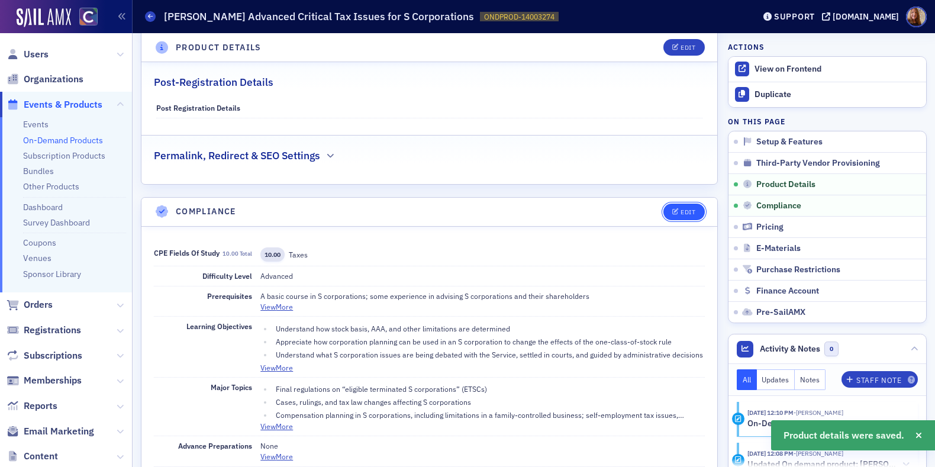
click at [681, 210] on div "Edit" at bounding box center [688, 212] width 15 height 7
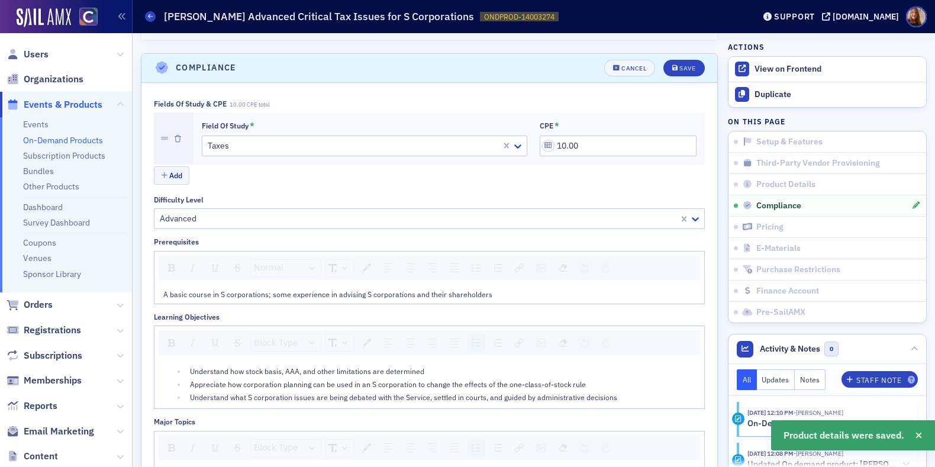
scroll to position [974, 0]
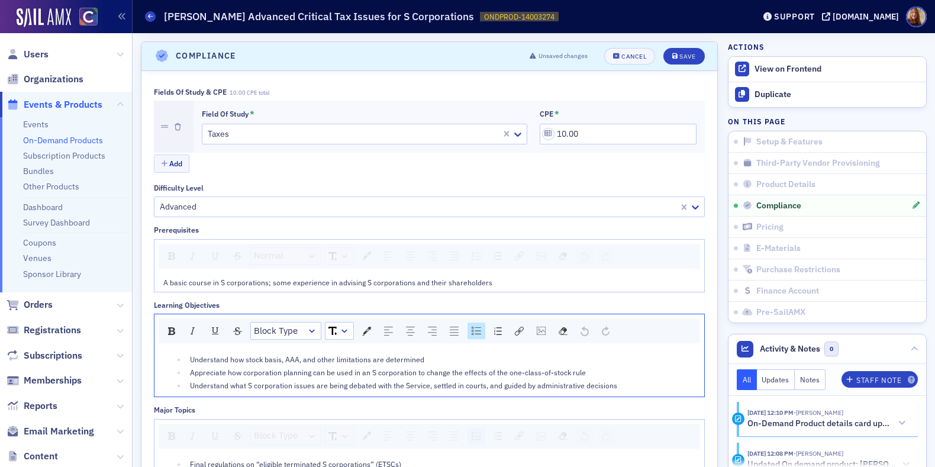
drag, startPoint x: 636, startPoint y: 382, endPoint x: 146, endPoint y: 359, distance: 490.2
click at [309, 326] on div "rdw-dropdown" at bounding box center [311, 331] width 9 height 12
click at [313, 326] on div "rdw-dropdown" at bounding box center [311, 331] width 9 height 12
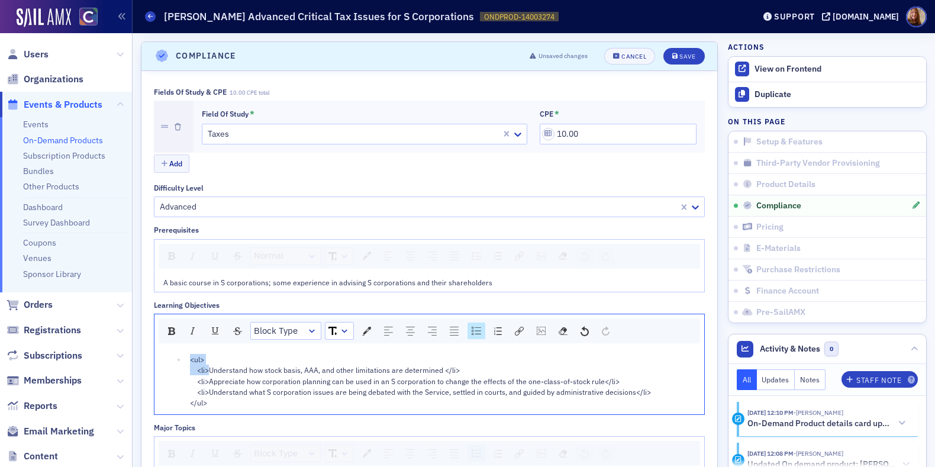
drag, startPoint x: 210, startPoint y: 368, endPoint x: 191, endPoint y: 356, distance: 22.0
click at [191, 356] on span "<ul> <li>Understand how stock basis, AAA, and other limitations are determined …" at bounding box center [420, 381] width 461 height 53
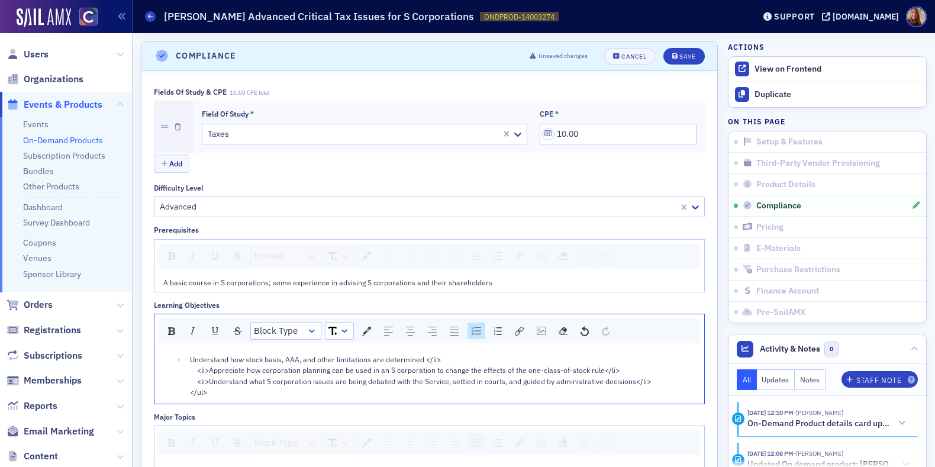
click at [475, 354] on div "Understand how stock basis, AAA, and other limitations are determined </li> <li…" at bounding box center [443, 376] width 506 height 44
click at [611, 368] on div "Appreciate how corporation planning can be used in an S corporation to change t…" at bounding box center [443, 383] width 506 height 33
click at [635, 388] on div "Understand what S corporation issues are being debated with the Service, settle…" at bounding box center [443, 391] width 506 height 22
click at [642, 380] on div "Understand what S corporation issues are being debated with the Service, settle…" at bounding box center [443, 391] width 506 height 22
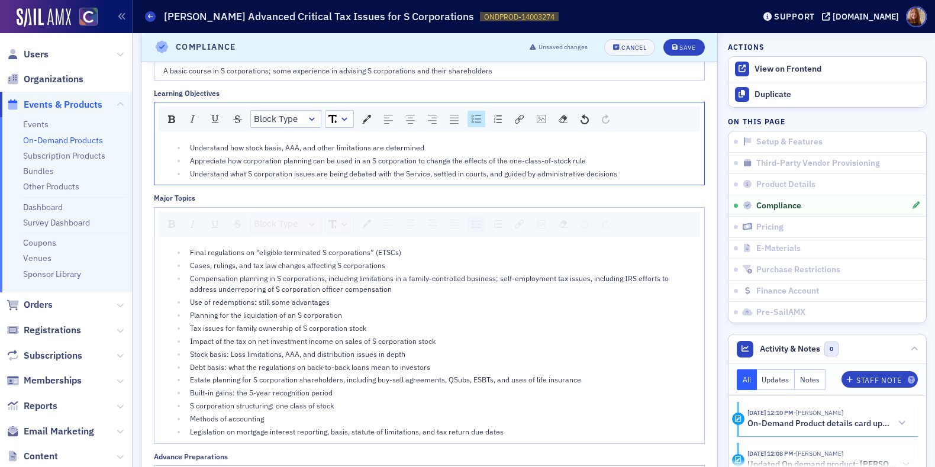
scroll to position [1188, 0]
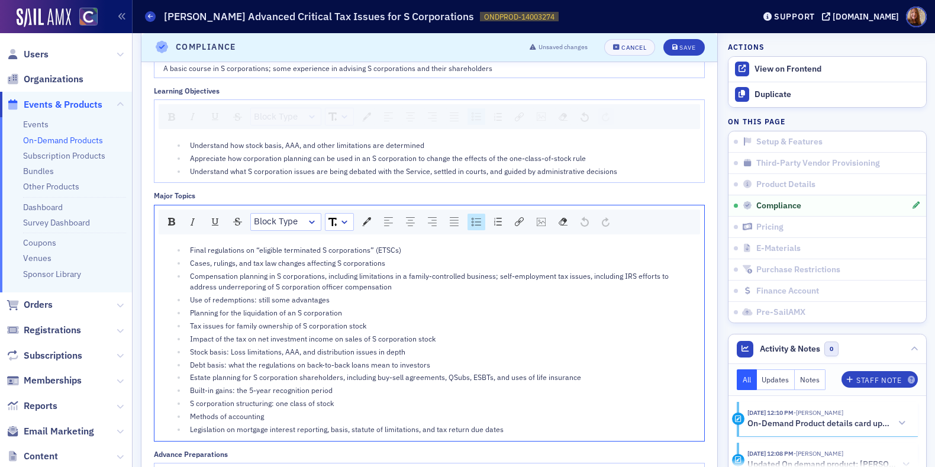
drag, startPoint x: 508, startPoint y: 425, endPoint x: 184, endPoint y: 237, distance: 374.0
click at [184, 239] on div "Final regulations on “eligible terminated S corporations” (ETSCs) Cases, ruling…" at bounding box center [430, 340] width 550 height 202
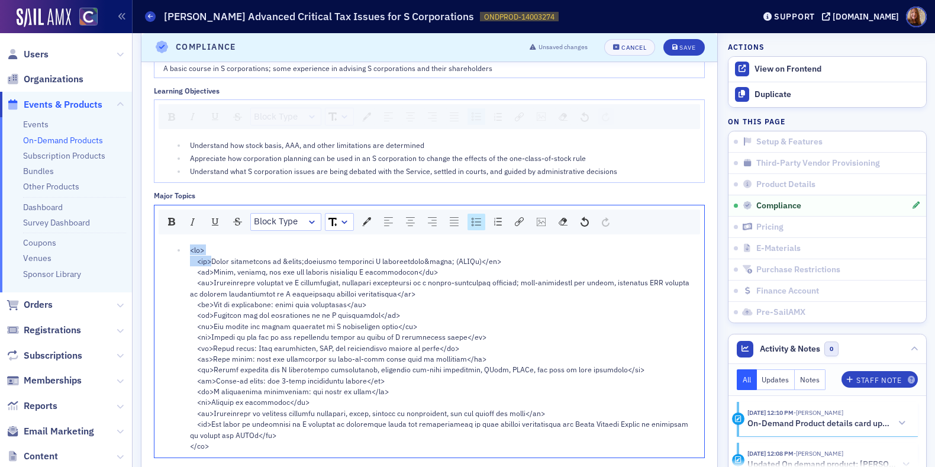
drag, startPoint x: 208, startPoint y: 258, endPoint x: 190, endPoint y: 248, distance: 20.1
click at [190, 248] on span "rdw-editor" at bounding box center [440, 347] width 501 height 205
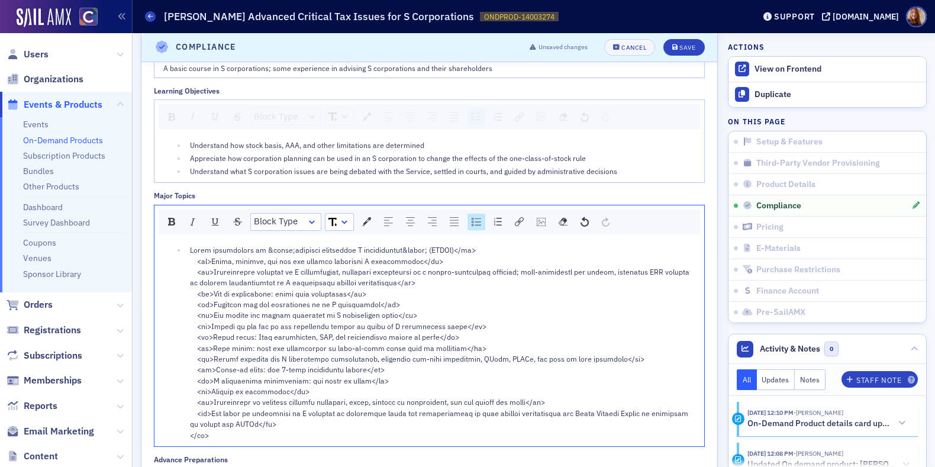
click at [481, 249] on div "rdw-editor" at bounding box center [443, 343] width 506 height 196
click at [432, 262] on div "rdw-editor" at bounding box center [443, 350] width 506 height 185
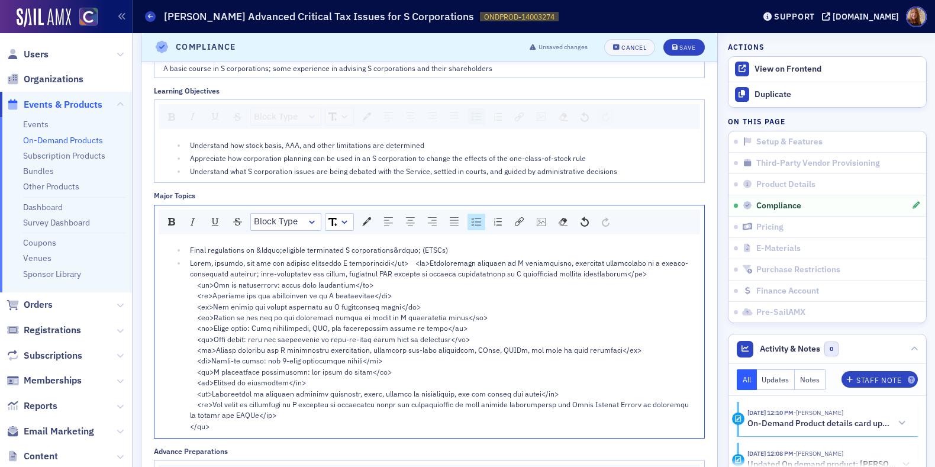
click at [390, 249] on span "Final regulations on &ldquo;eligible terminated S corporations&rdquo; (ETSCs)" at bounding box center [319, 249] width 258 height 9
click at [398, 246] on span "Final regulations on &ldquo;eligible terminated S corporations &rdquo; (ETSCs)" at bounding box center [320, 249] width 260 height 9
drag, startPoint x: 419, startPoint y: 259, endPoint x: 383, endPoint y: 262, distance: 36.2
click at [383, 262] on span "rdw-editor" at bounding box center [440, 344] width 501 height 173
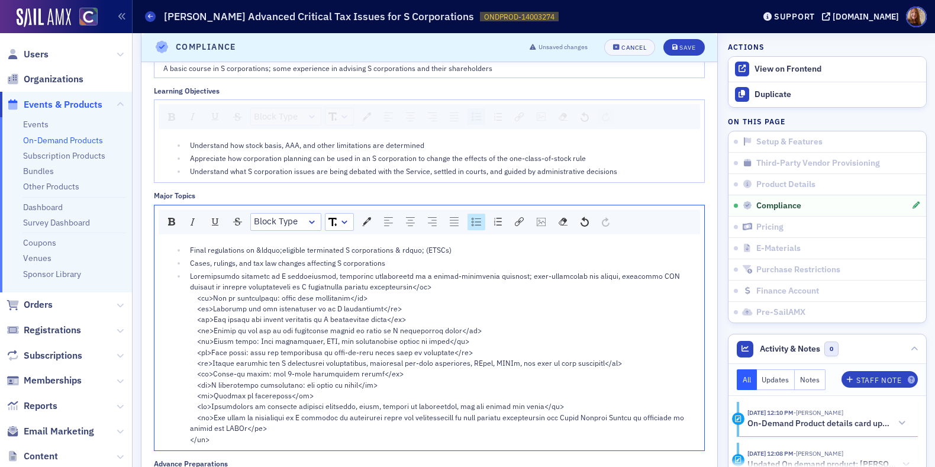
click at [430, 285] on div "rdw-editor" at bounding box center [443, 358] width 506 height 174
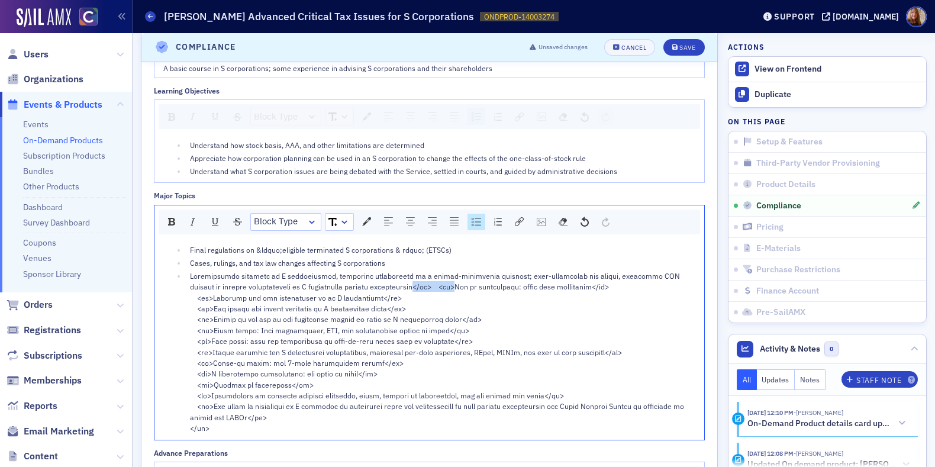
drag, startPoint x: 422, startPoint y: 286, endPoint x: 389, endPoint y: 285, distance: 32.6
click at [389, 285] on span "rdw-editor" at bounding box center [438, 352] width 496 height 162
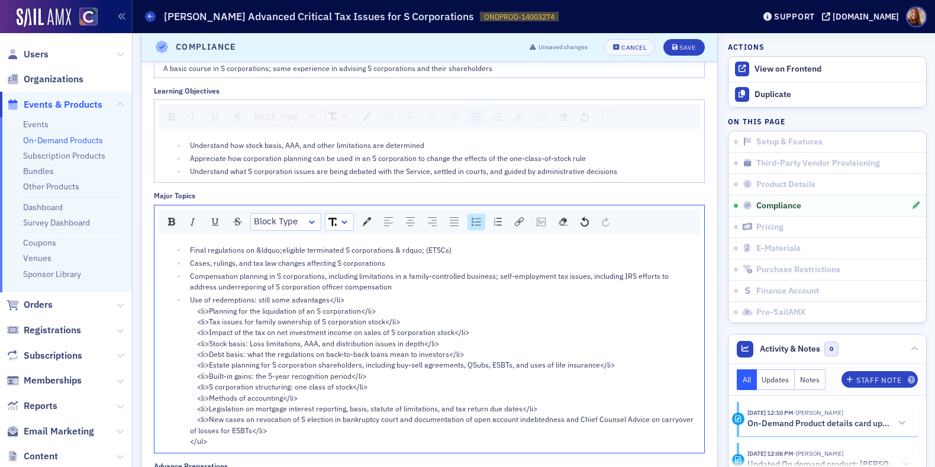
click at [352, 297] on div "Use of redemptions: still some advantages</li> <li>Planning for the liquidation…" at bounding box center [443, 370] width 506 height 152
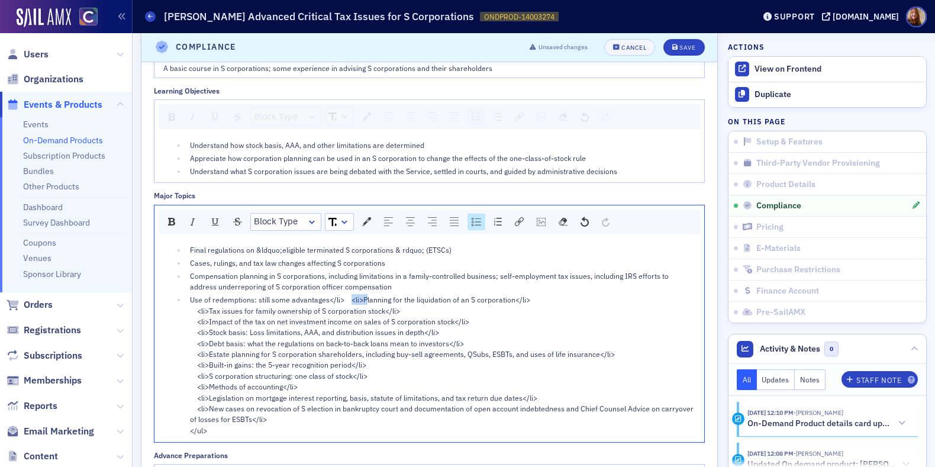
drag, startPoint x: 363, startPoint y: 298, endPoint x: 351, endPoint y: 297, distance: 11.9
click at [351, 297] on span "Use of redemptions: still some advantages</li> <li>Planning for the liquidation…" at bounding box center [443, 365] width 506 height 140
click at [367, 297] on span "Use of redemptions: still some advantages</li> <li>Planning for the liquidation…" at bounding box center [443, 365] width 506 height 140
drag, startPoint x: 362, startPoint y: 300, endPoint x: 326, endPoint y: 298, distance: 35.5
click at [326, 298] on span "Use of redemptions: still some advantages</li> <li>Planning for the liquidation…" at bounding box center [443, 365] width 506 height 140
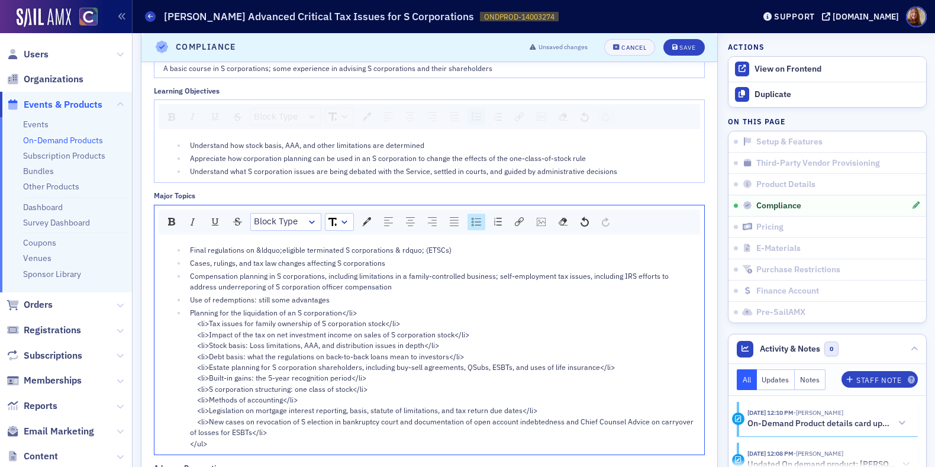
click at [371, 311] on div "Planning for the liquidation of an S corporation</li> <li>Tax issues for family…" at bounding box center [443, 378] width 506 height 142
click at [390, 323] on div "Tax issues for family ownership of S corporation stock</li> <li>Impact of the t…" at bounding box center [443, 385] width 506 height 131
click at [449, 336] on div "Impact of the tax on net investment income on sales of S corporation stock</li>…" at bounding box center [443, 393] width 506 height 120
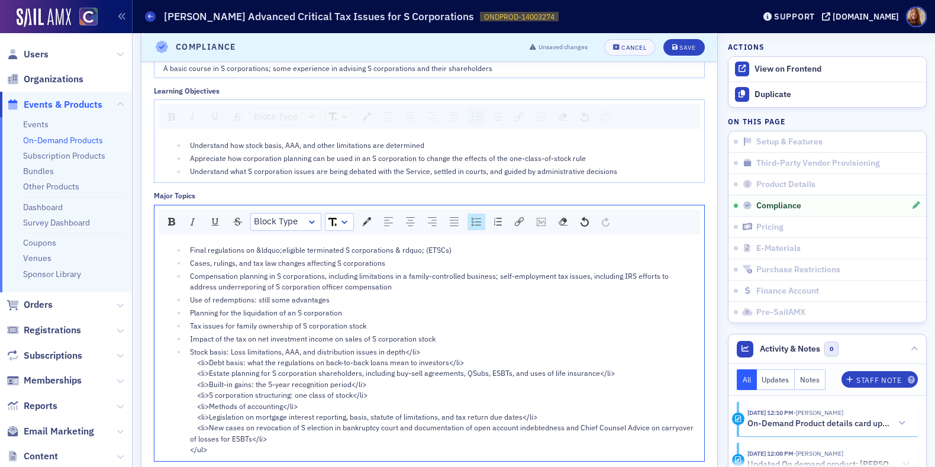
click at [419, 349] on span "Stock basis: Loss limitations, AAA, and distribution issues in depth</li> <li>D…" at bounding box center [443, 400] width 506 height 107
click at [448, 362] on div "Debt basis: what the regulations on back-to-back loans mean to investors</li> <…" at bounding box center [443, 408] width 506 height 98
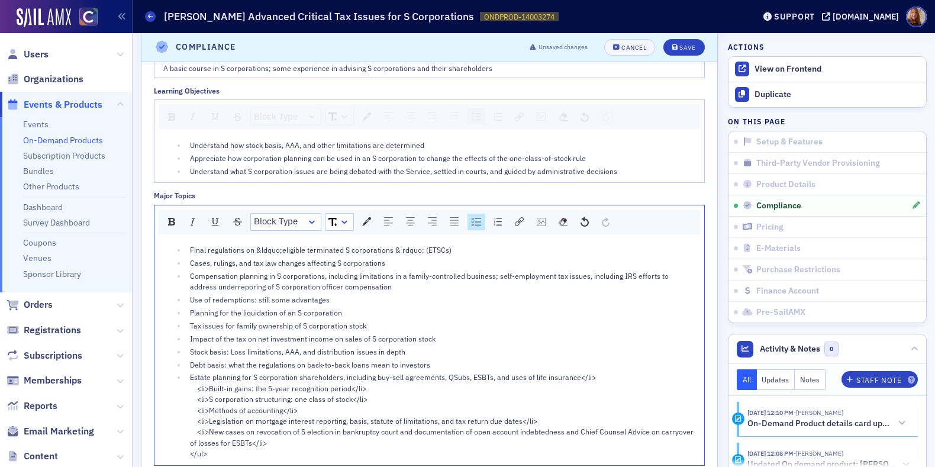
click at [597, 374] on div "Estate planning for S corporation shareholders, including buy-sell agreements, …" at bounding box center [443, 415] width 506 height 87
click at [380, 389] on div "Built-in gains: the 5-year recognition period</li> <li>S corporation structurin…" at bounding box center [443, 423] width 506 height 76
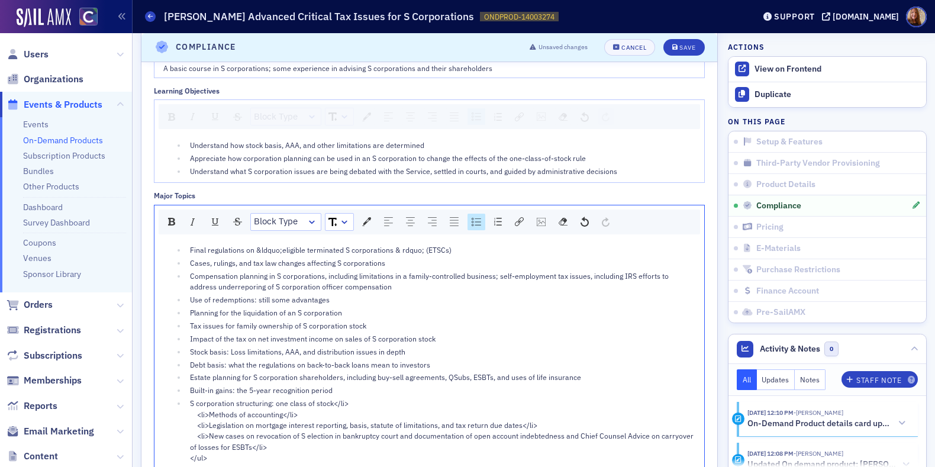
click at [369, 398] on div "S corporation structuring: one class of stock</li> <li>Methods of accounting</l…" at bounding box center [443, 430] width 506 height 65
click at [329, 411] on div "Methods of accounting</li> <li>Legislation on mortgage interest reporting, basi…" at bounding box center [443, 438] width 506 height 54
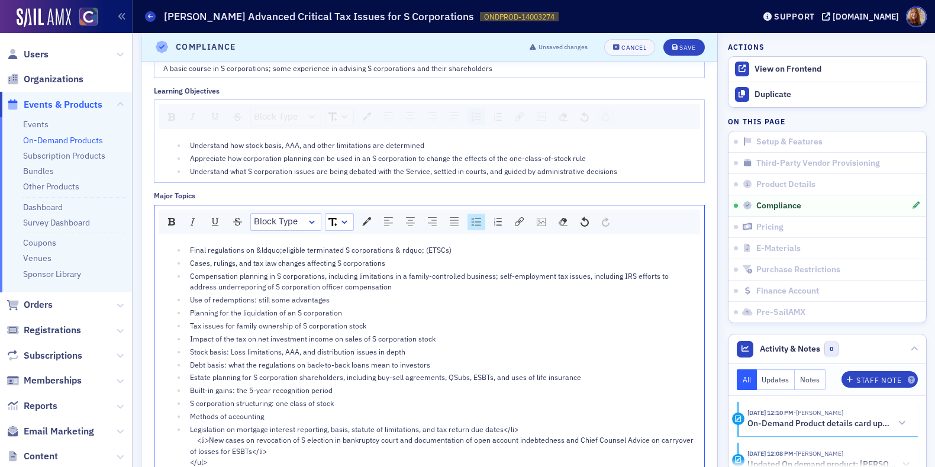
click at [544, 427] on div "Legislation on mortgage interest reporting, basis, statute of limitations, and …" at bounding box center [443, 446] width 506 height 44
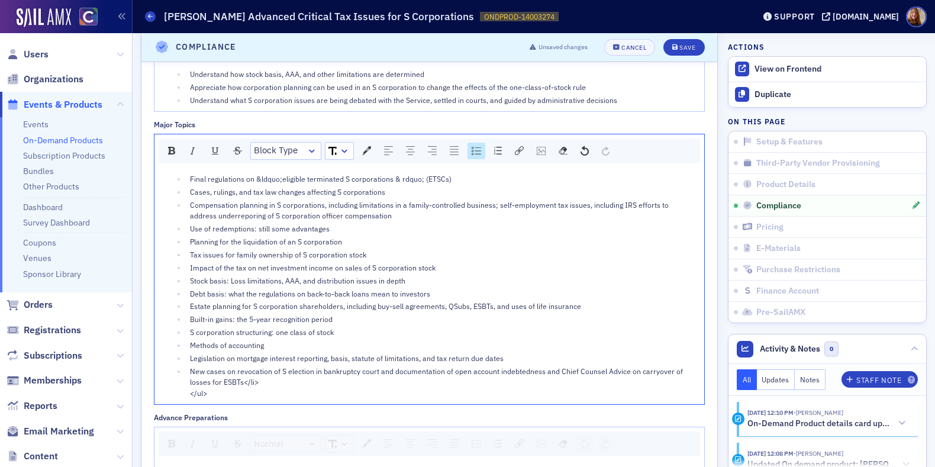
scroll to position [1275, 0]
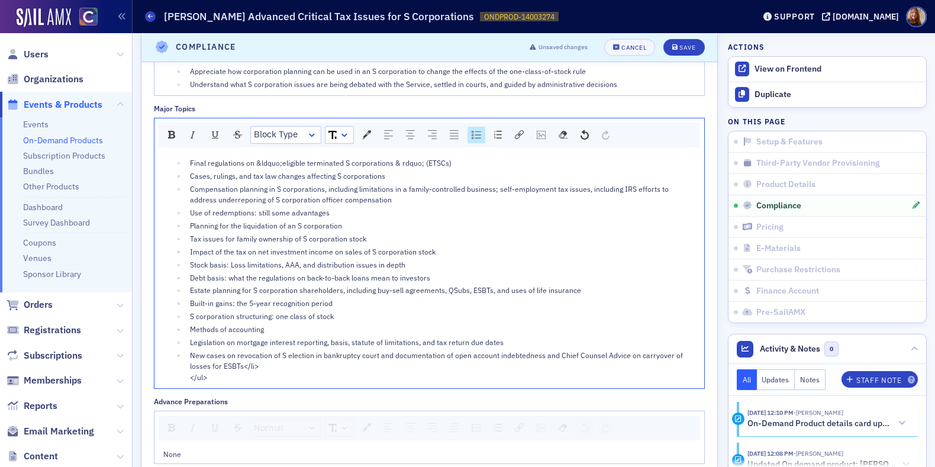
click at [271, 366] on div "New cases on revocation of S election in bankruptcy court and documentation of …" at bounding box center [443, 366] width 506 height 33
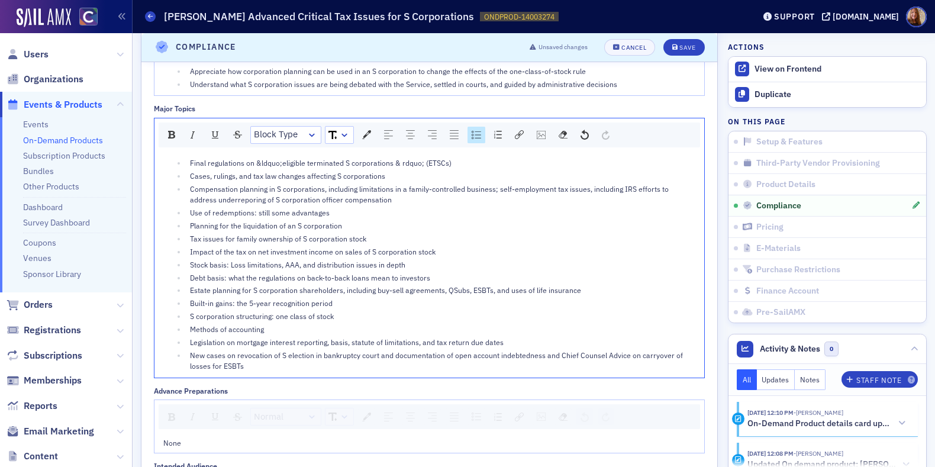
click at [236, 196] on span "Compensation planning in S corporations, including limitations in a family-cont…" at bounding box center [430, 194] width 481 height 20
click at [236, 197] on span "Compensation planning in S corporations, including limitations in a family-cont…" at bounding box center [430, 194] width 481 height 20
click at [255, 195] on span "Compensation planning in S corporations, including limitations in a family-cont…" at bounding box center [430, 194] width 481 height 20
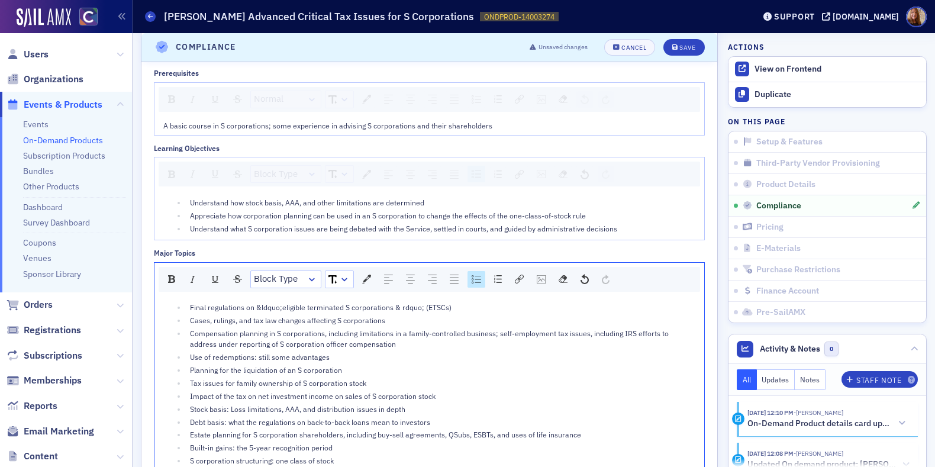
scroll to position [1124, 0]
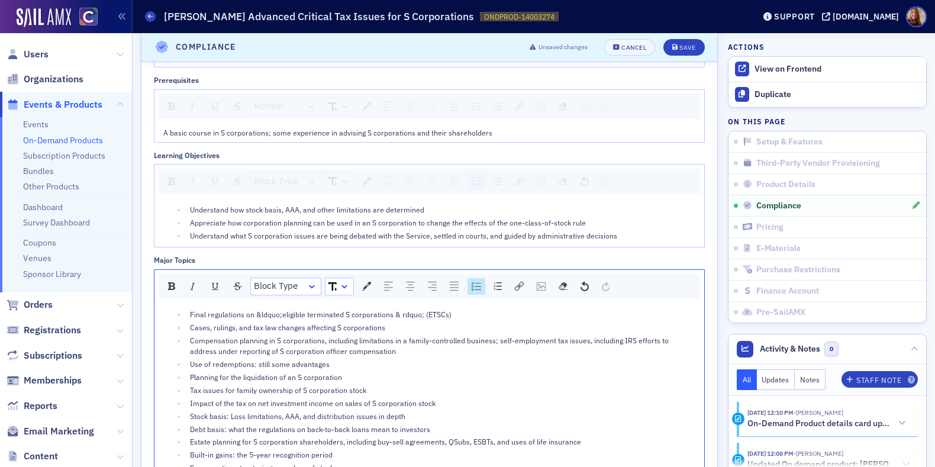
click at [261, 311] on span "Final regulations on &ldquo;eligible terminated S corporations & rdquo; (ETSCs)" at bounding box center [321, 314] width 262 height 9
click at [283, 312] on span "Final regulations on &l dquo;eligible terminated S corporations & rdquo; (ETSCs)" at bounding box center [321, 314] width 263 height 9
click at [265, 315] on span "Final regulations on &l dquo eligible terminated S corporations & rdquo; (ETSCs)" at bounding box center [321, 314] width 263 height 9
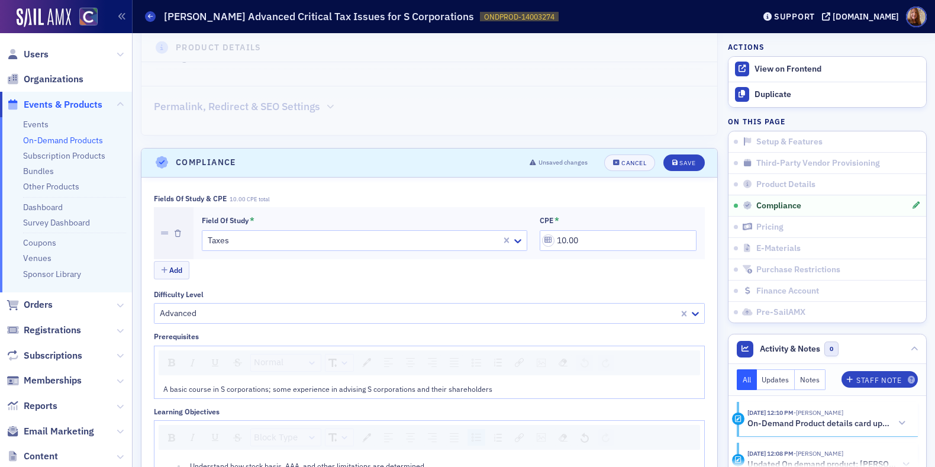
scroll to position [877, 0]
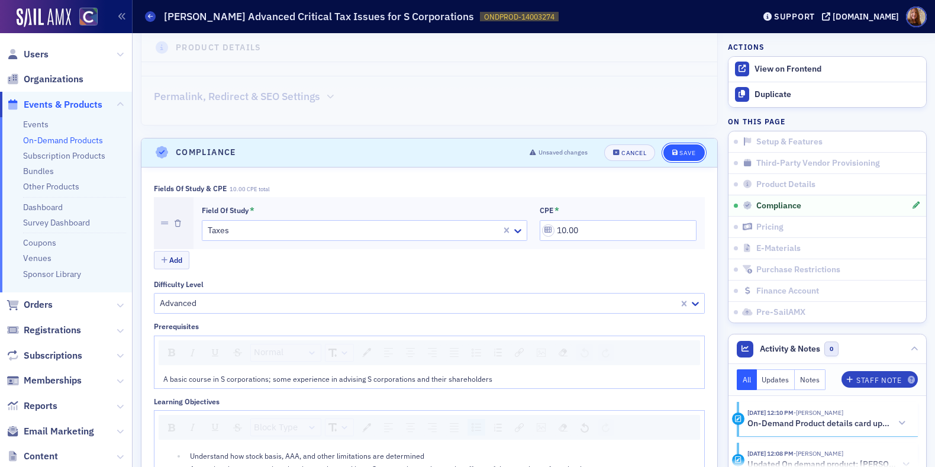
click at [693, 149] on button "Save" at bounding box center [684, 152] width 41 height 17
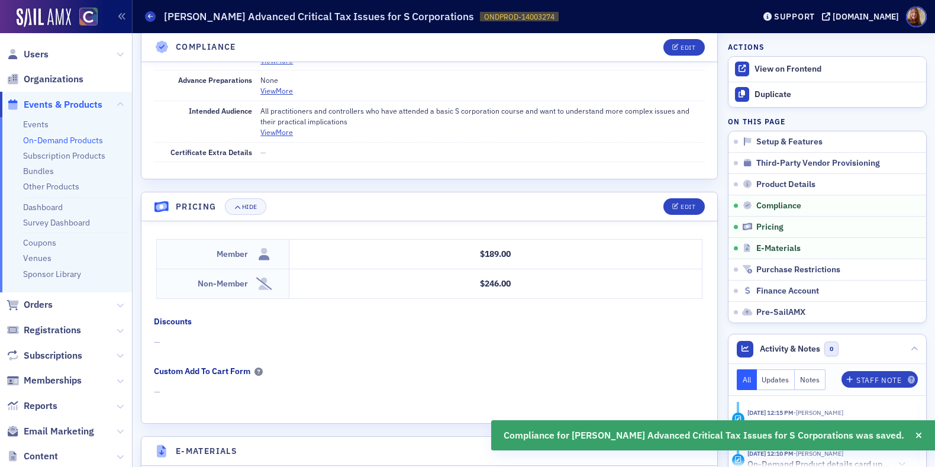
scroll to position [1187, 0]
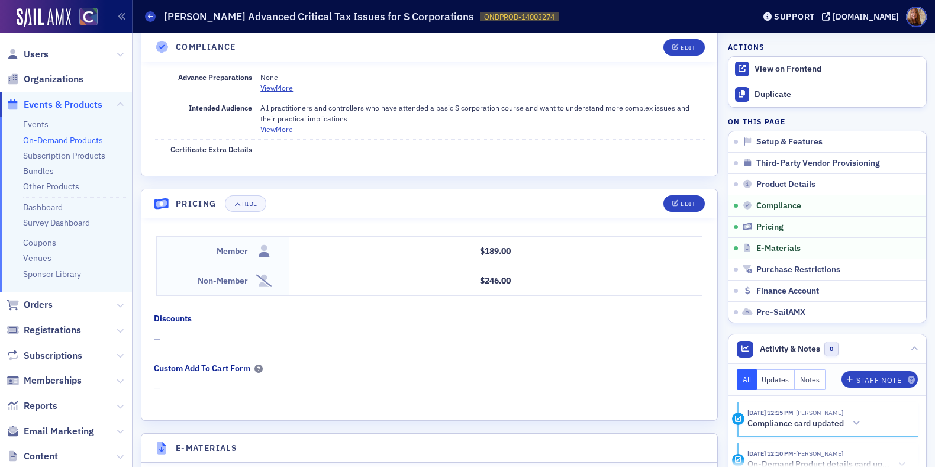
click at [34, 139] on link "On-Demand Products" at bounding box center [63, 140] width 80 height 11
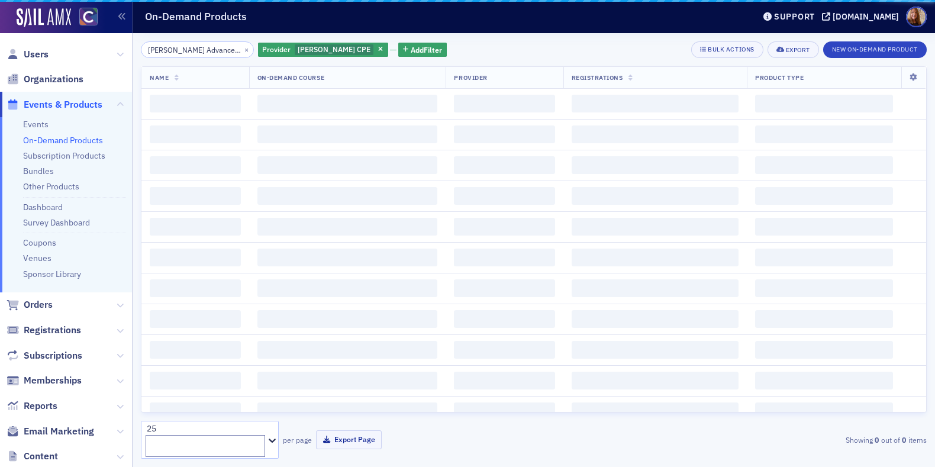
scroll to position [0, 107]
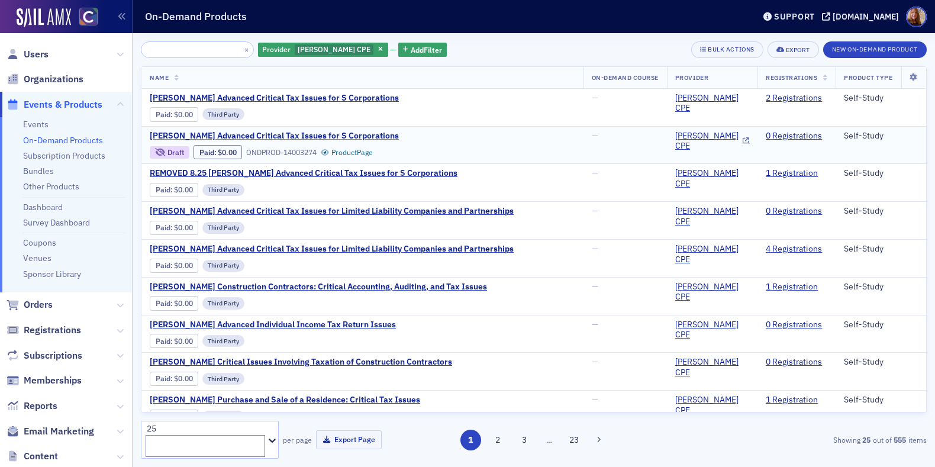
click at [303, 136] on span "Surgent's Advanced Critical Tax Issues for S Corporations" at bounding box center [274, 136] width 249 height 11
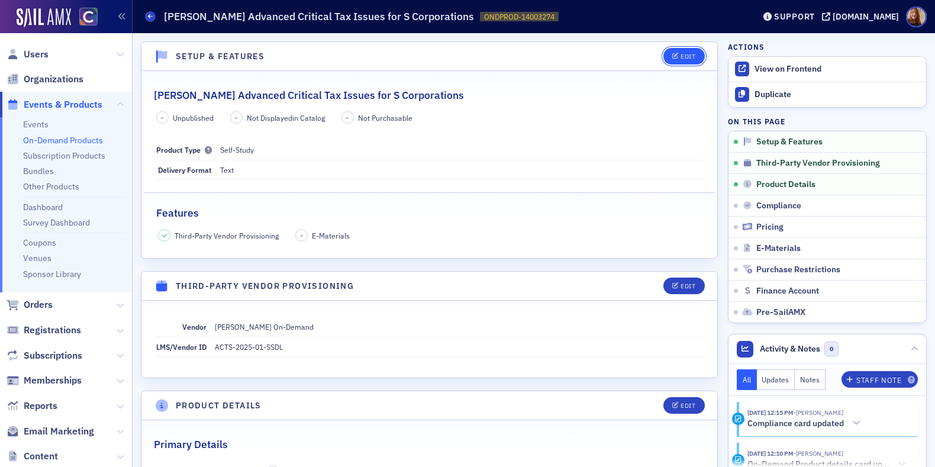
click at [682, 60] on div "Edit" at bounding box center [688, 56] width 15 height 7
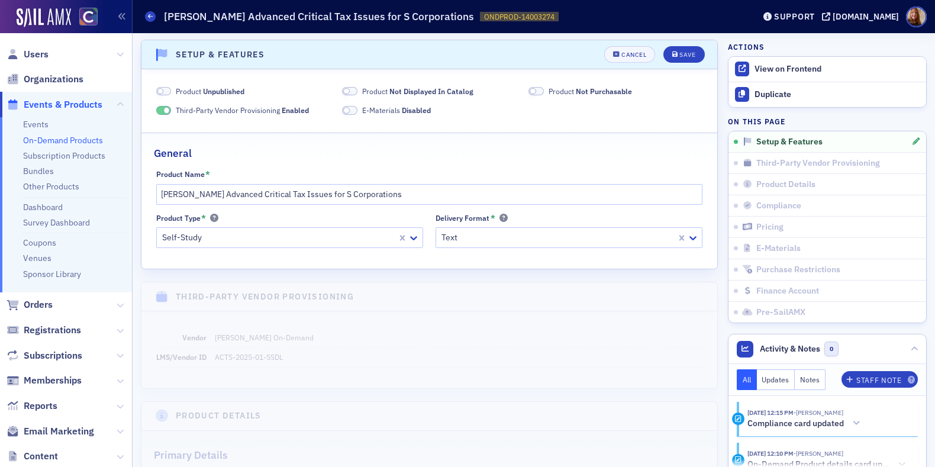
click at [353, 92] on span at bounding box center [349, 91] width 15 height 9
click at [218, 89] on span "Unpublished" at bounding box center [223, 90] width 41 height 9
drag, startPoint x: 556, startPoint y: 87, endPoint x: 562, endPoint y: 86, distance: 6.5
click at [556, 87] on span "Product Not Purchasable" at bounding box center [590, 91] width 83 height 11
click at [684, 58] on div "Save" at bounding box center [688, 55] width 16 height 7
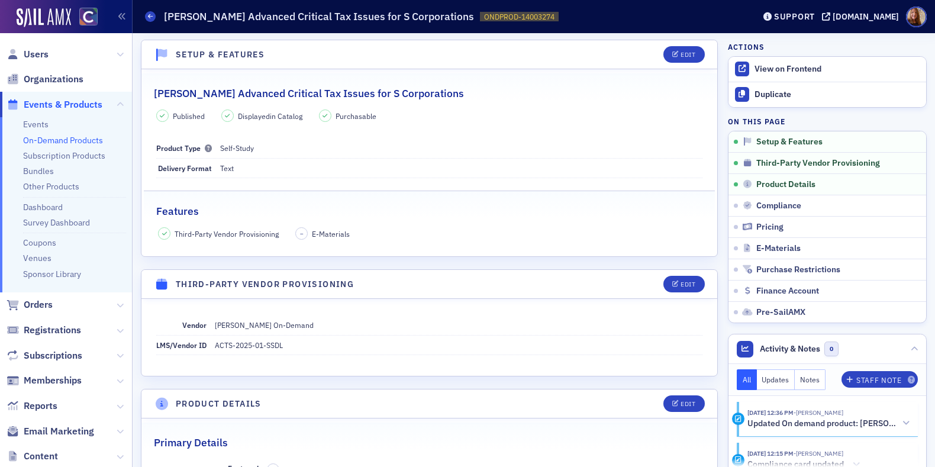
click at [42, 140] on link "On-Demand Products" at bounding box center [63, 140] width 80 height 11
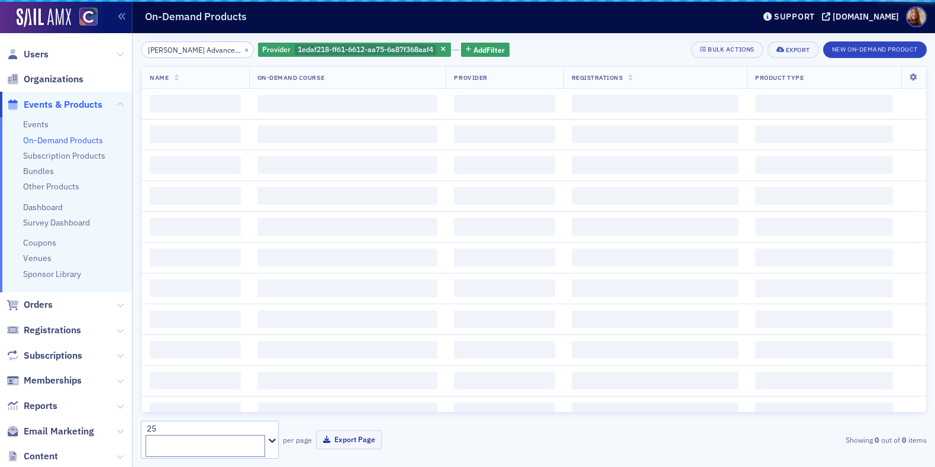
scroll to position [0, 107]
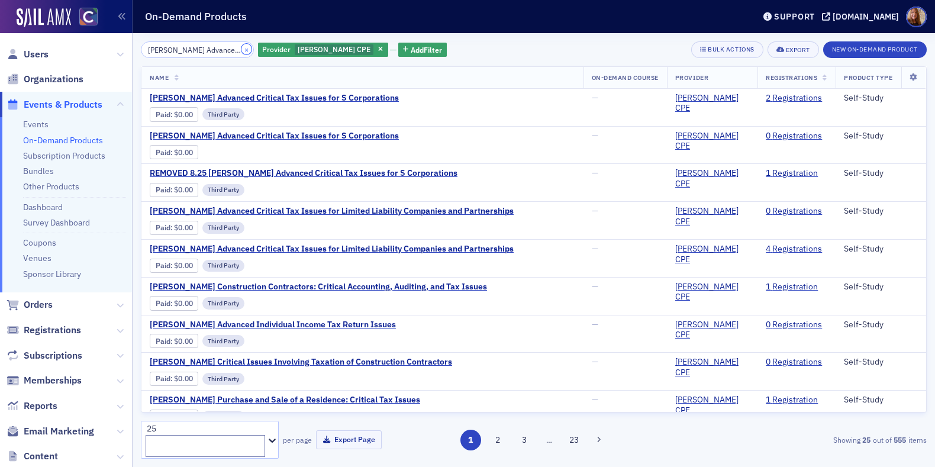
click at [242, 49] on button "×" at bounding box center [247, 49] width 11 height 11
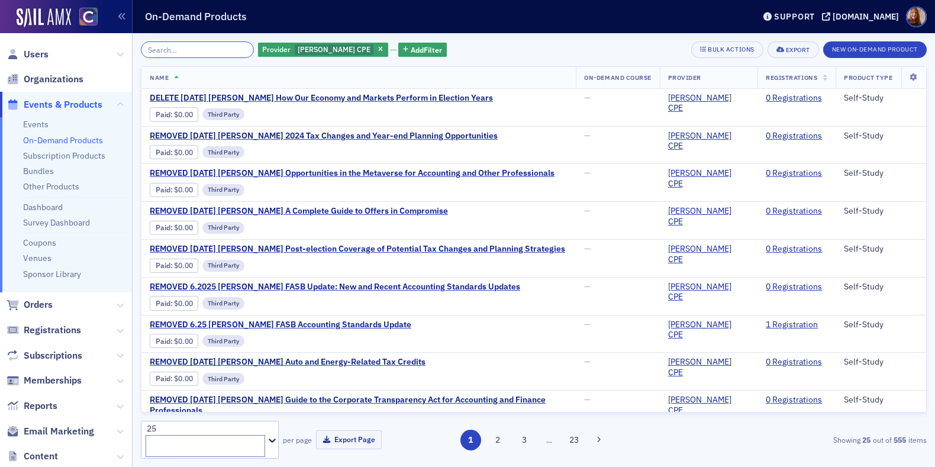
paste input "Surgent's Federal Tax Update"
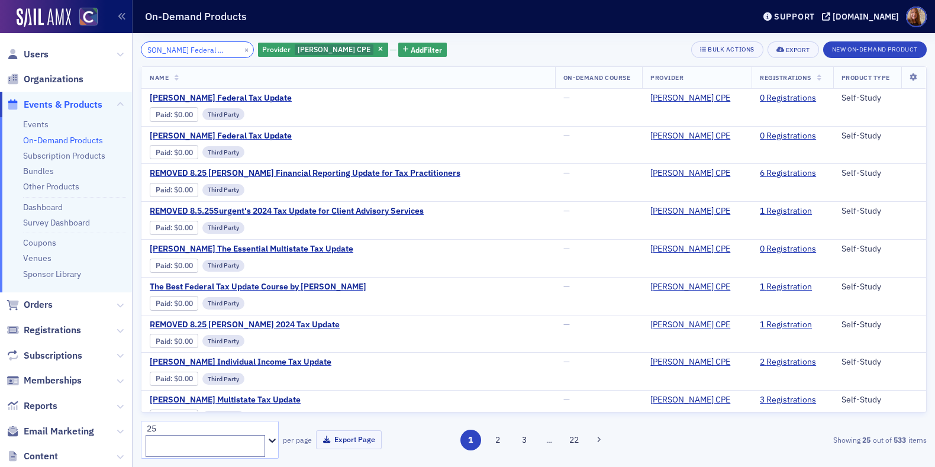
type input "Surgent's Federal Tax Update"
click at [507, 54] on div "Surgent's Federal Tax Update × Provider Surgent CPE Add Filter Bulk Actions Exp…" at bounding box center [534, 49] width 786 height 17
click at [225, 95] on span "Surgent's Federal Tax Update" at bounding box center [249, 98] width 199 height 11
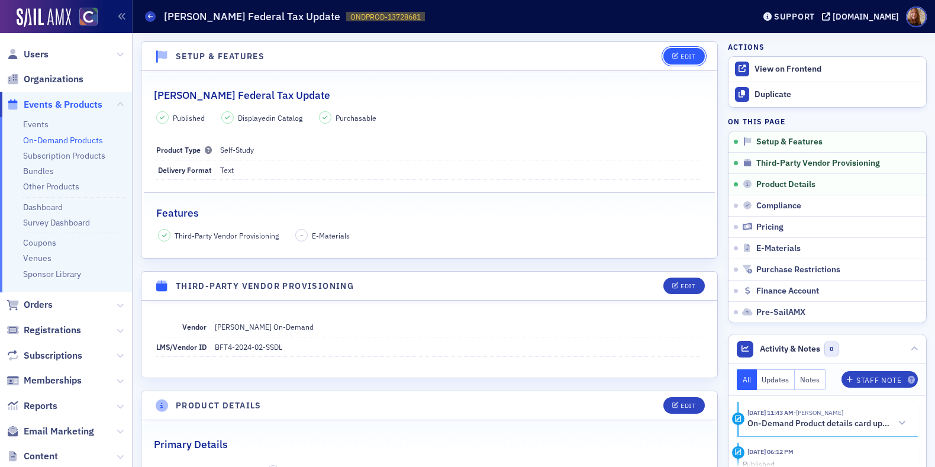
click at [681, 54] on div "Edit" at bounding box center [688, 56] width 15 height 7
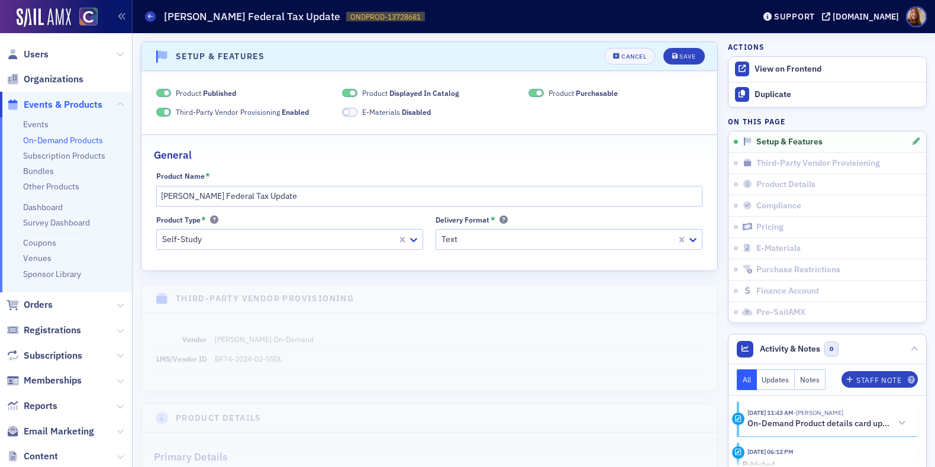
scroll to position [2, 0]
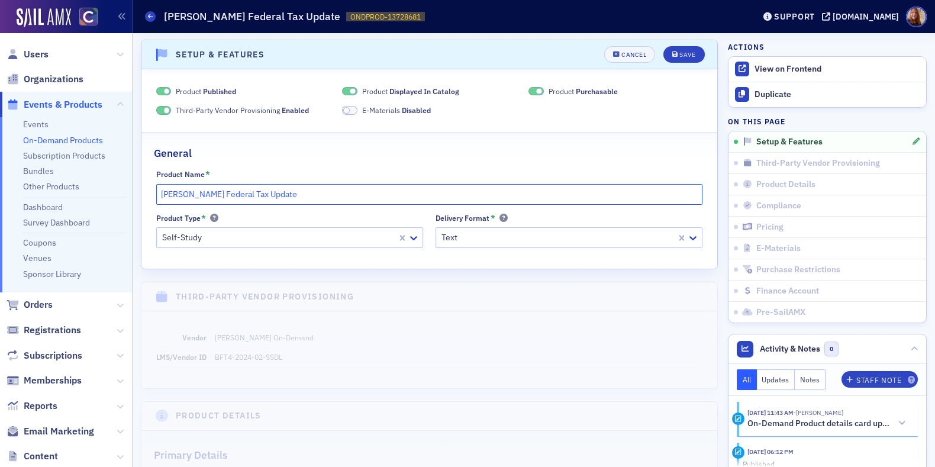
click at [159, 196] on input "Surgent's Federal Tax Update" at bounding box center [429, 194] width 547 height 21
type input "REMOVED 8.25 Surgent's Federal Tax Update"
click at [363, 91] on span "Product Displayed In Catalog" at bounding box center [410, 91] width 97 height 11
click at [562, 93] on span "Product Purchasable" at bounding box center [583, 91] width 69 height 11
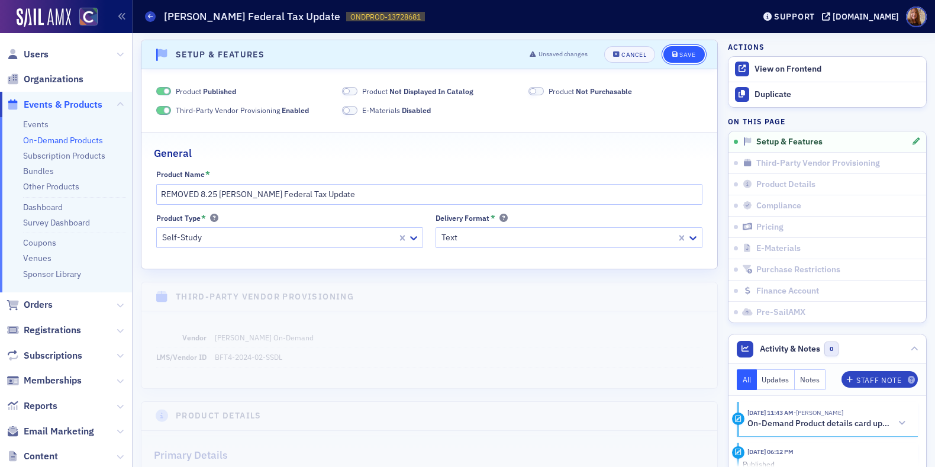
click at [680, 53] on div "Save" at bounding box center [688, 55] width 16 height 7
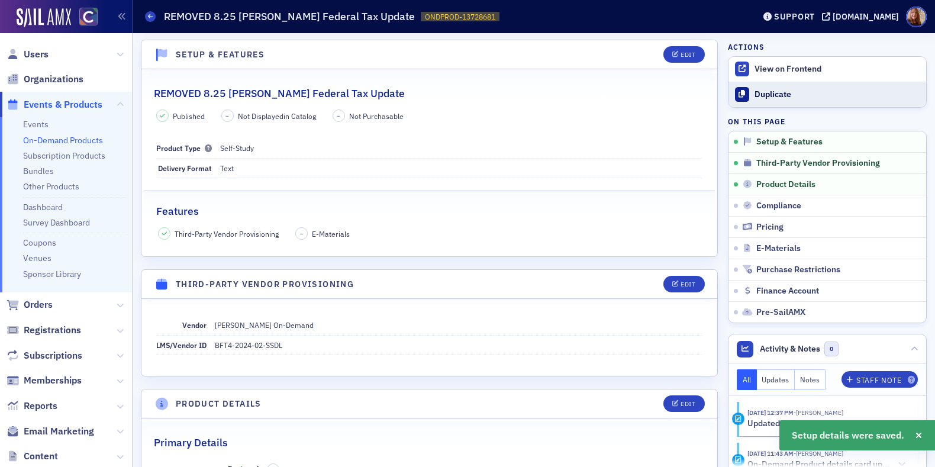
click at [758, 92] on div "Duplicate" at bounding box center [838, 94] width 166 height 11
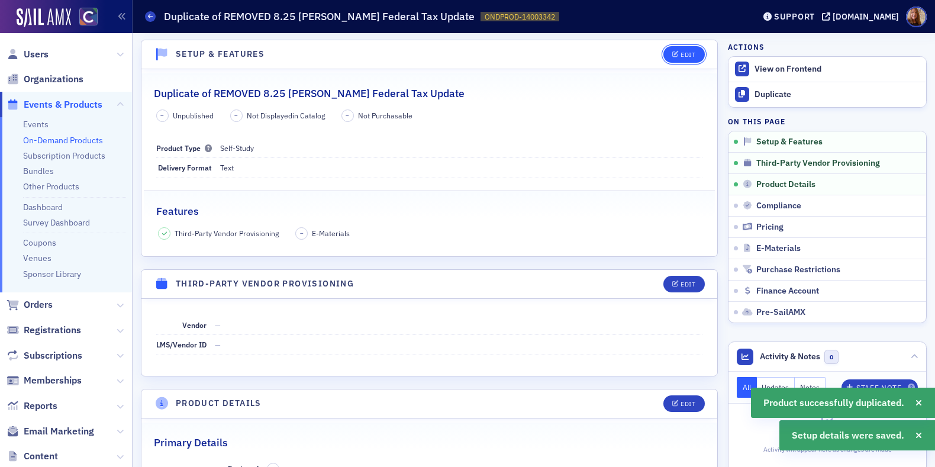
click at [673, 54] on icon "button" at bounding box center [676, 55] width 7 height 7
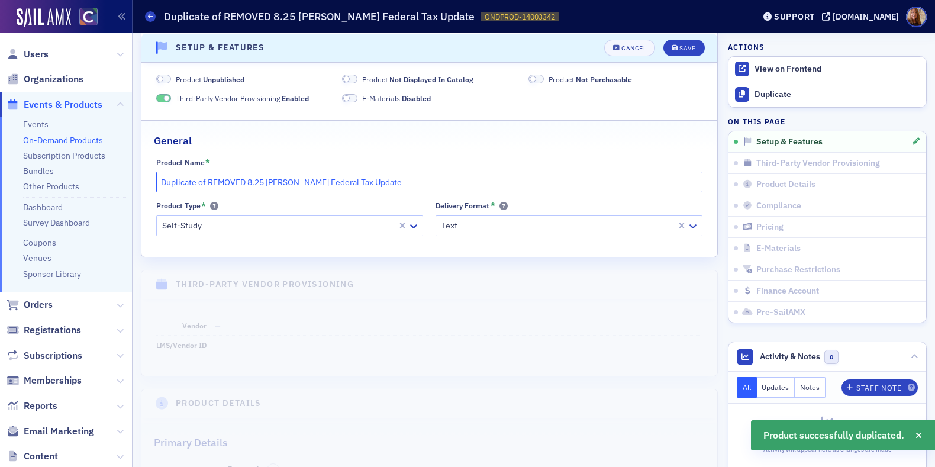
click at [240, 185] on input "Duplicate of REMOVED 8.25 Surgent's Federal Tax Update" at bounding box center [429, 182] width 547 height 21
drag, startPoint x: 247, startPoint y: 178, endPoint x: 114, endPoint y: 191, distance: 133.8
click at [114, 191] on div "Users Organizations Events & Products Events On-Demand Products Subscription Pr…" at bounding box center [467, 233] width 935 height 467
click at [112, 191] on li "Other Products" at bounding box center [74, 186] width 103 height 11
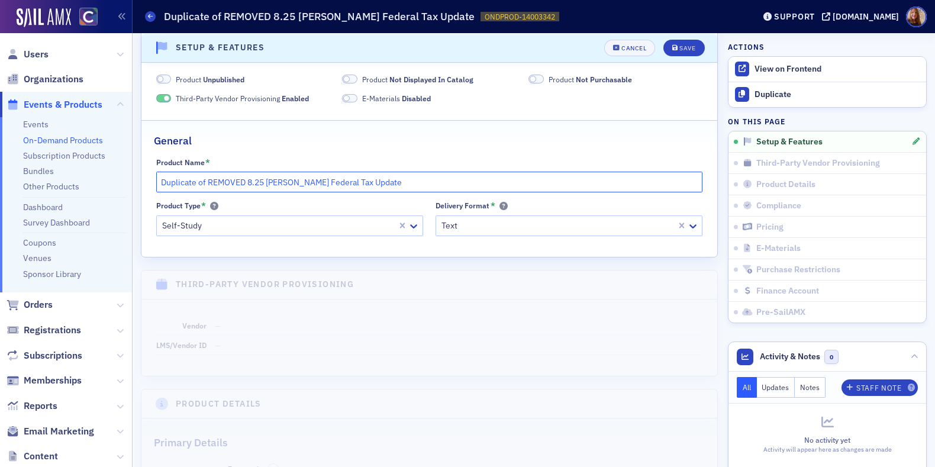
drag, startPoint x: 247, startPoint y: 179, endPoint x: 137, endPoint y: 180, distance: 110.7
drag, startPoint x: 264, startPoint y: 181, endPoint x: 103, endPoint y: 184, distance: 161.1
click at [104, 184] on div "Users Organizations Events & Products Events On-Demand Products Subscription Pr…" at bounding box center [467, 233] width 935 height 467
type input "Surgent's Federal Tax Update"
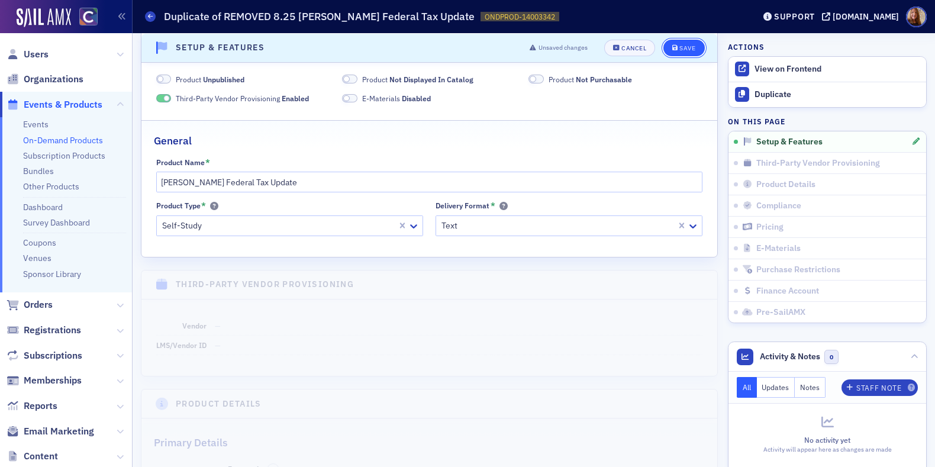
click at [685, 49] on div "Save" at bounding box center [688, 47] width 16 height 7
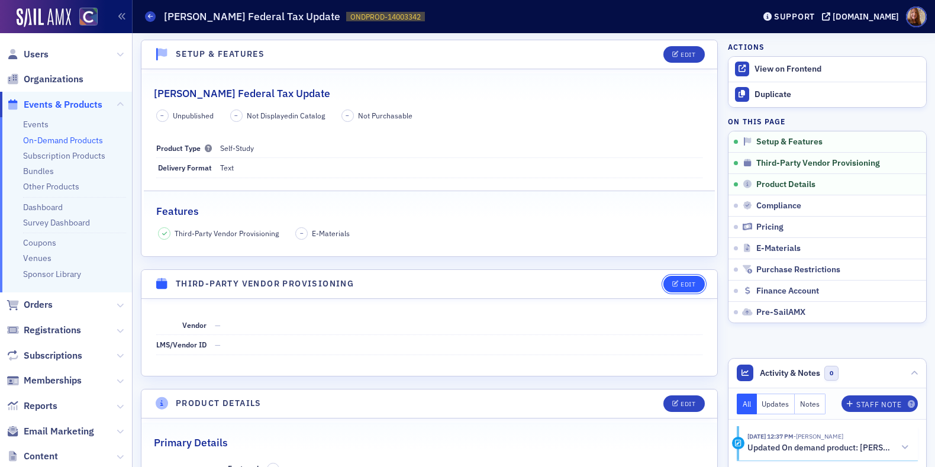
click at [681, 284] on div "Edit" at bounding box center [688, 284] width 15 height 7
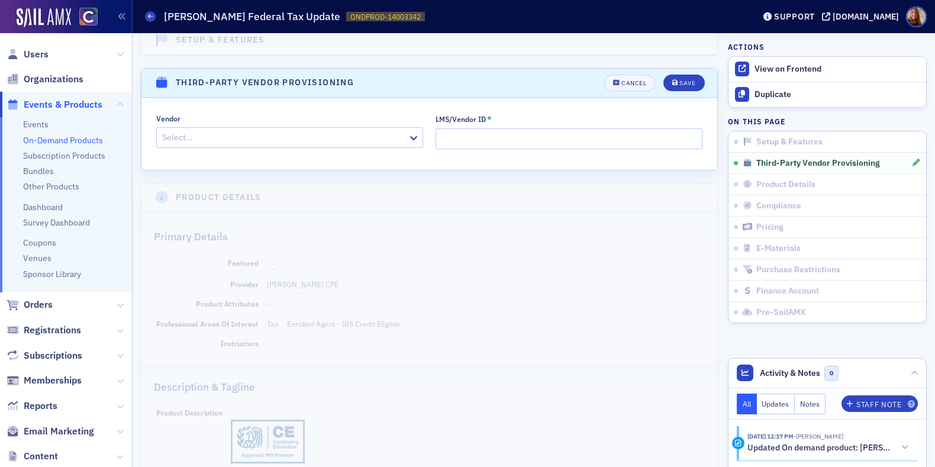
scroll to position [289, 0]
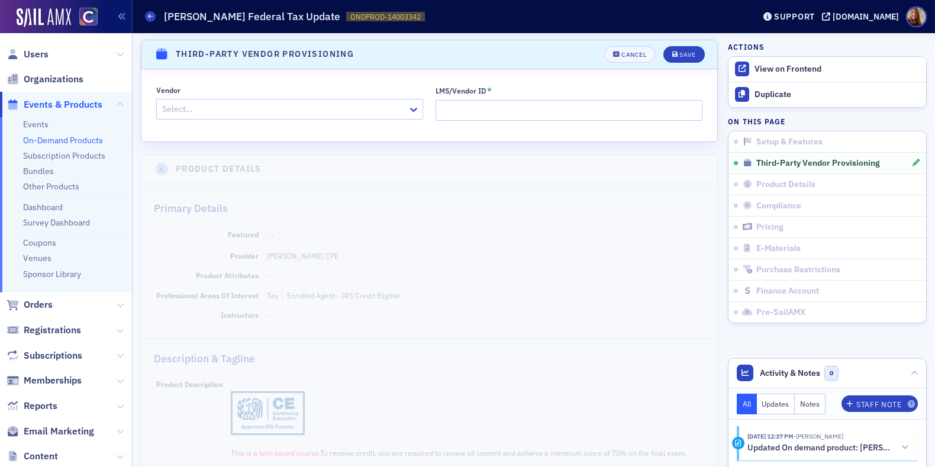
click at [255, 104] on div at bounding box center [284, 109] width 246 height 15
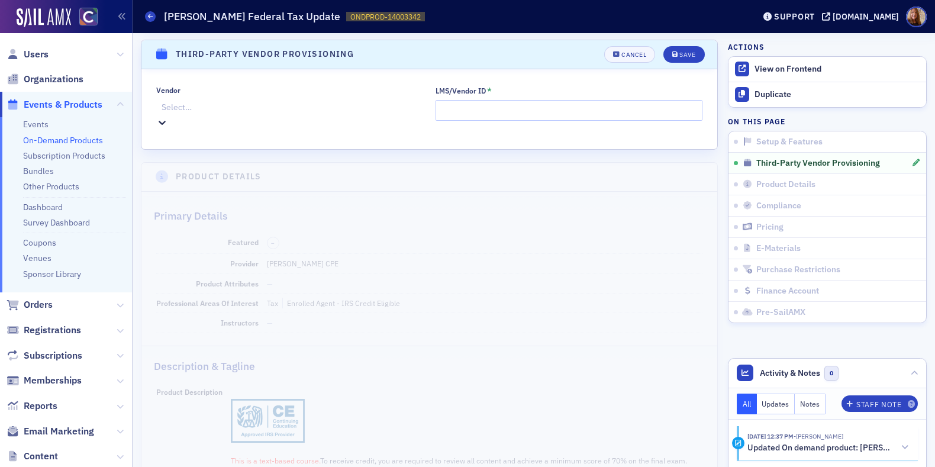
scroll to position [89, 0]
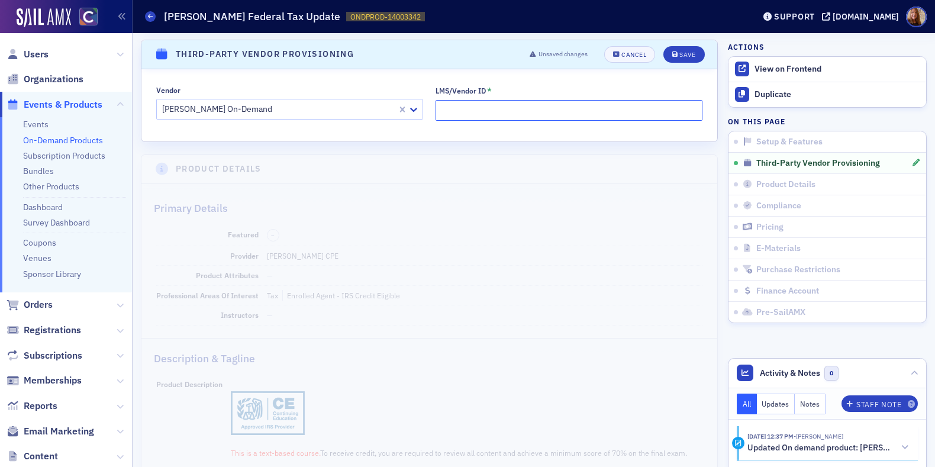
click at [470, 107] on input "LMS/Vendor ID *" at bounding box center [569, 110] width 267 height 21
paste input "BFT4-2025-01-SSDL"
type input "BFT4-2025-01-SSDL"
click at [680, 56] on div "Save" at bounding box center [688, 55] width 16 height 7
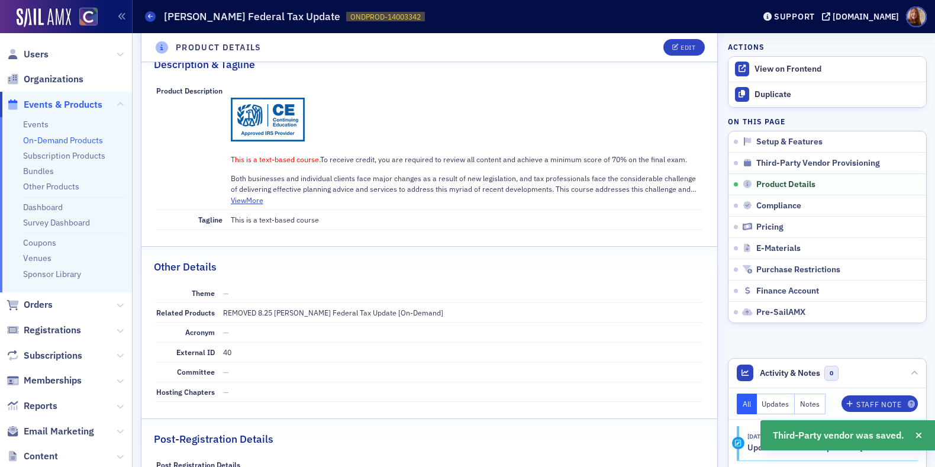
scroll to position [531, 0]
click at [681, 48] on div "Edit" at bounding box center [688, 47] width 15 height 7
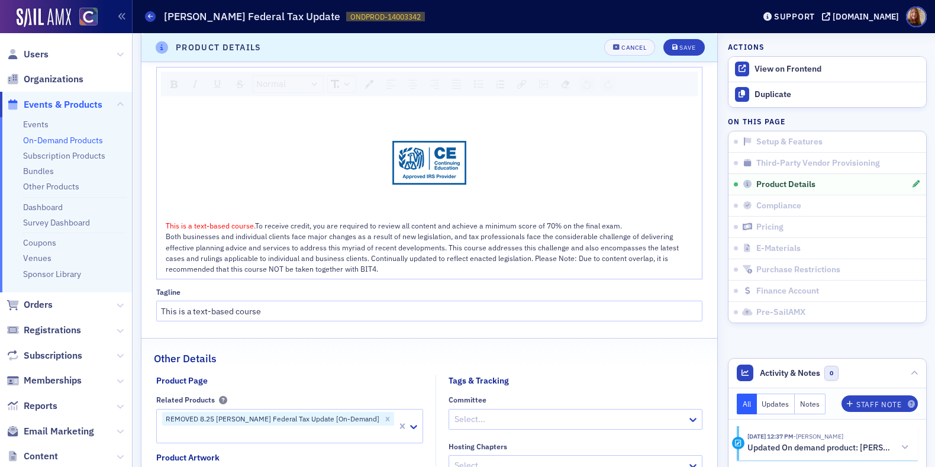
scroll to position [657, 0]
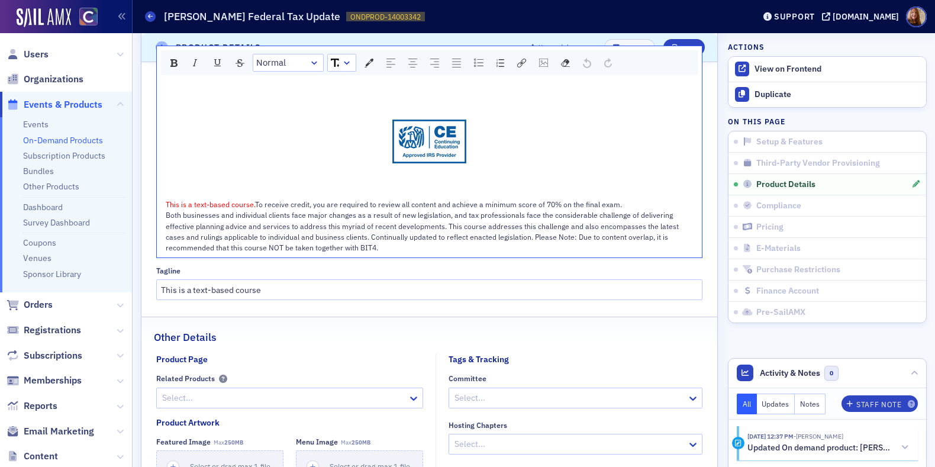
drag, startPoint x: 385, startPoint y: 243, endPoint x: 154, endPoint y: 217, distance: 232.9
click at [154, 217] on div "Product Description Normal This is a text-based course. To receive credit, you …" at bounding box center [430, 162] width 576 height 276
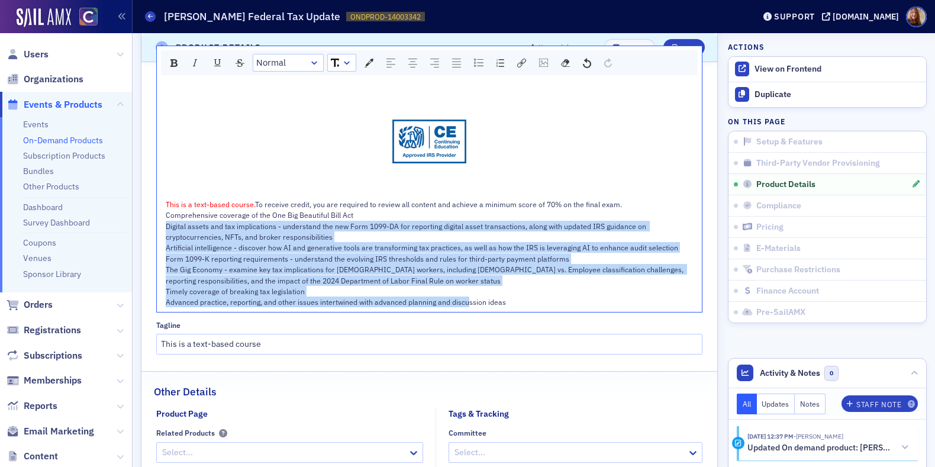
drag, startPoint x: 166, startPoint y: 224, endPoint x: 557, endPoint y: 315, distance: 401.1
click at [557, 314] on div "Product Description Normal This is a text-based course. To receive credit, you …" at bounding box center [430, 189] width 576 height 330
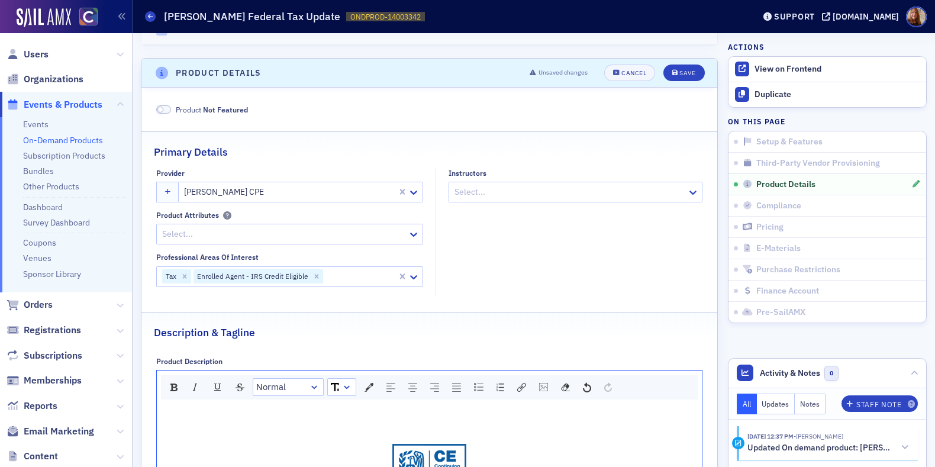
scroll to position [303, 0]
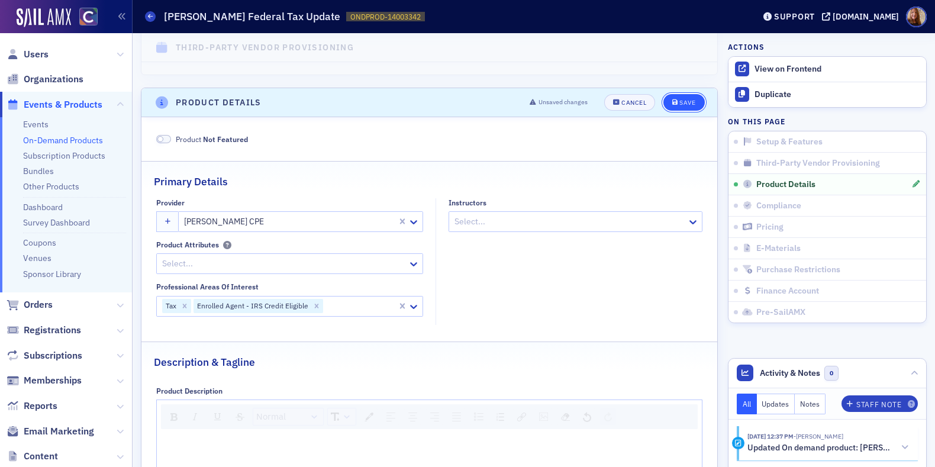
click at [685, 101] on div "Save" at bounding box center [688, 102] width 16 height 7
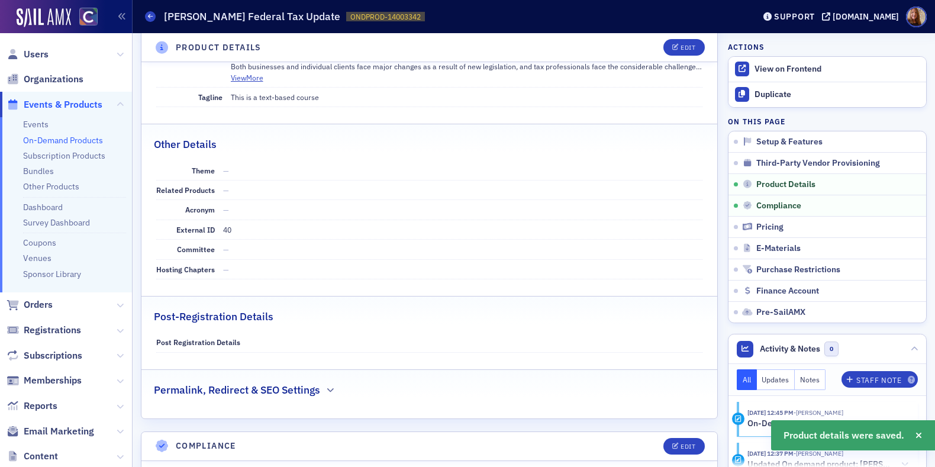
scroll to position [655, 0]
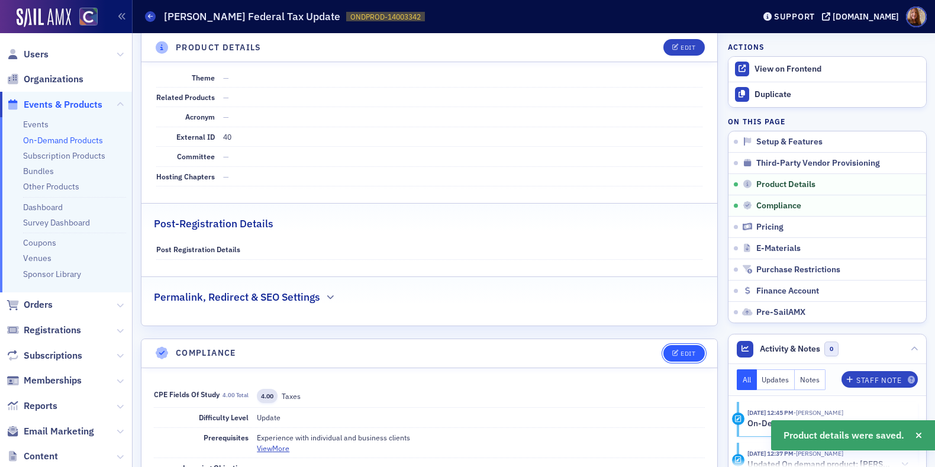
click at [673, 351] on span "Edit" at bounding box center [684, 353] width 23 height 7
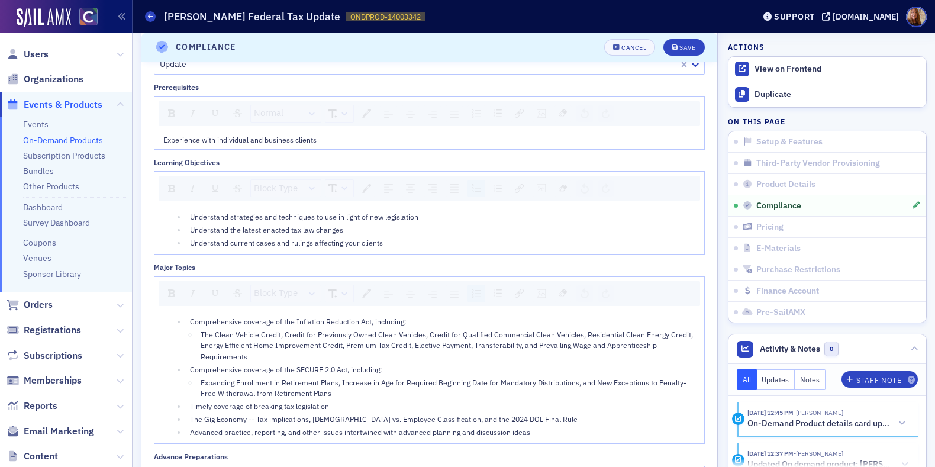
scroll to position [1233, 0]
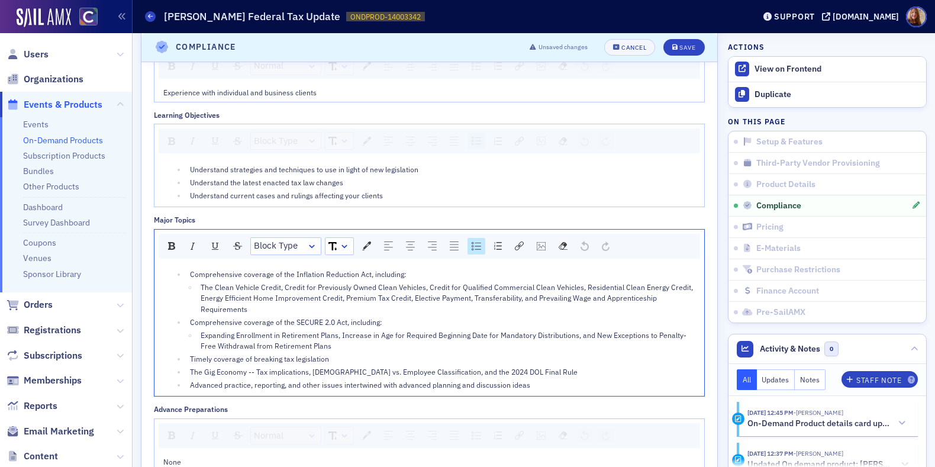
drag, startPoint x: 537, startPoint y: 394, endPoint x: 170, endPoint y: 263, distance: 389.9
click at [170, 263] on div "Comprehensive coverage of the Inflation Reduction Act, including: The Clean Veh…" at bounding box center [430, 330] width 550 height 134
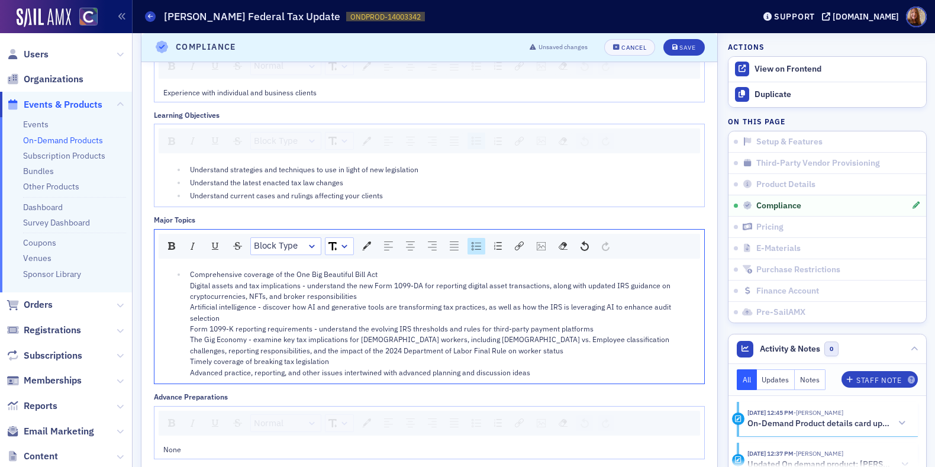
click at [478, 246] on img "rdw-list-control" at bounding box center [476, 246] width 9 height 8
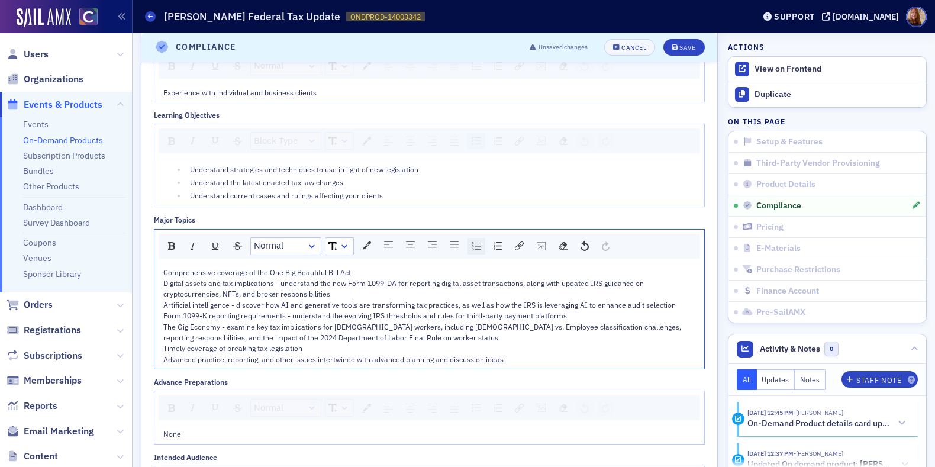
scroll to position [1231, 0]
click at [477, 246] on img "rdw-list-control" at bounding box center [476, 248] width 9 height 8
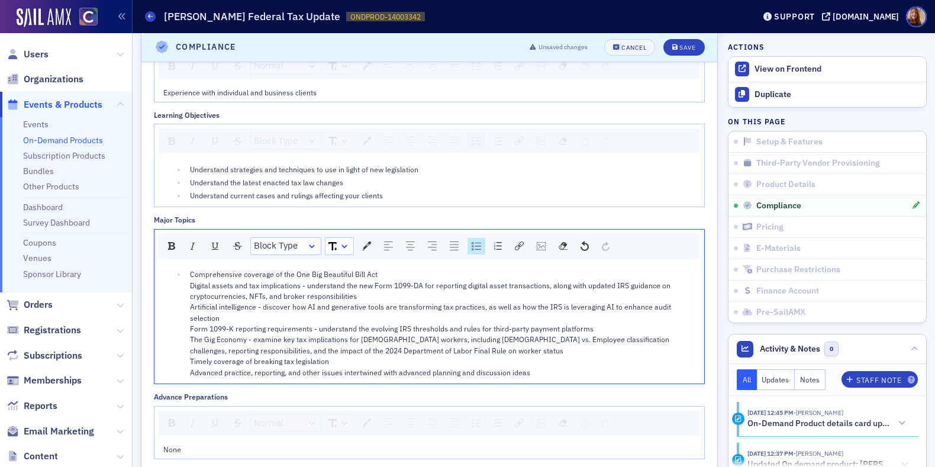
click at [406, 274] on div "Comprehensive coverage of the One Big Beautiful Bill Act Digital assets and tax…" at bounding box center [443, 323] width 506 height 109
click at [391, 298] on div "Digital assets and tax implications - understand the new Form 1099-DA for repor…" at bounding box center [443, 331] width 506 height 98
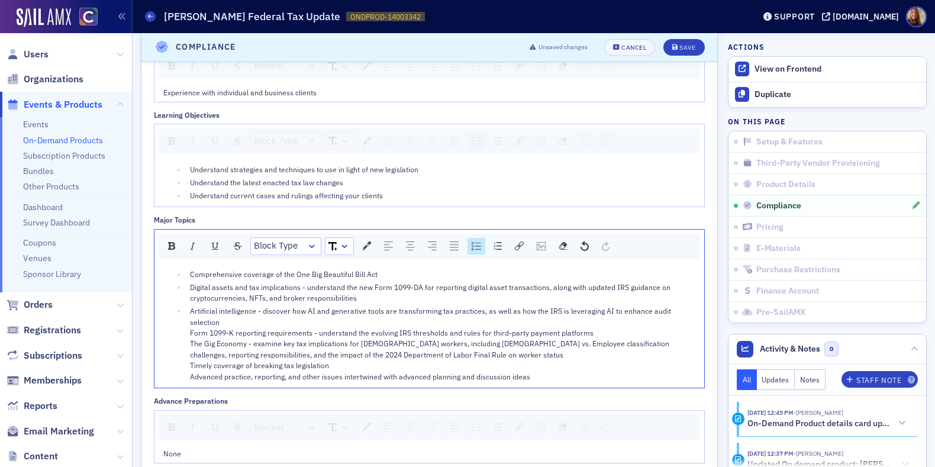
click at [245, 318] on div "Artificial intelligence - discover how AI and generative tools are transforming…" at bounding box center [443, 344] width 506 height 76
click at [647, 334] on div "Form 1099-K reporting requirements - understand the evolving IRS thresholds and…" at bounding box center [443, 357] width 506 height 54
click at [530, 356] on div "The Gig Economy - examine key tax implications for gig workers, including Indep…" at bounding box center [443, 364] width 506 height 44
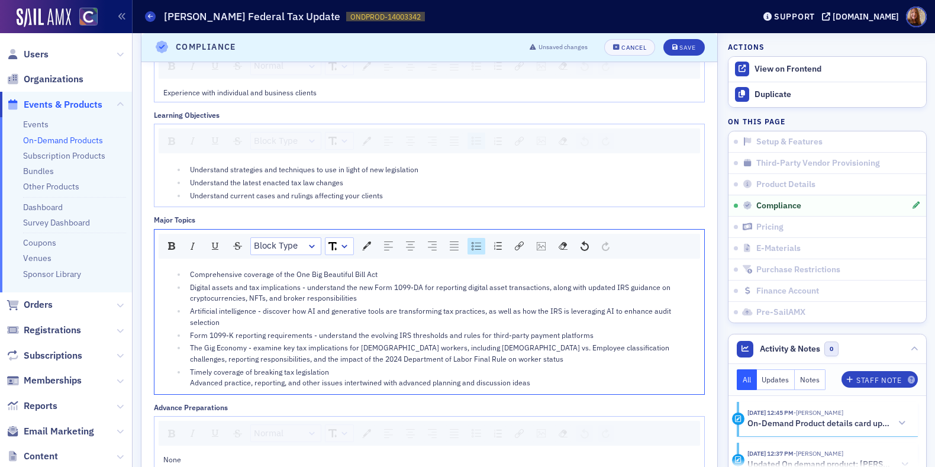
click at [358, 366] on div "Timely coverage of breaking tax legislation Advanced practice, reporting, and o…" at bounding box center [443, 377] width 506 height 22
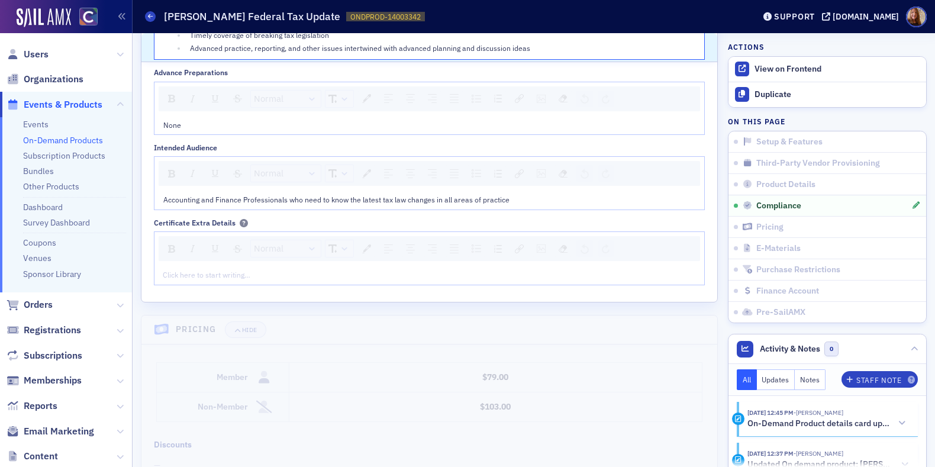
scroll to position [1634, 0]
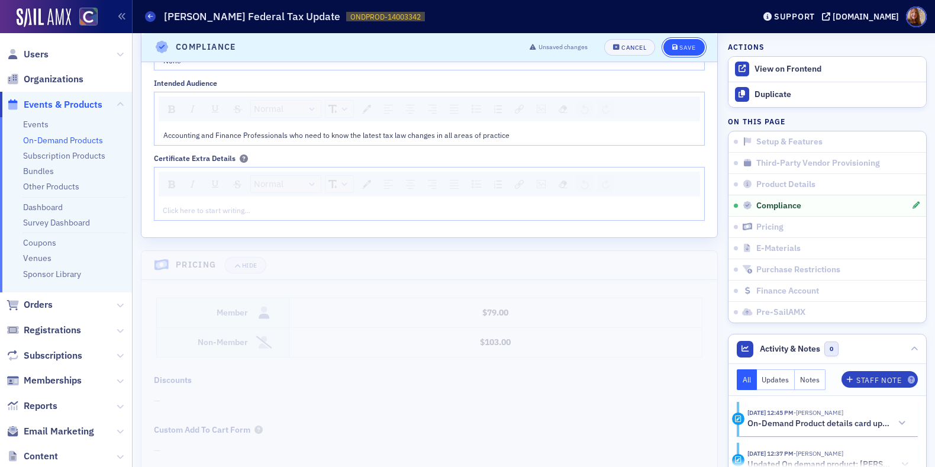
click at [680, 47] on div "Save" at bounding box center [688, 47] width 16 height 7
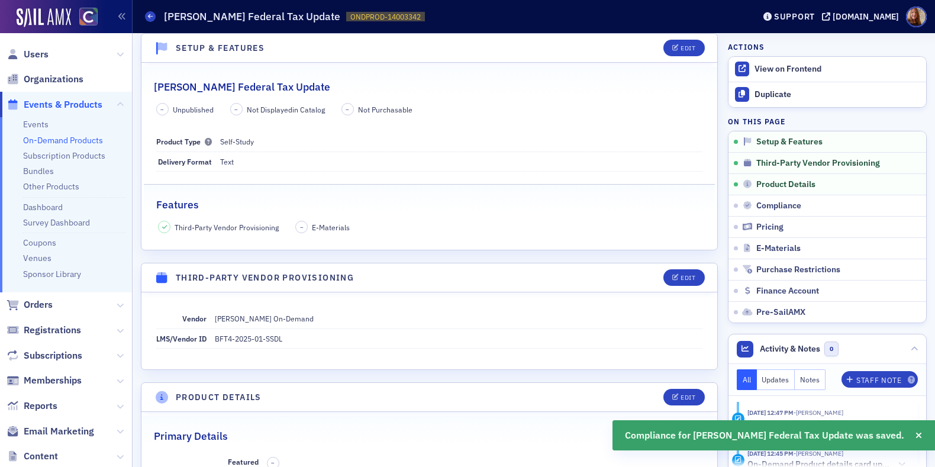
scroll to position [0, 0]
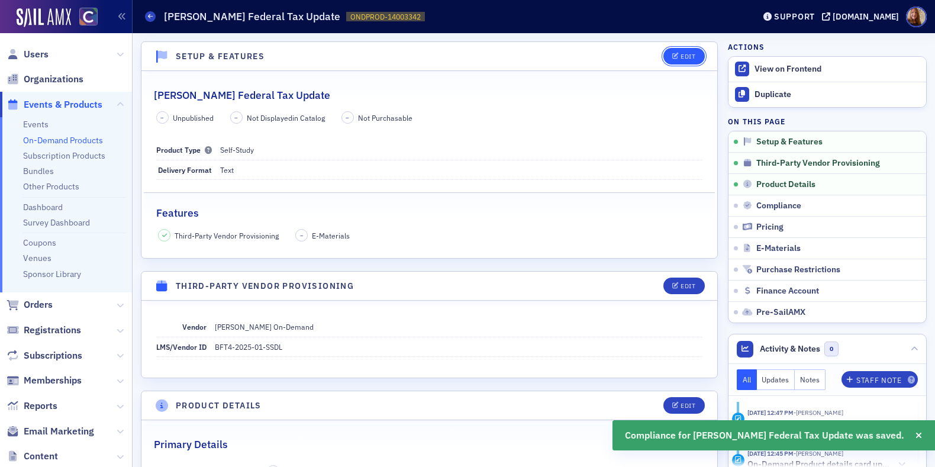
click at [684, 54] on div "Edit" at bounding box center [688, 56] width 15 height 7
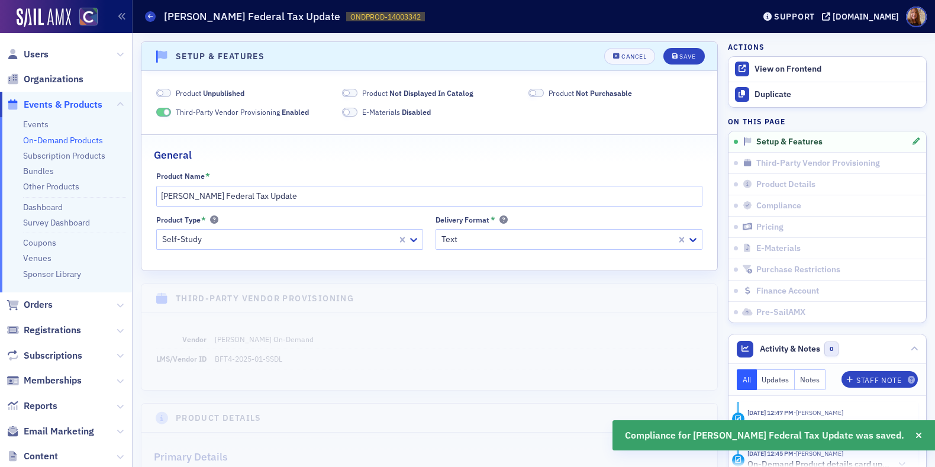
scroll to position [2, 0]
click at [366, 90] on span "Product Not Displayed In Catalog" at bounding box center [417, 91] width 111 height 11
click at [222, 87] on span "Unpublished" at bounding box center [223, 90] width 41 height 9
drag, startPoint x: 532, startPoint y: 87, endPoint x: 538, endPoint y: 88, distance: 6.5
click at [532, 87] on span at bounding box center [536, 91] width 15 height 9
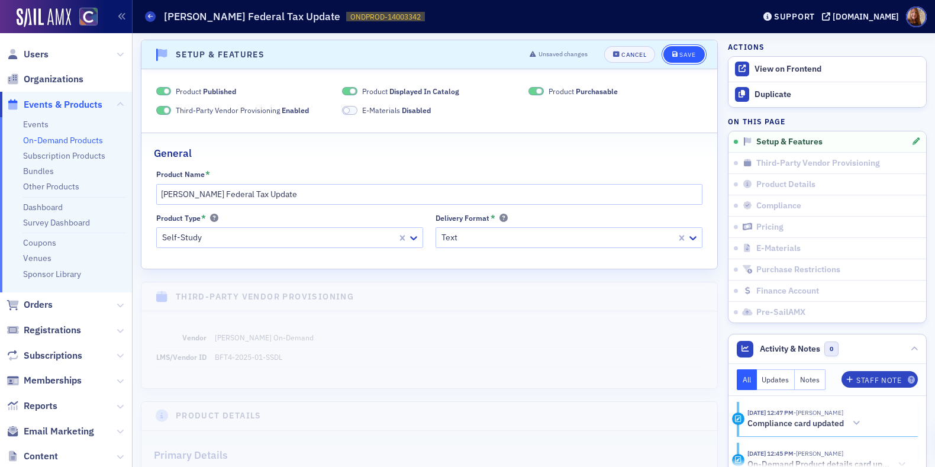
click at [664, 48] on button "Save" at bounding box center [684, 54] width 41 height 17
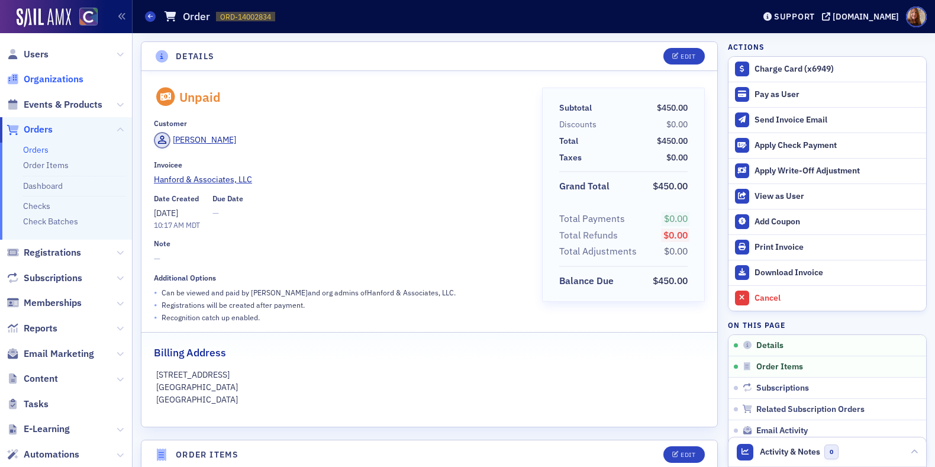
click at [60, 79] on span "Organizations" at bounding box center [54, 79] width 60 height 13
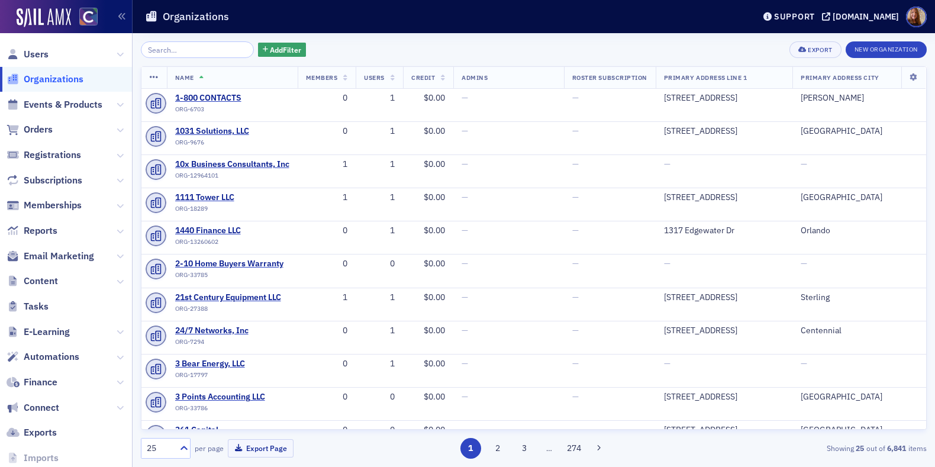
click at [201, 56] on input "search" at bounding box center [197, 49] width 113 height 17
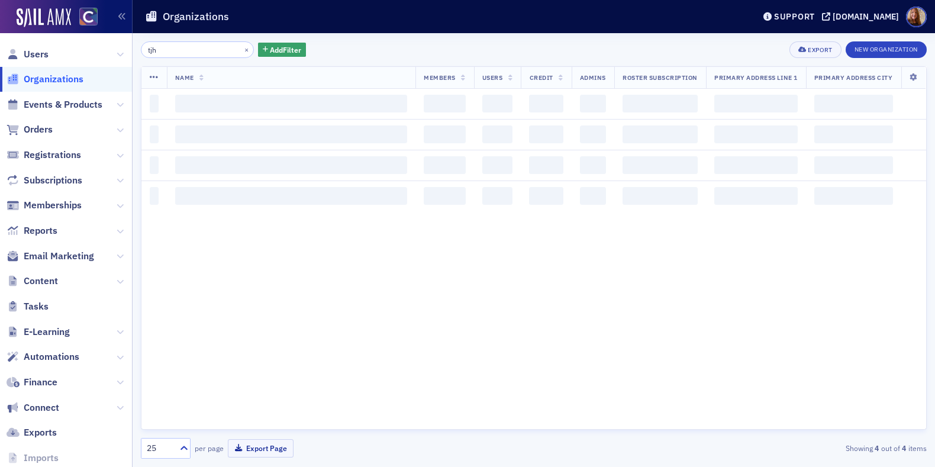
type input "tjh"
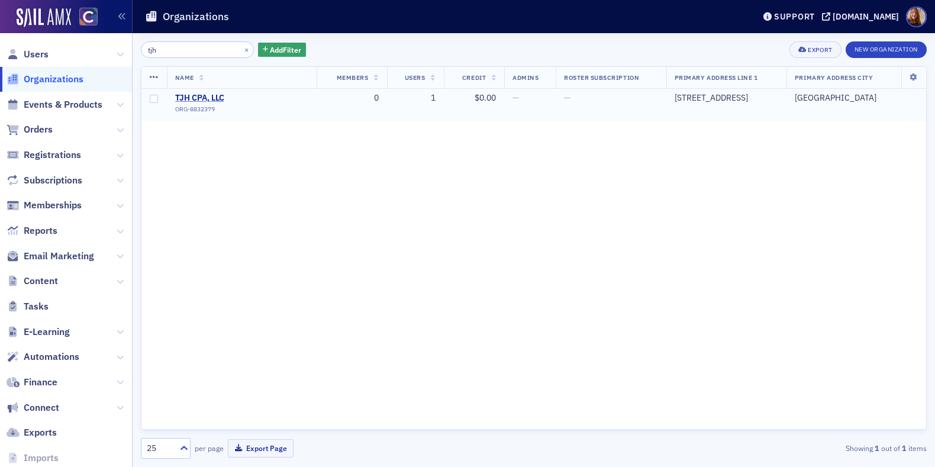
click at [187, 97] on span "TJH CPA, LLC" at bounding box center [229, 98] width 108 height 11
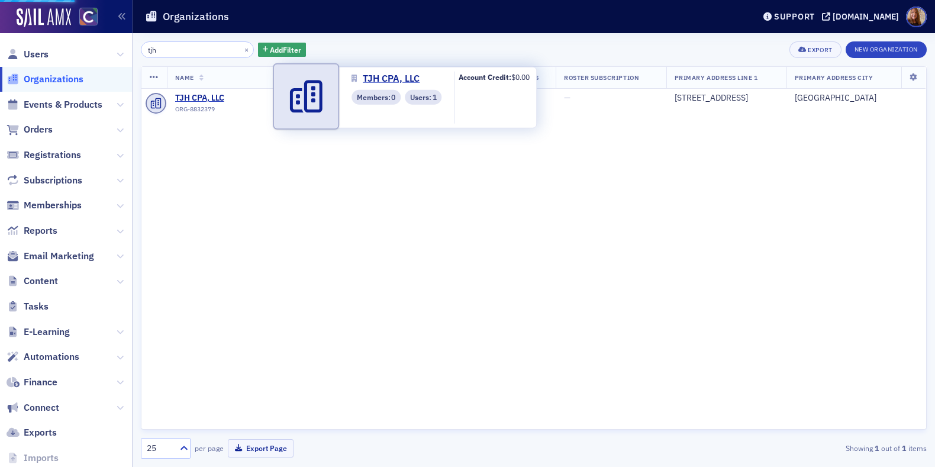
select select "US"
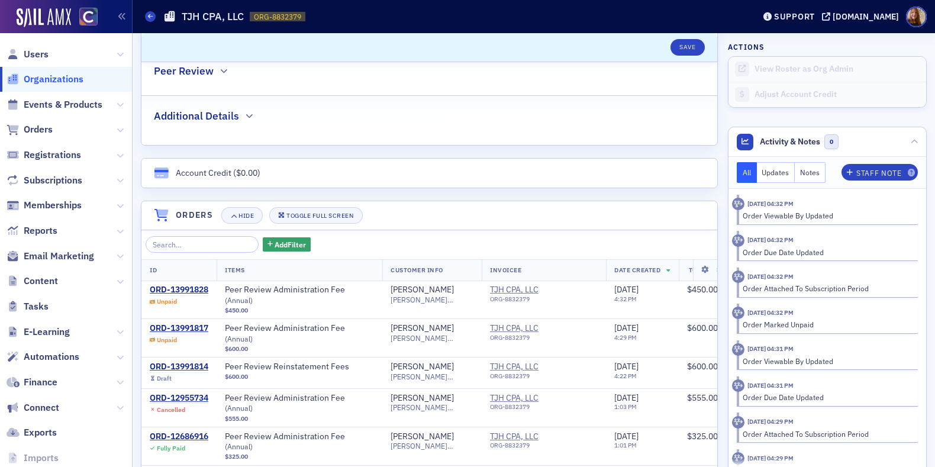
scroll to position [629, 0]
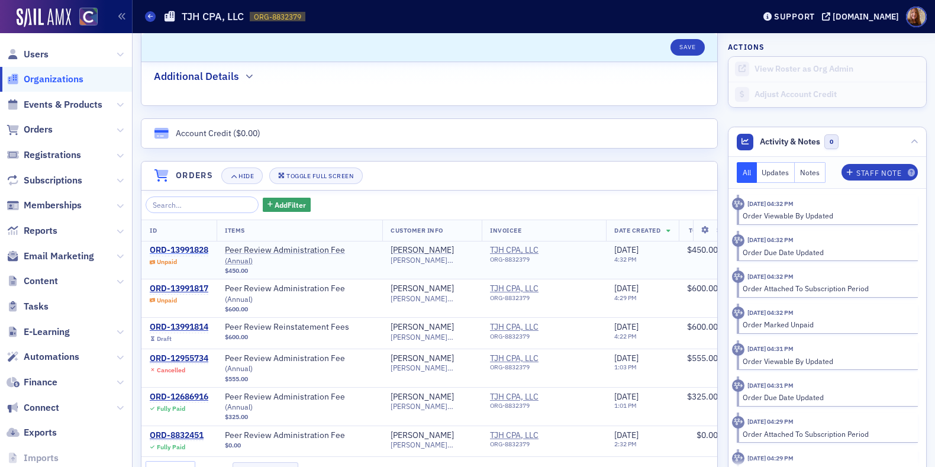
click at [167, 245] on div "ORD-13991828" at bounding box center [179, 250] width 59 height 11
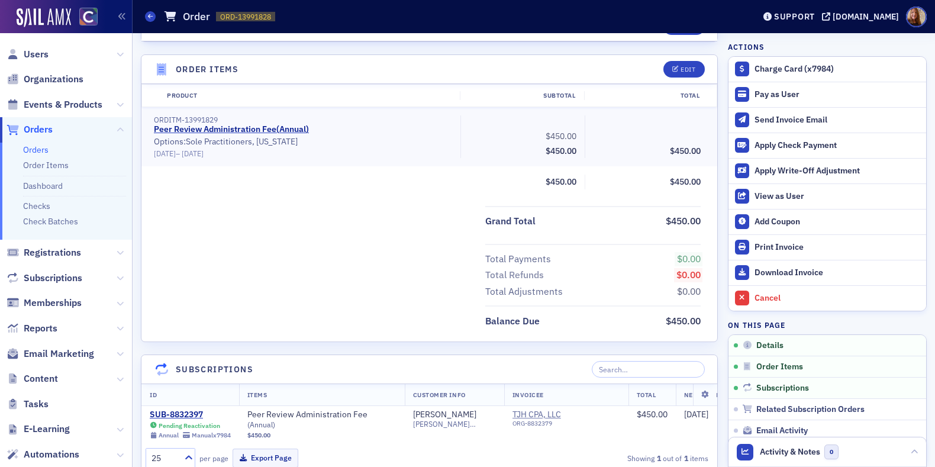
scroll to position [60, 0]
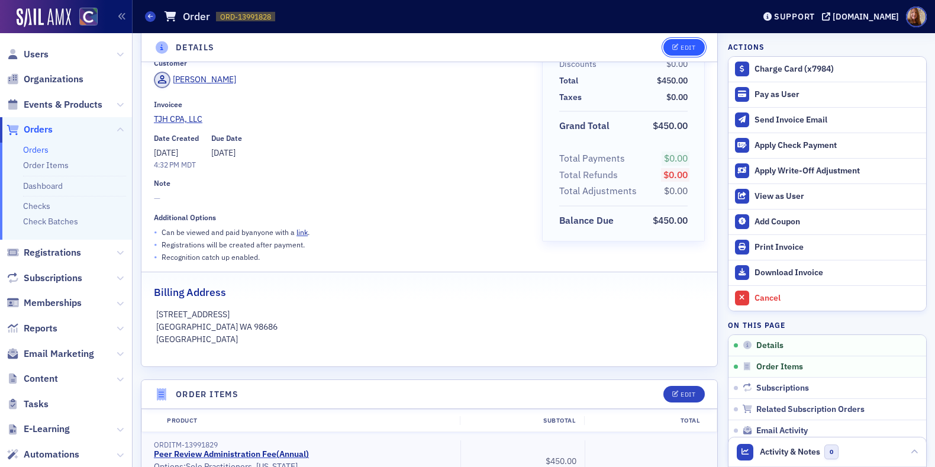
click at [673, 46] on span "Edit" at bounding box center [684, 47] width 23 height 7
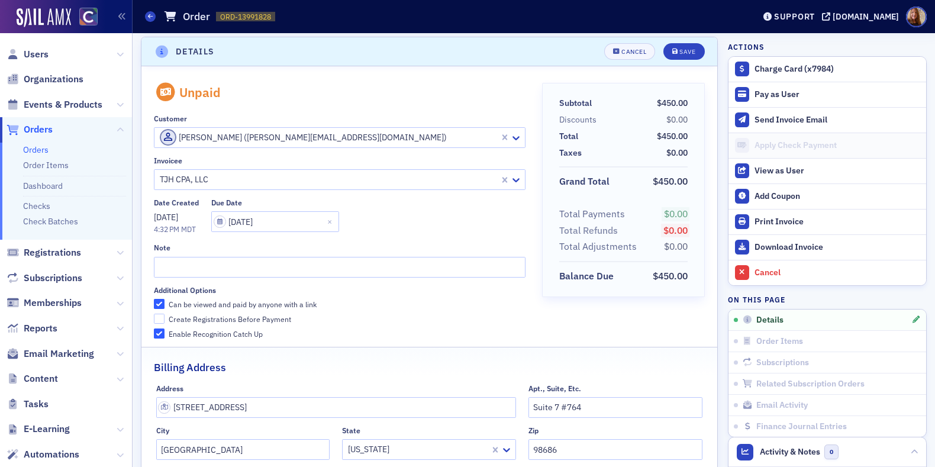
scroll to position [2, 0]
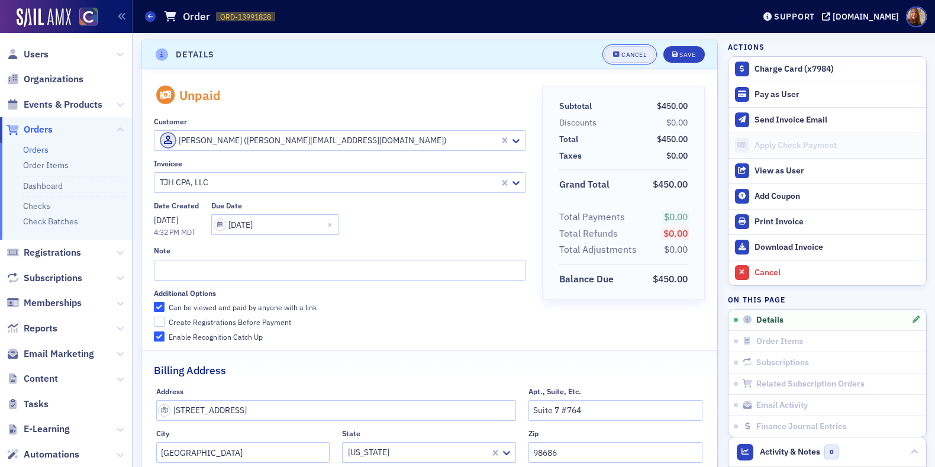
click at [613, 52] on span "Cancel" at bounding box center [629, 55] width 33 height 7
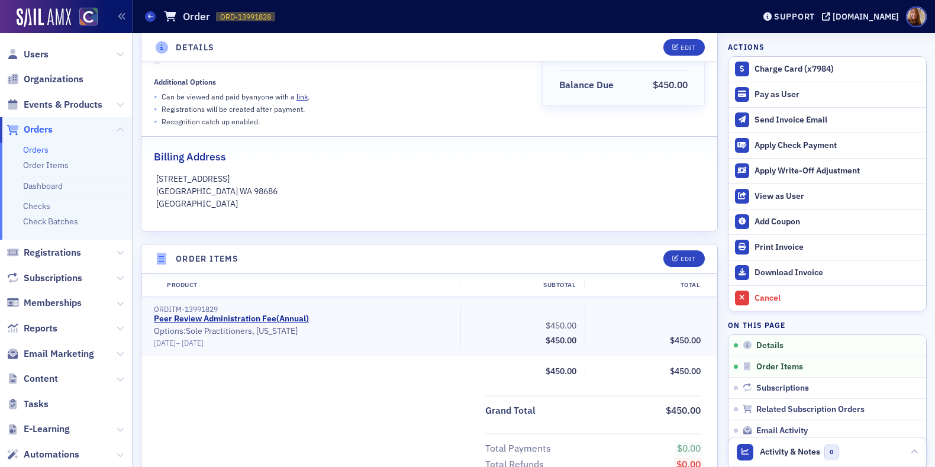
scroll to position [269, 0]
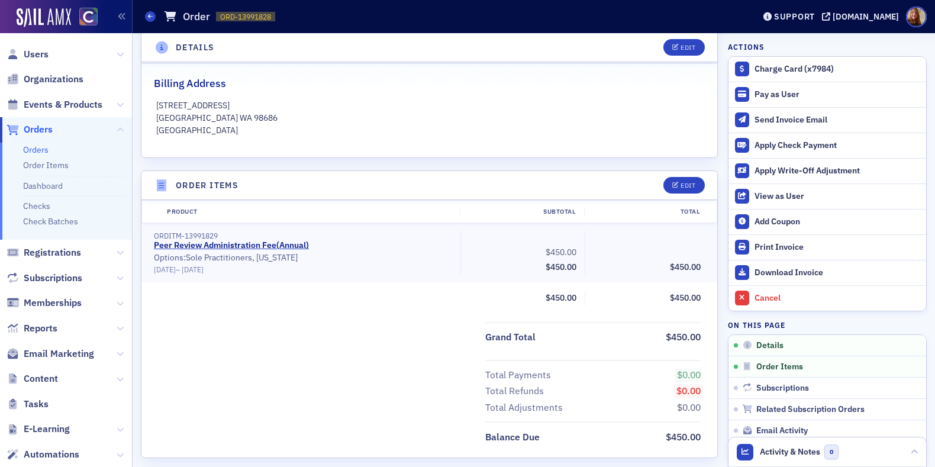
select select "US"
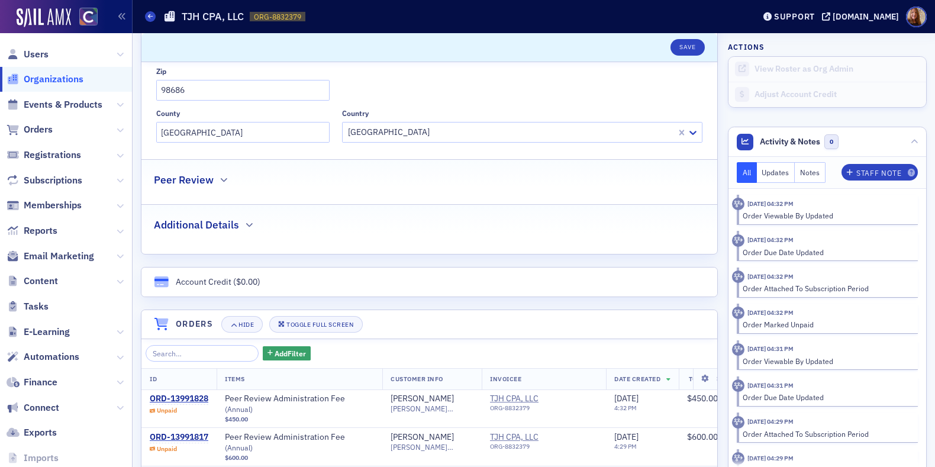
scroll to position [592, 0]
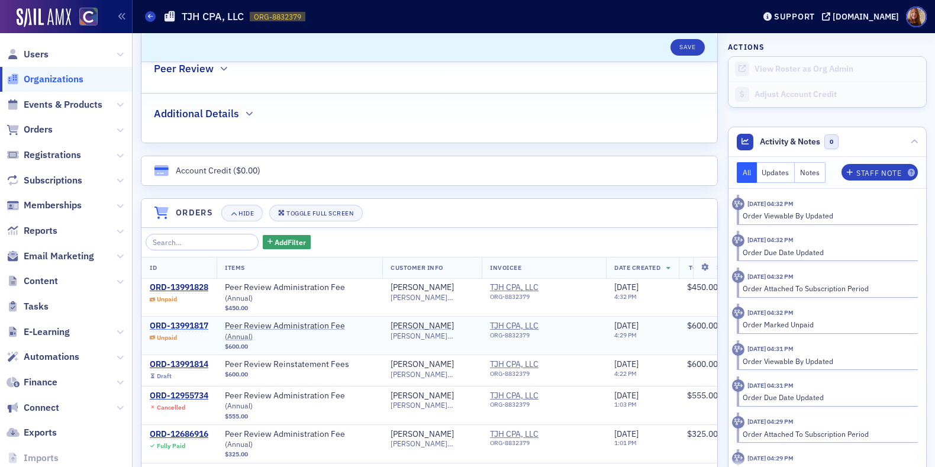
click at [182, 321] on div "ORD-13991817" at bounding box center [179, 326] width 59 height 11
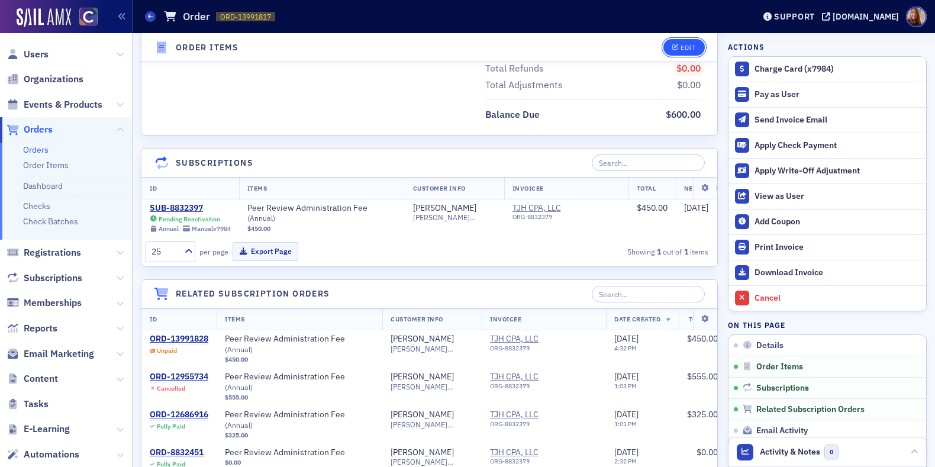
click at [685, 53] on button "Edit" at bounding box center [684, 47] width 41 height 17
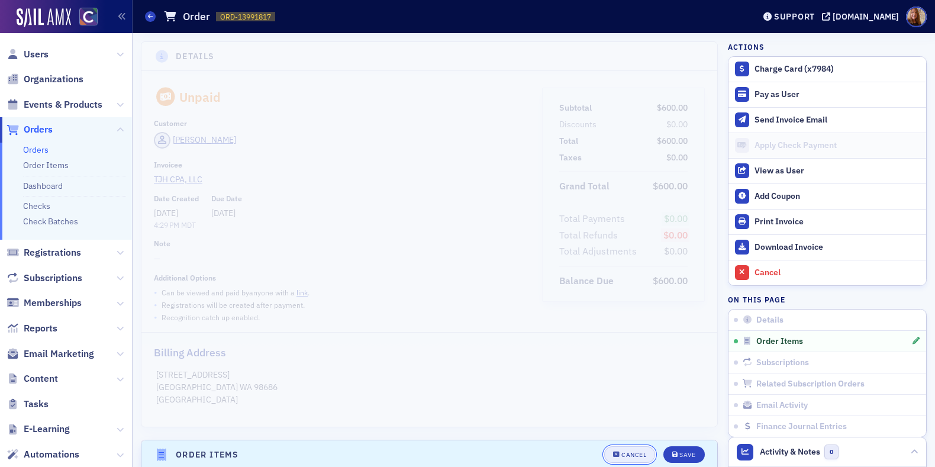
click at [625, 459] on button "Cancel" at bounding box center [629, 454] width 51 height 17
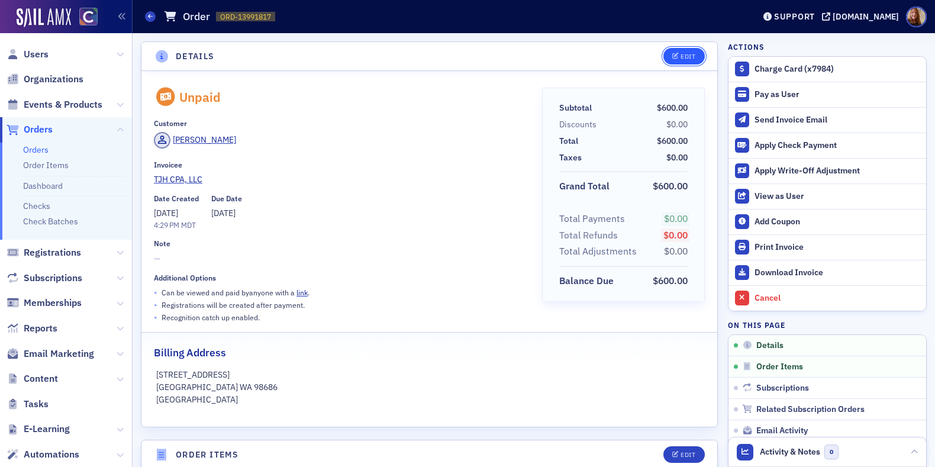
click at [685, 59] on div "Edit" at bounding box center [688, 56] width 15 height 7
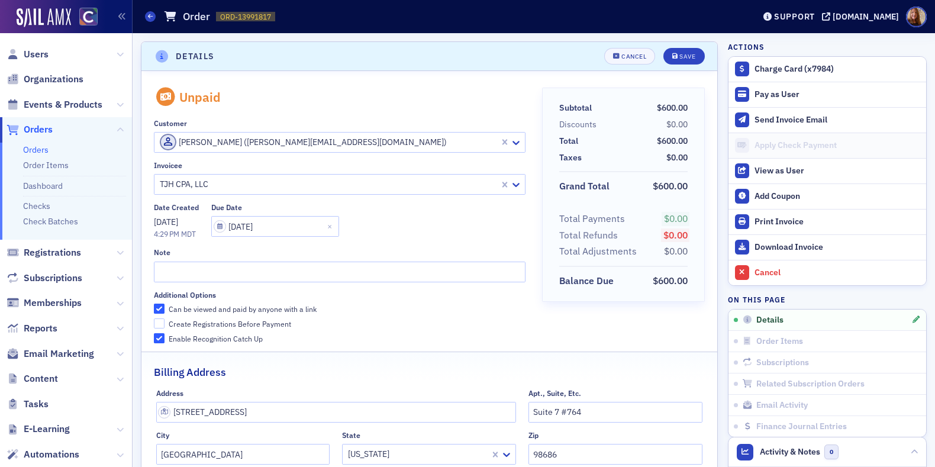
scroll to position [2, 0]
click at [622, 56] on div "Cancel" at bounding box center [634, 55] width 25 height 7
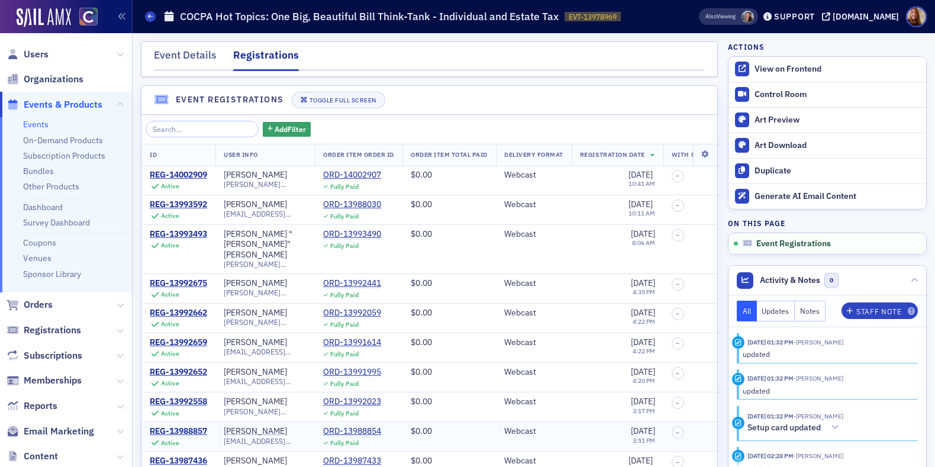
scroll to position [231, 0]
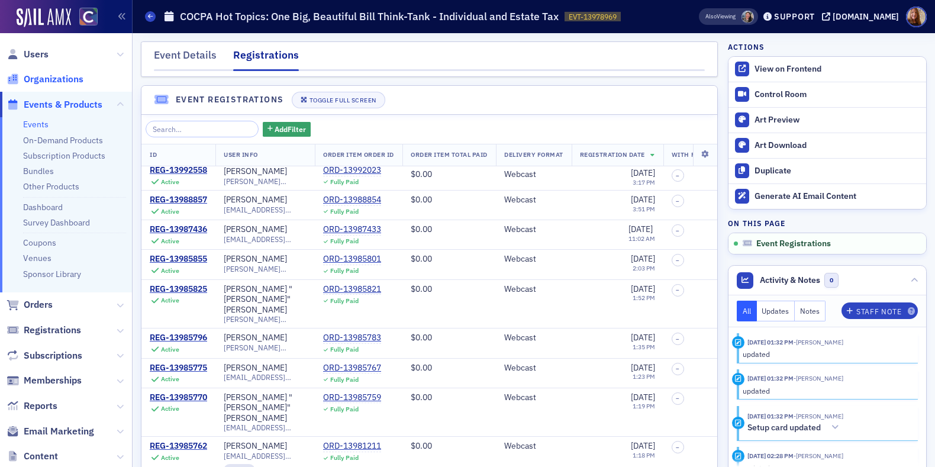
click at [46, 82] on span "Organizations" at bounding box center [54, 79] width 60 height 13
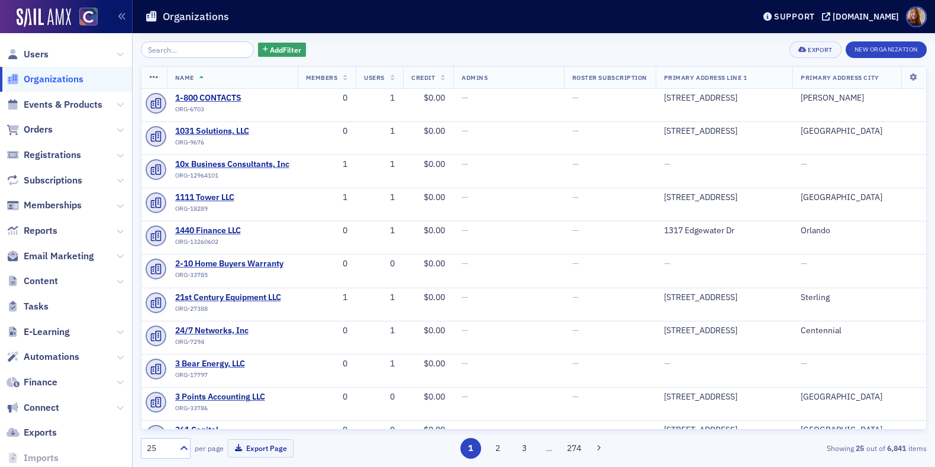
click at [204, 50] on input "search" at bounding box center [197, 49] width 113 height 17
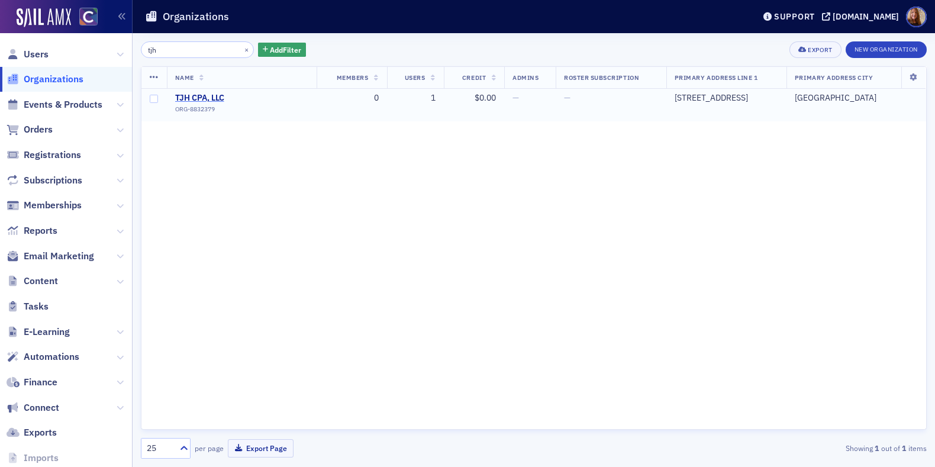
type input "tjh"
click at [197, 99] on span "TJH CPA, LLC" at bounding box center [229, 98] width 108 height 11
select select "US"
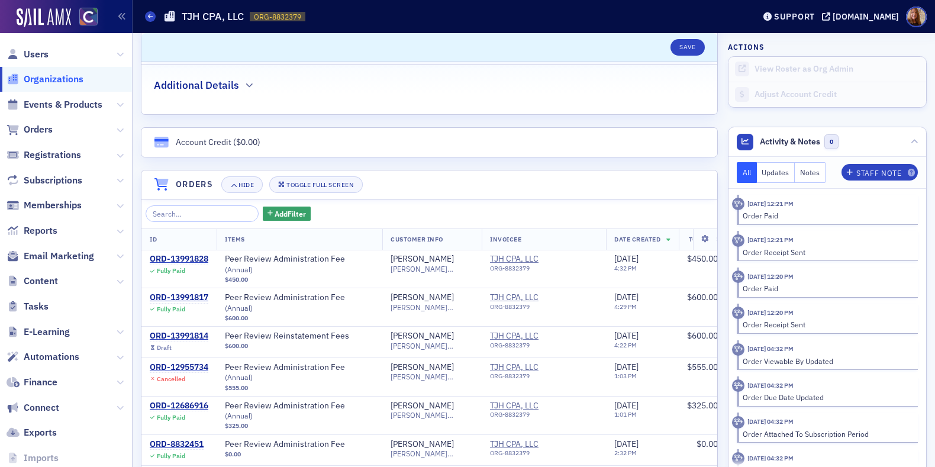
click at [58, 80] on span "Organizations" at bounding box center [54, 79] width 60 height 13
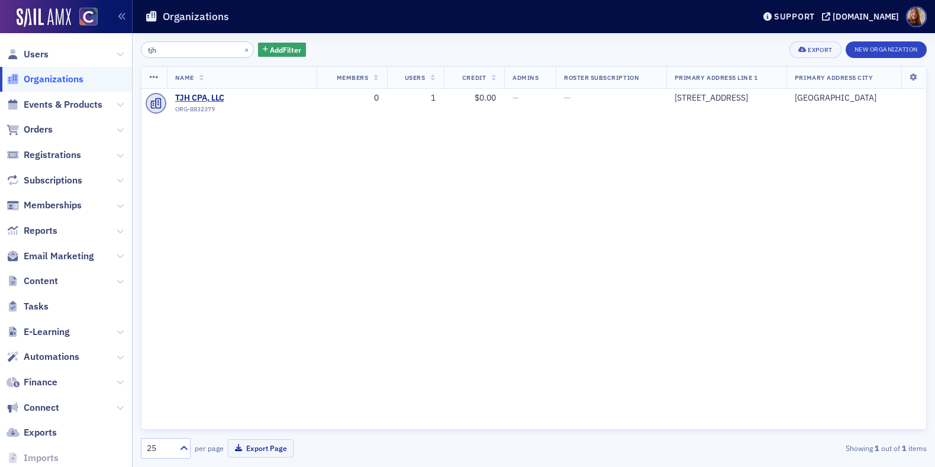
click at [160, 52] on input "tjh" at bounding box center [197, 49] width 113 height 17
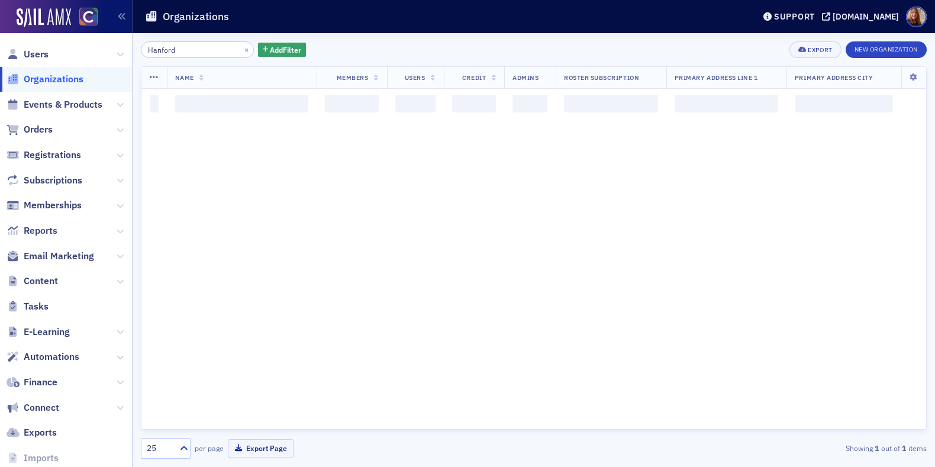
type input "Hanford"
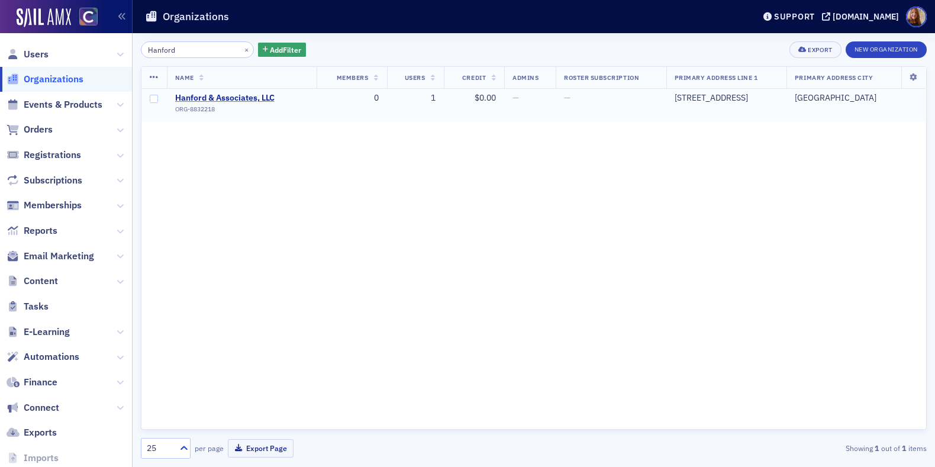
click at [239, 94] on span "Hanford & Associates, LLC" at bounding box center [229, 98] width 108 height 11
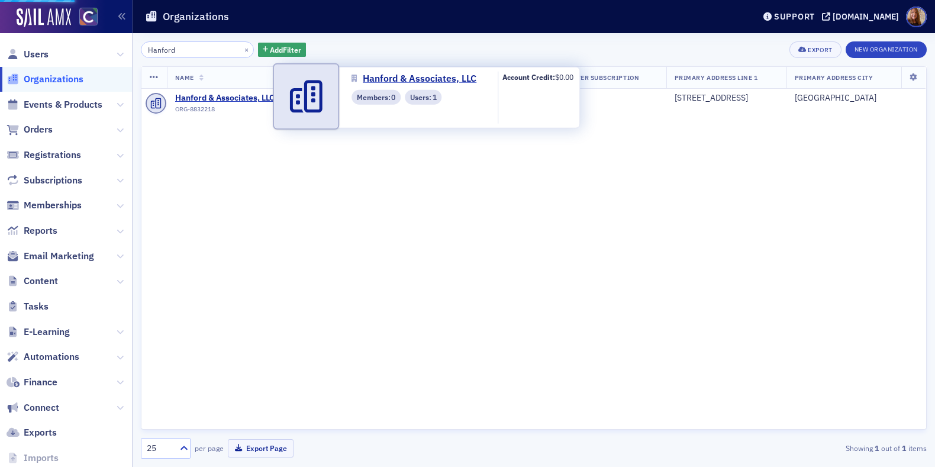
select select "US"
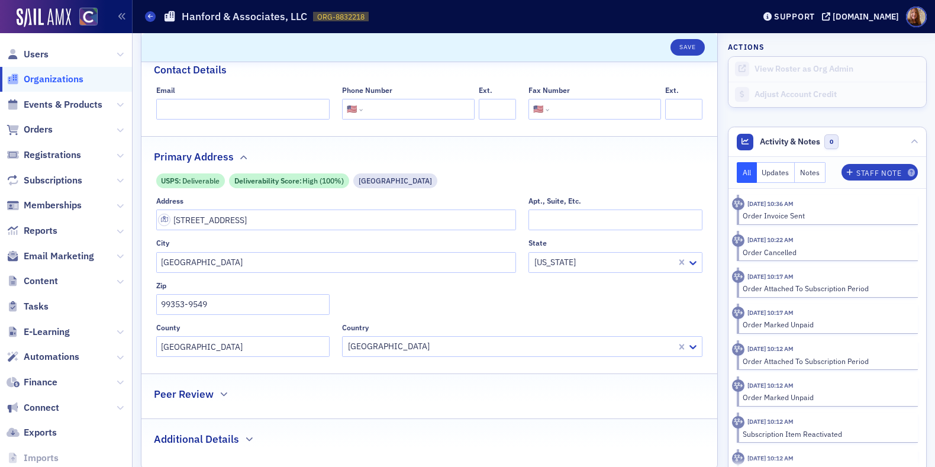
scroll to position [478, 0]
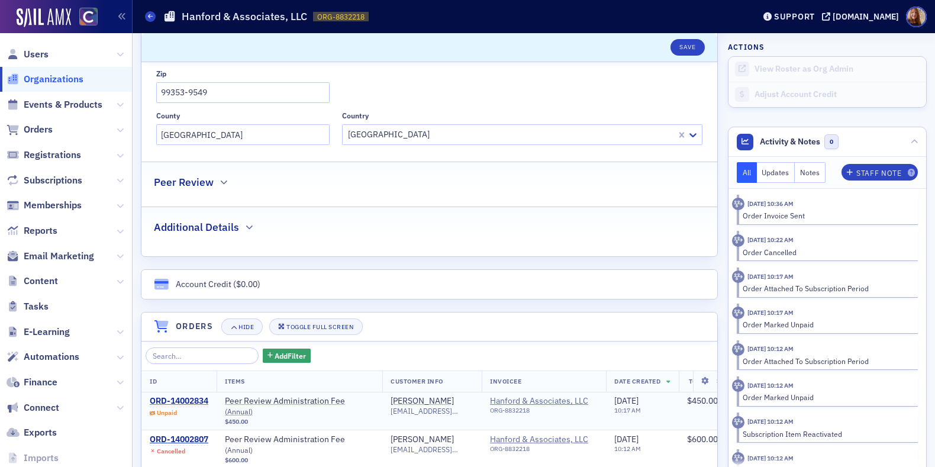
click at [178, 398] on div "ORD-14002834" at bounding box center [179, 401] width 59 height 11
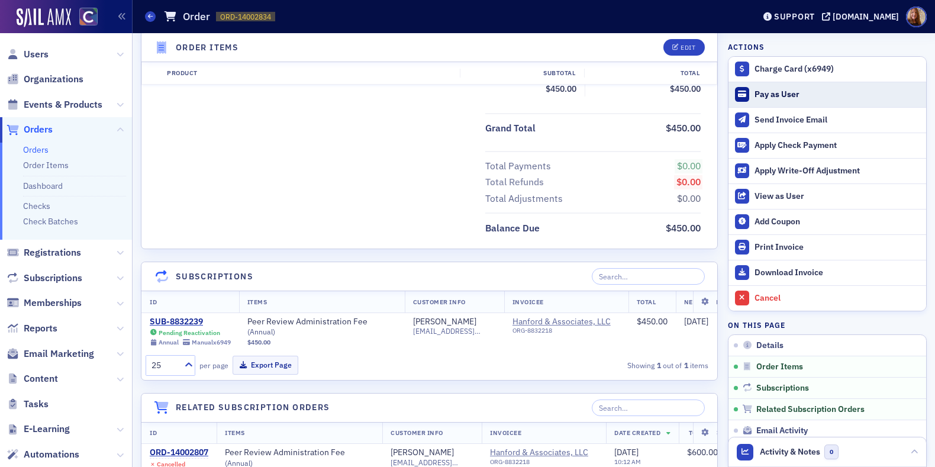
click at [781, 95] on div "Pay as User" at bounding box center [838, 94] width 166 height 11
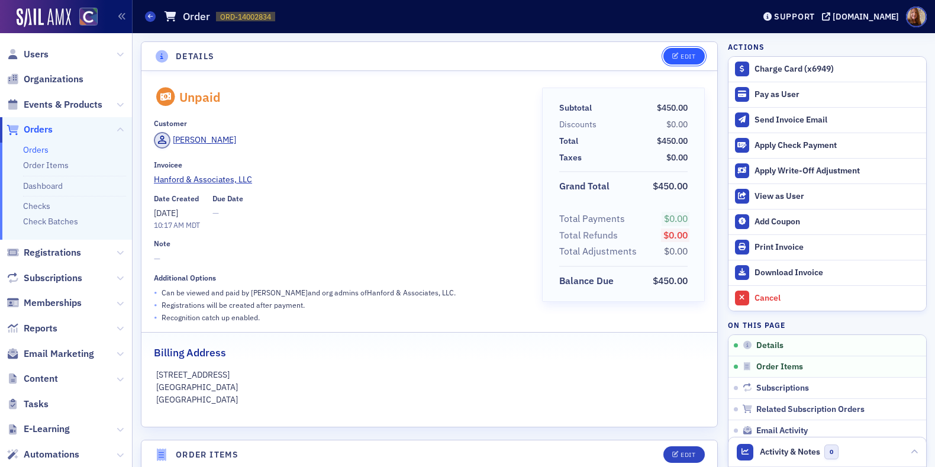
click at [689, 58] on button "Edit" at bounding box center [684, 56] width 41 height 17
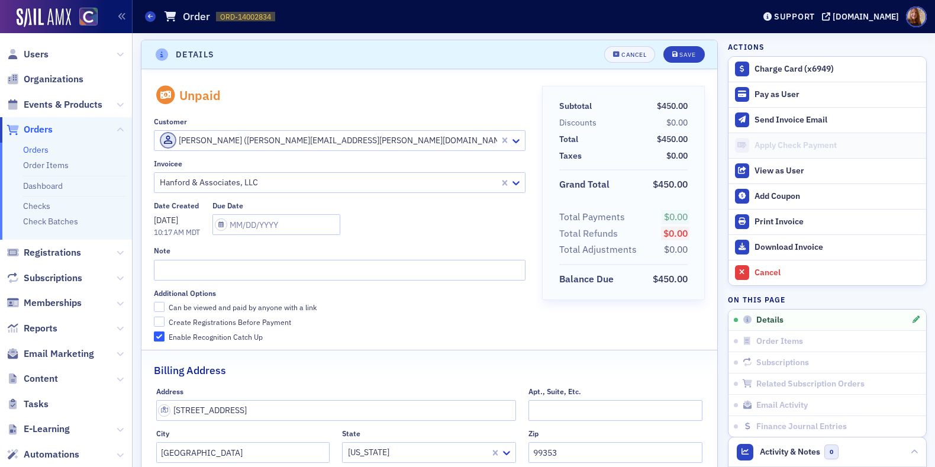
click at [285, 303] on div "Can be viewed and paid by anyone with a link" at bounding box center [243, 308] width 148 height 10
click at [165, 303] on input "Can be viewed and paid by anyone with a link" at bounding box center [159, 307] width 11 height 11
checkbox input "true"
click at [678, 58] on button "Save" at bounding box center [684, 54] width 41 height 17
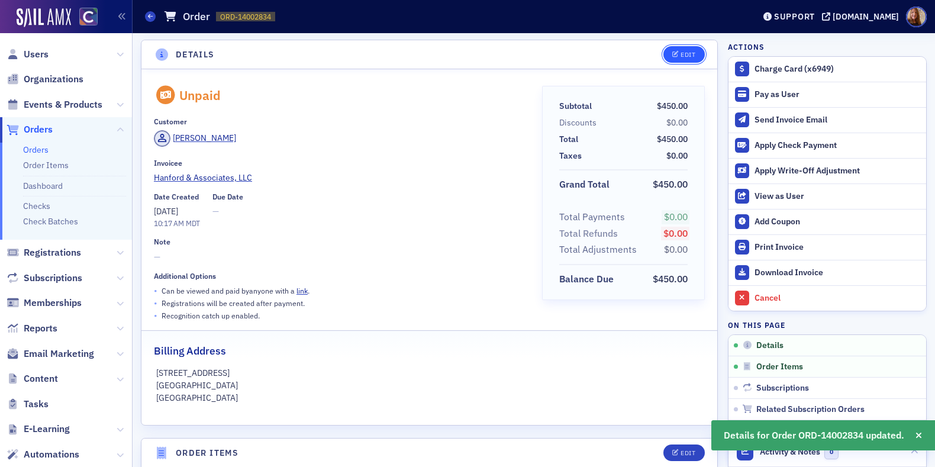
click at [690, 57] on button "Edit" at bounding box center [684, 54] width 41 height 17
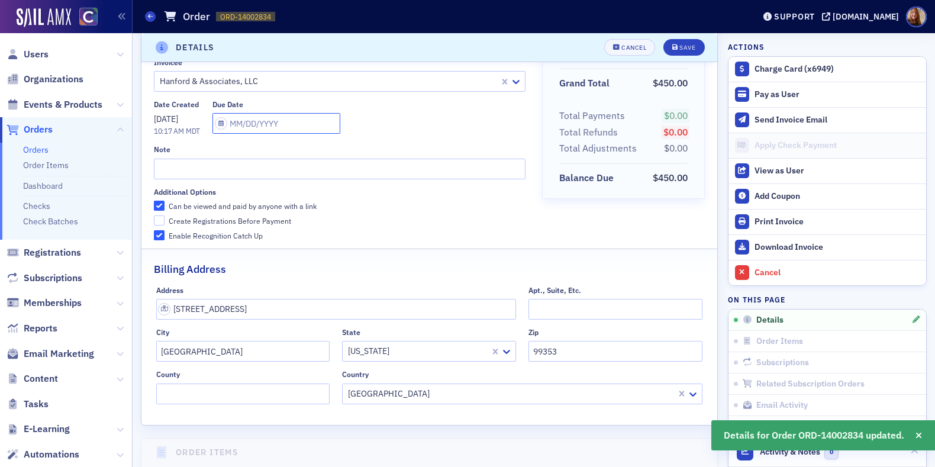
click at [269, 121] on input "text" at bounding box center [277, 123] width 128 height 21
select select "7"
select select "2025"
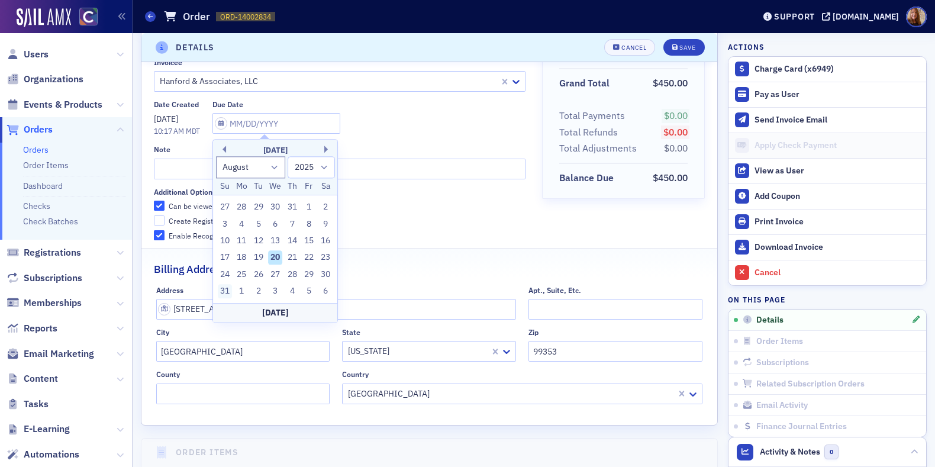
click at [225, 292] on div "31" at bounding box center [225, 292] width 14 height 14
type input "08/31/2025"
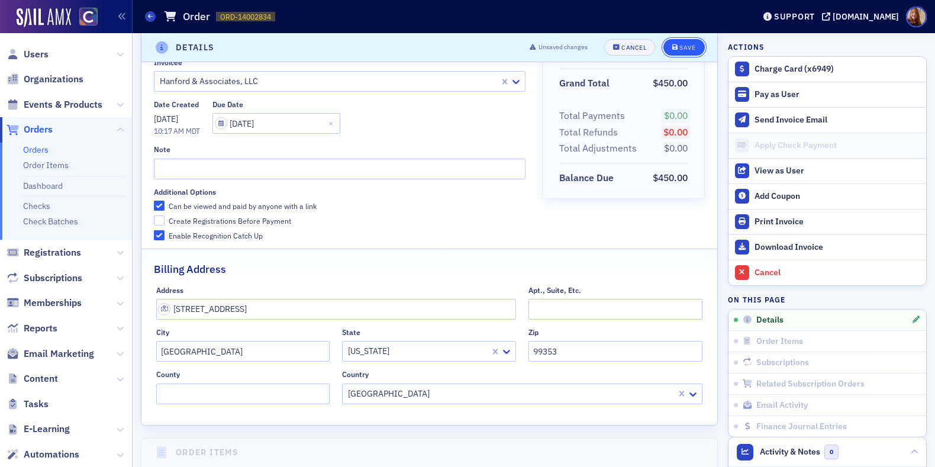
click at [680, 50] on div "Save" at bounding box center [688, 47] width 16 height 7
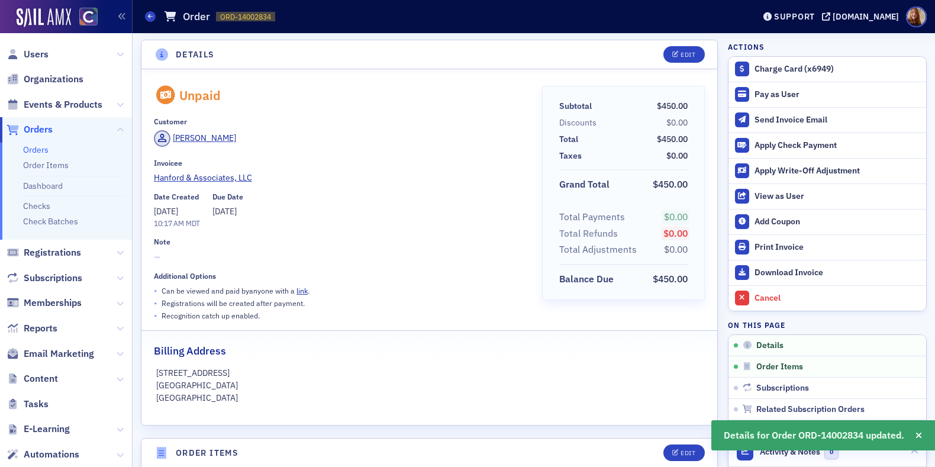
scroll to position [0, 0]
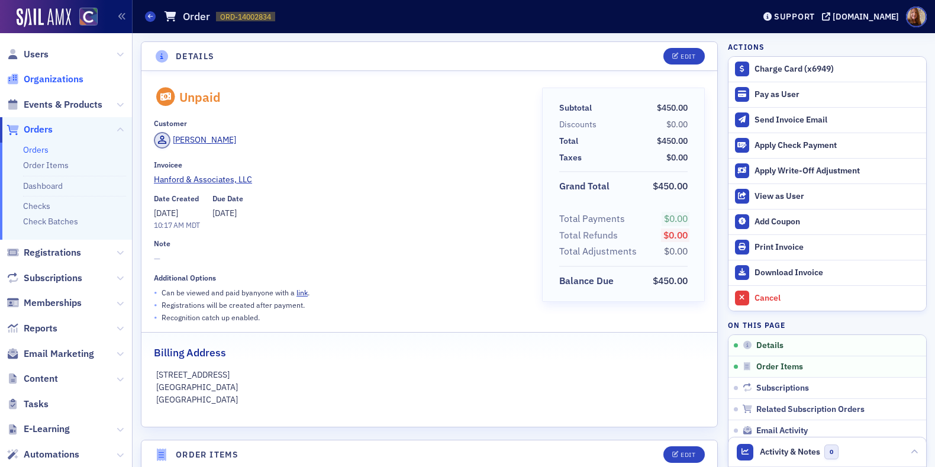
click at [37, 82] on span "Organizations" at bounding box center [54, 79] width 60 height 13
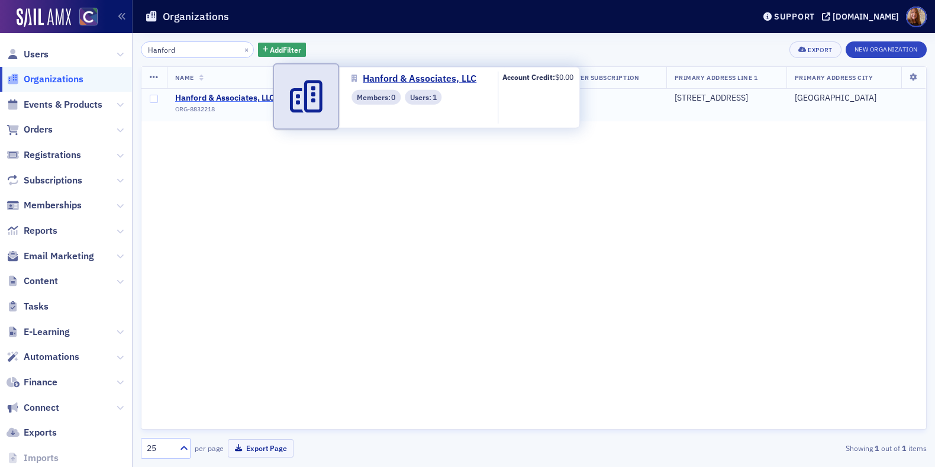
click at [199, 102] on span "Hanford & Associates, LLC" at bounding box center [229, 98] width 108 height 11
select select "US"
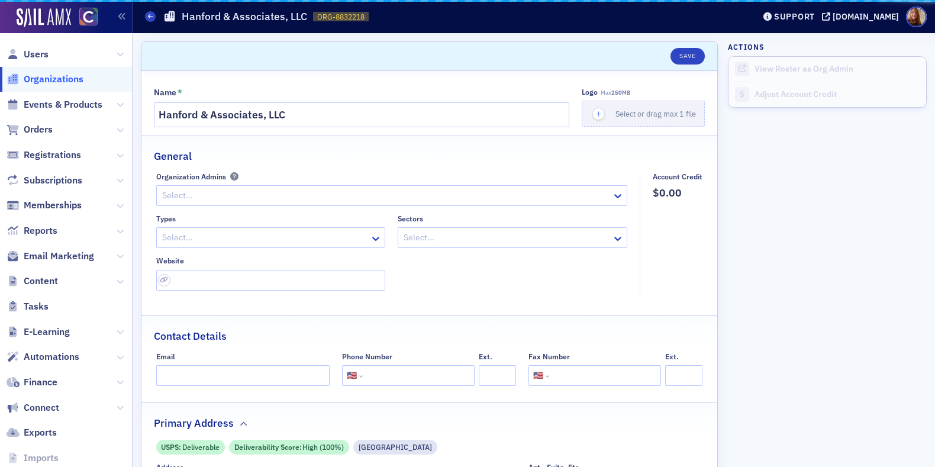
click at [177, 50] on header "Save" at bounding box center [430, 56] width 576 height 29
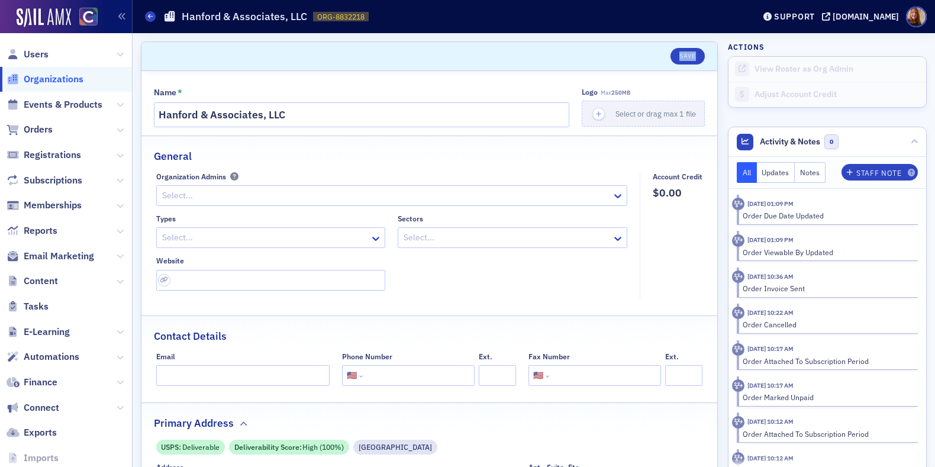
click at [43, 75] on span "Organizations" at bounding box center [54, 79] width 60 height 13
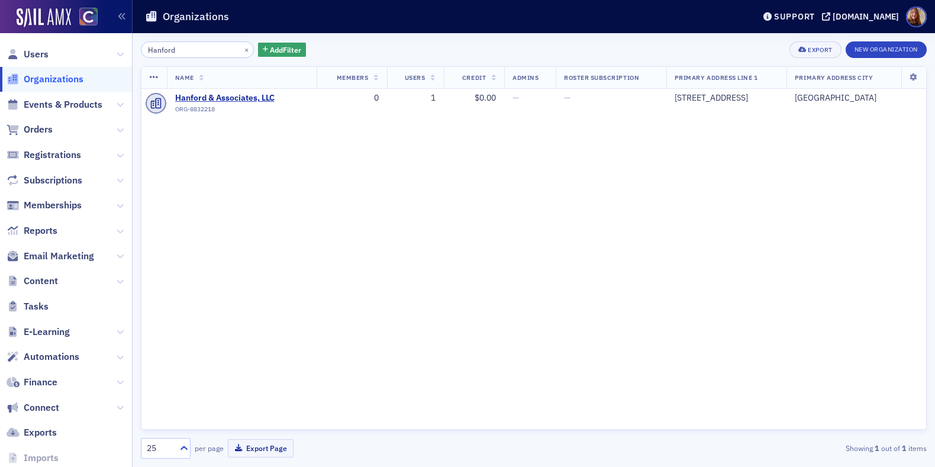
click at [182, 53] on input "Hanford" at bounding box center [197, 49] width 113 height 17
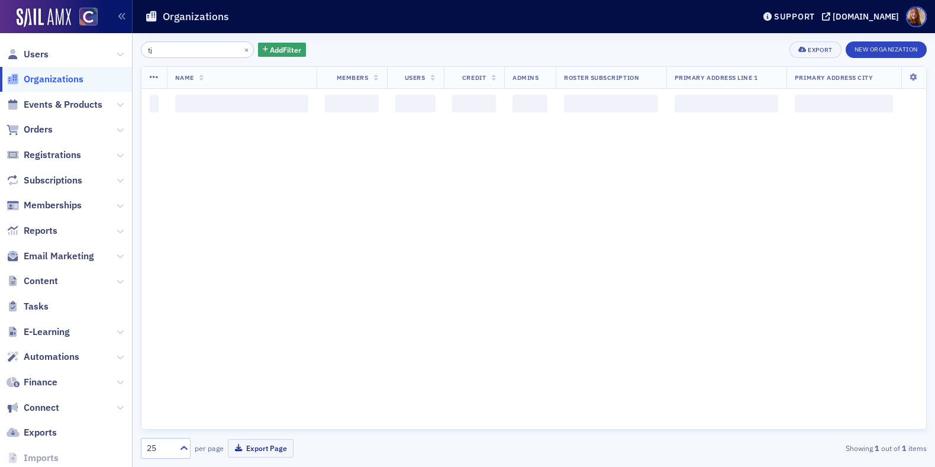
type input "t"
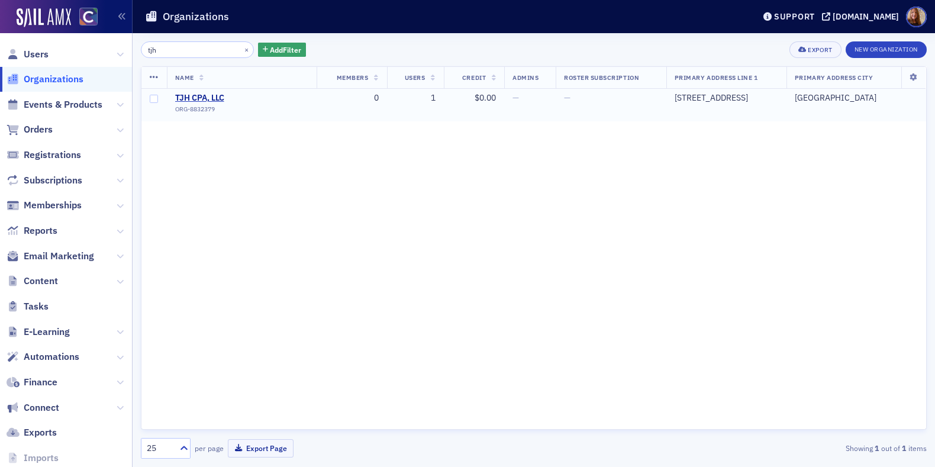
type input "tjh"
click at [199, 92] on td "TJH CPA, LLC ORG-8832379" at bounding box center [242, 105] width 150 height 33
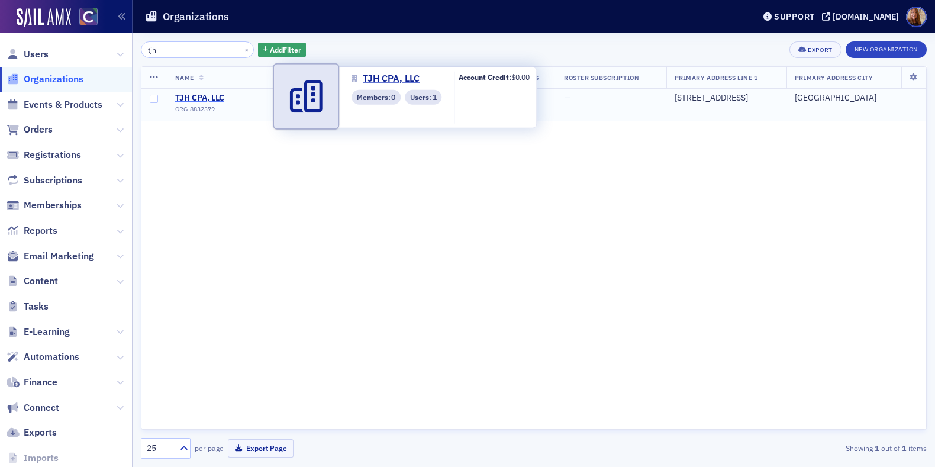
click at [188, 97] on span "TJH CPA, LLC" at bounding box center [229, 98] width 108 height 11
select select "US"
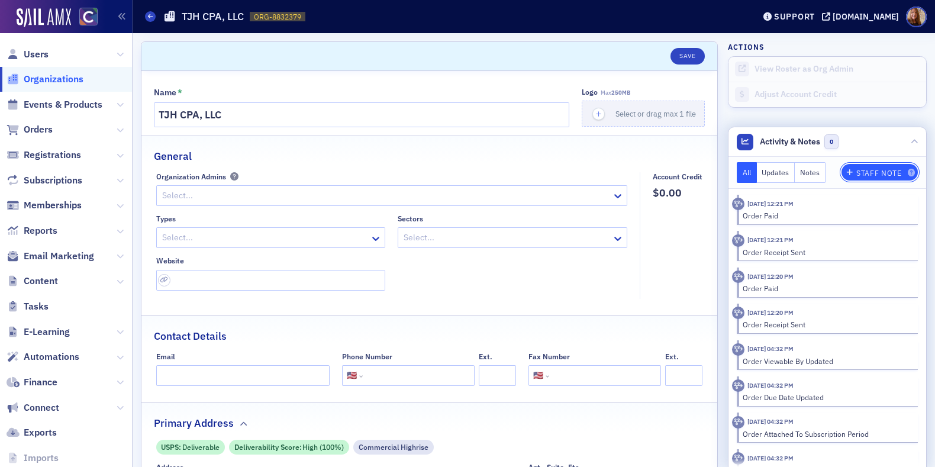
click at [859, 173] on div "Staff Note" at bounding box center [879, 173] width 45 height 7
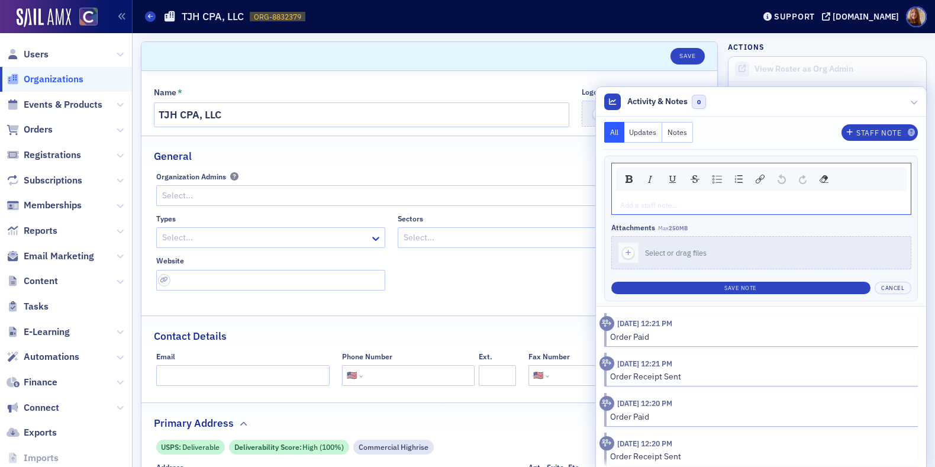
click at [645, 207] on div "rdw-editor" at bounding box center [762, 205] width 282 height 11
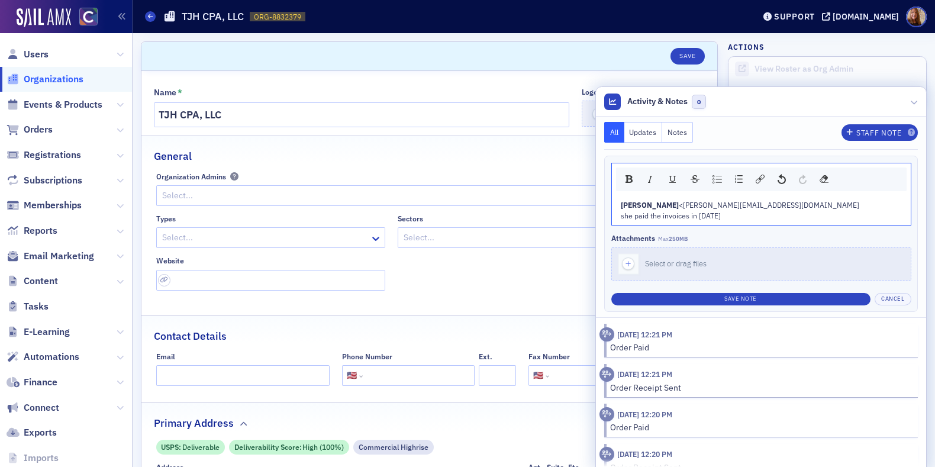
click at [679, 205] on span "<joanie@tjh-cpa.com" at bounding box center [769, 204] width 181 height 9
click at [621, 204] on span "Joanie Hahn" at bounding box center [650, 204] width 58 height 9
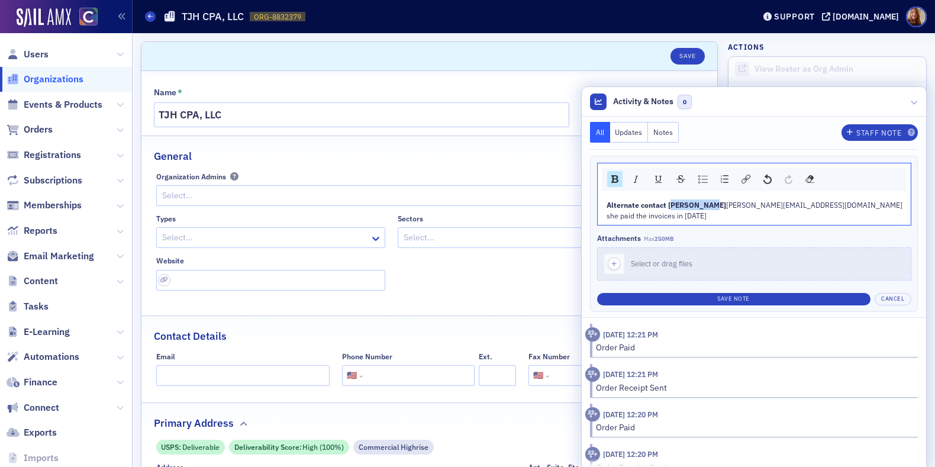
drag, startPoint x: 715, startPoint y: 207, endPoint x: 676, endPoint y: 207, distance: 39.7
click at [676, 207] on div "Alternate contact Joanie Hahn joanie@tjh-cpa.com" at bounding box center [755, 205] width 296 height 11
drag, startPoint x: 673, startPoint y: 206, endPoint x: 714, endPoint y: 207, distance: 40.9
click at [714, 207] on span "Alternate contact Joanie Hahn" at bounding box center [667, 204] width 120 height 9
click at [619, 180] on img "rdw-inline-control" at bounding box center [615, 179] width 7 height 8
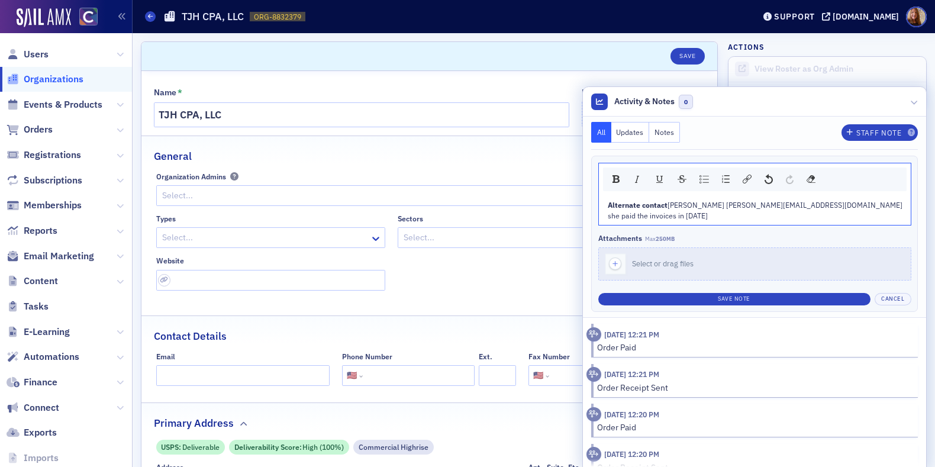
click at [833, 205] on div "Alternate contact Joanie Hahn joanie@tjh-cpa.com" at bounding box center [755, 205] width 295 height 11
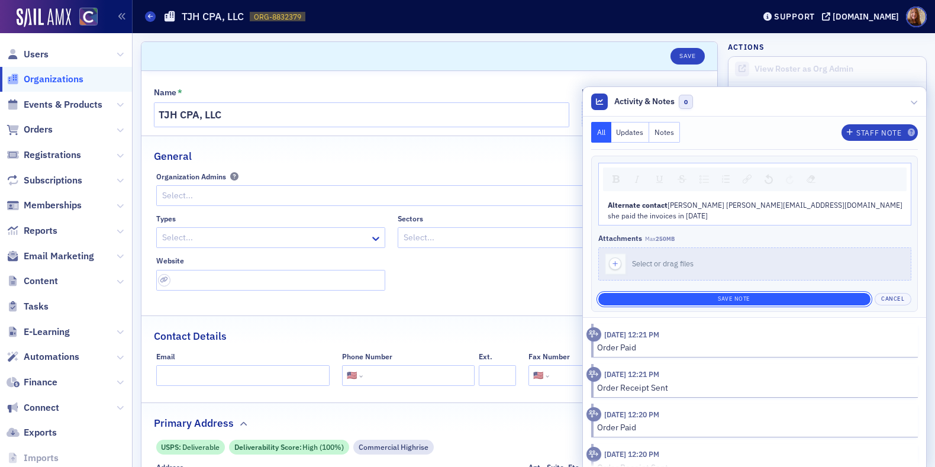
click at [709, 297] on button "Save Note" at bounding box center [735, 299] width 272 height 12
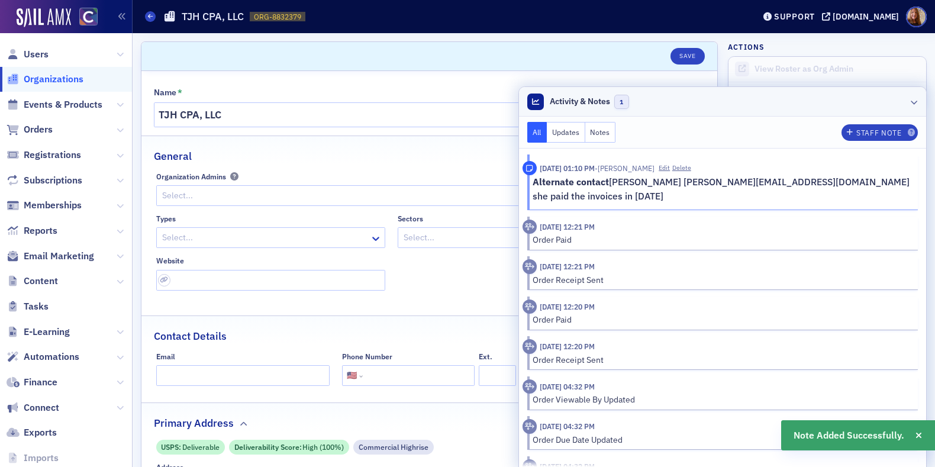
click at [822, 99] on header "Activity & Notes 1" at bounding box center [723, 102] width 408 height 30
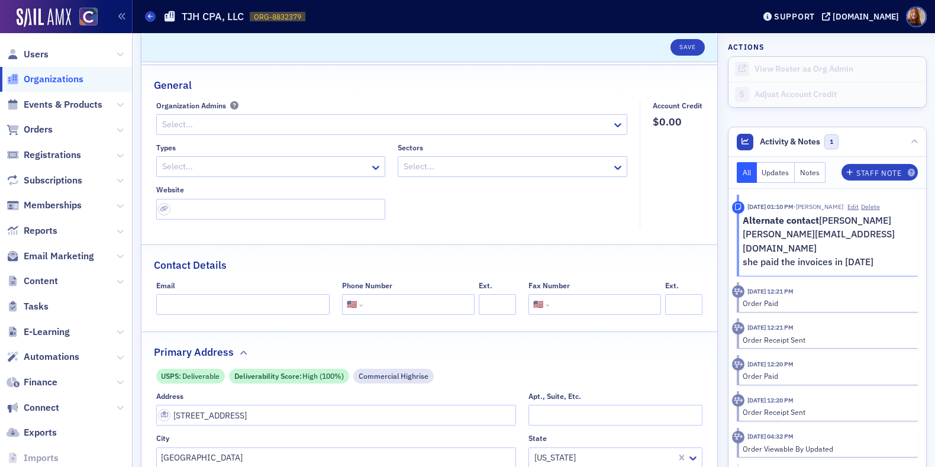
scroll to position [54, 0]
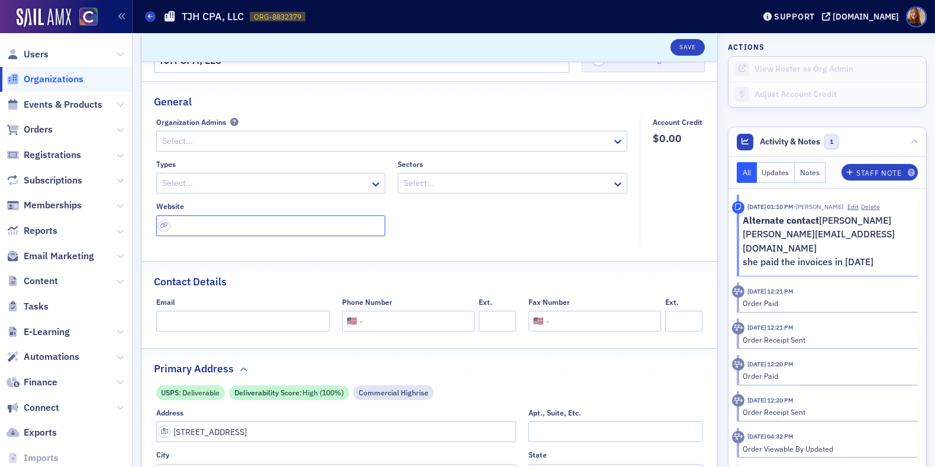
click at [217, 231] on input "url" at bounding box center [271, 226] width 230 height 21
paste input "https://tjh-cpa.com/"
type input "https://tjh-cpa.com/"
click at [686, 50] on button "Save" at bounding box center [688, 47] width 34 height 17
select select "US"
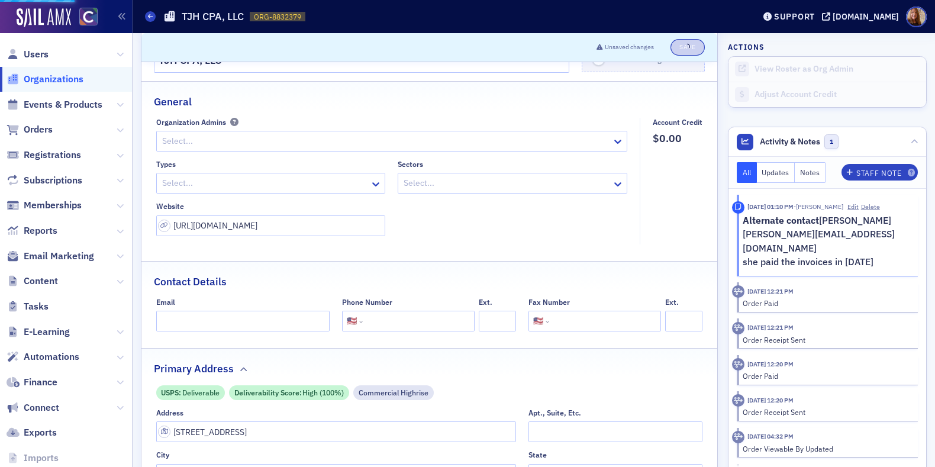
select select "US"
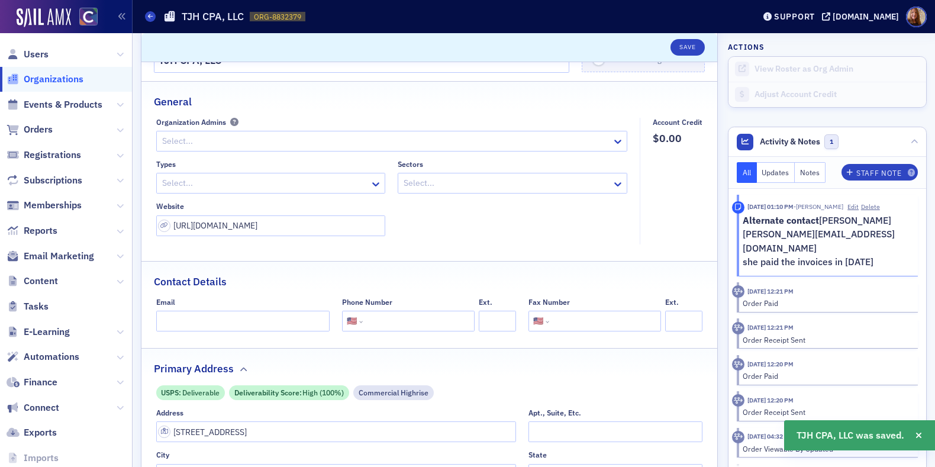
scroll to position [597, 0]
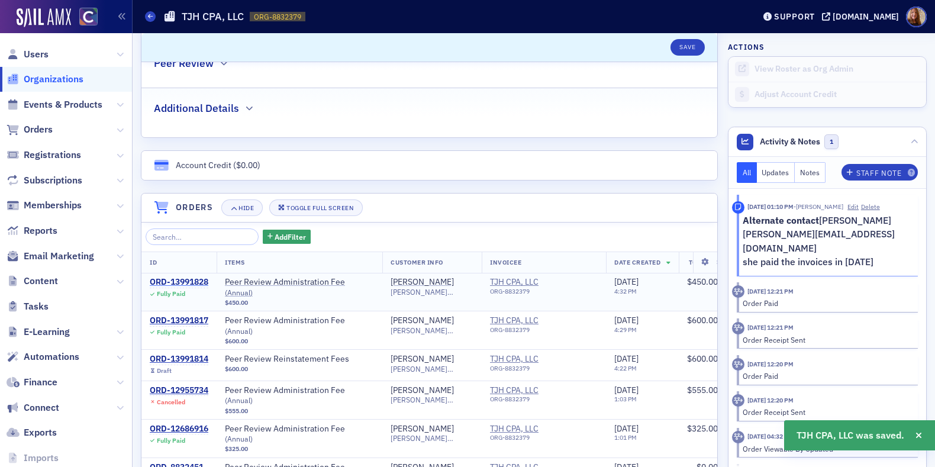
click at [189, 281] on div "ORD-13991828" at bounding box center [179, 282] width 59 height 11
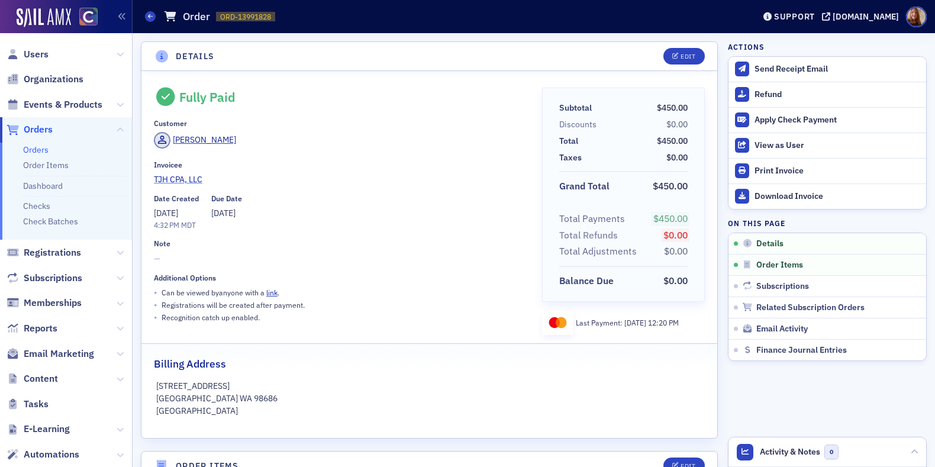
click at [186, 178] on span "TJH CPA, LLC" at bounding box center [208, 179] width 108 height 12
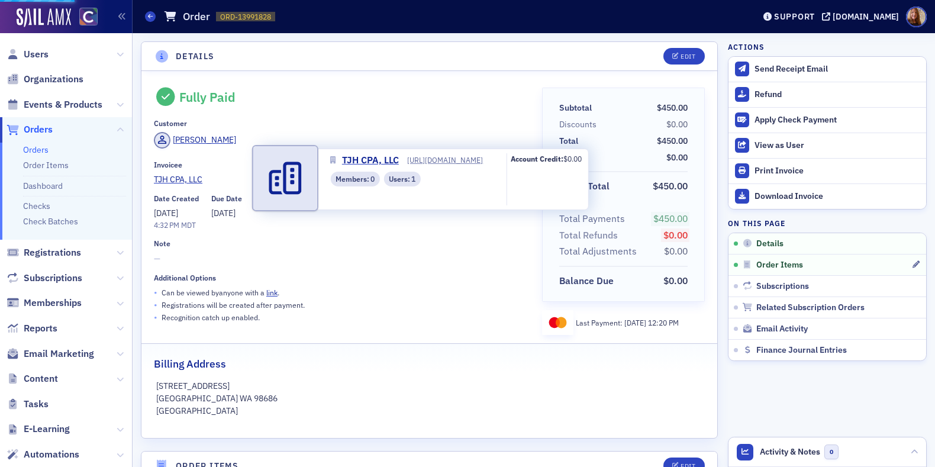
select select "US"
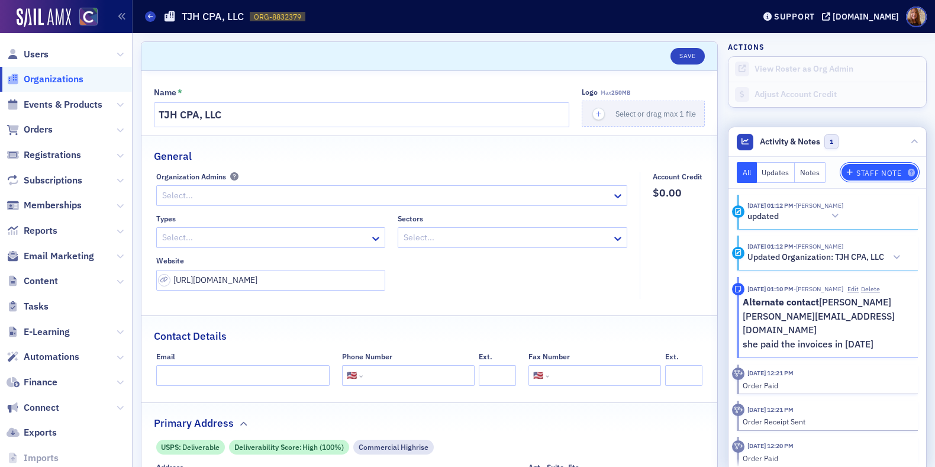
click at [882, 171] on div "Staff Note" at bounding box center [879, 173] width 45 height 7
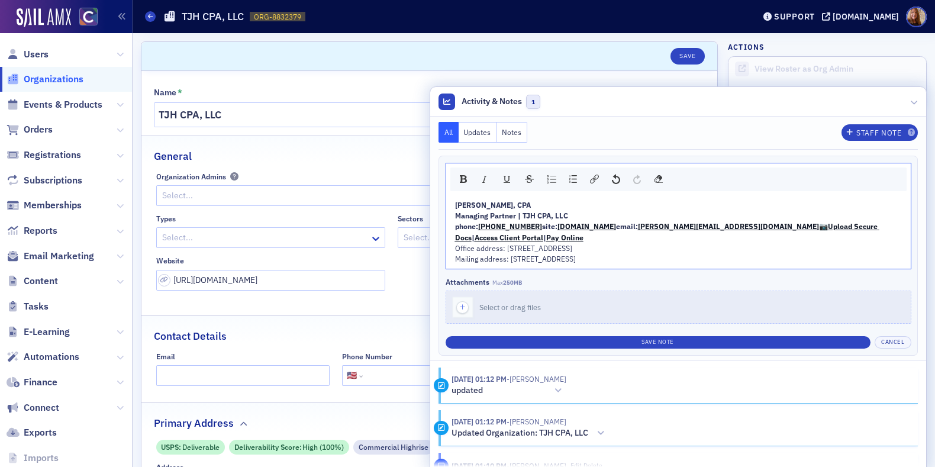
click at [747, 251] on div "Office address: 500 W Columbia Way # 325, Vancouver, WA 98660" at bounding box center [679, 248] width 448 height 11
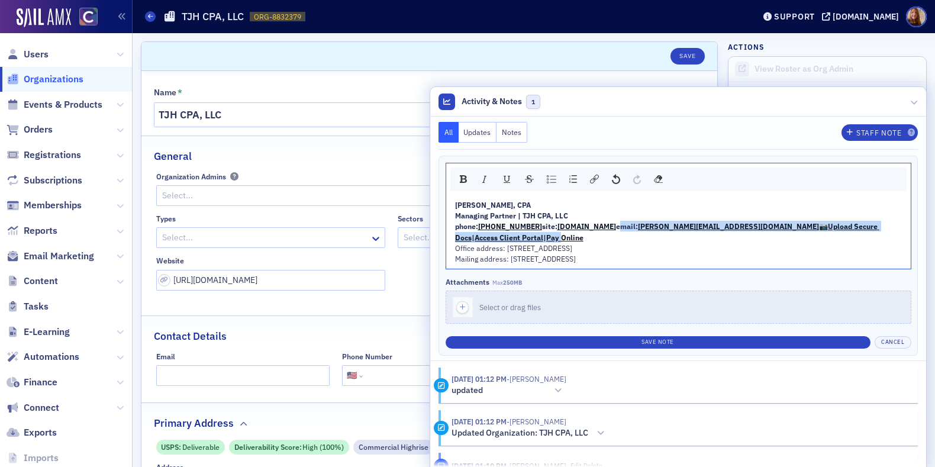
drag, startPoint x: 885, startPoint y: 226, endPoint x: 606, endPoint y: 225, distance: 278.9
click at [606, 225] on div "phone: 360-518-4275 site: www.tjh-cpa.com email: trevor@tjh-cpa.com 📷 Upload Se…" at bounding box center [679, 232] width 448 height 22
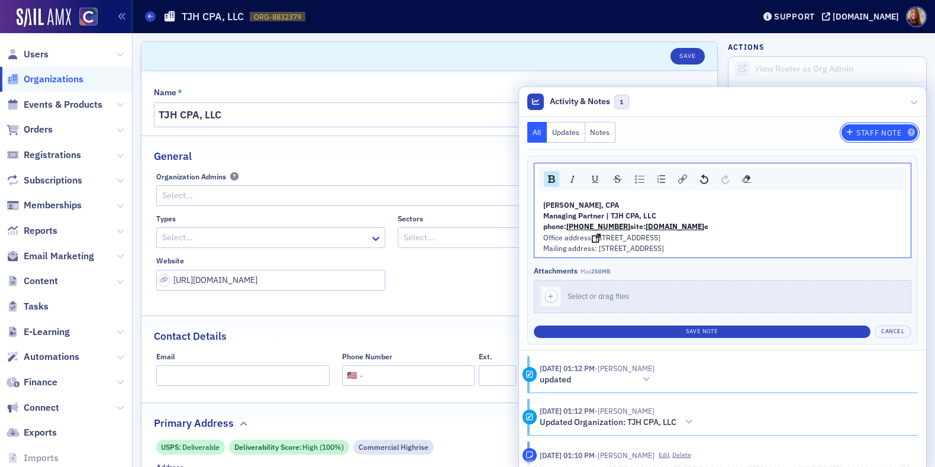
click at [857, 134] on div "Staff Note" at bounding box center [879, 133] width 45 height 7
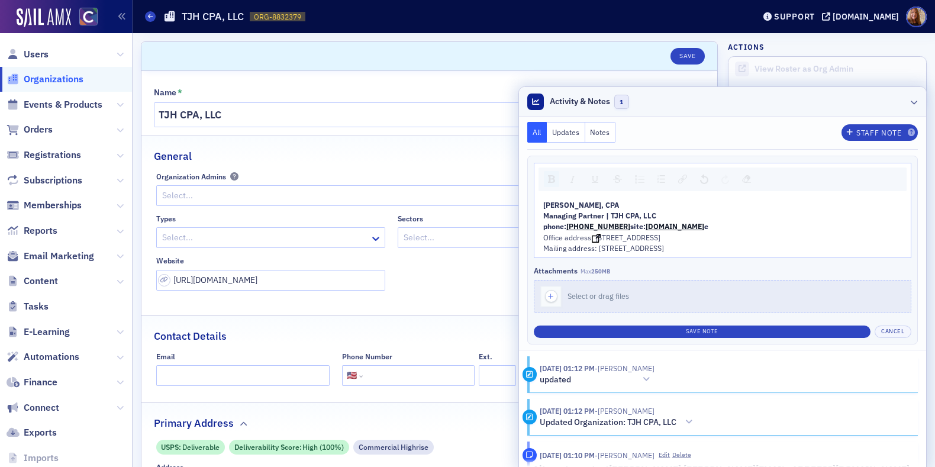
click at [773, 101] on header "Activity & Notes 1" at bounding box center [723, 102] width 408 height 30
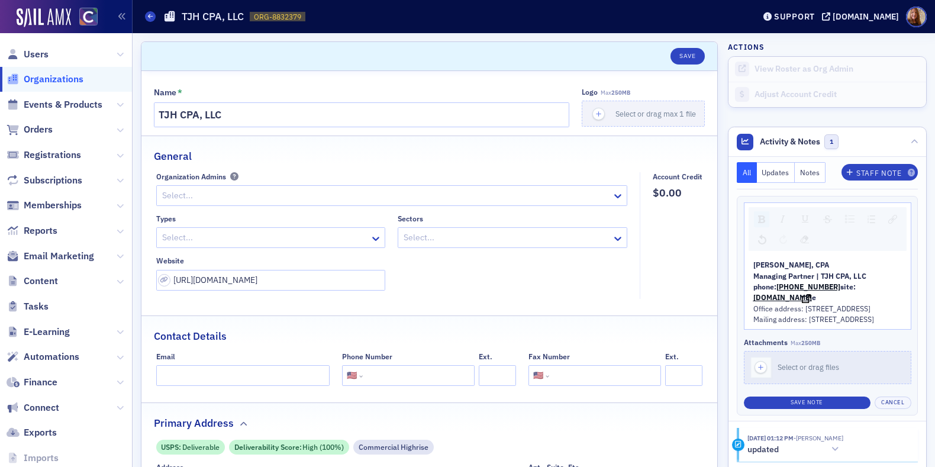
click at [59, 79] on span "Organizations" at bounding box center [54, 79] width 60 height 13
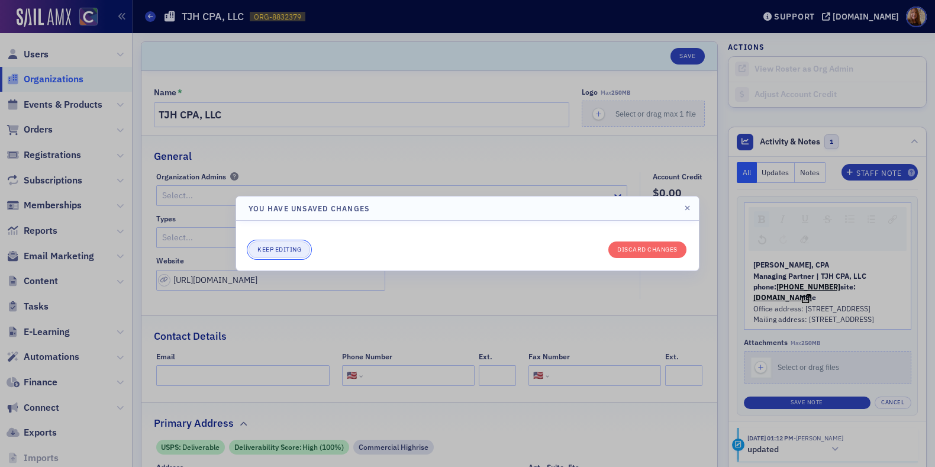
click at [290, 246] on button "Keep editing" at bounding box center [280, 250] width 62 height 17
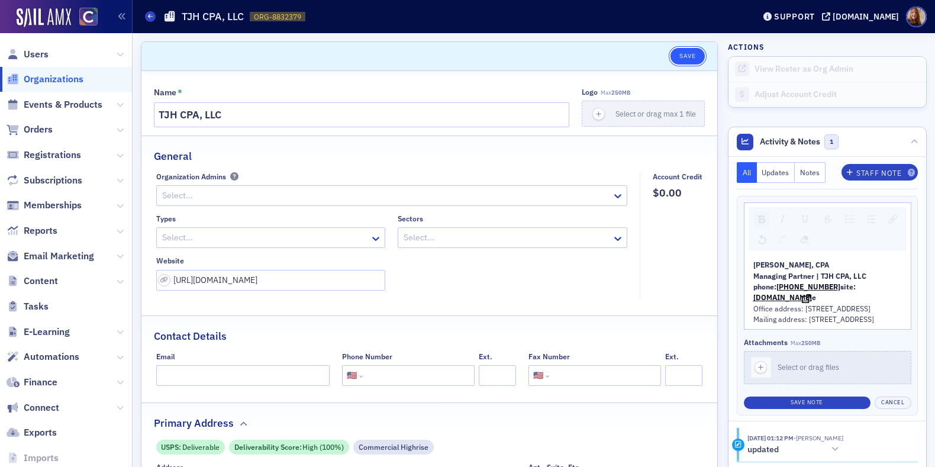
click at [687, 62] on button "Save" at bounding box center [688, 56] width 34 height 17
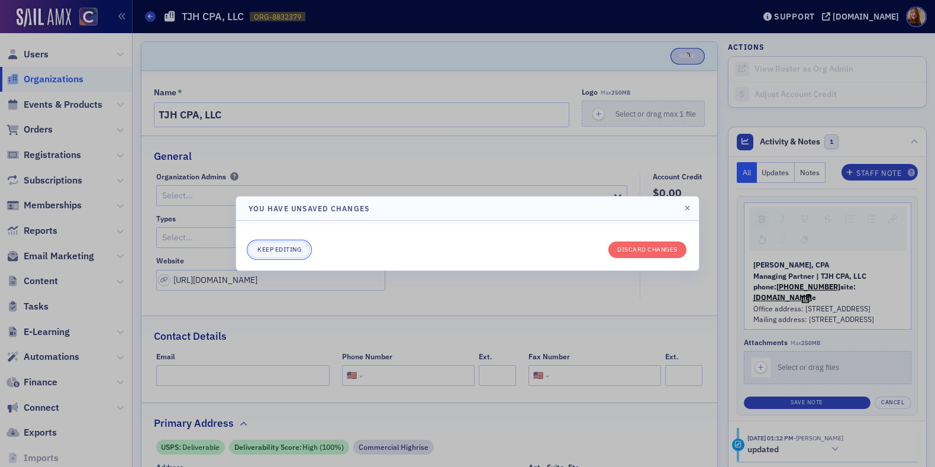
click at [288, 249] on button "Keep editing" at bounding box center [280, 250] width 62 height 17
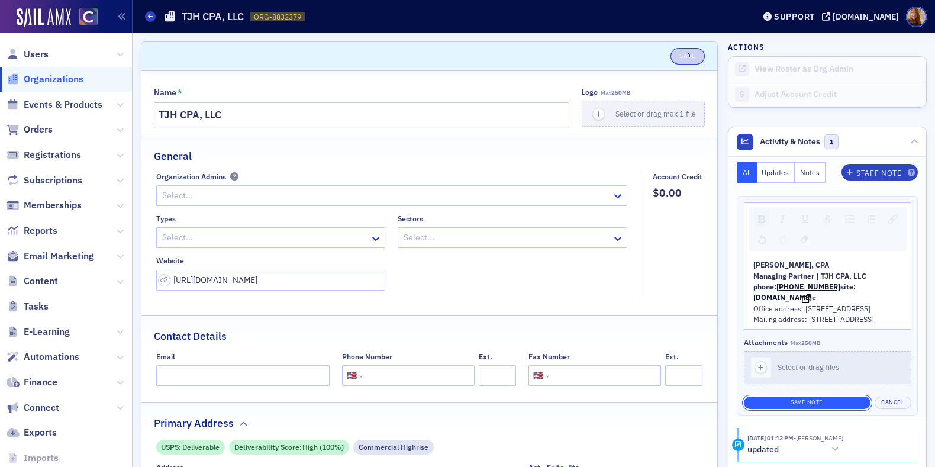
click at [777, 409] on button "Save Note" at bounding box center [807, 403] width 127 height 12
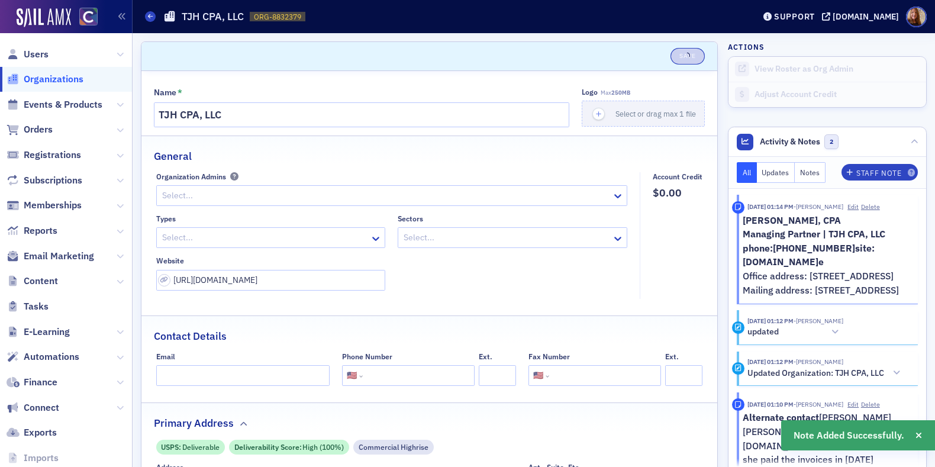
click at [460, 66] on header "Save" at bounding box center [430, 56] width 576 height 29
click at [213, 281] on input "https://tjh-cpa.com/" at bounding box center [271, 280] width 230 height 21
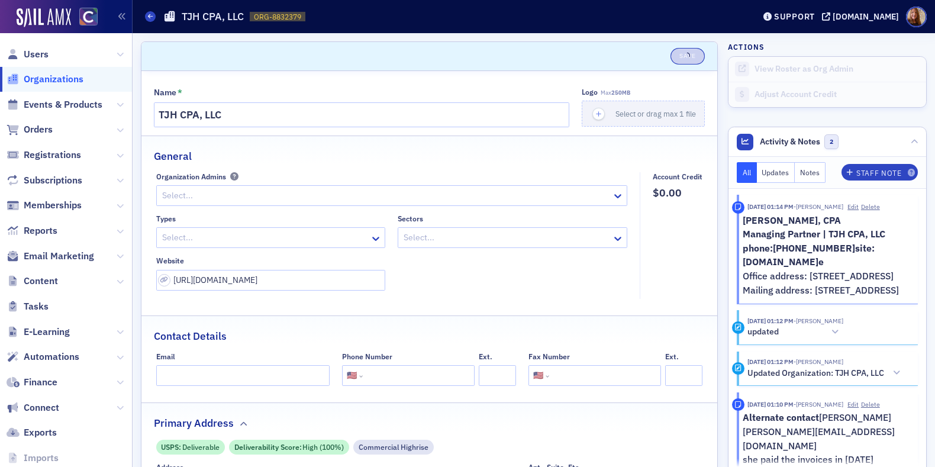
click at [52, 76] on span "Organizations" at bounding box center [54, 79] width 60 height 13
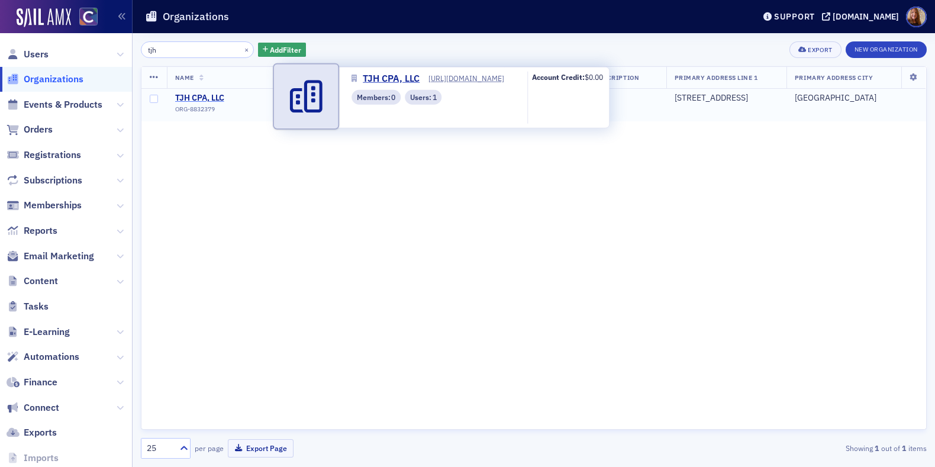
click at [191, 97] on span "TJH CPA, LLC" at bounding box center [229, 98] width 108 height 11
select select "US"
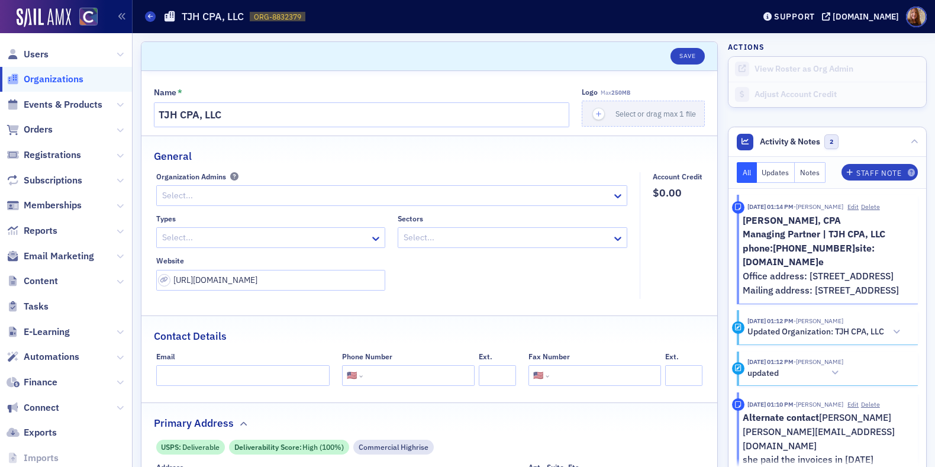
click at [37, 72] on span "Organizations" at bounding box center [66, 79] width 132 height 25
click at [63, 84] on span "Organizations" at bounding box center [54, 79] width 60 height 13
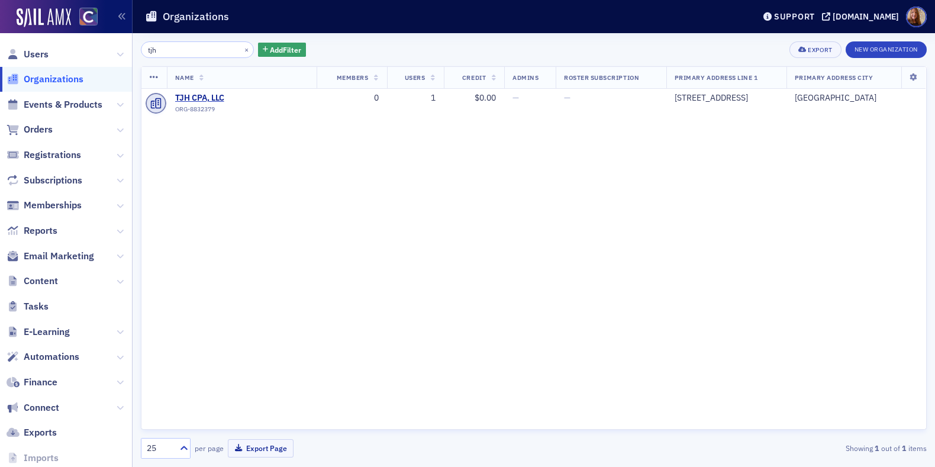
click at [172, 56] on input "tjh" at bounding box center [197, 49] width 113 height 17
click at [173, 56] on input "tjh" at bounding box center [197, 49] width 113 height 17
type input "hanford"
click at [210, 99] on span "Hanford & Associates, LLC" at bounding box center [229, 98] width 108 height 11
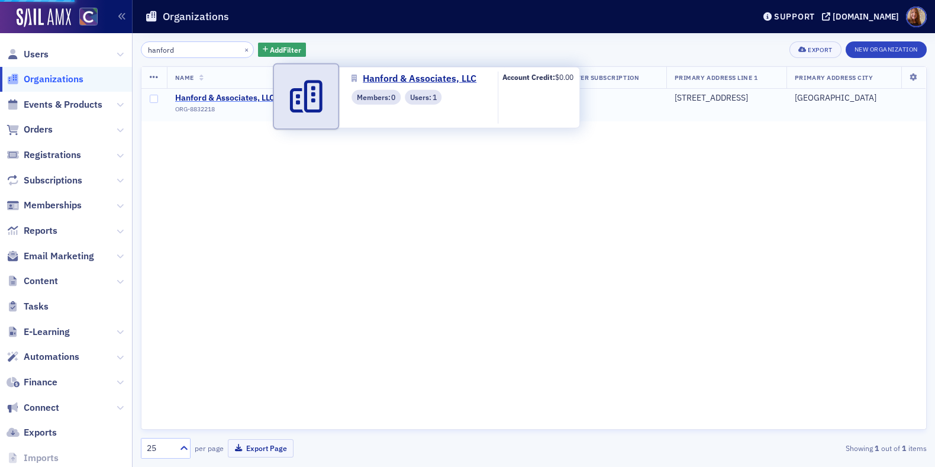
select select "US"
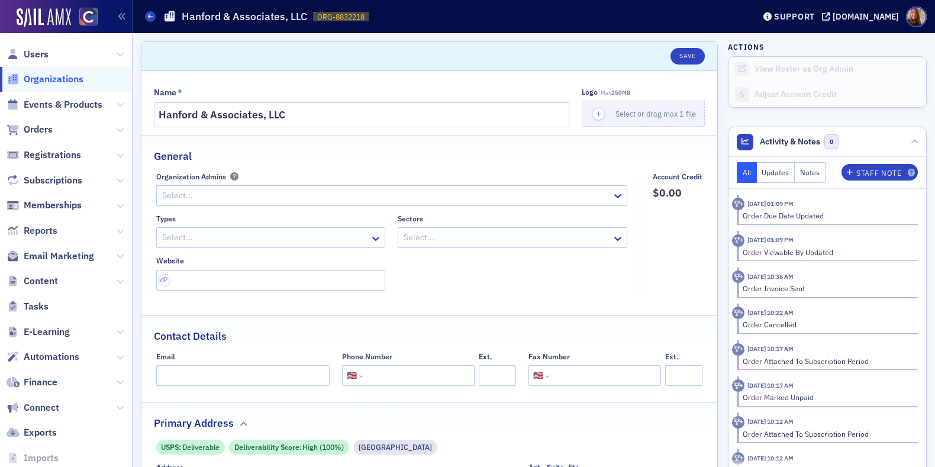
scroll to position [445, 0]
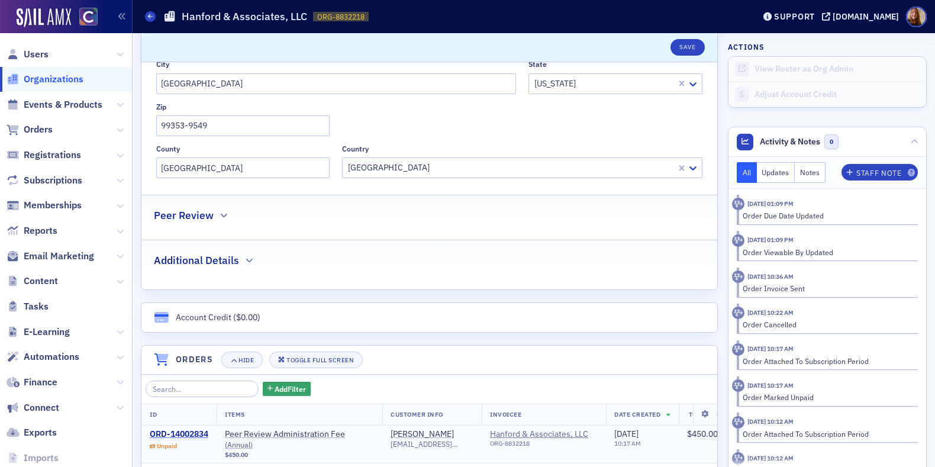
click at [198, 432] on div "ORD-14002834" at bounding box center [179, 434] width 59 height 11
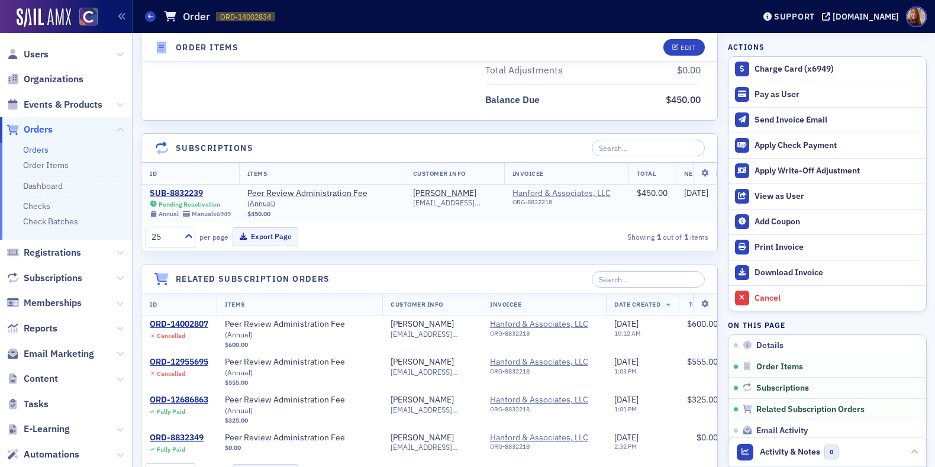
scroll to position [225, 0]
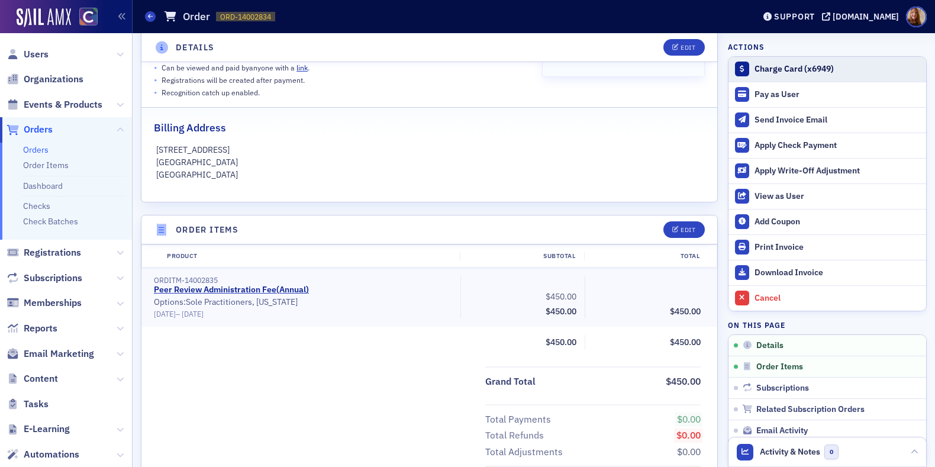
click at [797, 66] on div "Charge Card (x6949)" at bounding box center [838, 69] width 166 height 11
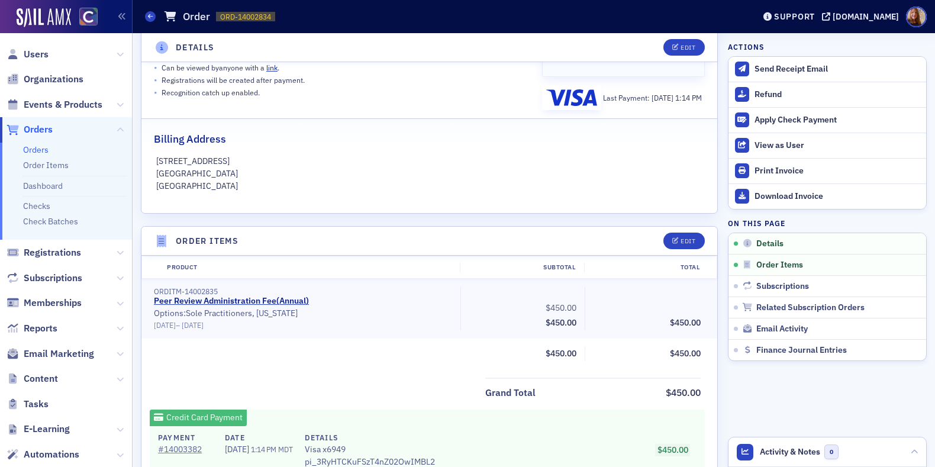
scroll to position [0, 0]
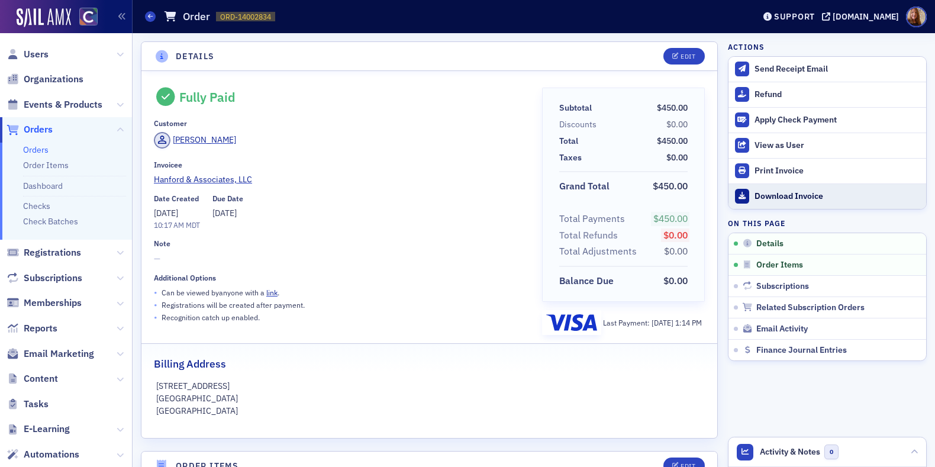
click at [814, 193] on div "Download Invoice" at bounding box center [838, 196] width 166 height 11
click at [41, 54] on span "Users" at bounding box center [36, 54] width 25 height 13
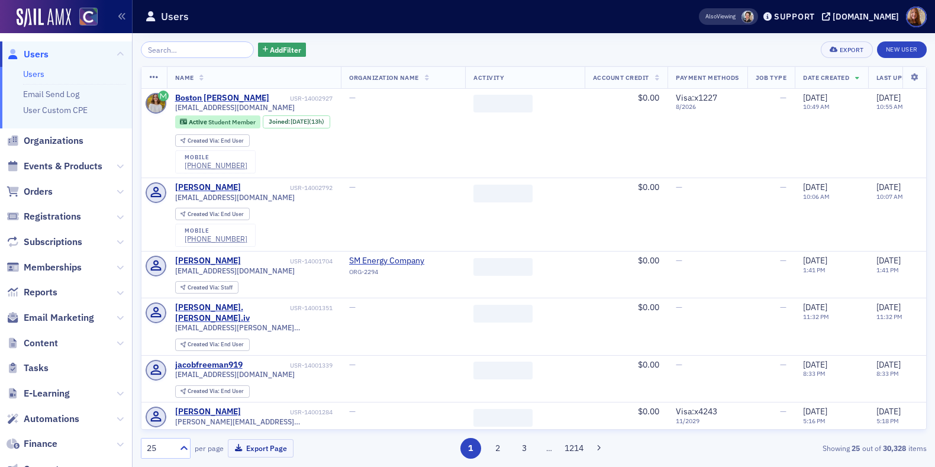
click at [179, 52] on input "search" at bounding box center [197, 49] width 113 height 17
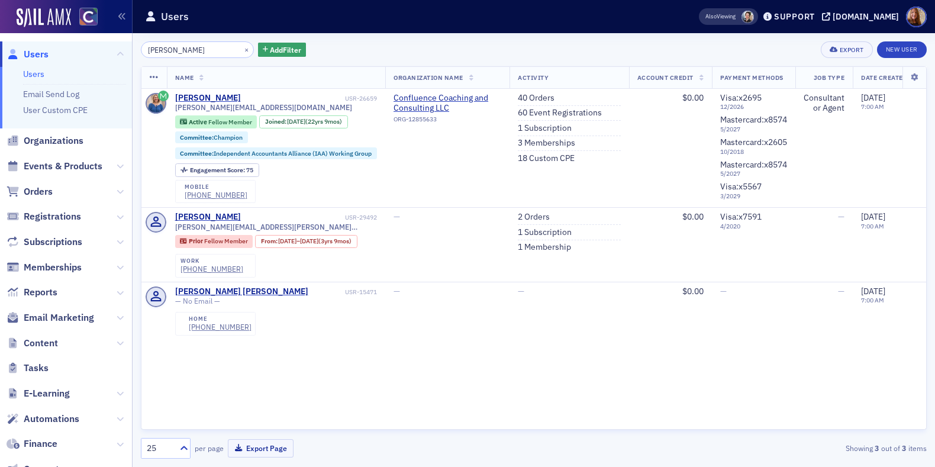
type input "[PERSON_NAME]"
click at [427, 44] on div "[PERSON_NAME] × Add Filter Export New User" at bounding box center [534, 49] width 786 height 17
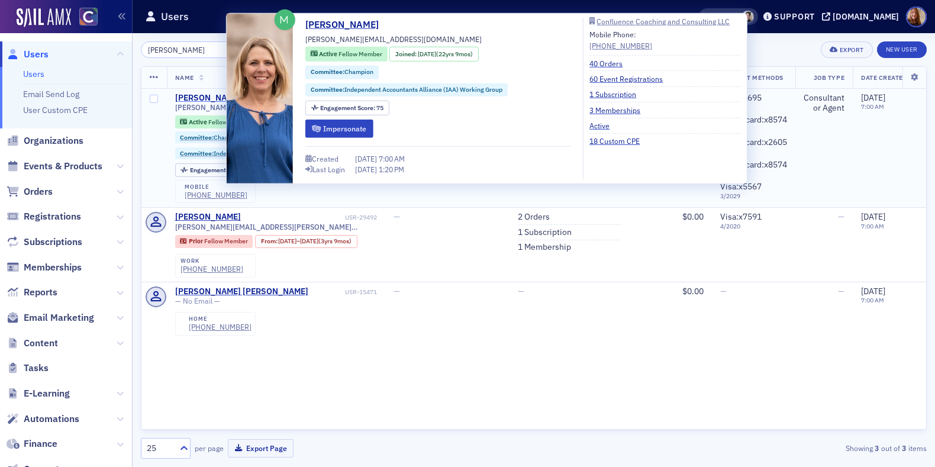
click at [208, 96] on div "[PERSON_NAME]" at bounding box center [208, 98] width 66 height 11
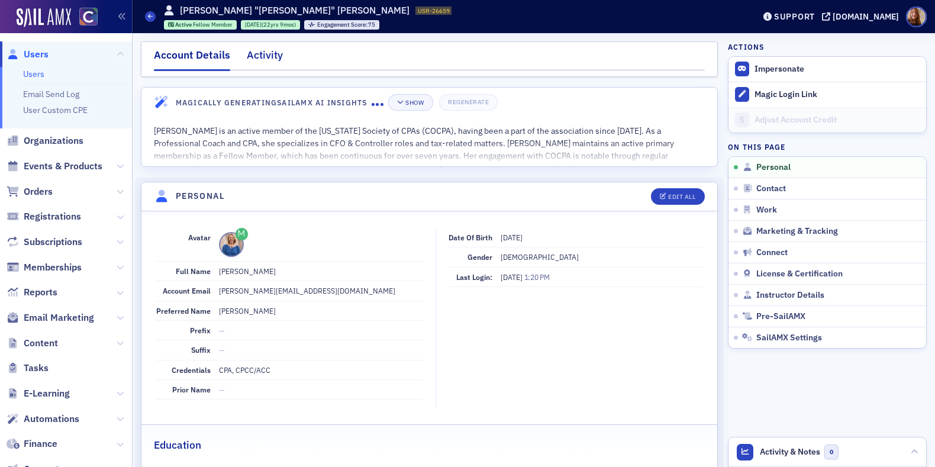
click at [266, 56] on div "Activity" at bounding box center [265, 58] width 36 height 22
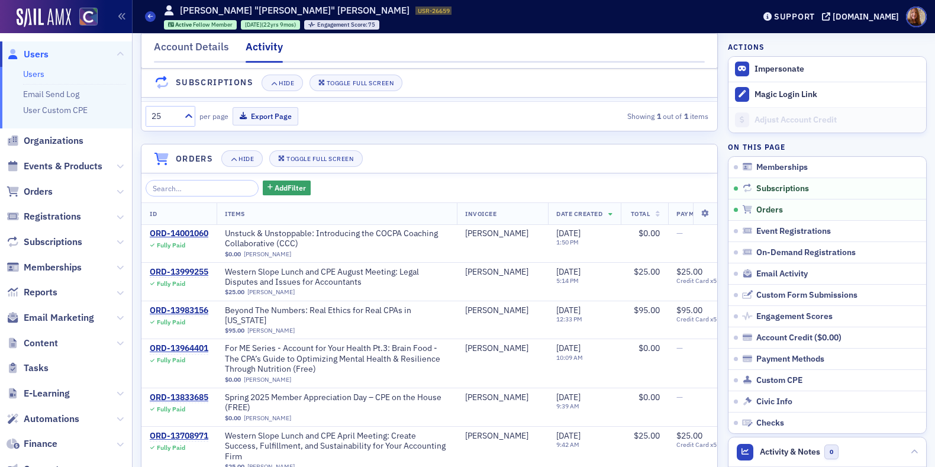
scroll to position [265, 0]
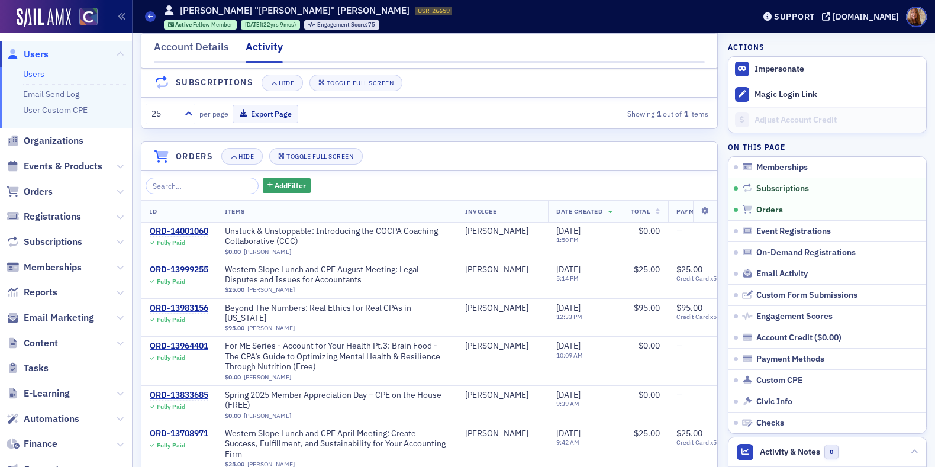
click at [583, 171] on header "Orders Hide Toggle Full Screen" at bounding box center [430, 156] width 576 height 29
click at [620, 170] on header "Orders Hide Toggle Full Screen" at bounding box center [430, 156] width 576 height 29
click at [303, 285] on span "Western Slope Lunch and CPE August Meeting: Legal Disputes and Issues for Accou…" at bounding box center [337, 275] width 224 height 21
drag, startPoint x: 43, startPoint y: 52, endPoint x: 49, endPoint y: 51, distance: 6.0
click at [43, 52] on span "Users" at bounding box center [36, 54] width 25 height 13
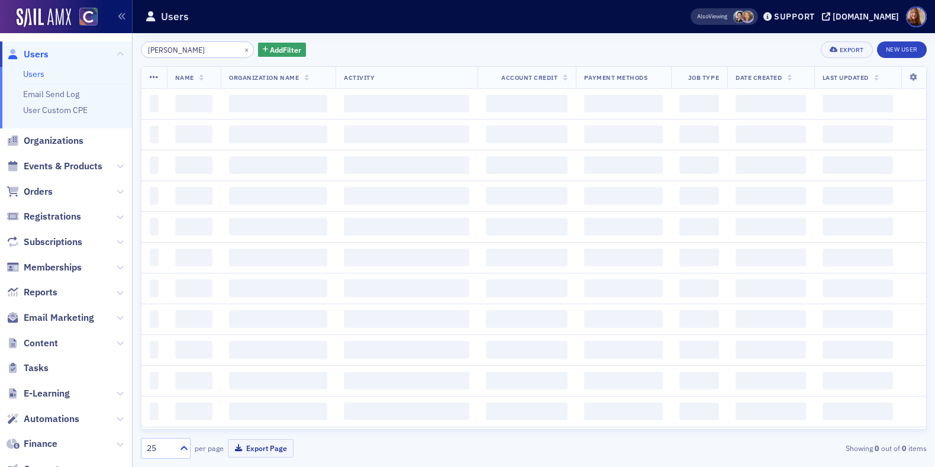
click at [162, 54] on input "[PERSON_NAME]" at bounding box center [197, 49] width 113 height 17
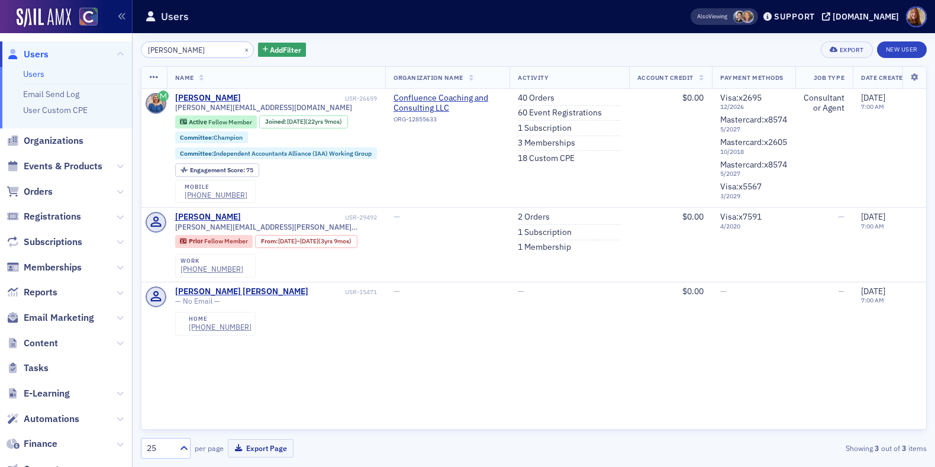
click at [162, 52] on input "[PERSON_NAME]" at bounding box center [197, 49] width 113 height 17
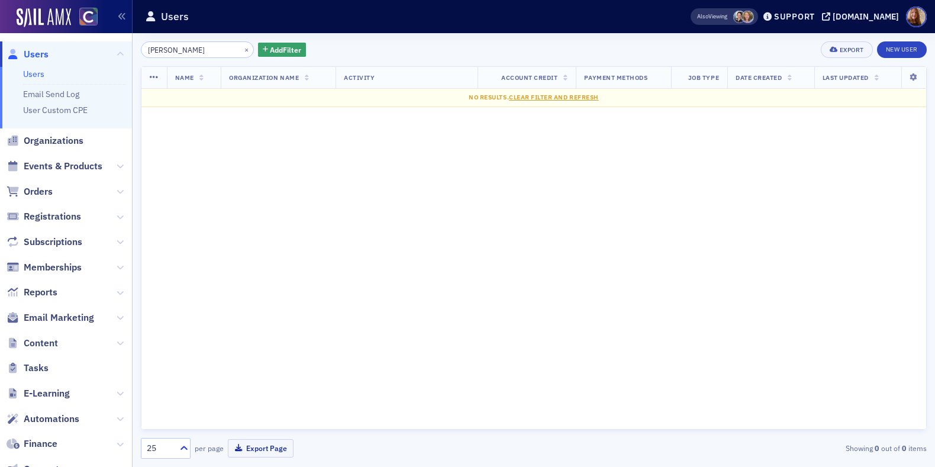
click at [166, 53] on input "jeanna" at bounding box center [197, 49] width 113 height 17
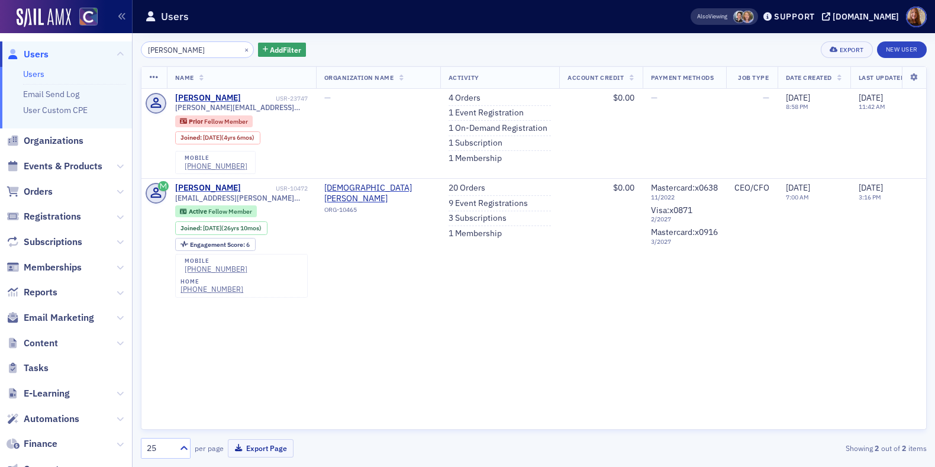
type input "pittman"
click at [418, 45] on div "pittman × Add Filter Export New User" at bounding box center [534, 49] width 786 height 17
click at [483, 43] on div "pittman × Add Filter Export New User" at bounding box center [534, 49] width 786 height 17
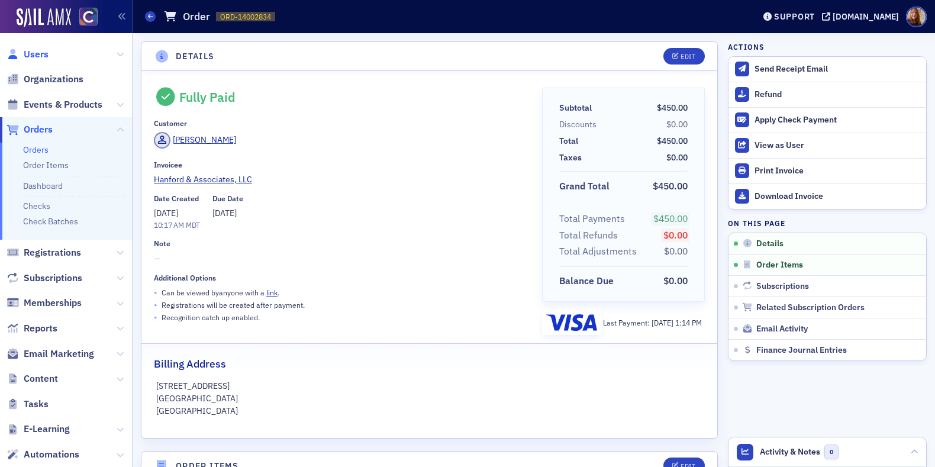
click at [35, 49] on span "Users" at bounding box center [36, 54] width 25 height 13
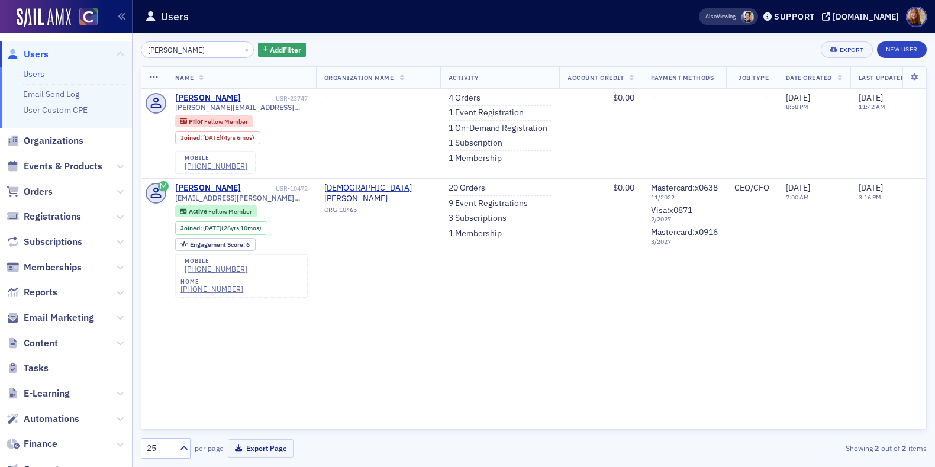
click at [168, 50] on input "pittman" at bounding box center [197, 49] width 113 height 17
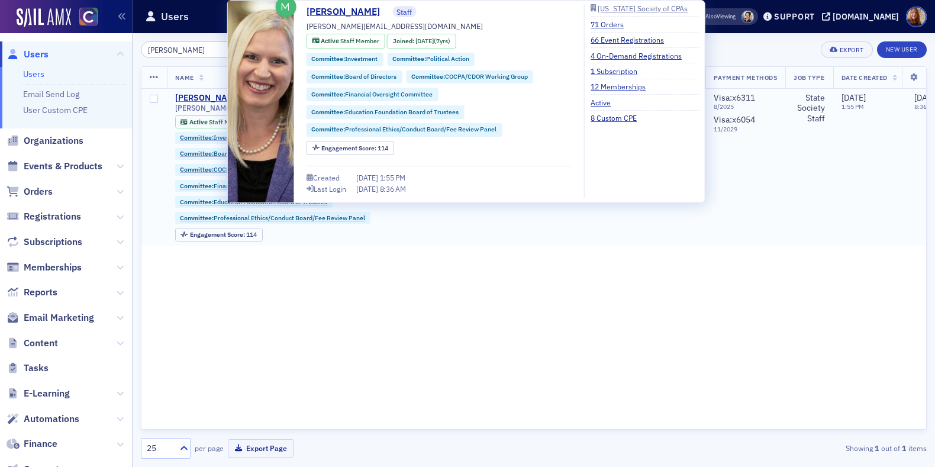
type input "gelinas"
click at [198, 97] on div "Alicia Gelinas" at bounding box center [208, 98] width 66 height 11
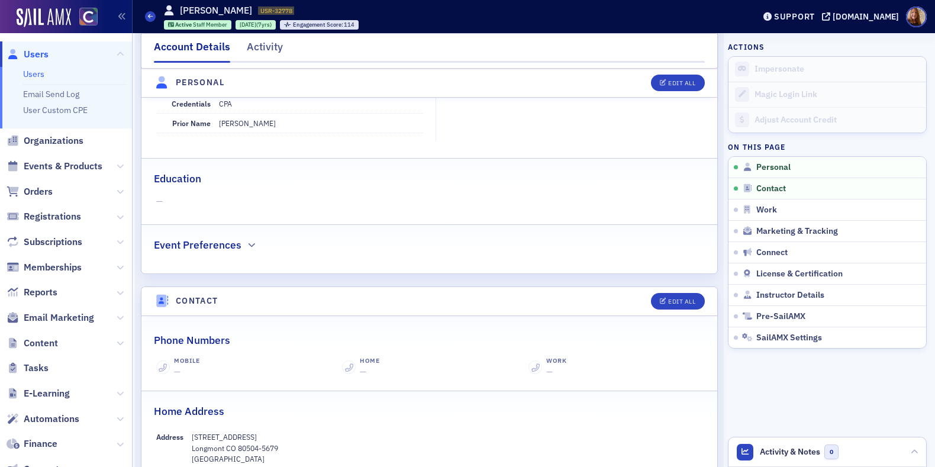
scroll to position [273, 0]
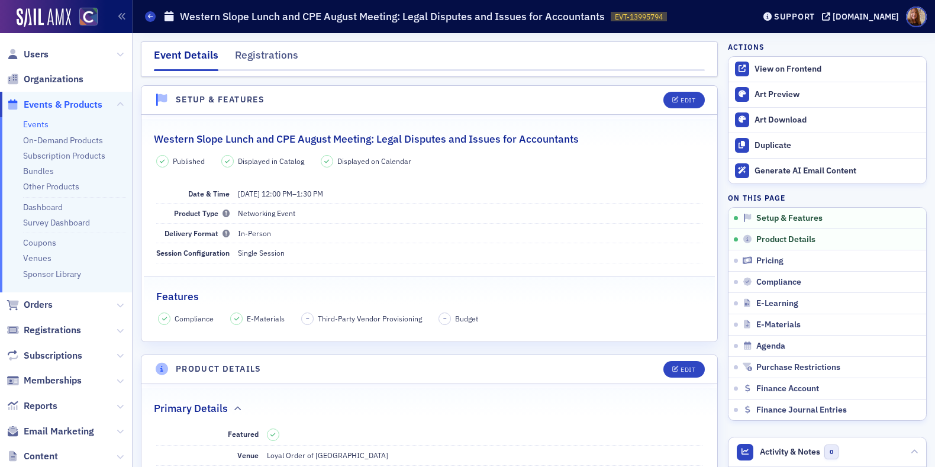
click at [398, 62] on nav "Event Details Registrations" at bounding box center [429, 59] width 551 height 24
click at [53, 52] on span "Users" at bounding box center [66, 53] width 132 height 25
click at [26, 54] on span "Users" at bounding box center [36, 54] width 25 height 13
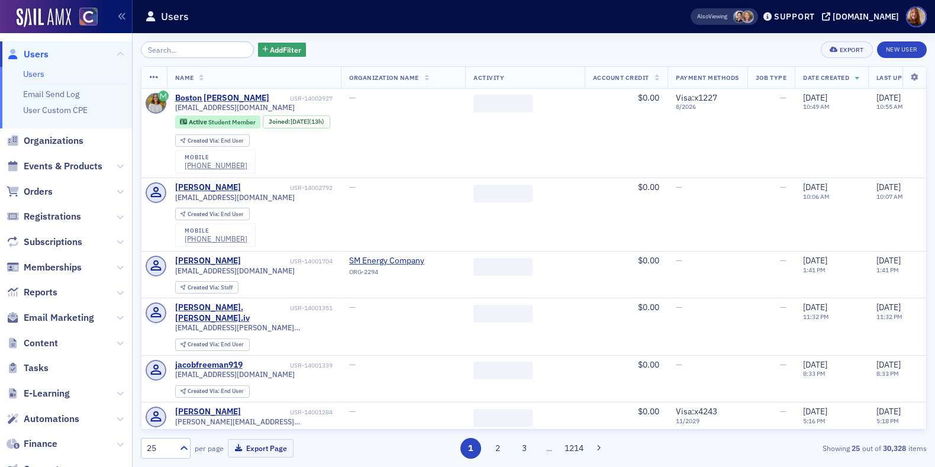
click at [196, 57] on input "search" at bounding box center [197, 49] width 113 height 17
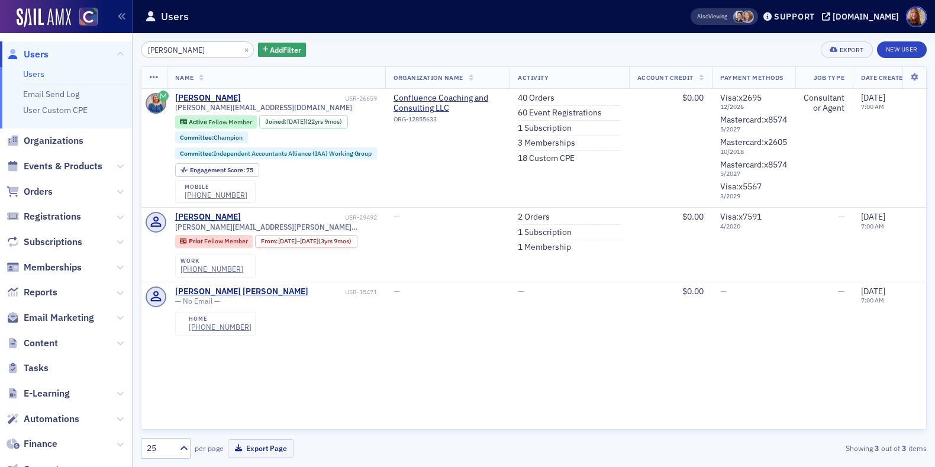
type input "[PERSON_NAME]"
click at [539, 49] on div "[PERSON_NAME] × Add Filter Export New User" at bounding box center [534, 49] width 786 height 17
click at [631, 52] on div "[PERSON_NAME] × Add Filter Export New User" at bounding box center [534, 49] width 786 height 17
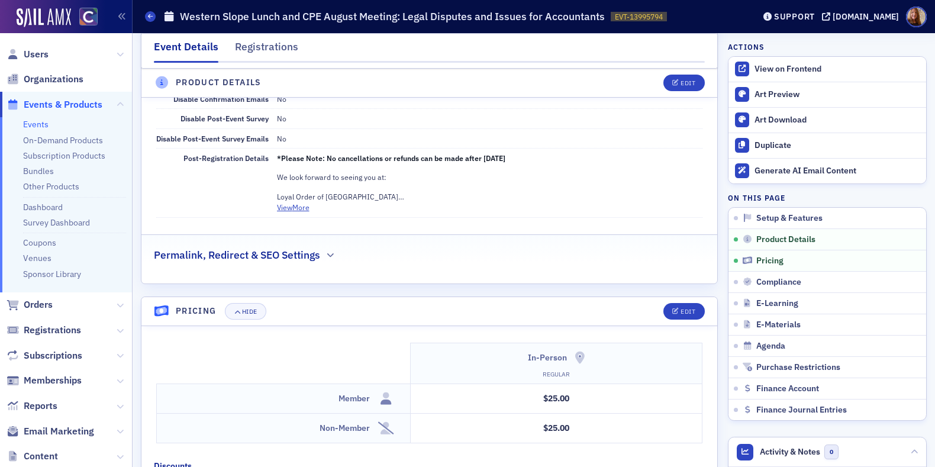
scroll to position [946, 0]
